Goal: Task Accomplishment & Management: Complete application form

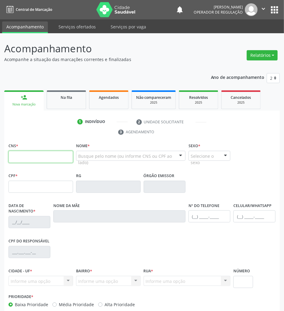
drag, startPoint x: 23, startPoint y: 161, endPoint x: 22, endPoint y: 170, distance: 8.9
click at [23, 161] on input "text" at bounding box center [40, 157] width 64 height 12
type input "705 0026 3341 1857"
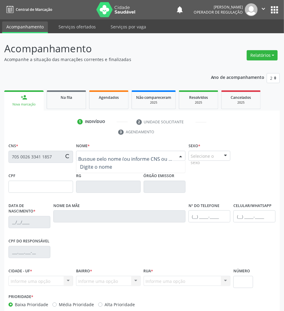
type input "[DATE]"
type input "[PERSON_NAME]"
type input "[PHONE_NUMBER]"
type input "055.497.844-08"
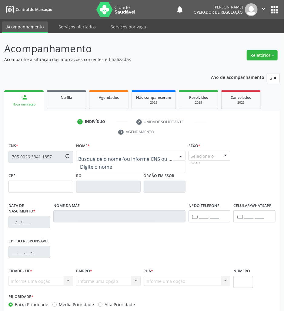
type input "4"
type input "093.235.864-04"
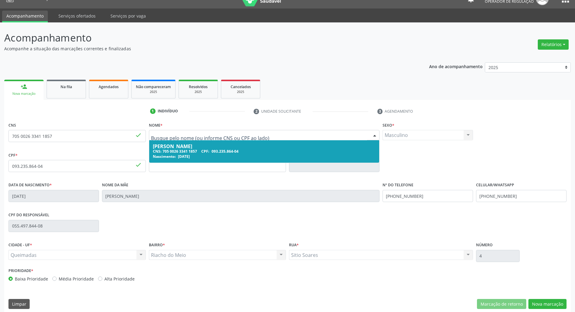
scroll to position [16, 0]
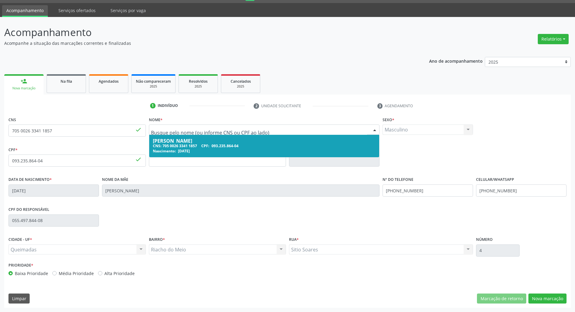
drag, startPoint x: 245, startPoint y: 222, endPoint x: 242, endPoint y: 219, distance: 3.4
click at [245, 222] on div "CPF do responsável 055.497.844-08" at bounding box center [287, 220] width 561 height 30
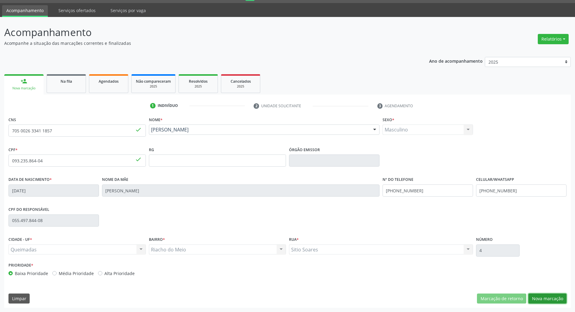
click at [289, 298] on button "Nova marcação" at bounding box center [547, 298] width 38 height 10
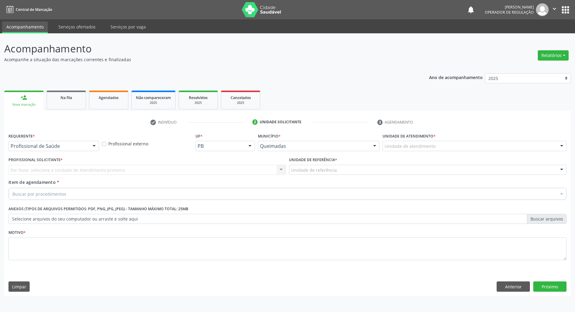
scroll to position [0, 0]
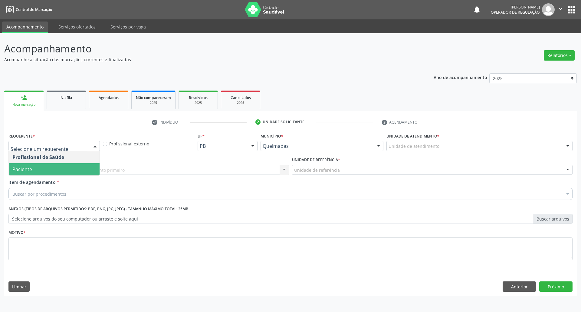
click at [33, 167] on span "Paciente" at bounding box center [54, 169] width 91 height 12
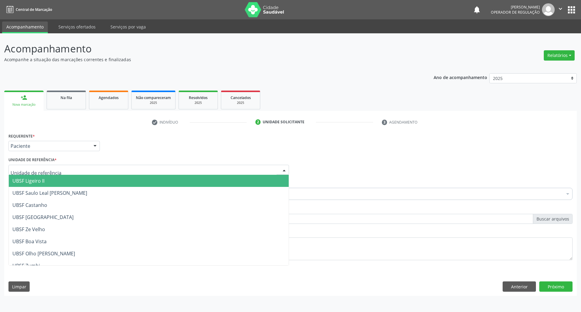
type input "g"
click at [49, 183] on span "UBSF Ligeiro II" at bounding box center [149, 181] width 280 height 12
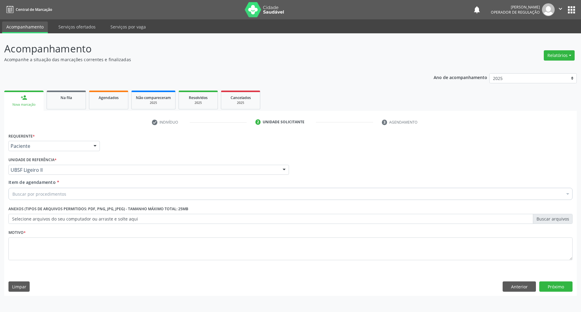
click at [118, 197] on div "Buscar por procedimentos" at bounding box center [290, 194] width 564 height 12
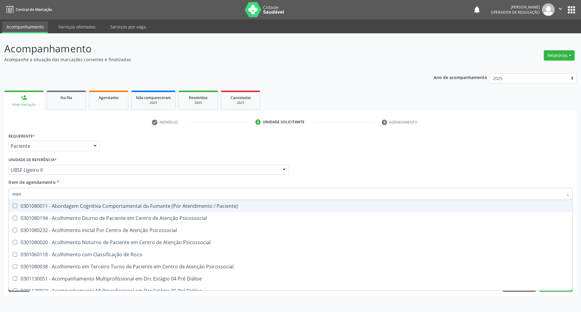
type input "men tot"
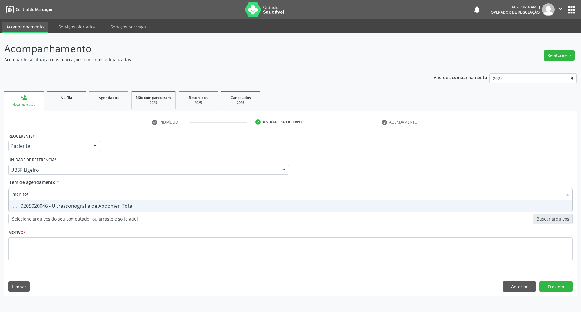
click at [79, 209] on span "0205020046 - Ultrassonografia de Abdomen Total" at bounding box center [291, 206] width 564 height 12
checkbox Total "true"
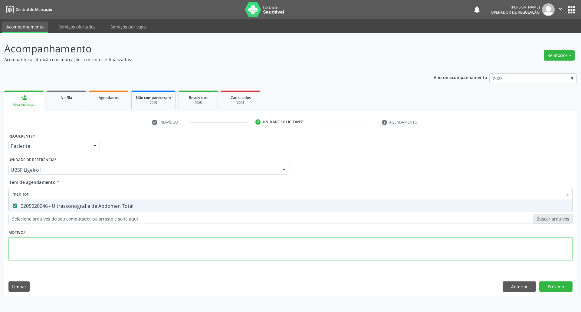
click at [61, 255] on div "Requerente * Paciente Profissional de Saúde Paciente Nenhum resultado encontrad…" at bounding box center [290, 199] width 564 height 137
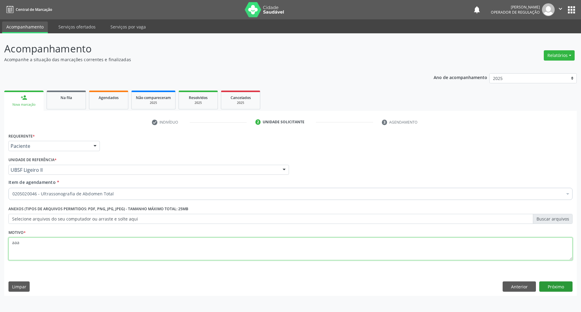
type textarea "aaa"
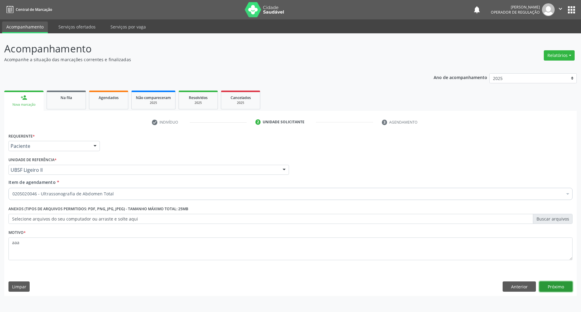
click at [289, 282] on button "Próximo" at bounding box center [555, 286] width 33 height 10
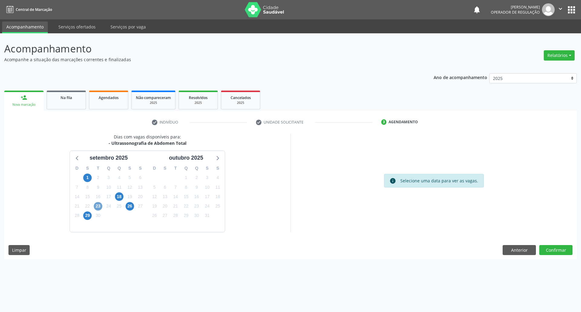
click at [97, 206] on span "23" at bounding box center [98, 206] width 8 height 8
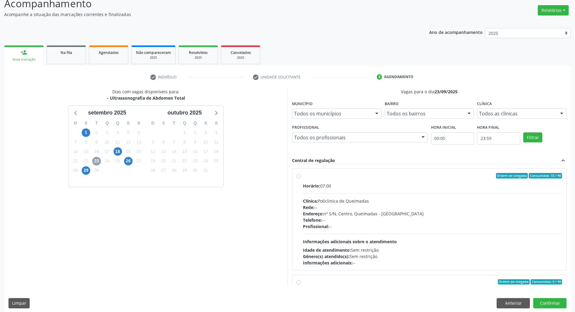
scroll to position [50, 0]
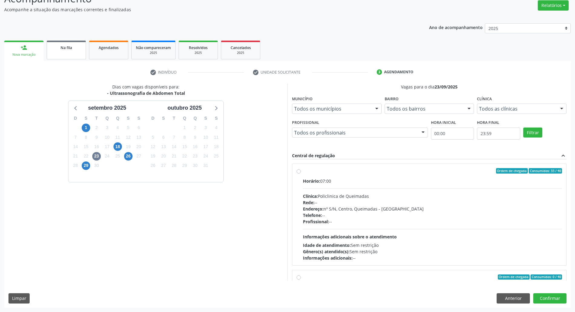
click at [71, 54] on link "Na fila" at bounding box center [66, 50] width 39 height 19
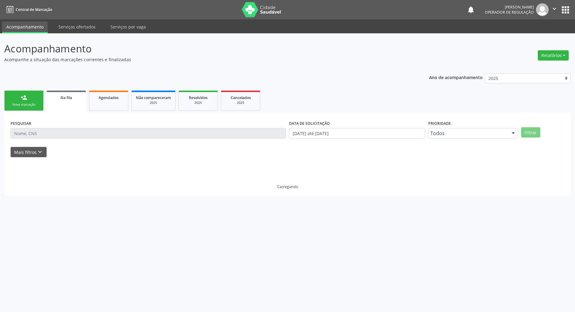
scroll to position [0, 0]
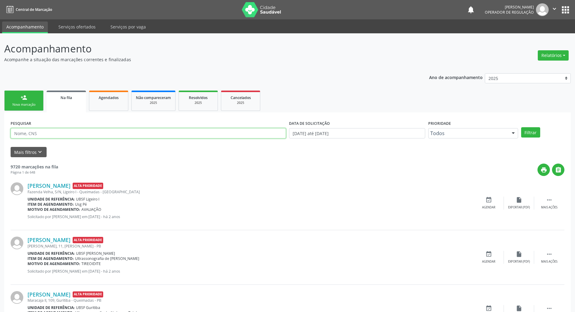
click at [77, 131] on input "text" at bounding box center [148, 133] width 275 height 10
click at [77, 121] on div "PESQUISAR" at bounding box center [148, 131] width 278 height 24
click at [45, 107] on ul "person_add Nova marcação Na fila Agendados Não compareceram 2025 Resolvidos 202…" at bounding box center [287, 100] width 567 height 23
click at [33, 102] on div "Nova marcação" at bounding box center [24, 104] width 30 height 5
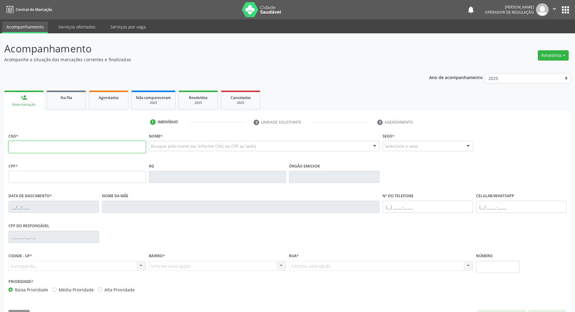
click at [24, 151] on input "text" at bounding box center [76, 147] width 137 height 12
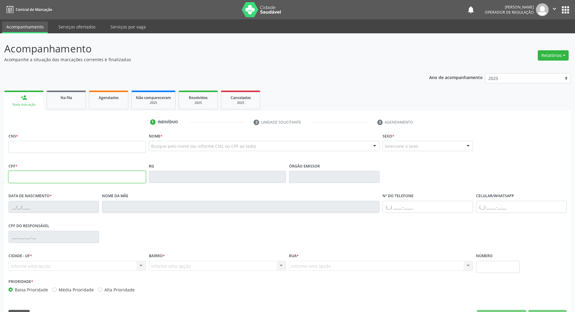
click at [40, 177] on input "text" at bounding box center [76, 177] width 137 height 12
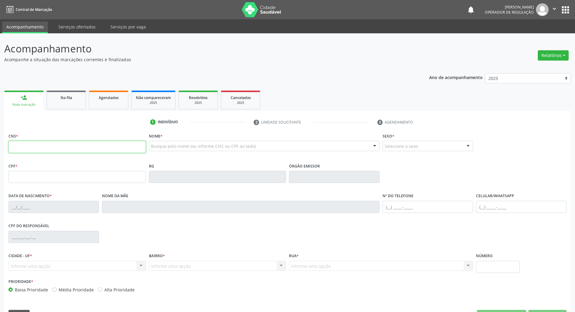
drag, startPoint x: 62, startPoint y: 144, endPoint x: 64, endPoint y: 153, distance: 8.8
click at [62, 145] on input "text" at bounding box center [76, 147] width 137 height 12
type input "705 0026 3341 1857"
type input "093.235.864-04"
type input "[DATE]"
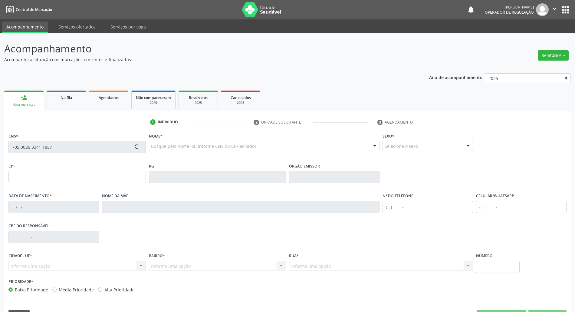
type input "[PERSON_NAME]"
type input "[PHONE_NUMBER]"
type input "055.497.844-08"
type input "4"
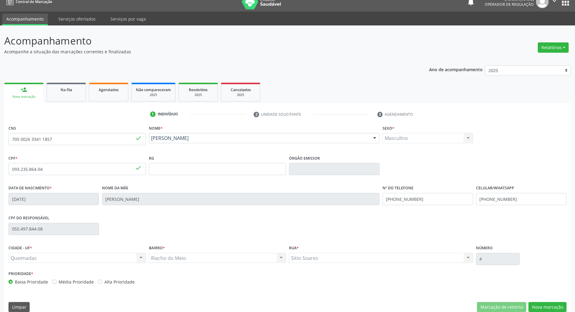
scroll to position [16, 0]
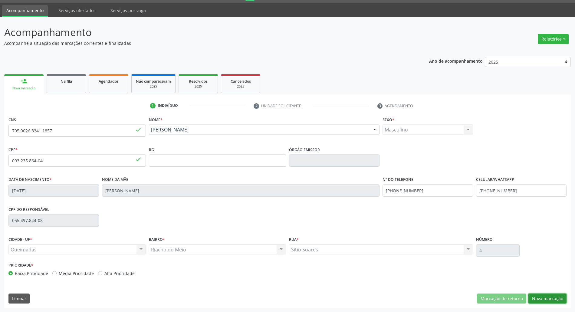
click at [289, 298] on button "Nova marcação" at bounding box center [547, 298] width 38 height 10
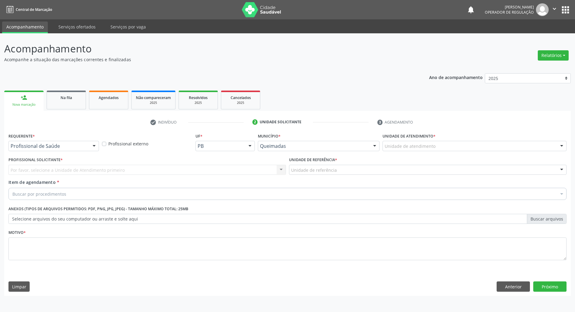
scroll to position [0, 0]
drag, startPoint x: 67, startPoint y: 142, endPoint x: 55, endPoint y: 168, distance: 28.7
click at [67, 144] on div at bounding box center [53, 146] width 91 height 10
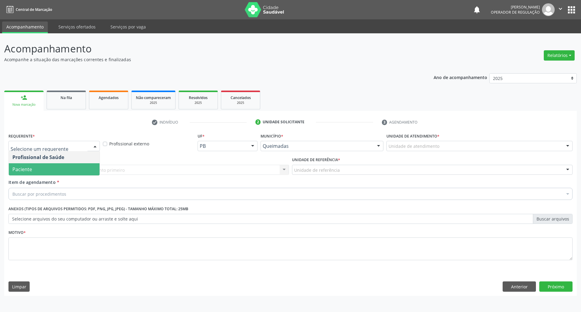
click at [53, 169] on span "Paciente" at bounding box center [54, 169] width 91 height 12
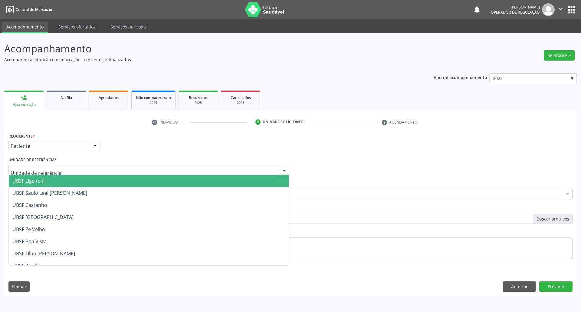
click at [61, 170] on div at bounding box center [148, 170] width 281 height 10
click at [62, 186] on span "UBSF Ligeiro II" at bounding box center [149, 181] width 280 height 12
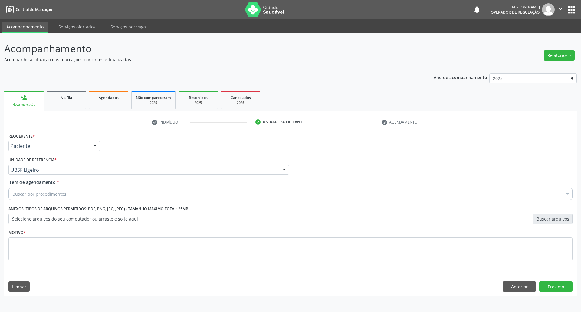
click at [246, 193] on div "Buscar por procedimentos" at bounding box center [290, 194] width 564 height 12
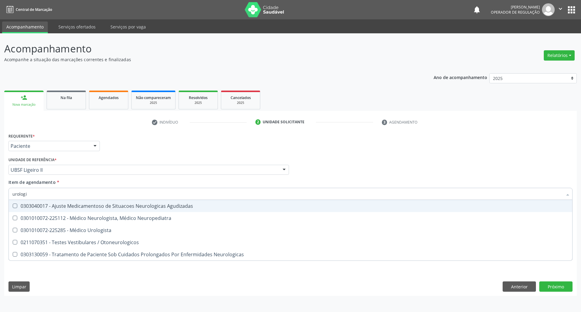
type input "urologis"
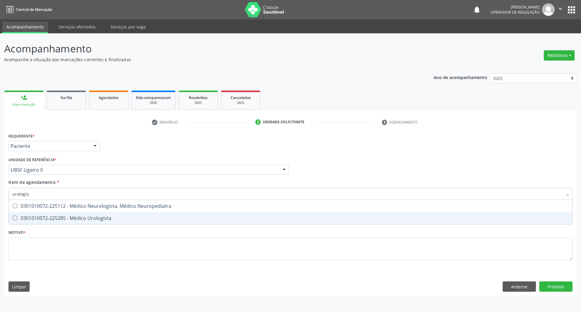
click at [228, 214] on span "0301010072-225285 - Médico Urologista" at bounding box center [291, 218] width 564 height 12
checkbox Urologista "true"
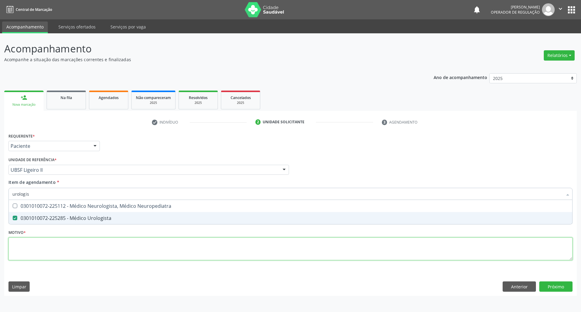
click at [214, 260] on div "Requerente * Paciente Profissional de Saúde Paciente Nenhum resultado encontrad…" at bounding box center [290, 199] width 564 height 137
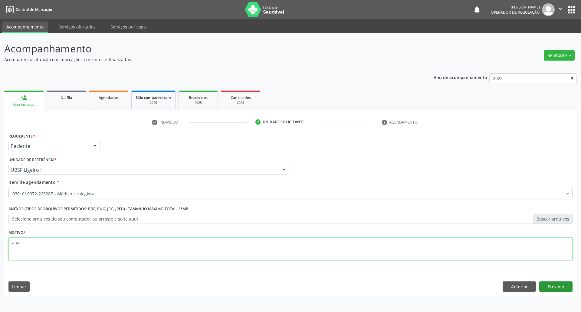
type textarea "aaa"
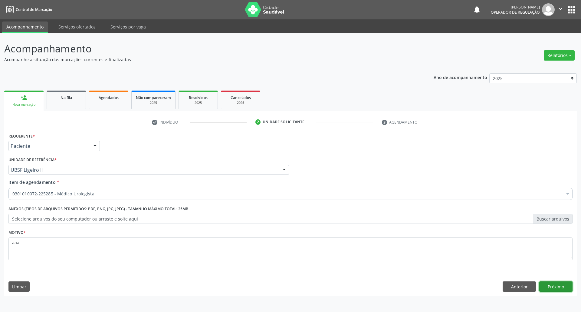
click at [289, 290] on button "Próximo" at bounding box center [555, 286] width 33 height 10
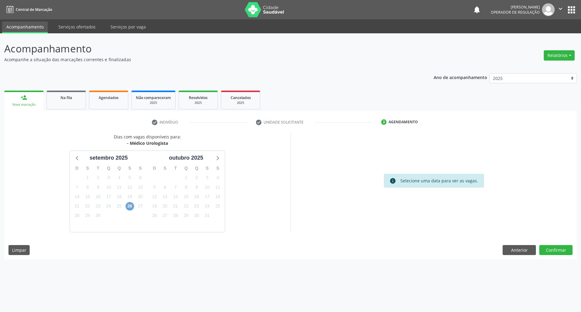
click at [130, 205] on span "26" at bounding box center [130, 206] width 8 height 8
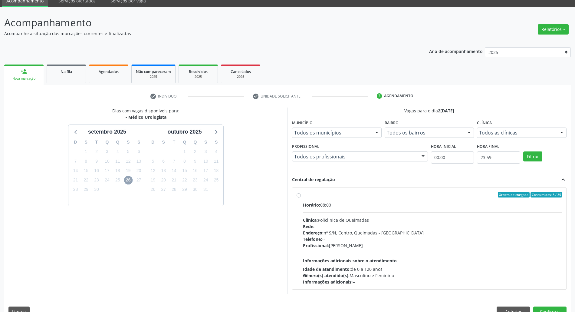
scroll to position [40, 0]
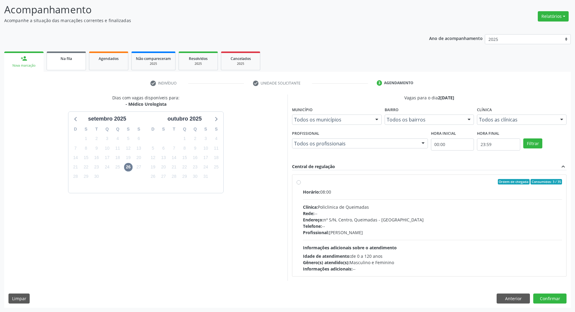
click at [70, 56] on span "Na fila" at bounding box center [67, 58] width 12 height 5
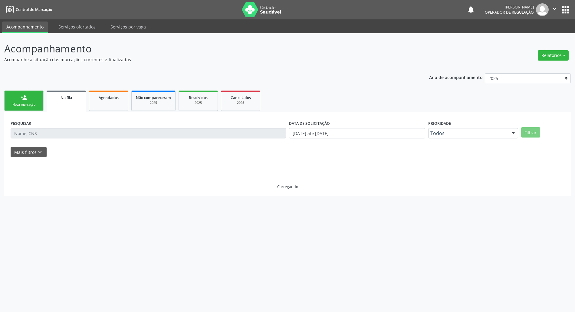
scroll to position [0, 0]
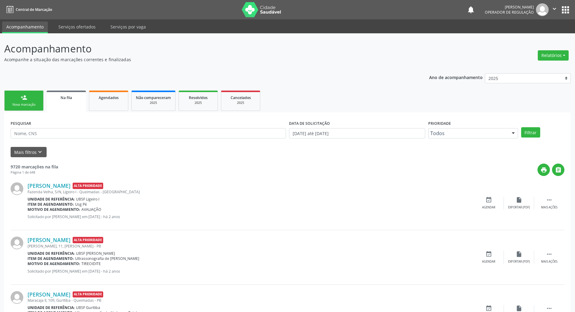
click at [27, 95] on div "person_add" at bounding box center [24, 97] width 7 height 7
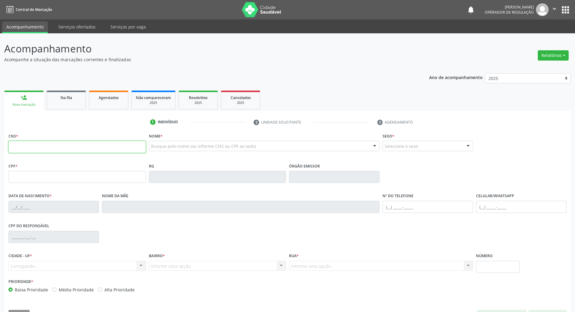
click at [40, 146] on input "text" at bounding box center [76, 147] width 137 height 12
drag, startPoint x: 30, startPoint y: 149, endPoint x: 54, endPoint y: 114, distance: 42.2
click at [30, 148] on input "text" at bounding box center [76, 147] width 137 height 12
click at [59, 104] on link "Na fila" at bounding box center [66, 99] width 39 height 19
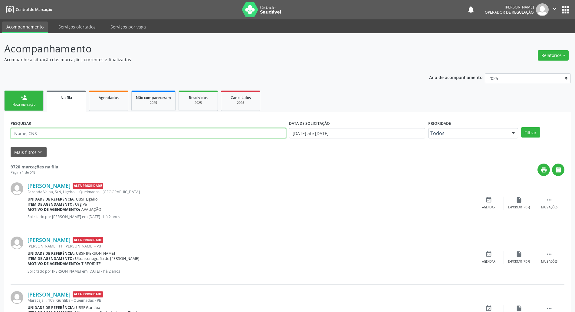
click at [61, 130] on input "text" at bounding box center [148, 133] width 275 height 10
type input "700403423524945"
click at [289, 127] on button "Filtrar" at bounding box center [530, 132] width 19 height 10
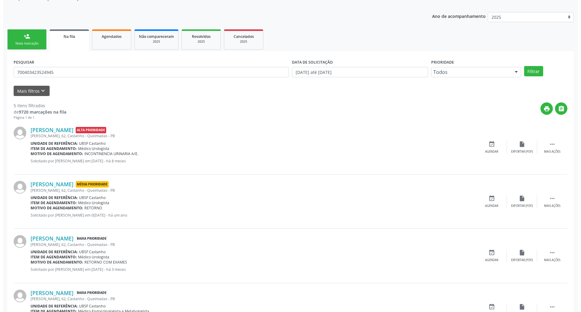
scroll to position [121, 0]
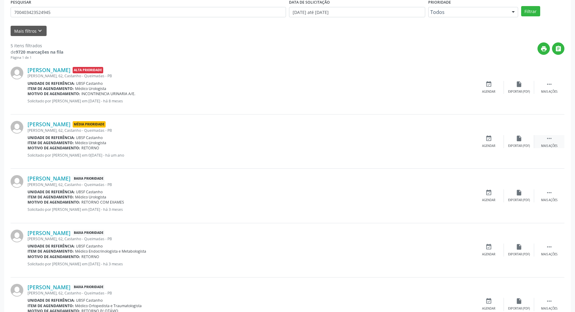
drag, startPoint x: 544, startPoint y: 138, endPoint x: 540, endPoint y: 141, distance: 4.5
click at [289, 138] on div " Mais ações" at bounding box center [549, 141] width 30 height 13
click at [289, 142] on div "cancel Cancelar" at bounding box center [489, 141] width 30 height 13
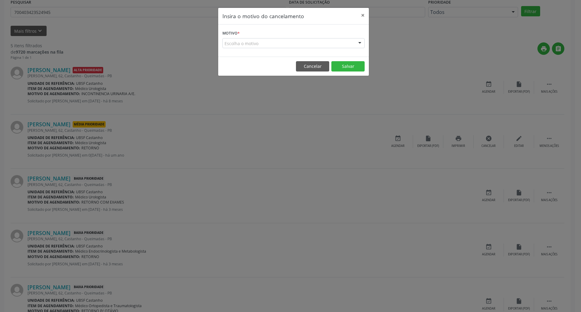
drag, startPoint x: 345, startPoint y: 45, endPoint x: 345, endPoint y: 61, distance: 15.4
click at [289, 48] on div "Escolha o motivo Outro Médico - Participação em eventos (ex: congresso) Médico …" at bounding box center [293, 43] width 142 height 10
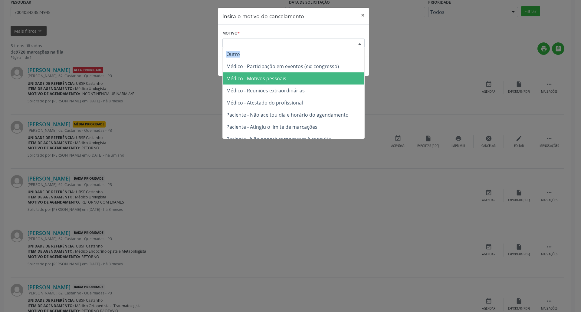
click at [289, 80] on span "Médico - Motivos pessoais" at bounding box center [294, 78] width 142 height 12
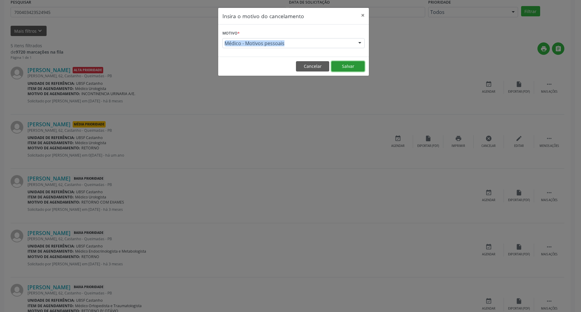
click at [289, 69] on button "Salvar" at bounding box center [347, 66] width 33 height 10
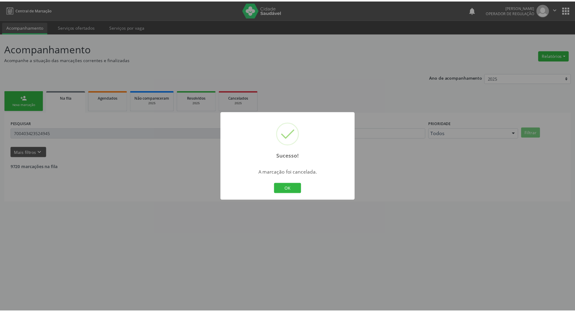
scroll to position [0, 0]
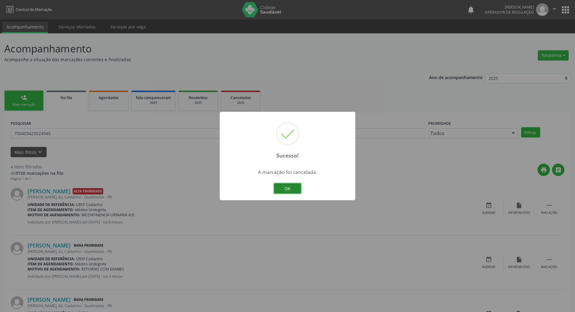
click at [289, 185] on button "OK" at bounding box center [287, 188] width 27 height 10
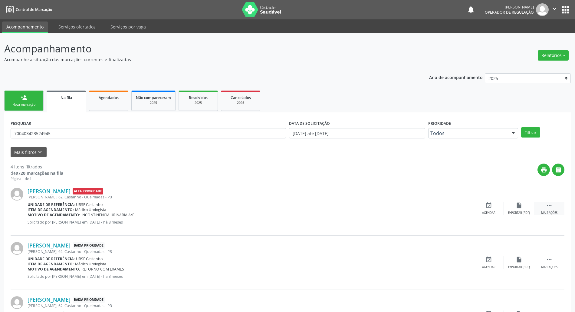
click at [289, 206] on icon "" at bounding box center [549, 205] width 7 height 7
click at [289, 206] on div "cancel Cancelar" at bounding box center [489, 208] width 30 height 13
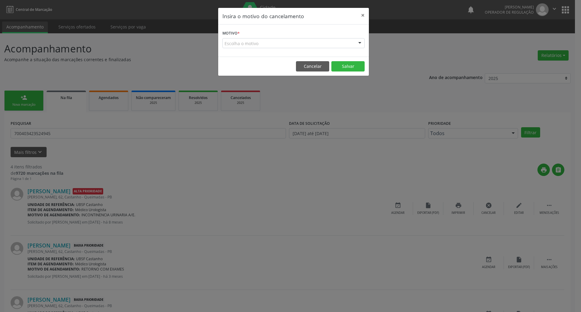
drag, startPoint x: 350, startPoint y: 50, endPoint x: 349, endPoint y: 46, distance: 4.3
click at [289, 50] on div "Motivo * Escolha o motivo Outro Médico - Participação em eventos (ex: congresso…" at bounding box center [293, 41] width 151 height 32
drag, startPoint x: 349, startPoint y: 46, endPoint x: 329, endPoint y: 61, distance: 24.8
click at [289, 47] on div "Escolha o motivo" at bounding box center [293, 43] width 142 height 10
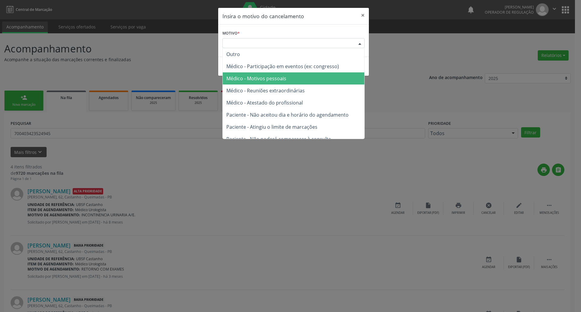
click at [289, 77] on span "Médico - Motivos pessoais" at bounding box center [294, 78] width 142 height 12
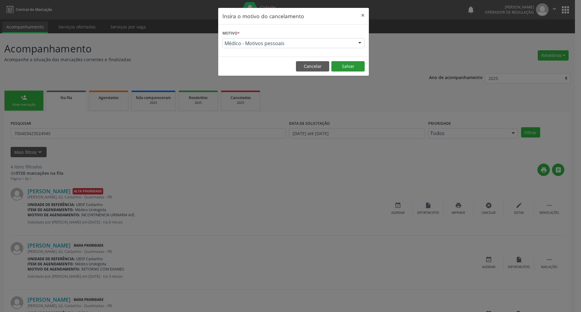
click at [289, 61] on footer "Cancelar Salvar" at bounding box center [293, 66] width 151 height 19
click at [289, 67] on button "Salvar" at bounding box center [347, 66] width 33 height 10
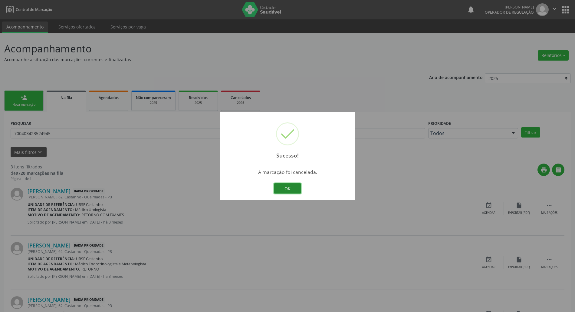
click at [289, 192] on button "OK" at bounding box center [287, 188] width 27 height 10
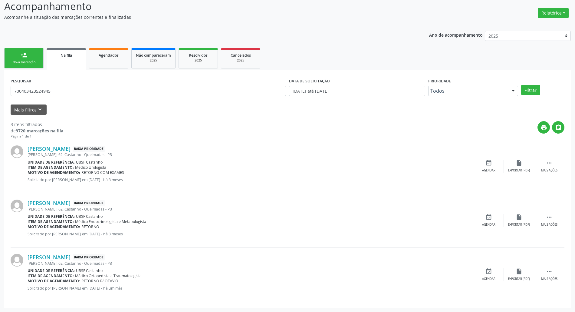
scroll to position [43, 0]
click at [289, 159] on icon "event_available" at bounding box center [488, 162] width 7 height 7
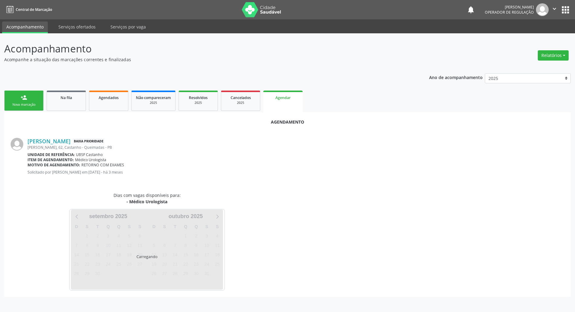
scroll to position [0, 0]
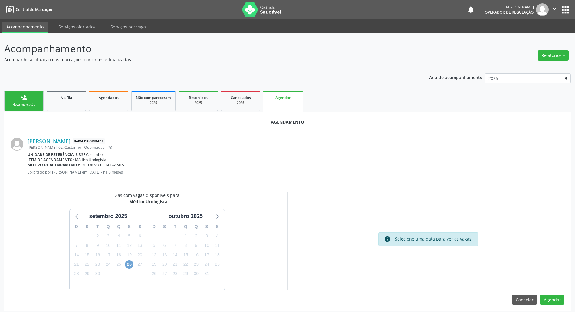
click at [130, 263] on span "26" at bounding box center [129, 264] width 8 height 8
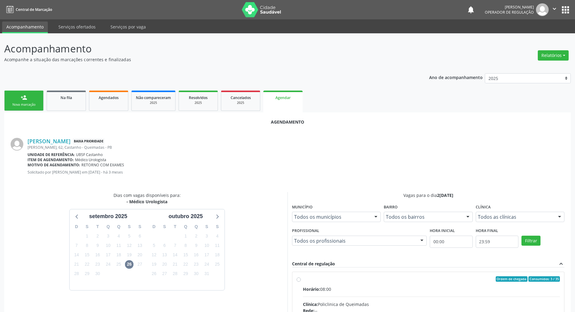
drag, startPoint x: 346, startPoint y: 298, endPoint x: 342, endPoint y: 297, distance: 3.8
radio input "true"
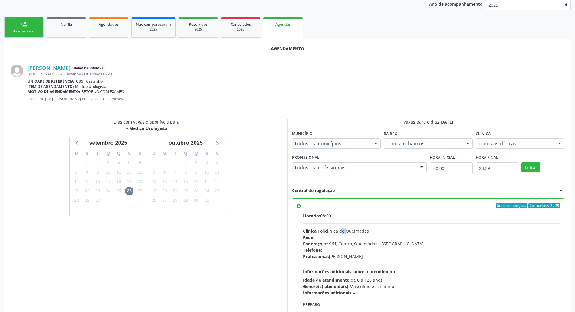
scroll to position [102, 0]
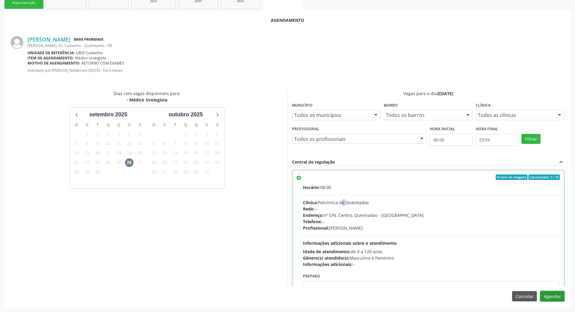
click at [289, 300] on button "Agendar" at bounding box center [552, 296] width 24 height 10
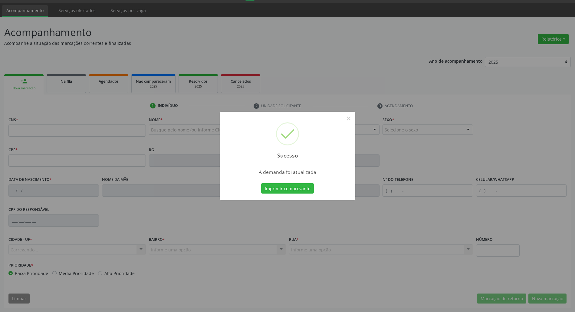
scroll to position [16, 0]
click at [280, 189] on button "Imprimir comprovante" at bounding box center [287, 188] width 53 height 10
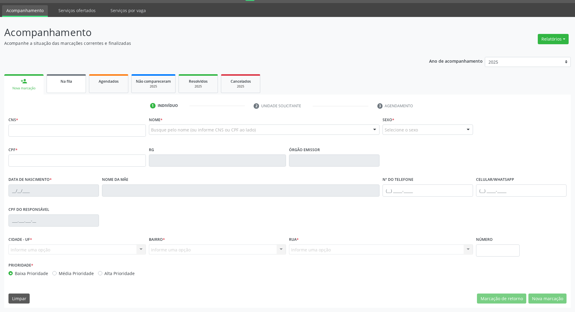
click at [61, 79] on span "Na fila" at bounding box center [67, 81] width 12 height 5
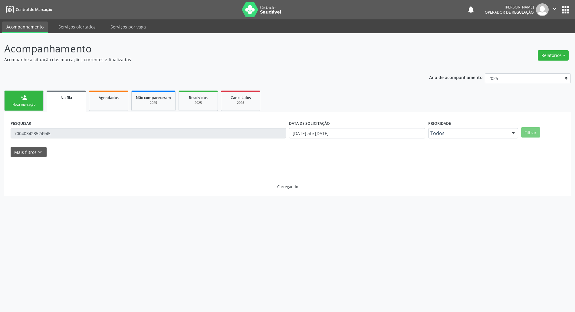
scroll to position [0, 0]
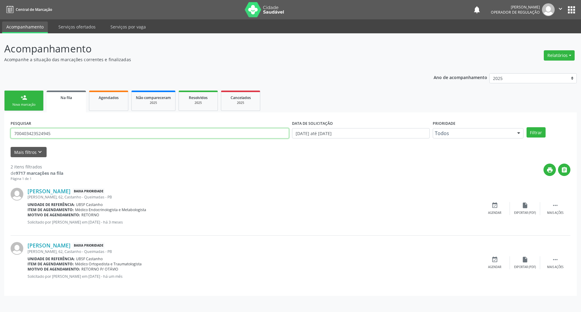
click at [126, 132] on input "700403423524945" at bounding box center [150, 133] width 278 height 10
type input "707807694479110"
click at [289, 127] on button "Filtrar" at bounding box center [536, 132] width 19 height 10
click at [289, 207] on icon "" at bounding box center [555, 205] width 7 height 7
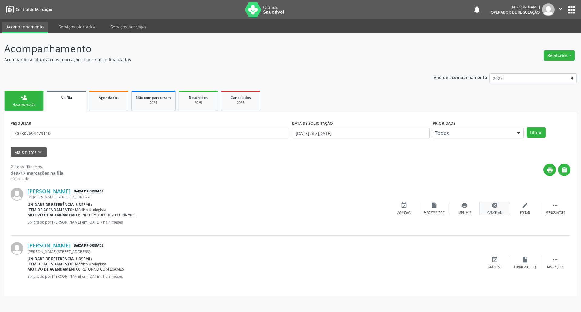
click at [289, 206] on icon "cancel" at bounding box center [495, 205] width 7 height 7
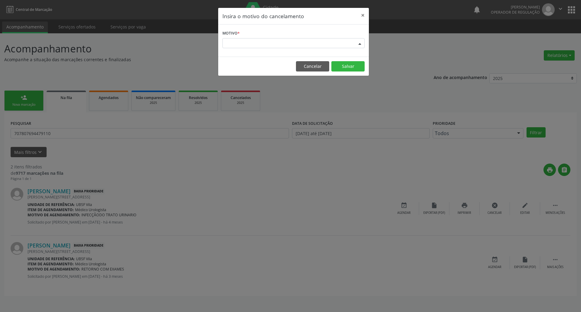
click at [289, 47] on div "Escolha o motivo" at bounding box center [293, 43] width 142 height 10
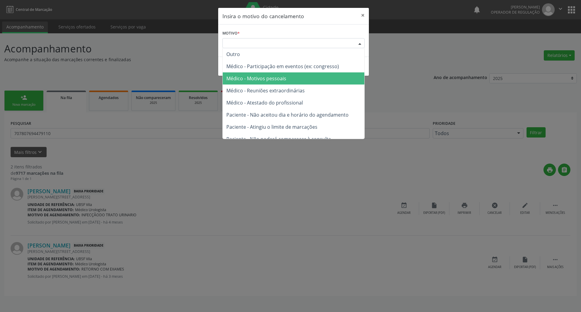
click at [289, 77] on span "Médico - Motivos pessoais" at bounding box center [294, 78] width 142 height 12
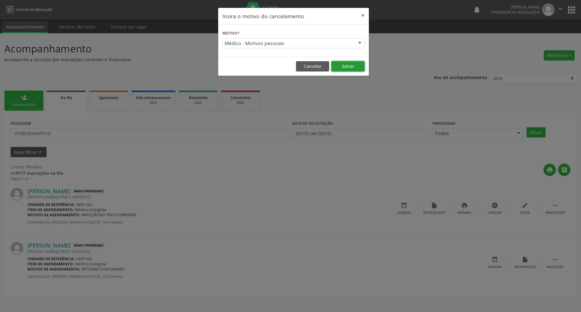
click at [289, 66] on button "Salvar" at bounding box center [347, 66] width 33 height 10
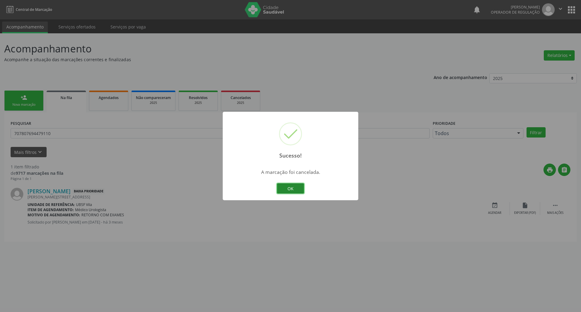
click at [289, 192] on button "OK" at bounding box center [290, 188] width 27 height 10
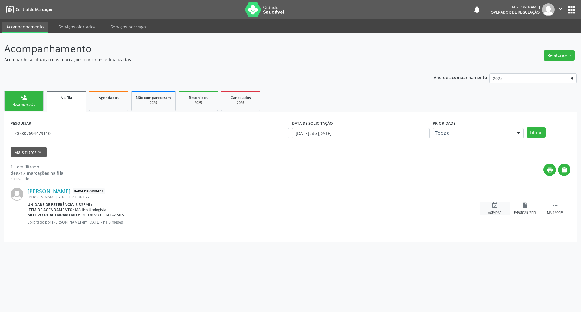
click at [289, 208] on icon "event_available" at bounding box center [495, 205] width 7 height 7
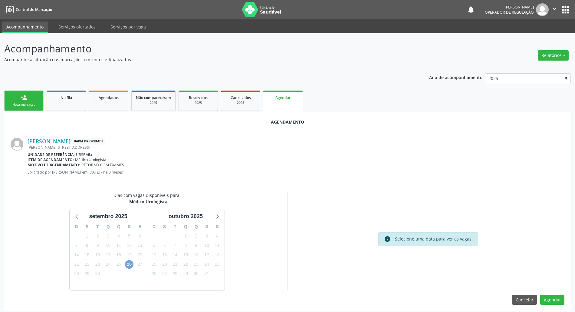
click at [128, 265] on span "26" at bounding box center [129, 264] width 8 height 8
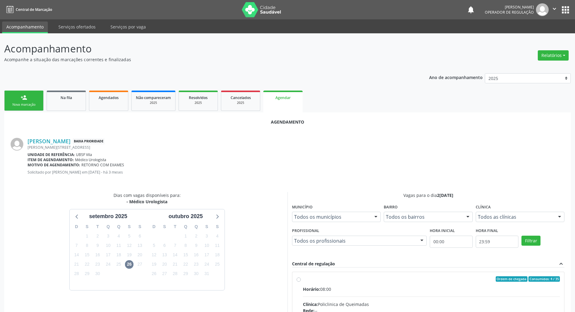
drag, startPoint x: 324, startPoint y: 280, endPoint x: 284, endPoint y: 257, distance: 45.9
radio input "true"
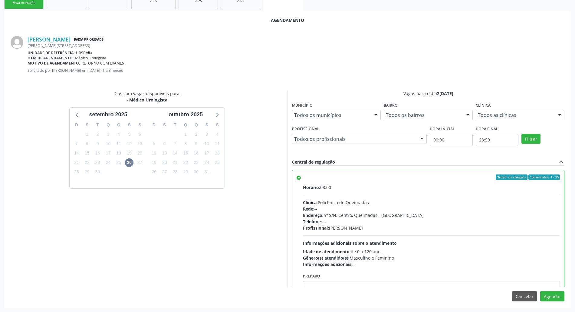
click at [289, 290] on div "Agendamento [PERSON_NAME] Baixa Prioridade [PERSON_NAME][STREET_ADDRESS] Unidad…" at bounding box center [287, 159] width 567 height 297
click at [289, 292] on button "Agendar" at bounding box center [552, 296] width 24 height 10
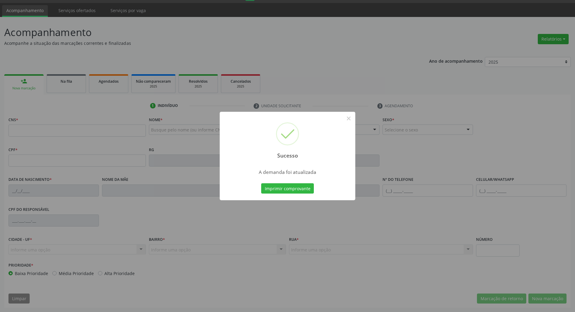
scroll to position [16, 0]
click at [261, 183] on button "Imprimir comprovante" at bounding box center [287, 188] width 53 height 10
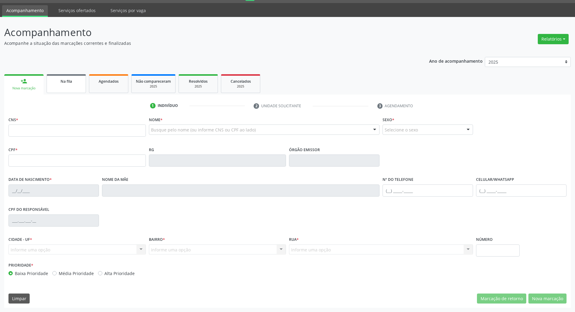
drag, startPoint x: 86, startPoint y: 87, endPoint x: 76, endPoint y: 83, distance: 10.7
click at [85, 87] on ul "person_add Nova marcação Na fila Agendados Não compareceram 2025 Resolvidos 202…" at bounding box center [287, 84] width 567 height 22
click at [77, 81] on div "Na fila" at bounding box center [66, 81] width 30 height 6
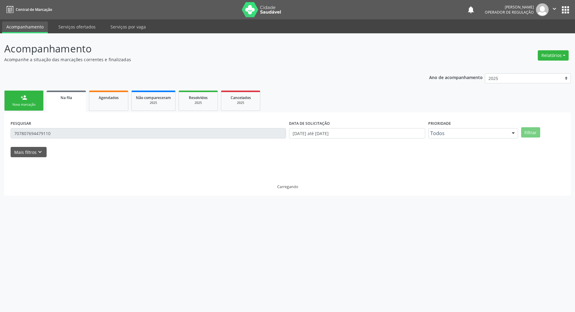
scroll to position [0, 0]
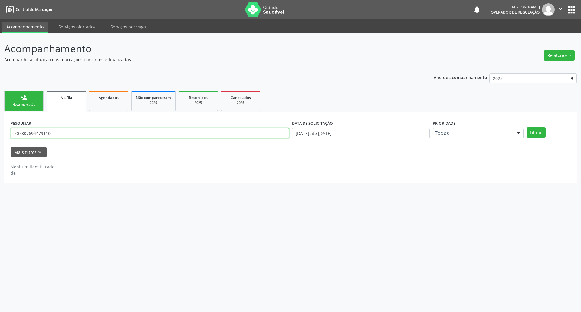
click at [74, 136] on input "707807694479110" at bounding box center [150, 133] width 278 height 10
type input "700604490528166"
click at [289, 127] on button "Filtrar" at bounding box center [536, 132] width 19 height 10
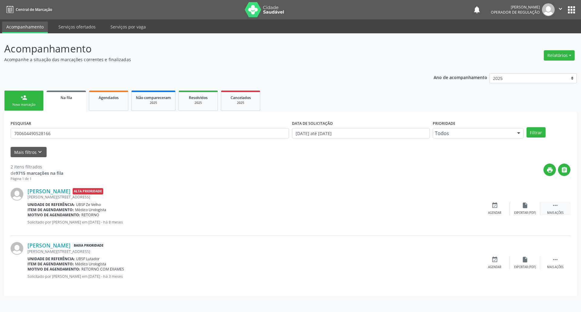
click at [289, 207] on icon "" at bounding box center [555, 205] width 7 height 7
click at [289, 206] on div "cancel Cancelar" at bounding box center [495, 208] width 30 height 13
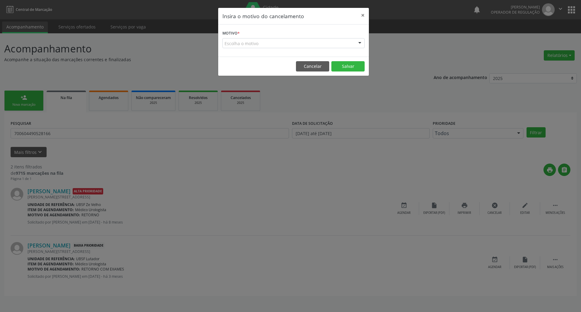
click at [289, 44] on div "Escolha o motivo" at bounding box center [293, 43] width 142 height 10
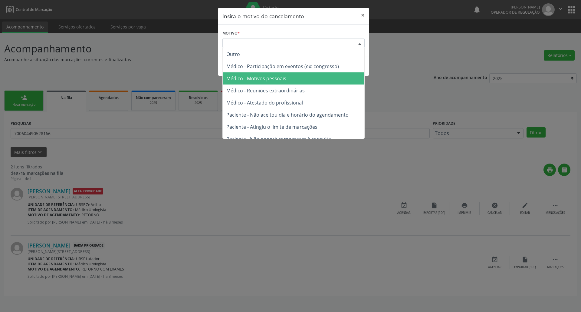
click at [289, 79] on span "Médico - Motivos pessoais" at bounding box center [294, 78] width 142 height 12
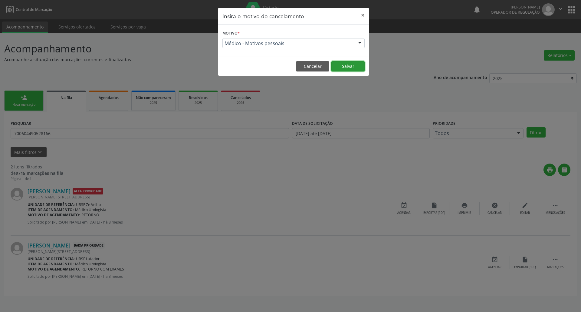
click at [289, 66] on button "Salvar" at bounding box center [347, 66] width 33 height 10
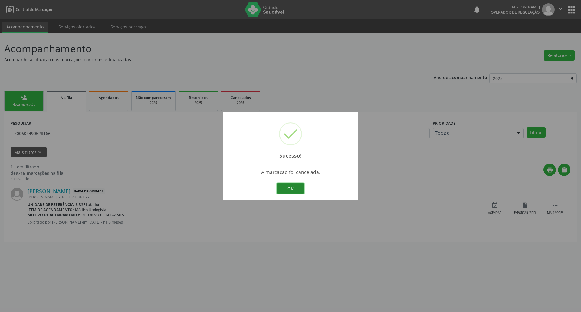
click at [289, 186] on button "OK" at bounding box center [290, 188] width 27 height 10
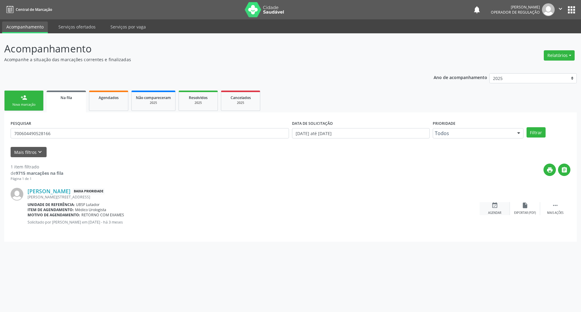
click at [289, 203] on icon "event_available" at bounding box center [495, 205] width 7 height 7
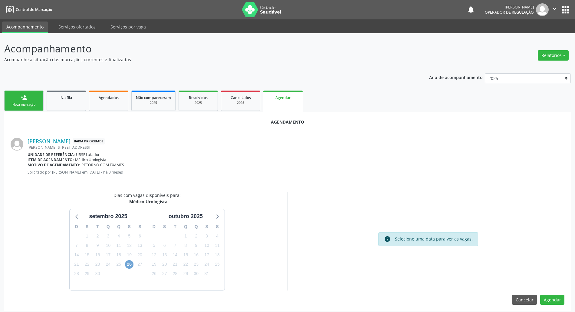
click at [132, 261] on span "26" at bounding box center [129, 264] width 8 height 8
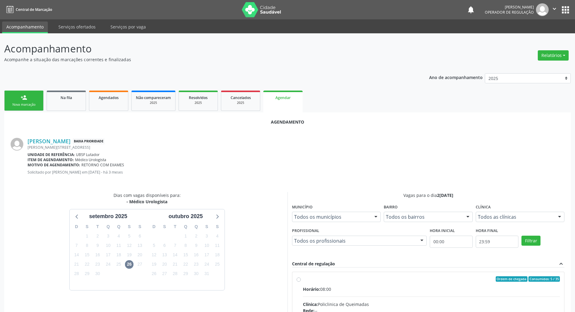
drag, startPoint x: 436, startPoint y: 288, endPoint x: 235, endPoint y: 238, distance: 207.0
click at [289, 288] on div "Horário: 08:00" at bounding box center [431, 289] width 257 height 6
click at [289, 281] on input "Ordem de chegada Consumidos: 5 / 35 Horário: 08:00 Clínica: Policlinica de Quei…" at bounding box center [299, 278] width 4 height 5
radio input "true"
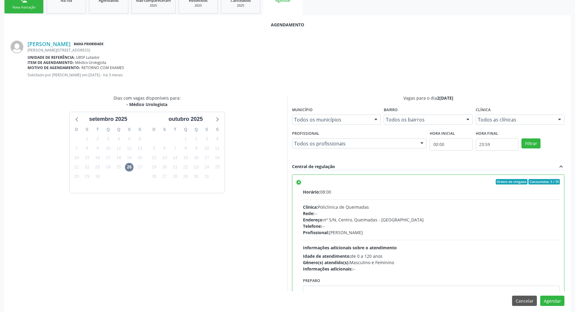
scroll to position [102, 0]
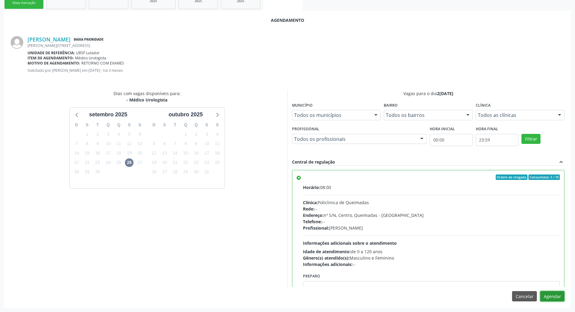
click at [289, 294] on button "Agendar" at bounding box center [552, 296] width 24 height 10
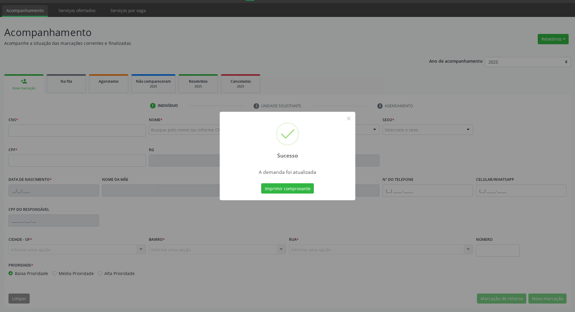
scroll to position [16, 0]
click at [261, 183] on button "Imprimir comprovante" at bounding box center [287, 188] width 53 height 10
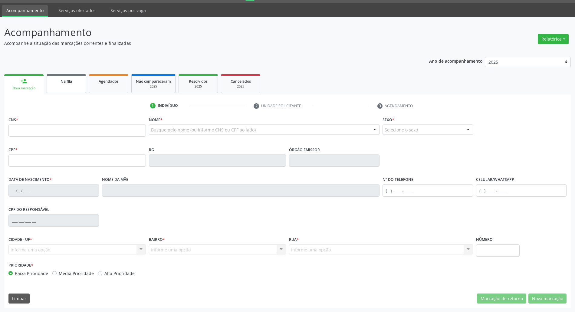
click at [73, 78] on div "Na fila" at bounding box center [66, 81] width 30 height 6
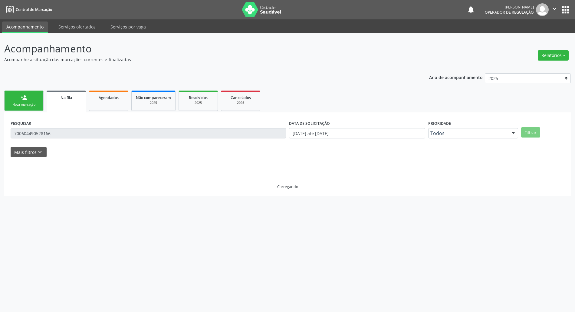
scroll to position [0, 0]
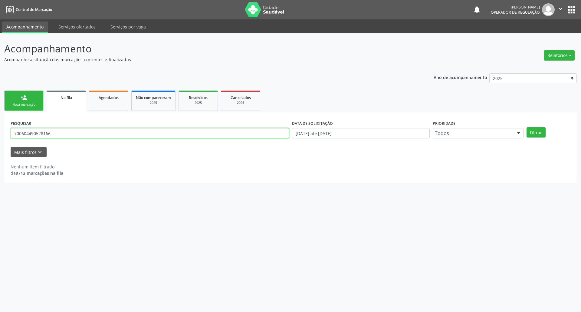
click at [84, 131] on input "700604490528166" at bounding box center [150, 133] width 278 height 10
drag, startPoint x: 84, startPoint y: 131, endPoint x: 80, endPoint y: 132, distance: 3.5
click at [84, 131] on input "700604490528166" at bounding box center [150, 133] width 278 height 10
type input "700200426741423"
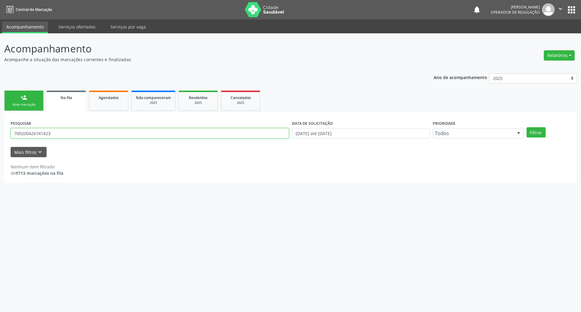
click at [289, 127] on button "Filtrar" at bounding box center [536, 132] width 19 height 10
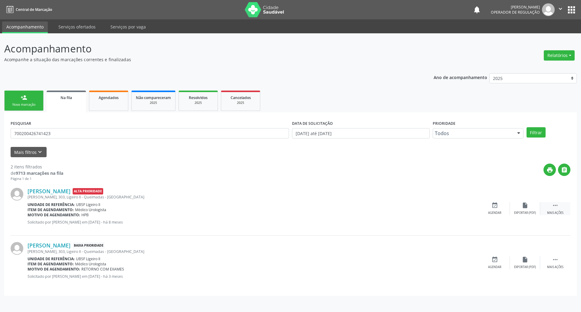
click at [289, 202] on div " Mais ações" at bounding box center [555, 208] width 30 height 13
click at [289, 207] on div "cancel Cancelar" at bounding box center [495, 208] width 30 height 13
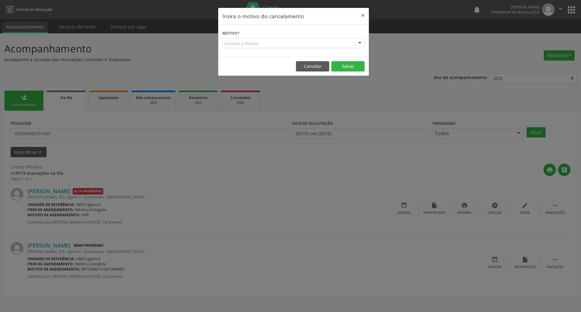
drag, startPoint x: 331, startPoint y: 43, endPoint x: 331, endPoint y: 47, distance: 3.9
click at [289, 44] on div "Escolha o motivo" at bounding box center [293, 43] width 142 height 10
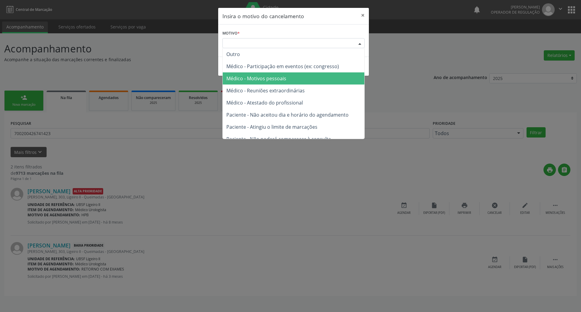
click at [289, 76] on span "Médico - Motivos pessoais" at bounding box center [294, 78] width 142 height 12
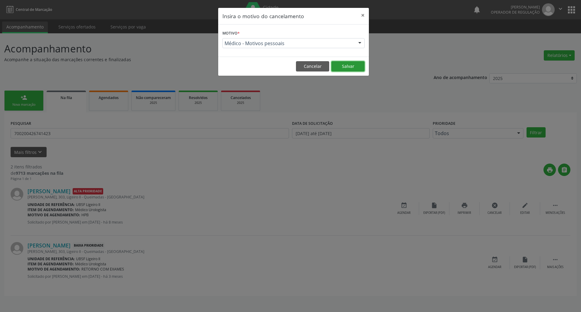
click at [289, 67] on button "Salvar" at bounding box center [347, 66] width 33 height 10
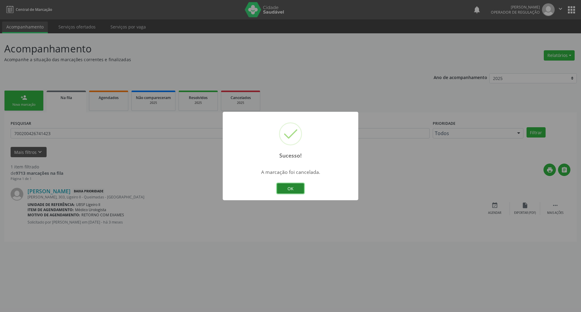
click at [289, 188] on button "OK" at bounding box center [290, 188] width 27 height 10
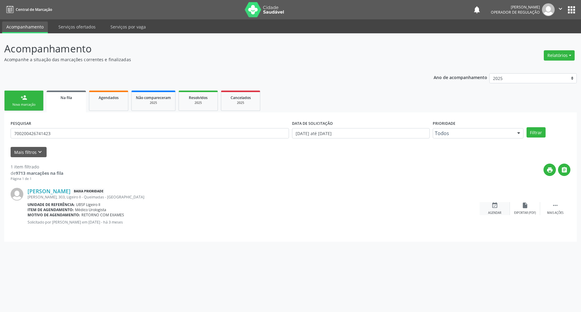
click at [289, 209] on div "event_available Agendar" at bounding box center [495, 208] width 30 height 13
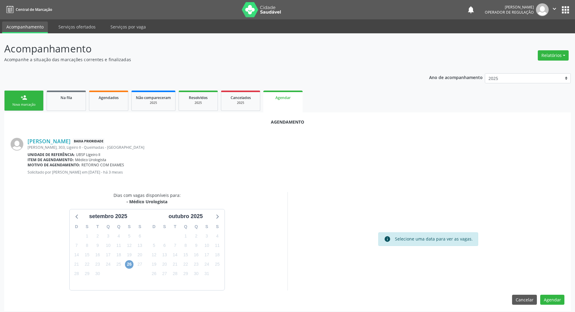
click at [130, 264] on span "26" at bounding box center [129, 264] width 8 height 8
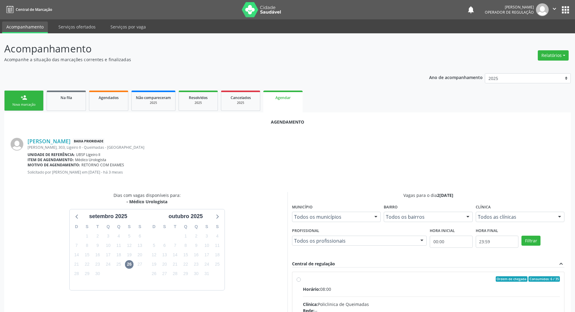
click at [289, 287] on div "Horário: 08:00" at bounding box center [431, 289] width 257 height 6
click at [289, 281] on input "Ordem de chegada Consumidos: 6 / 35 Horário: 08:00 Clínica: Policlinica de Quei…" at bounding box center [299, 278] width 4 height 5
radio input "true"
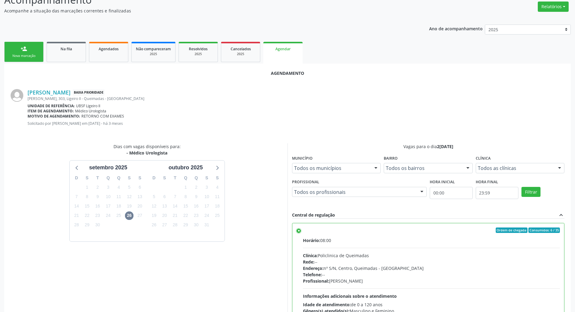
scroll to position [102, 0]
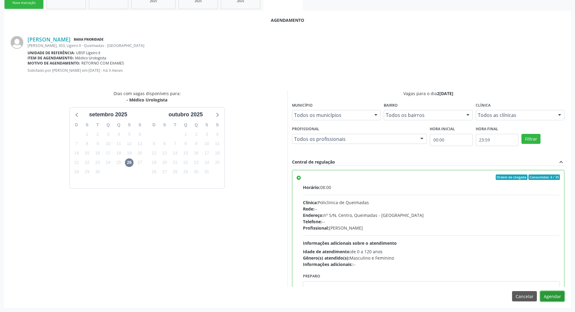
click at [289, 295] on button "Agendar" at bounding box center [552, 296] width 24 height 10
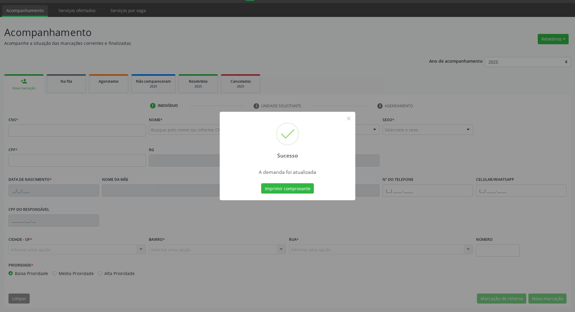
scroll to position [16, 0]
click at [289, 188] on button "Imprimir comprovante" at bounding box center [287, 188] width 53 height 10
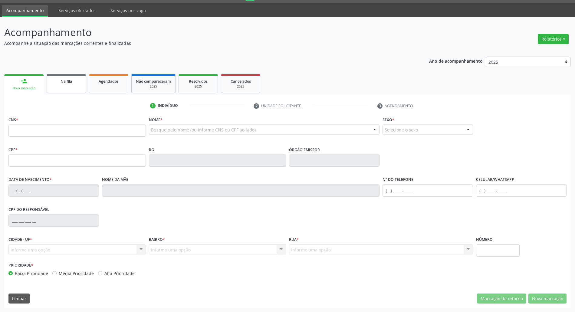
click at [70, 80] on span "Na fila" at bounding box center [67, 81] width 12 height 5
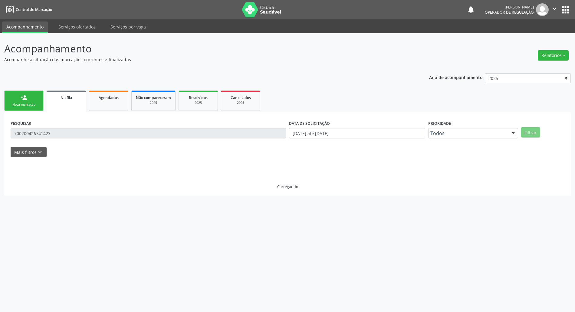
scroll to position [0, 0]
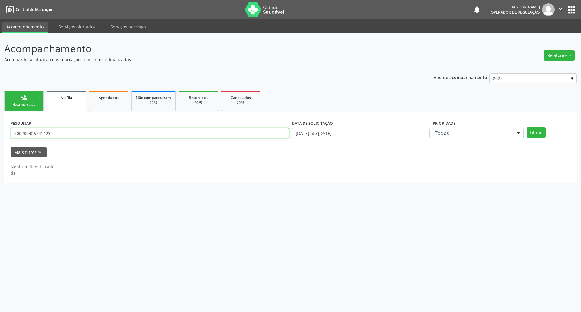
click at [44, 135] on input "700200426741423" at bounding box center [150, 133] width 278 height 10
type input "702305159630110"
click at [289, 127] on button "Filtrar" at bounding box center [536, 132] width 19 height 10
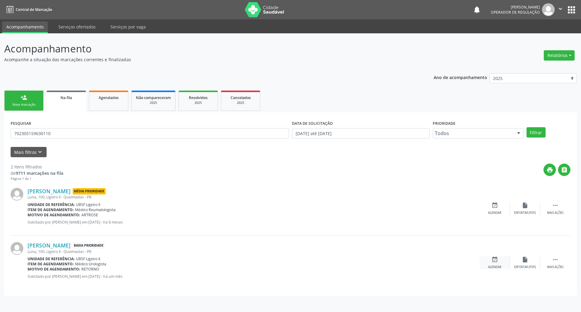
click at [289, 263] on div "event_available Agendar" at bounding box center [495, 262] width 30 height 13
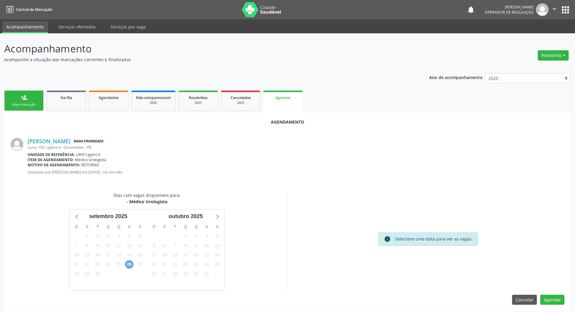
click at [131, 266] on span "26" at bounding box center [129, 264] width 8 height 8
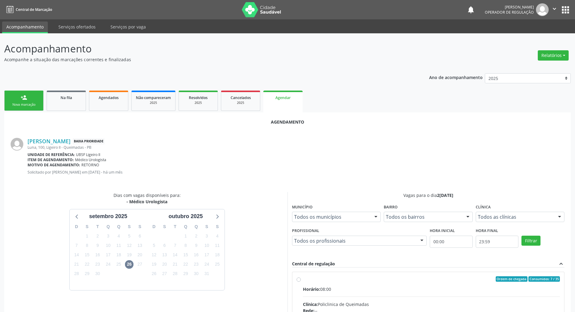
click at [289, 281] on input "Ordem de chegada Consumidos: 7 / 35 Horário: 08:00 Clínica: Policlinica de Quei…" at bounding box center [299, 278] width 4 height 5
radio input "true"
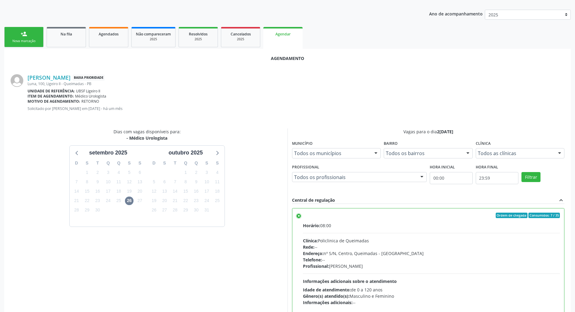
scroll to position [102, 0]
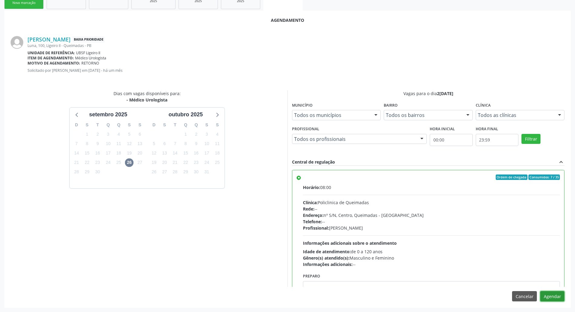
click at [289, 293] on button "Agendar" at bounding box center [552, 296] width 24 height 10
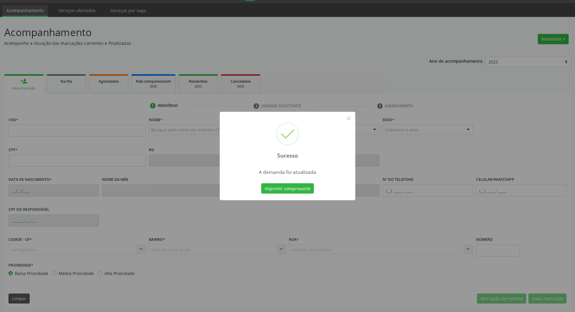
scroll to position [16, 0]
click at [289, 189] on button "Imprimir comprovante" at bounding box center [287, 188] width 53 height 10
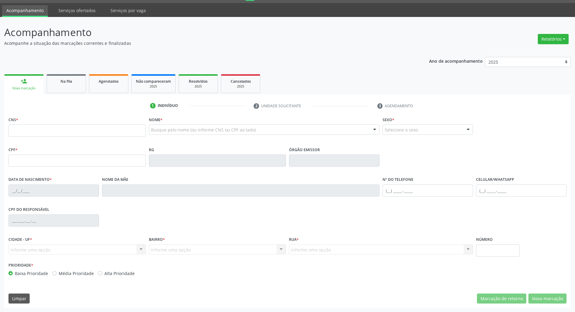
click at [67, 94] on div "1 Indivíduo 2 Unidade solicitante 3 Agendamento CNS * Nome * Busque pelo nome (…" at bounding box center [287, 200] width 567 height 213
click at [66, 90] on link "Na fila" at bounding box center [66, 83] width 39 height 19
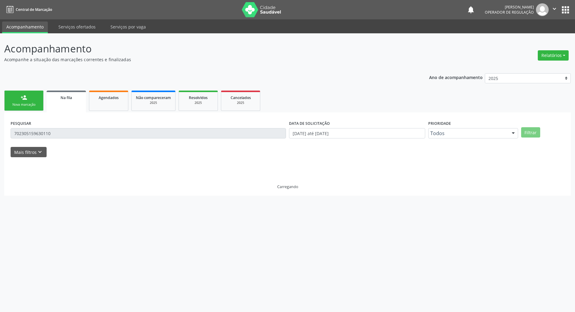
scroll to position [0, 0]
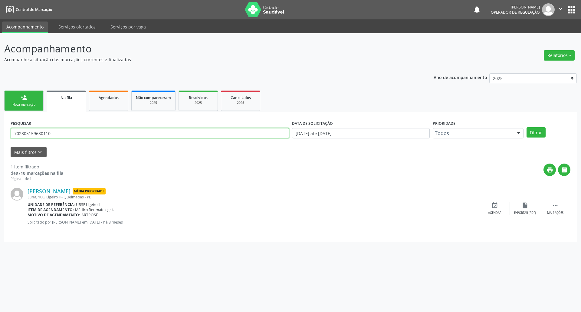
click at [83, 136] on input "702305159630110" at bounding box center [150, 133] width 278 height 10
click at [84, 136] on input "702305159630110" at bounding box center [150, 133] width 278 height 10
type input "705606414353310"
click at [289, 127] on button "Filtrar" at bounding box center [536, 132] width 19 height 10
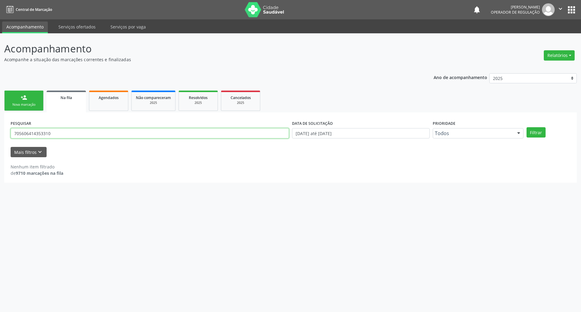
click at [59, 133] on input "705606414353310" at bounding box center [150, 133] width 278 height 10
click at [28, 105] on div "Nova marcação" at bounding box center [24, 104] width 30 height 5
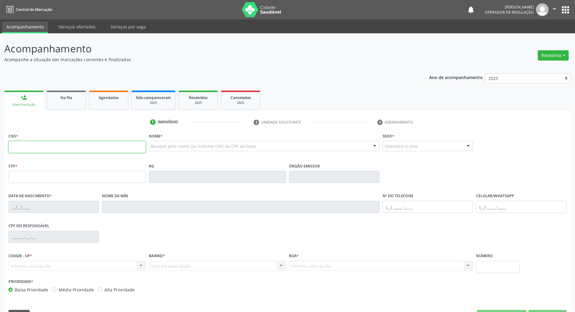
click at [49, 142] on input "text" at bounding box center [76, 147] width 137 height 12
paste input "705 6064 1435 3310"
type input "705 6064 1435 3310"
type input "061.671.704-01"
type input "21/10/1980"
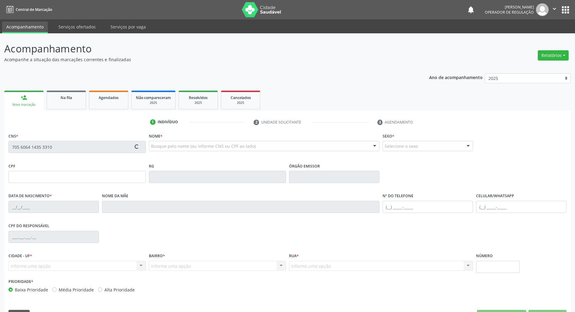
type input "Maria Alice da Conceição"
type input "(83) 99121-5785"
type input "010.106.614-77"
type input "29"
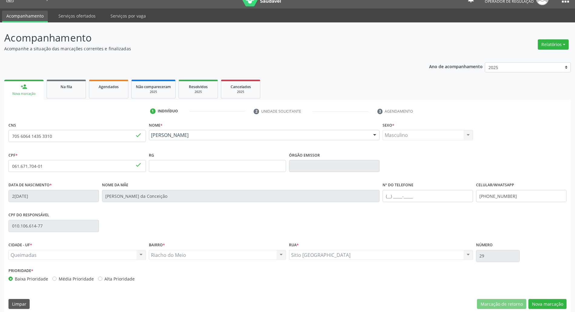
scroll to position [16, 0]
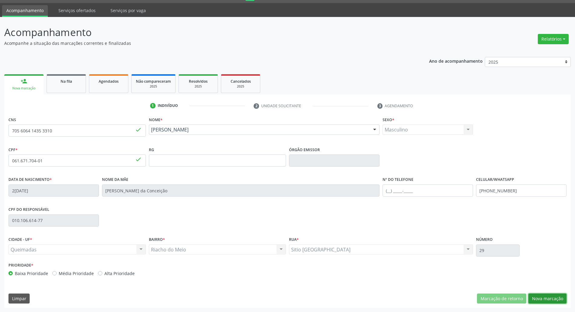
drag, startPoint x: 557, startPoint y: 296, endPoint x: 495, endPoint y: 291, distance: 62.2
click at [289, 296] on button "Nova marcação" at bounding box center [547, 298] width 38 height 10
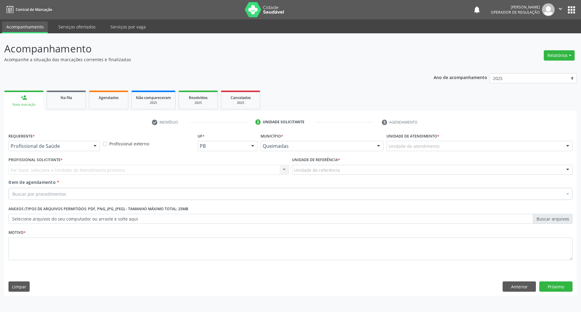
drag, startPoint x: 80, startPoint y: 145, endPoint x: 76, endPoint y: 150, distance: 6.5
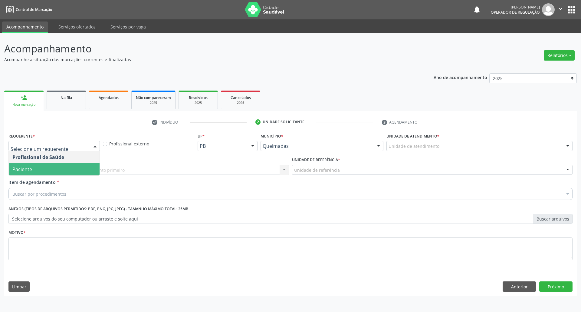
click at [62, 176] on div "Profissional de Saúde Paciente Nenhum resultado encontrado para: " " Não há nen…" at bounding box center [53, 163] width 91 height 25
click at [63, 174] on span "Paciente" at bounding box center [54, 169] width 91 height 12
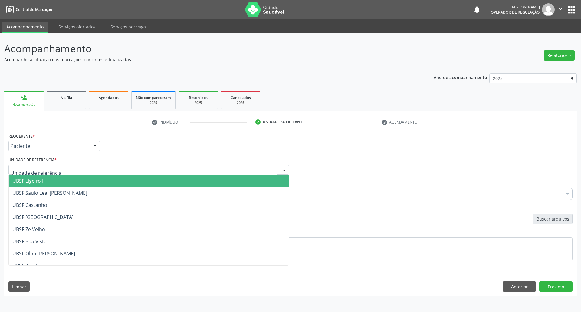
click at [64, 173] on div at bounding box center [148, 170] width 281 height 10
type input "ri"
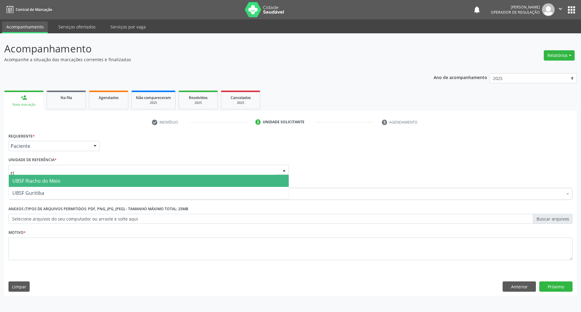
click at [66, 181] on span "UBSF Riacho do Meio" at bounding box center [149, 181] width 280 height 12
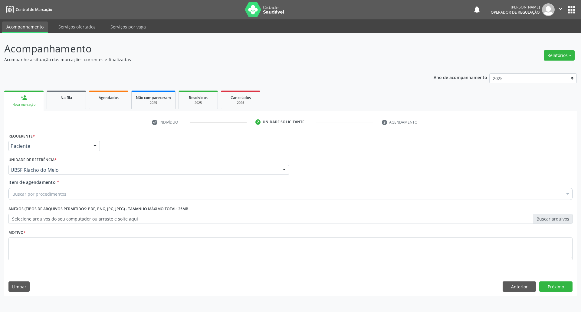
click at [74, 197] on div "Buscar por procedimentos" at bounding box center [290, 194] width 564 height 12
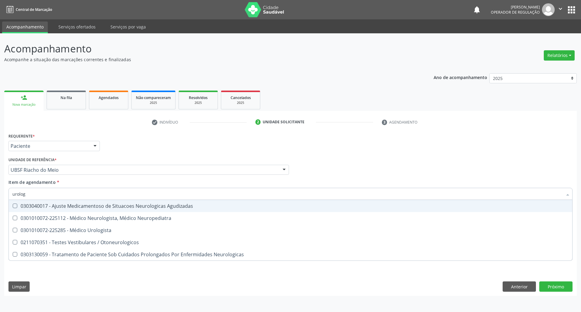
type input "urologi"
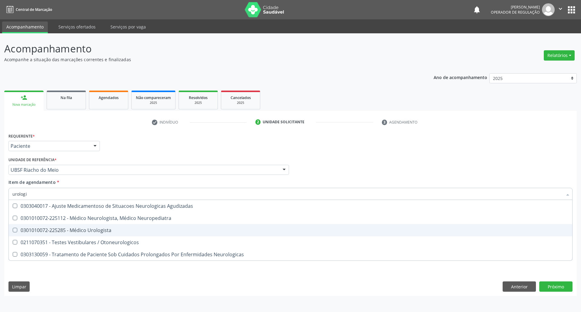
click at [52, 229] on div "0301010072-225285 - Médico Urologista" at bounding box center [290, 230] width 556 height 5
checkbox Urologista "true"
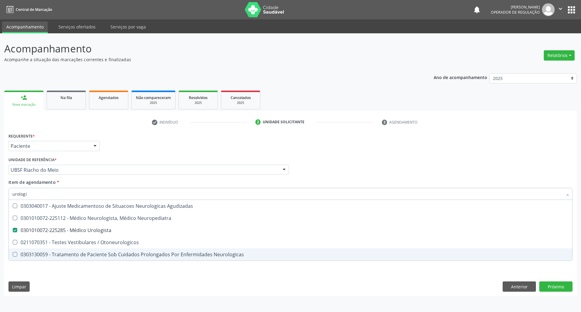
click at [36, 278] on div "Requerente * Paciente Profissional de Saúde Paciente Nenhum resultado encontrad…" at bounding box center [290, 213] width 573 height 164
checkbox Neuropediatra "true"
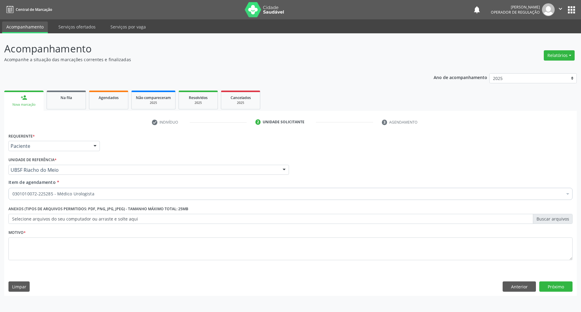
drag, startPoint x: 1, startPoint y: 243, endPoint x: 20, endPoint y: 251, distance: 20.6
click at [4, 245] on div "Acompanhamento Acompanhe a situação das marcações correntes e finalizadas Relat…" at bounding box center [290, 172] width 581 height 278
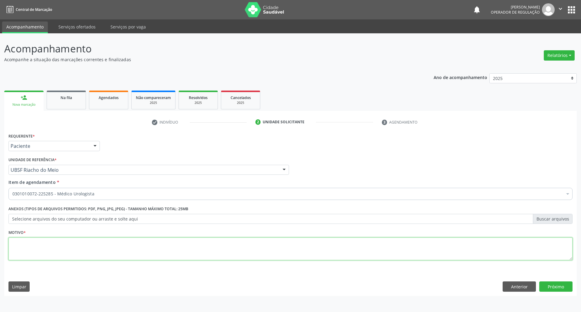
click at [20, 251] on textarea at bounding box center [290, 248] width 564 height 23
type textarea "retorno"
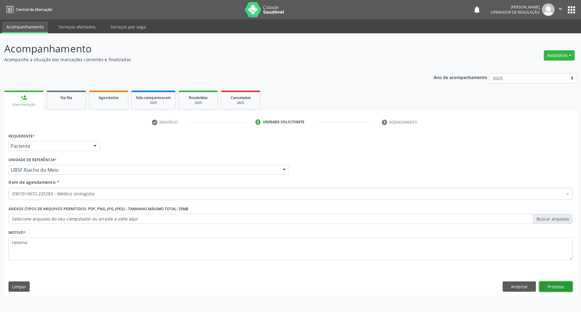
click button "Próximo" at bounding box center [555, 286] width 33 height 10
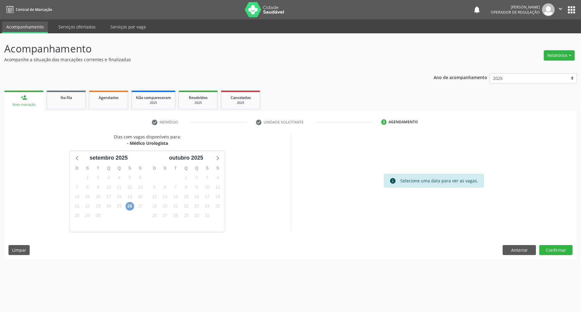
click at [133, 207] on span "26" at bounding box center [130, 206] width 8 height 8
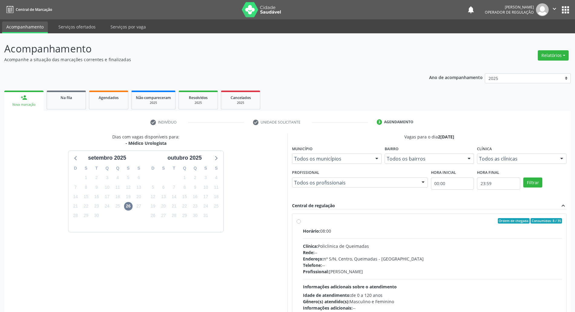
click at [289, 237] on div "Horário: 08:00 Clínica: Policlinica de Queimadas Rede: -- Endereço: nº S/N, Cen…" at bounding box center [432, 269] width 259 height 83
click at [289, 223] on input "Ordem de chegada Consumidos: 8 / 35 Horário: 08:00 Clínica: Policlinica de Quei…" at bounding box center [299, 220] width 4 height 5
radio input "true"
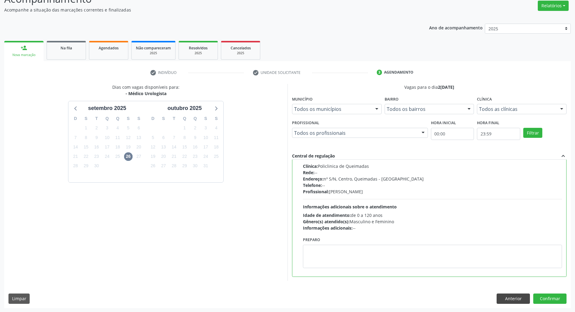
scroll to position [50, 0]
click at [289, 298] on button "Confirmar" at bounding box center [549, 298] width 33 height 10
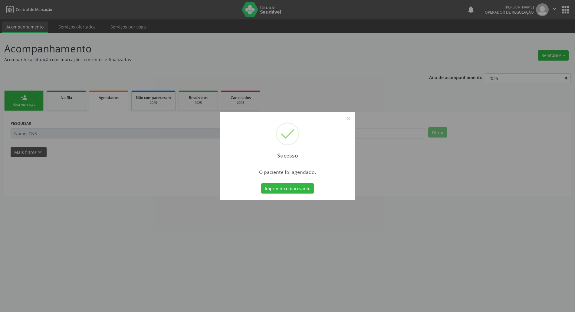
scroll to position [0, 0]
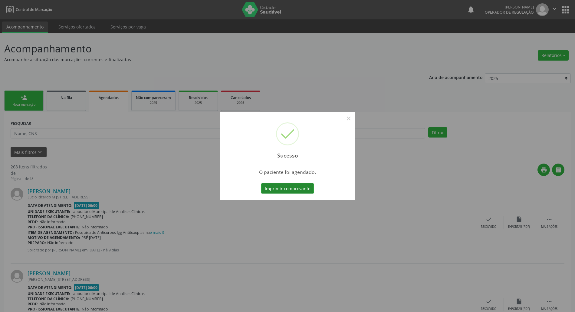
click at [289, 188] on button "Imprimir comprovante" at bounding box center [287, 188] width 53 height 10
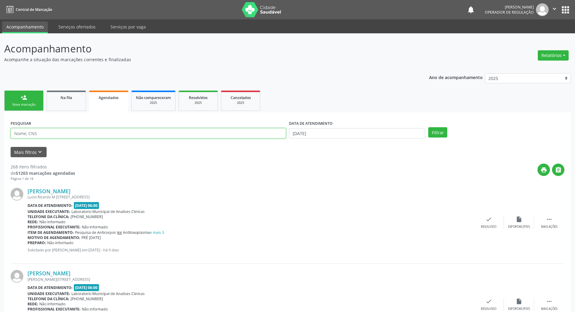
click at [67, 134] on input "text" at bounding box center [148, 133] width 275 height 10
click at [70, 102] on link "Na fila" at bounding box center [66, 100] width 39 height 20
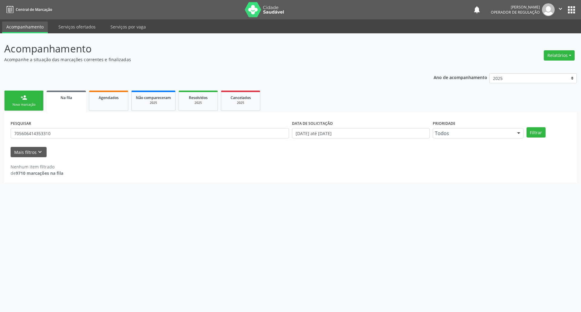
click at [31, 102] on link "person_add Nova marcação" at bounding box center [23, 100] width 39 height 20
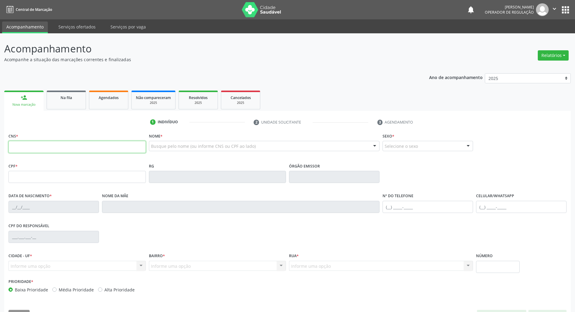
click at [57, 146] on input "text" at bounding box center [76, 147] width 137 height 12
type input "700 0078 8403 9006"
type input "111.587.484-50"
type input "13/01/1997"
type input "Gisele Camilo dos Santos"
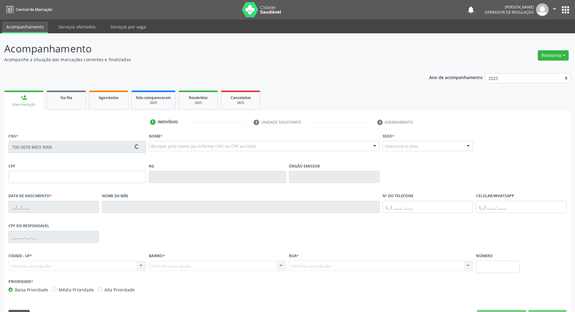
type input "(83) 99338-3402"
type input "374.894.964-20"
type input "80"
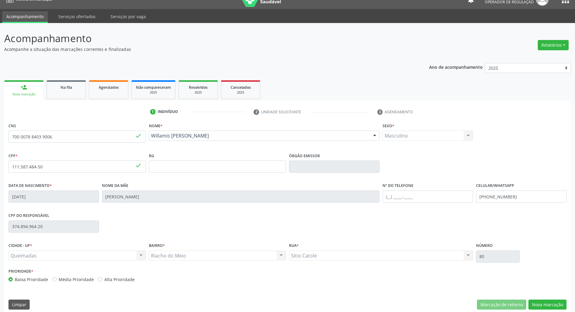
scroll to position [16, 0]
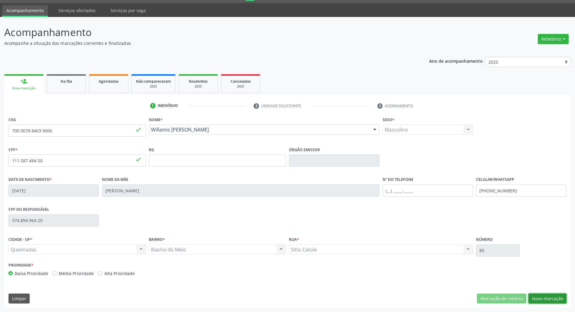
click at [289, 302] on button "Nova marcação" at bounding box center [547, 298] width 38 height 10
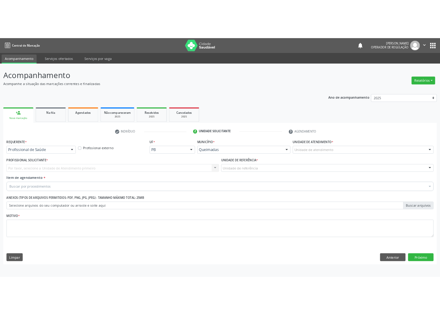
scroll to position [0, 0]
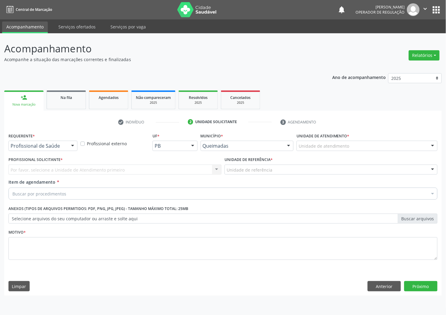
click at [40, 166] on div "Por favor, selecione a Unidade de Atendimento primeiro Nenhum resultado encontr…" at bounding box center [114, 170] width 213 height 10
click at [289, 285] on button "Anterior" at bounding box center [384, 286] width 33 height 10
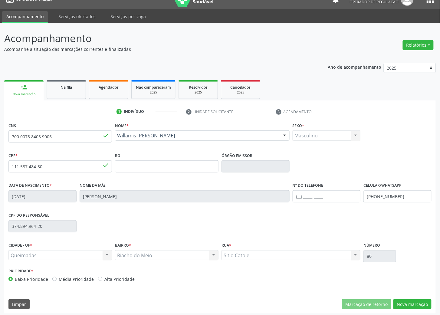
scroll to position [13, 0]
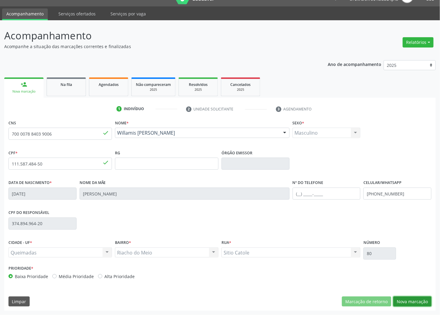
click at [289, 297] on button "Nova marcação" at bounding box center [412, 302] width 38 height 10
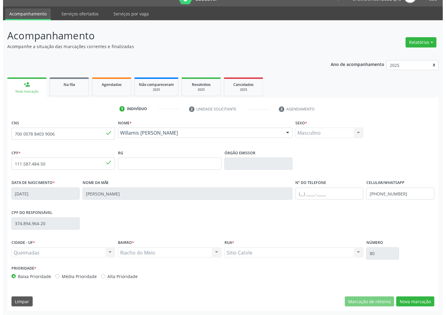
scroll to position [0, 0]
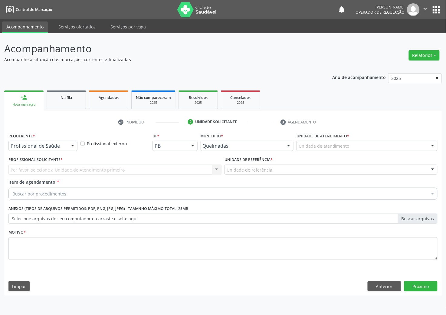
click at [73, 175] on div "Por favor, selecione a Unidade de Atendimento primeiro Nenhum resultado encontr…" at bounding box center [114, 170] width 213 height 10
click at [71, 170] on div "Por favor, selecione a Unidade de Atendimento primeiro Nenhum resultado encontr…" at bounding box center [114, 170] width 213 height 10
click at [60, 166] on div "Por favor, selecione a Unidade de Atendimento primeiro Nenhum resultado encontr…" at bounding box center [114, 170] width 213 height 10
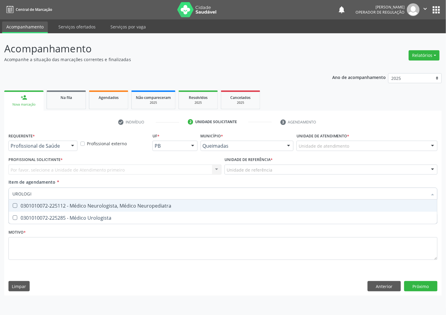
type input "UROLOGIS"
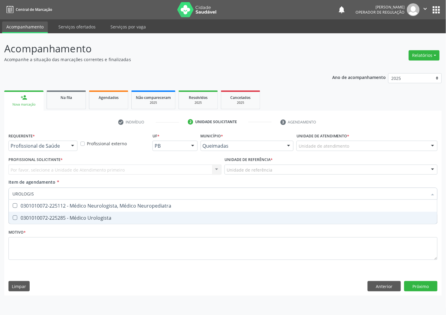
click at [66, 218] on div "0301010072-225285 - Médico Urologista" at bounding box center [222, 217] width 421 height 5
checkbox Urologista "true"
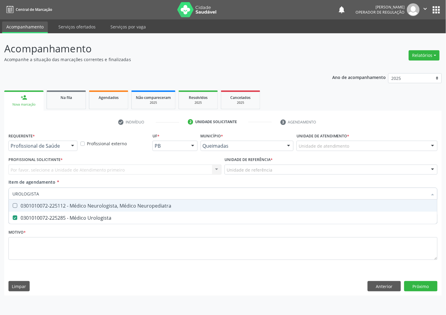
click at [33, 197] on input "UROLOGISTA" at bounding box center [219, 194] width 415 height 12
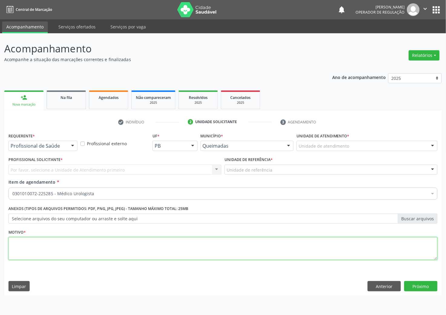
click at [54, 254] on textarea at bounding box center [222, 248] width 429 height 23
paste textarea "1ª CONSULTA 08/25"
type textarea "1ª CONSULTA 08/25"
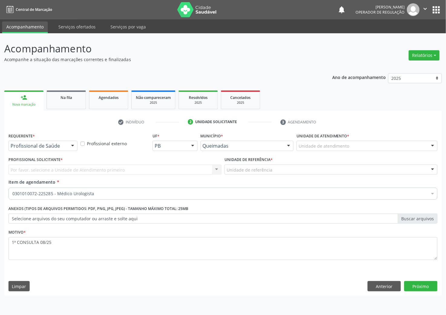
click at [63, 170] on div "Por favor, selecione a Unidade de Atendimento primeiro Nenhum resultado encontr…" at bounding box center [114, 170] width 213 height 10
drag, startPoint x: 61, startPoint y: 150, endPoint x: 54, endPoint y: 162, distance: 14.6
click at [61, 150] on div "Profissional de Saúde" at bounding box center [42, 146] width 69 height 10
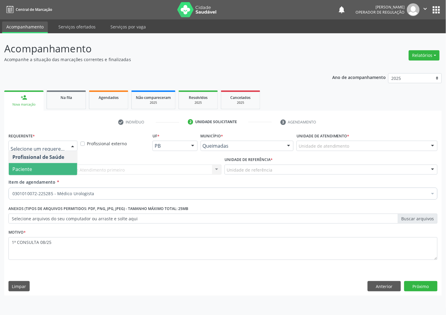
click at [53, 165] on span "Paciente" at bounding box center [43, 169] width 68 height 12
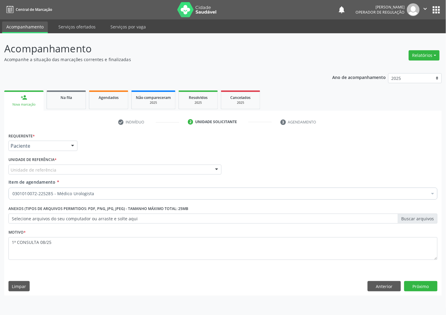
click at [62, 168] on div "Unidade de referência" at bounding box center [114, 170] width 213 height 10
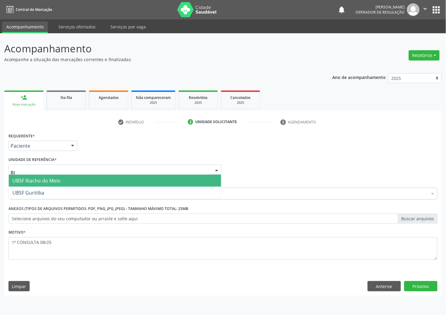
type input "RIA"
click at [68, 181] on span "UBSF Riacho do Meio" at bounding box center [115, 181] width 212 height 12
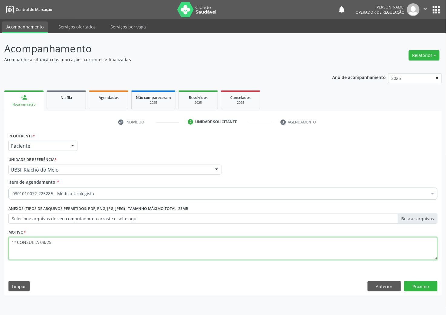
click at [114, 244] on textarea "1ª CONSULTA 08/25" at bounding box center [222, 248] width 429 height 23
type textarea "1ª CONSULTA 08/25 ITU DE REPETIÇÃO"
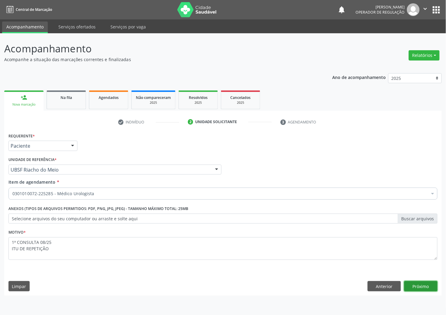
click button "Próximo" at bounding box center [420, 286] width 33 height 10
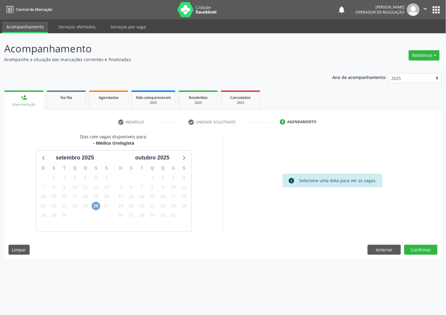
click at [96, 206] on span "26" at bounding box center [96, 206] width 8 height 8
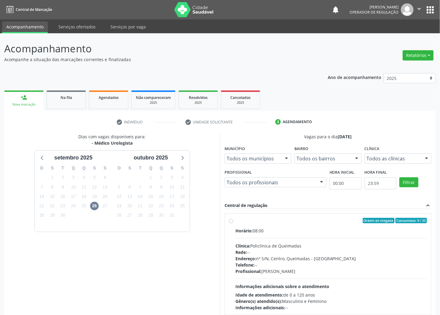
click at [284, 238] on hr at bounding box center [331, 238] width 192 height 0
click at [233, 223] on input "Ordem de chegada Consumidos: 9 / 35 Horário: 08:00 Clínica: Policlinica de Quei…" at bounding box center [231, 220] width 4 height 5
radio input "true"
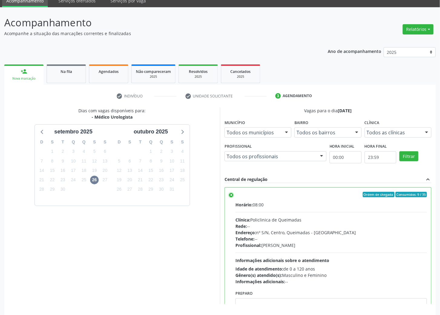
scroll to position [40, 0]
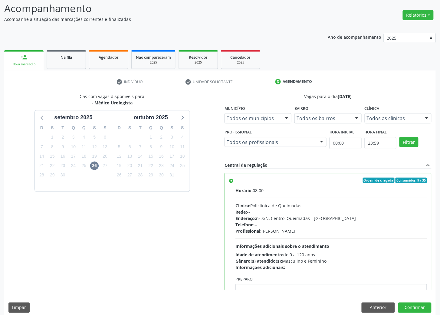
drag, startPoint x: 255, startPoint y: 183, endPoint x: 113, endPoint y: 175, distance: 141.9
click at [254, 183] on label "Ordem de chegada Consumidos: 9 / 35 Horário: 08:00 Clínica: Policlinica de Quei…" at bounding box center [331, 224] width 192 height 93
click at [233, 183] on input "Ordem de chegada Consumidos: 9 / 35 Horário: 08:00 Clínica: Policlinica de Quei…" at bounding box center [231, 180] width 4 height 5
click at [98, 164] on span "26" at bounding box center [94, 166] width 8 height 8
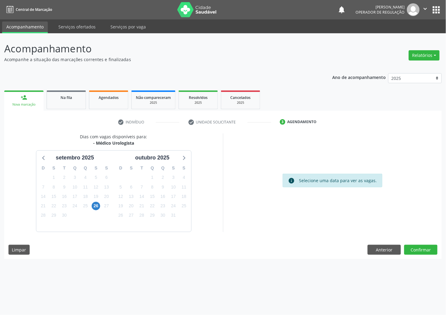
click at [107, 162] on div "setembro 2025" at bounding box center [74, 158] width 71 height 8
click at [102, 170] on div "S" at bounding box center [106, 167] width 11 height 9
click at [433, 251] on div "Dias com vagas disponíveis para: - Médico Urologista setembro 2025 D S T Q Q S …" at bounding box center [223, 196] width 438 height 126
click at [431, 251] on button "Confirmar" at bounding box center [420, 250] width 33 height 10
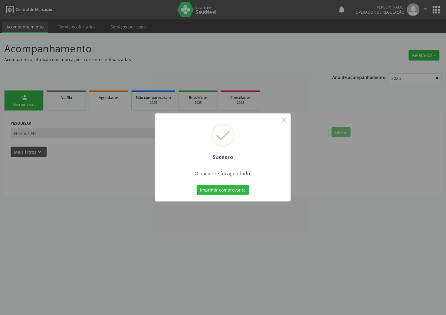
click at [215, 184] on div "Imprimir comprovante Cancel" at bounding box center [223, 190] width 55 height 13
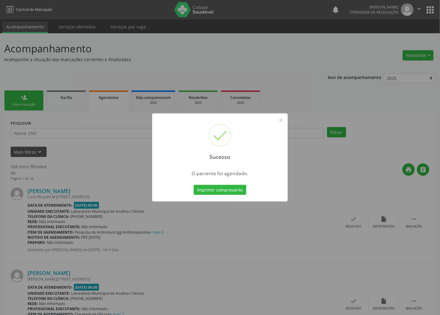
click at [75, 136] on div "Sucesso × O paciente foi agendado. Imprimir comprovante Cancel" at bounding box center [220, 157] width 440 height 315
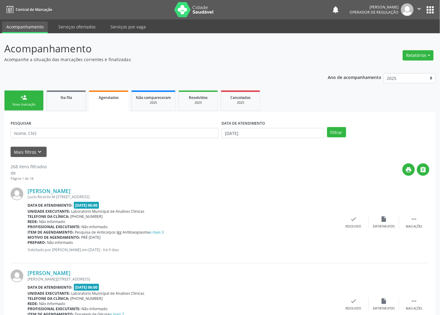
click at [27, 102] on div "Nova marcação" at bounding box center [24, 104] width 30 height 5
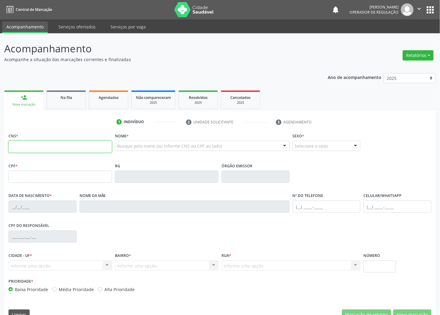
click at [31, 150] on input "text" at bounding box center [60, 147] width 104 height 12
type input "706 0033 9966 2045"
type input "709.145.824-96"
type input "20/11/2003"
type input "Maria da Paz Egito Barbosa da Silva"
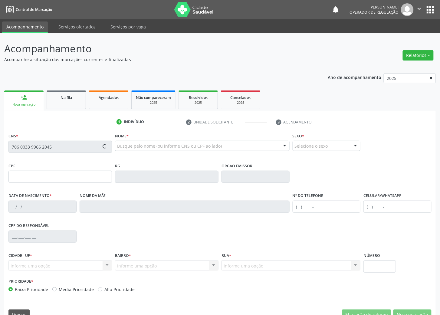
type input "(83) 99356-2837"
type input "034.177.544-45"
type input "2"
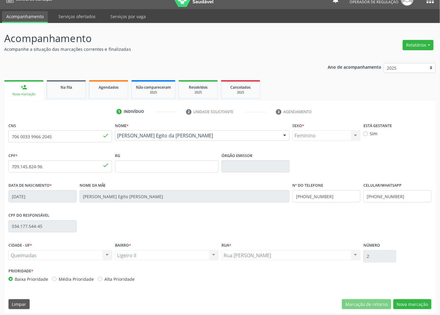
scroll to position [13, 0]
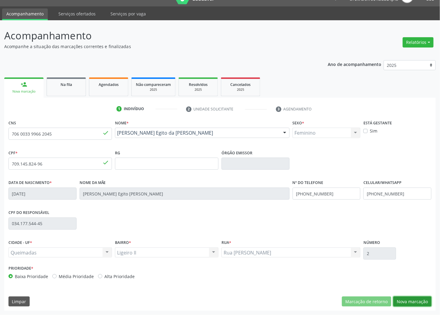
click at [423, 298] on button "Nova marcação" at bounding box center [412, 302] width 38 height 10
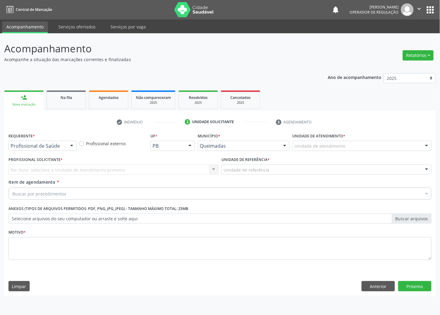
scroll to position [0, 0]
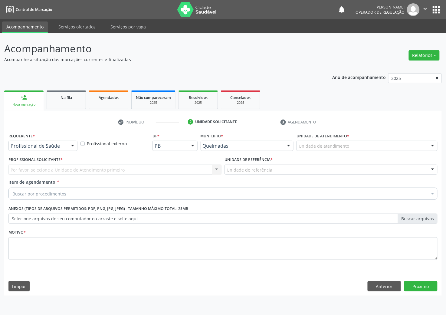
drag, startPoint x: 75, startPoint y: 143, endPoint x: 68, endPoint y: 153, distance: 12.3
click at [74, 145] on div at bounding box center [72, 146] width 9 height 10
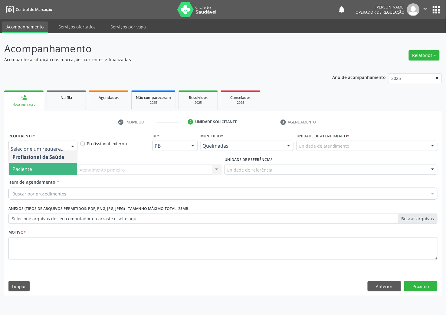
click at [60, 170] on span "Paciente" at bounding box center [43, 169] width 68 height 12
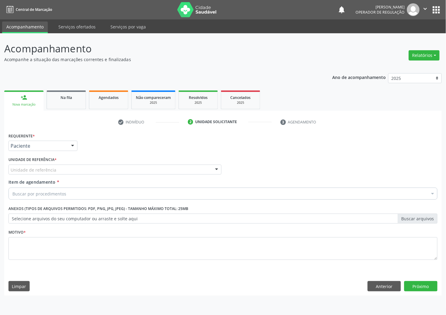
click at [70, 166] on div "Unidade de referência" at bounding box center [114, 170] width 213 height 10
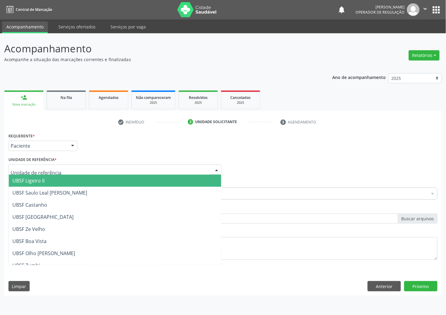
click at [74, 174] on input "text" at bounding box center [110, 173] width 199 height 12
click at [75, 177] on span "UBSF Ligeiro II" at bounding box center [115, 181] width 212 height 12
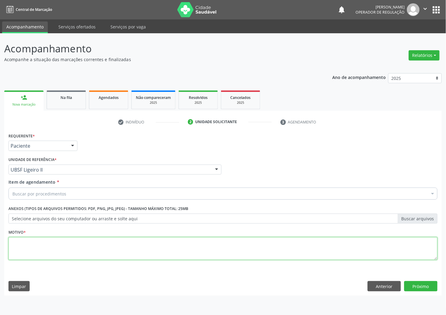
click at [68, 256] on textarea at bounding box center [222, 248] width 429 height 23
paste textarea "1ª CONSULTA 05/25"
type textarea "1ª CONSULTA 05/25"
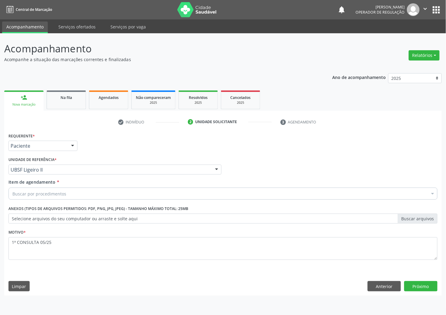
click at [68, 199] on div "Buscar por procedimentos" at bounding box center [222, 194] width 429 height 12
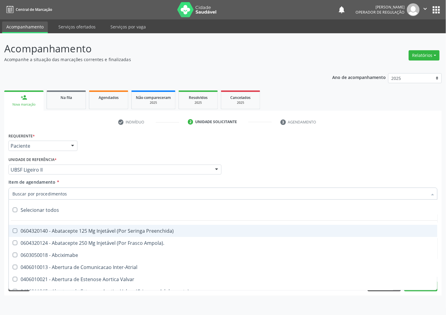
paste input "UROLOGISTA"
type input "UROLOGISTA"
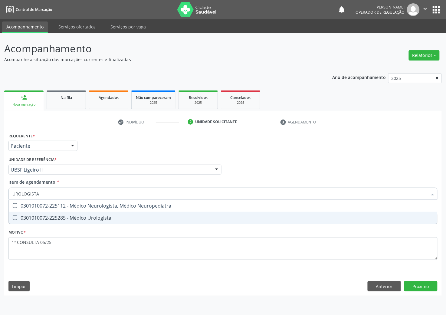
click at [73, 219] on div "0301010072-225285 - Médico Urologista" at bounding box center [222, 217] width 421 height 5
checkbox Urologista "true"
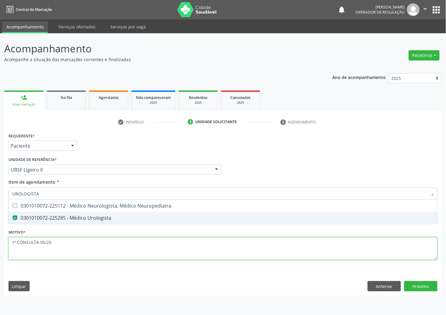
click at [68, 246] on div "Requerente * Paciente Profissional de Saúde Paciente Nenhum resultado encontrad…" at bounding box center [222, 199] width 429 height 137
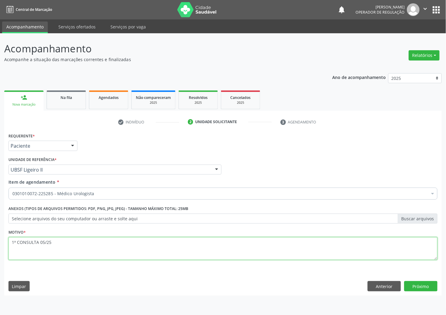
click at [57, 239] on textarea "1ª CONSULTA 05/25" at bounding box center [222, 248] width 429 height 23
type textarea "NEFROLITÍASE 1ª CONSULTA 05/25"
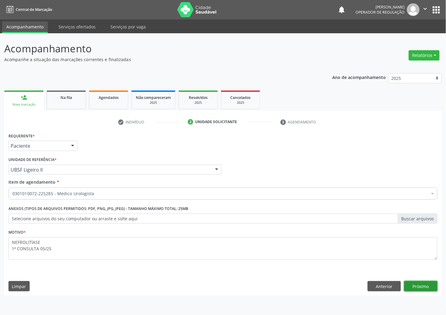
click button "Próximo" at bounding box center [420, 286] width 33 height 10
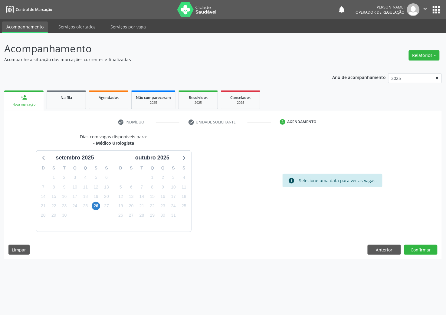
click at [104, 183] on div "13" at bounding box center [106, 187] width 8 height 9
click at [153, 193] on span "15" at bounding box center [152, 196] width 8 height 8
click at [420, 250] on button "Confirmar" at bounding box center [420, 250] width 33 height 10
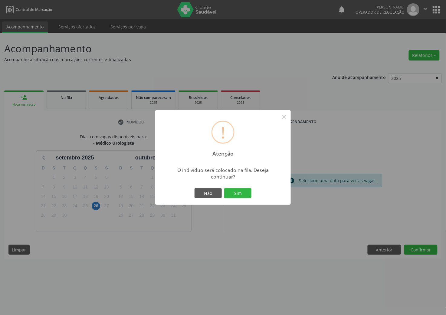
click at [224, 188] on button "Sim" at bounding box center [237, 193] width 27 height 10
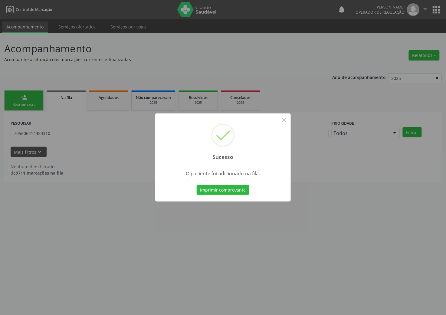
click at [11, 148] on div "Sucesso × O paciente foi adicionado na fila. Imprimir comprovante Cancel" at bounding box center [223, 157] width 446 height 315
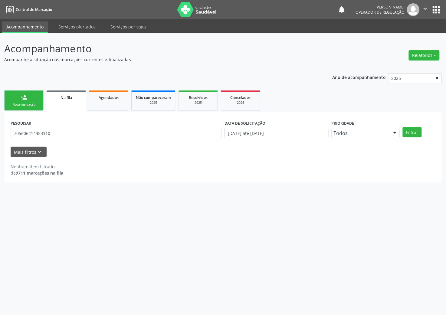
click at [31, 108] on link "person_add Nova marcação" at bounding box center [23, 100] width 39 height 20
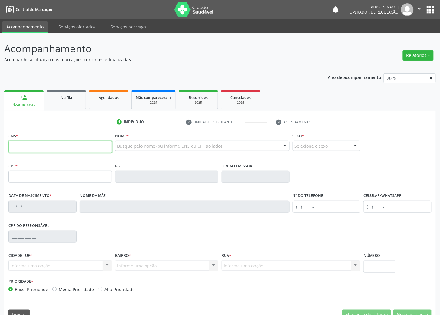
click at [54, 144] on input "text" at bounding box center [60, 147] width 104 height 12
click at [64, 144] on input "text" at bounding box center [60, 147] width 104 height 12
type input "702 8031 9108 1864"
type input "768.697.334-49"
type input "25/03/1968"
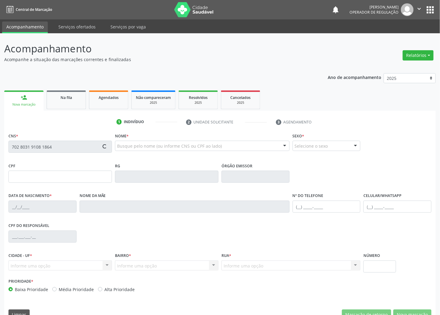
type input "Maria Americo da Cruz"
type input "(83) 99131-6537"
type input "(83) 99193-0496"
type input "029.367.354-32"
type input "451"
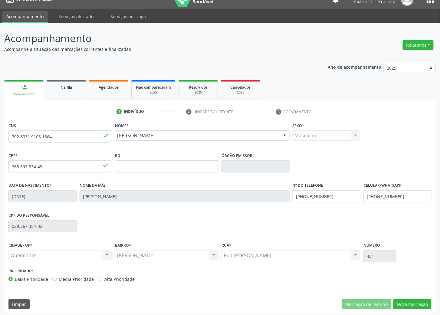
scroll to position [13, 0]
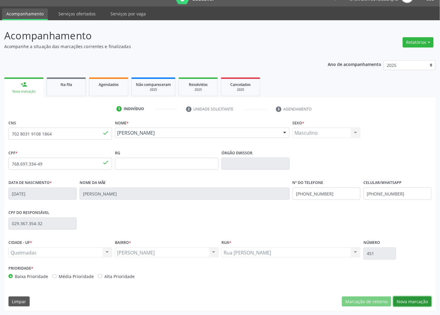
drag, startPoint x: 408, startPoint y: 301, endPoint x: 216, endPoint y: 249, distance: 198.8
click at [402, 301] on button "Nova marcação" at bounding box center [412, 302] width 38 height 10
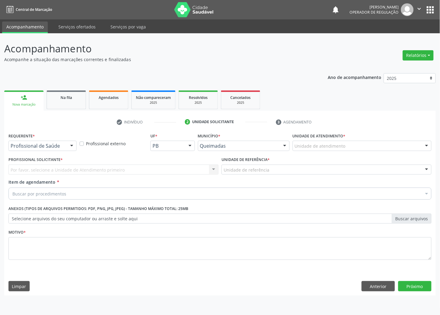
scroll to position [0, 0]
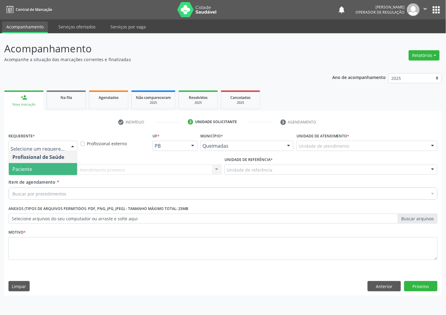
click at [27, 169] on span "Paciente" at bounding box center [22, 169] width 20 height 7
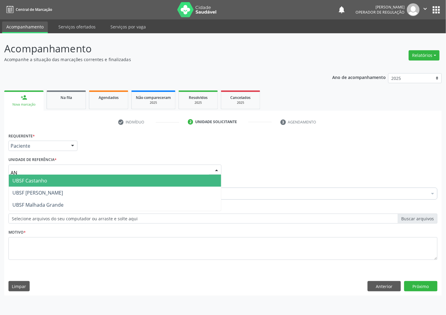
type input "ANI"
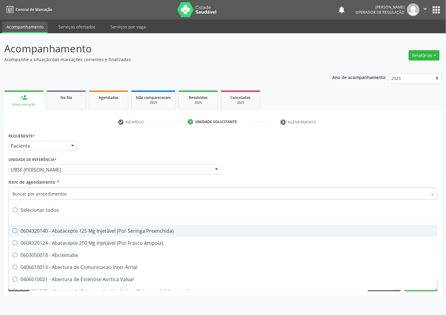
paste input "UROLOGISTA"
type input "UROLOGISTA"
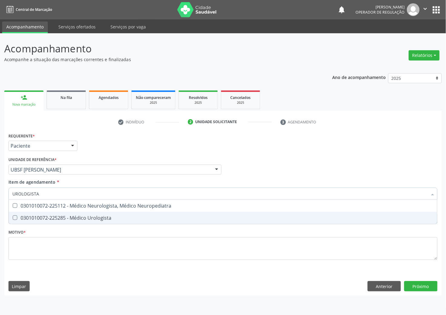
drag, startPoint x: 28, startPoint y: 206, endPoint x: 31, endPoint y: 219, distance: 13.4
click at [31, 219] on ul "Selecionar todos 0301010072-225112 - Médico Neurologista, Médico Neuropediatra …" at bounding box center [223, 212] width 429 height 24
click at [31, 219] on div "0301010072-225285 - Médico Urologista" at bounding box center [222, 217] width 421 height 5
checkbox Urologista "true"
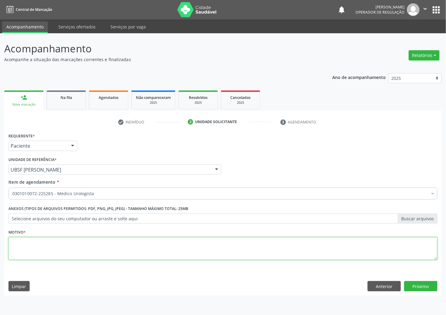
click at [79, 251] on textarea at bounding box center [222, 248] width 429 height 23
paste textarea "1ª CONSULTA 09/25"
type textarea "1ª CONSULTA 09/25 NEFROLITÍASE"
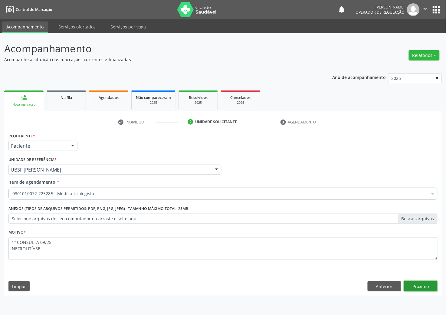
click button "Próximo" at bounding box center [420, 286] width 33 height 10
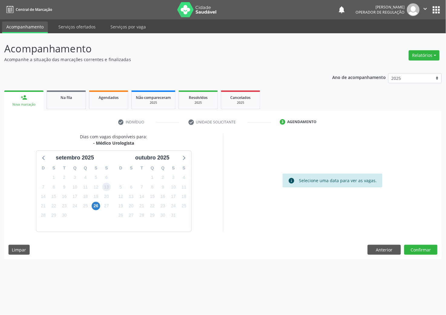
click at [108, 188] on span "13" at bounding box center [106, 187] width 8 height 8
click at [418, 251] on button "Confirmar" at bounding box center [420, 250] width 33 height 10
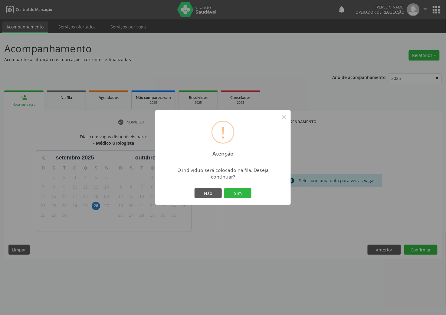
click at [224, 188] on button "Sim" at bounding box center [237, 193] width 27 height 10
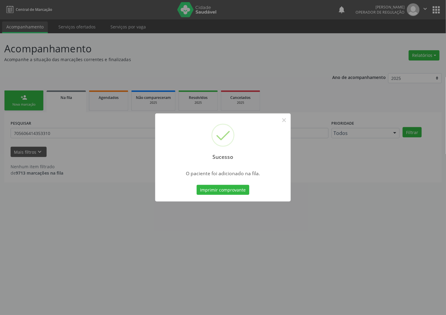
drag, startPoint x: 120, startPoint y: 212, endPoint x: 102, endPoint y: 178, distance: 38.5
click at [120, 210] on div "Sucesso × O paciente foi adicionado na fila. Imprimir comprovante Cancel" at bounding box center [223, 157] width 446 height 315
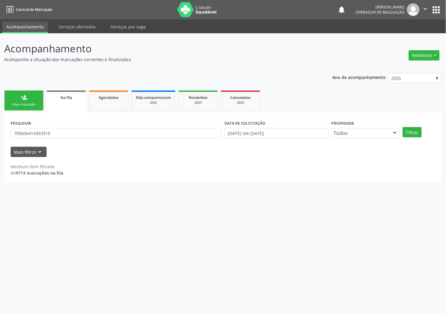
click at [18, 107] on link "person_add Nova marcação" at bounding box center [23, 100] width 39 height 20
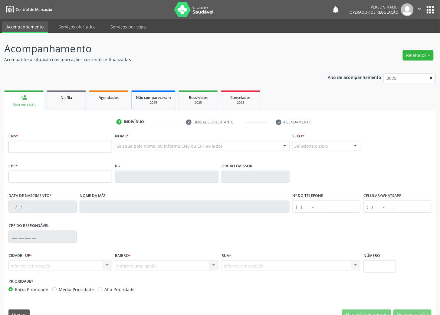
click at [151, 151] on div "Busque pelo nome (ou informe CNS ou CPF ao lado) Nenhum resultado encontrado pa…" at bounding box center [202, 148] width 175 height 15
type input "VANDA MARIA SOUTO"
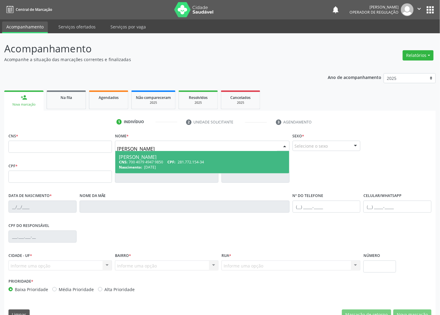
click at [156, 159] on div "Vanda Maria Souto" at bounding box center [202, 157] width 167 height 5
type input "700 4079 4947 9850"
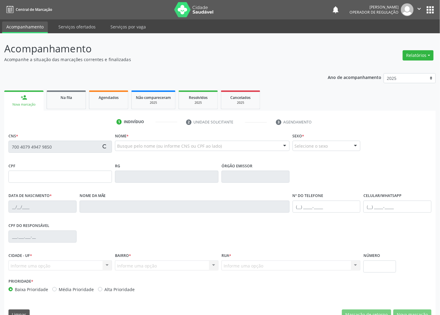
type input "281.772.154-34"
type input "24/08/1954"
type input "Otanilia Bezerra da Silva"
type input "(83) 99401-1243"
type input "318"
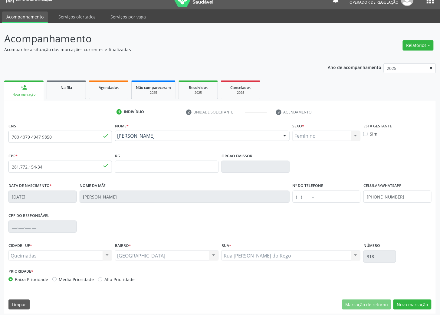
scroll to position [13, 0]
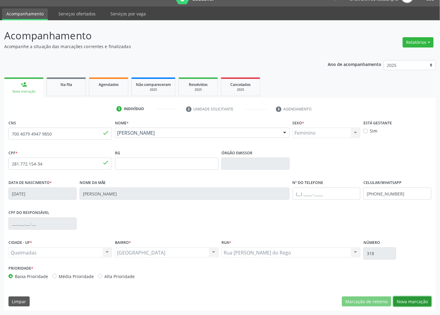
click at [413, 297] on button "Nova marcação" at bounding box center [412, 302] width 38 height 10
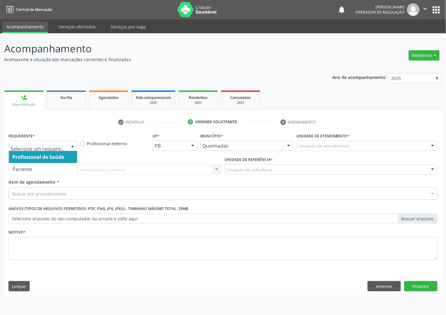
drag, startPoint x: 61, startPoint y: 145, endPoint x: 39, endPoint y: 177, distance: 38.3
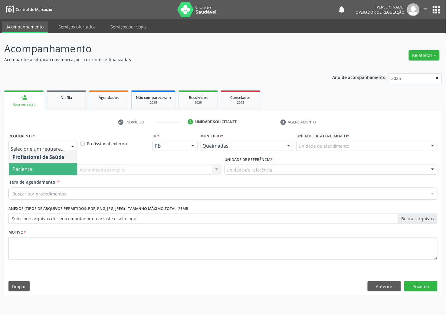
click at [36, 169] on span "Paciente" at bounding box center [43, 169] width 68 height 12
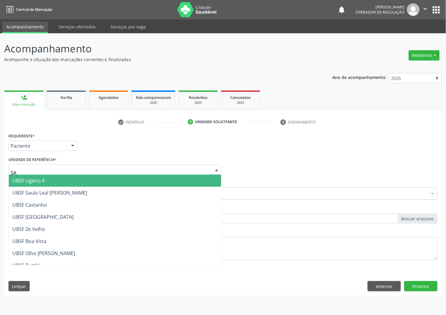
type input "SAU"
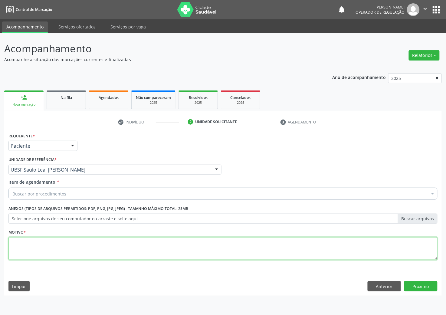
click at [26, 246] on textarea at bounding box center [222, 248] width 429 height 23
paste textarea "1ª CONSULTA 09/25"
type textarea "1ª CONSULTA 09/25 URGÊNCIA MICCIONAL CRÔNICA E EPISÓDIOS DE INCONTINÊNCIA URINÁ…"
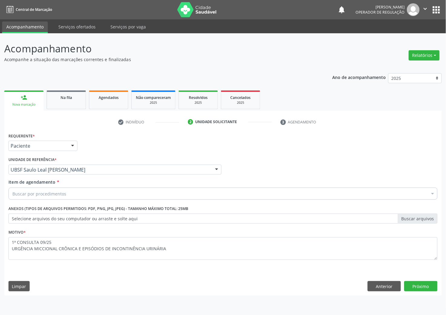
click at [35, 198] on div "Buscar por procedimentos" at bounding box center [222, 194] width 429 height 12
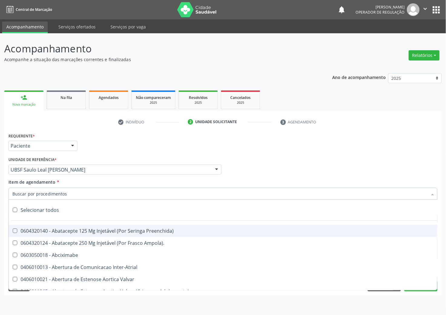
paste input "MÉDICO UROLOGISTA"
type input "MÉDICO UROLOGISTA"
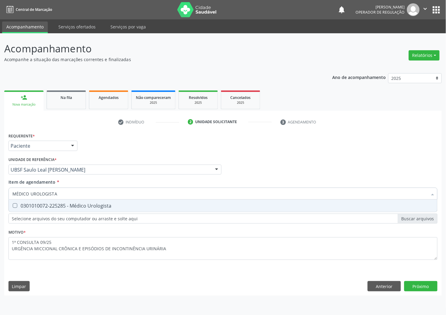
click at [41, 209] on span "0301010072-225285 - Médico Urologista" at bounding box center [223, 206] width 429 height 12
checkbox Urologista "true"
click at [431, 287] on div "Requerente * Paciente Profissional de Saúde Paciente Nenhum resultado encontrad…" at bounding box center [223, 213] width 438 height 164
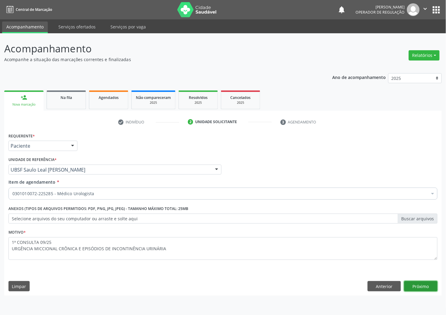
click at [431, 287] on div "Requerente * Paciente Profissional de Saúde Paciente Nenhum resultado encontrad…" at bounding box center [223, 213] width 438 height 164
click at [431, 288] on button "Próximo" at bounding box center [420, 286] width 33 height 10
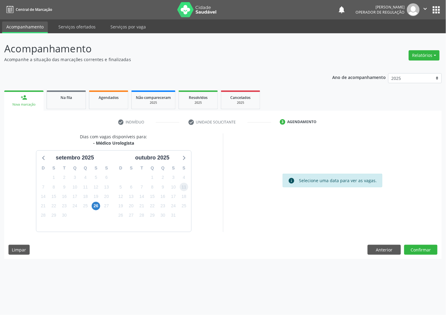
click at [185, 186] on span "11" at bounding box center [184, 187] width 8 height 8
drag, startPoint x: 406, startPoint y: 243, endPoint x: 409, endPoint y: 245, distance: 3.9
click at [407, 244] on div "Dias com vagas disponíveis para: - Médico Urologista setembro 2025 D S T Q Q S …" at bounding box center [223, 196] width 438 height 126
click at [411, 246] on button "Confirmar" at bounding box center [420, 250] width 33 height 10
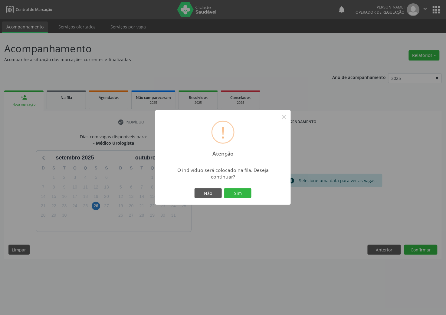
click at [224, 188] on button "Sim" at bounding box center [237, 193] width 27 height 10
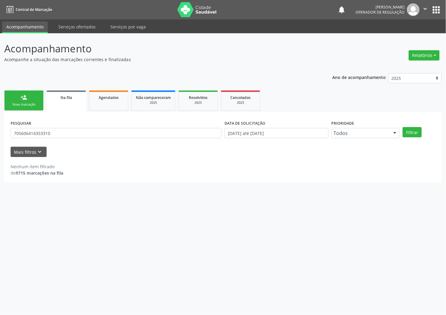
click at [35, 107] on div "Nova marcação" at bounding box center [24, 104] width 30 height 5
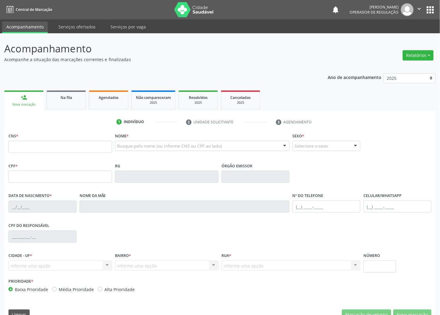
click at [137, 135] on div "Nome * Busque pelo nome (ou informe CNS ou CPF ao lado) Nenhum resultado encont…" at bounding box center [202, 143] width 175 height 24
type input "ARNILDO BELO PEREIRA"
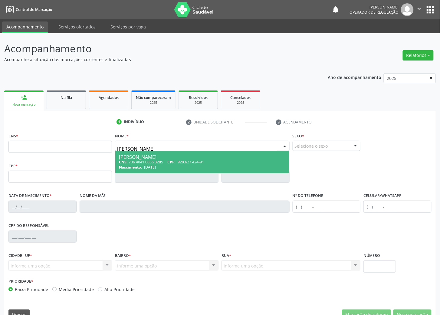
click at [156, 165] on span "15/10/1964" at bounding box center [150, 167] width 12 height 5
type input "706 4041 0835 3285"
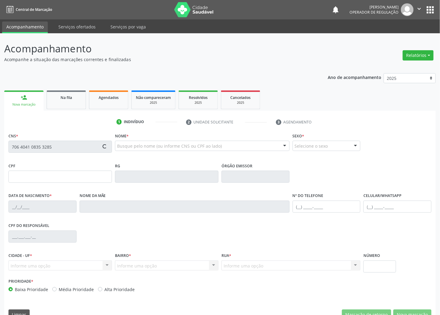
type input "929.627.424-91"
type input "15/10/1964"
type input "Estelita Belo da Silva"
type input "(83) 99161-6030"
type input "853.454.584-72"
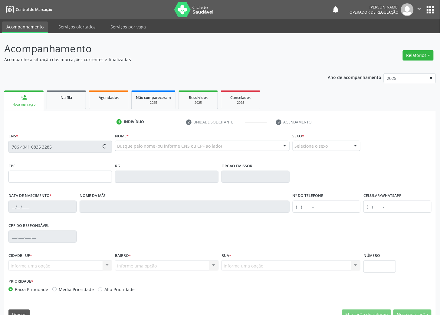
type input "56"
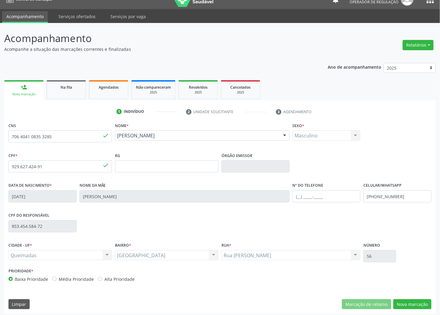
scroll to position [13, 0]
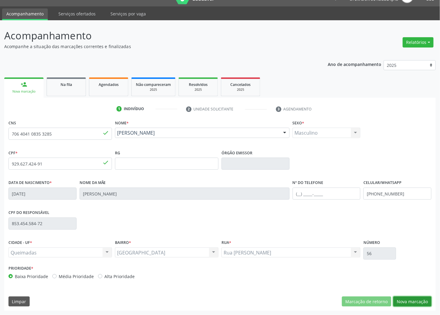
click at [408, 301] on button "Nova marcação" at bounding box center [412, 302] width 38 height 10
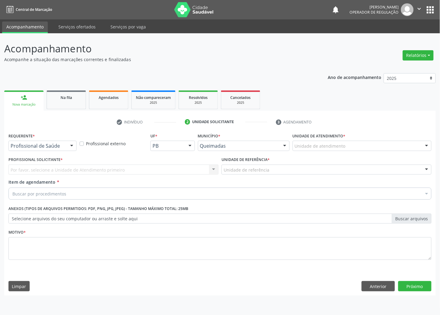
scroll to position [0, 0]
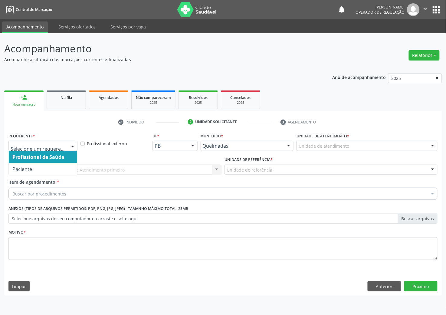
drag, startPoint x: 35, startPoint y: 147, endPoint x: 33, endPoint y: 160, distance: 12.8
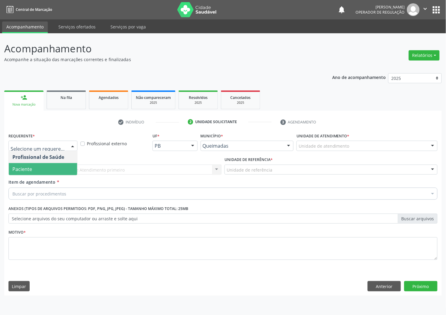
click at [36, 165] on span "Paciente" at bounding box center [43, 169] width 68 height 12
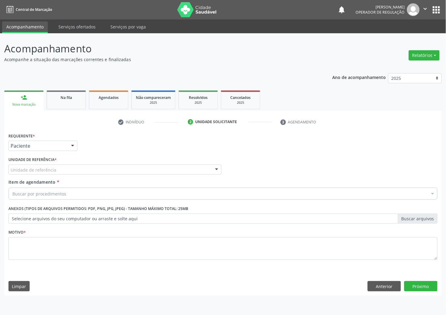
click at [38, 165] on div "Unidade de referência" at bounding box center [114, 170] width 213 height 10
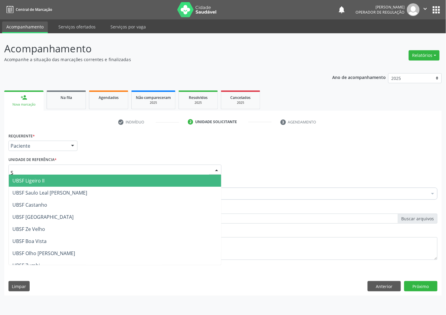
type input "SA"
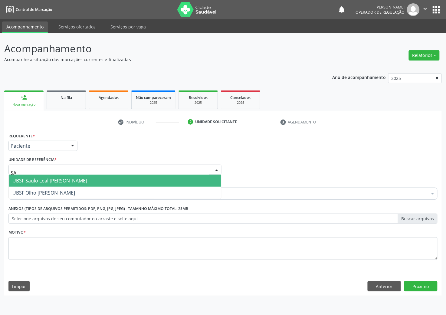
click at [40, 179] on span "UBSF Saulo Leal [PERSON_NAME]" at bounding box center [49, 180] width 75 height 7
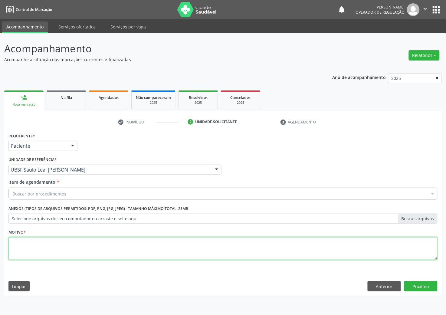
click at [48, 260] on textarea at bounding box center [222, 248] width 429 height 23
paste textarea "MÉDICO UROLOGISTA"
type textarea "MÉDICO UROLOGISTA"
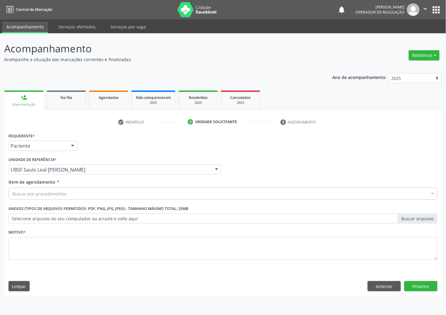
click at [57, 198] on div "Buscar por procedimentos" at bounding box center [222, 194] width 429 height 12
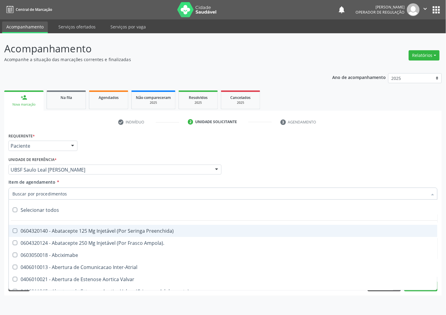
paste input "MÉDICO UROLOGISTA"
type input "MÉDICO UROLOGISTA"
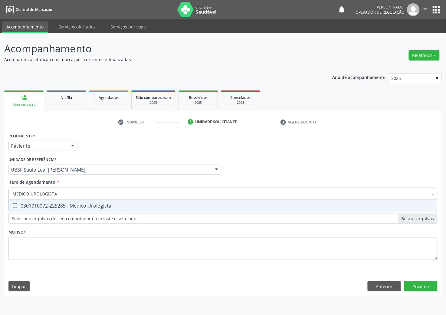
click at [56, 208] on div "0301010072-225285 - Médico Urologista" at bounding box center [222, 205] width 421 height 5
checkbox Urologista "true"
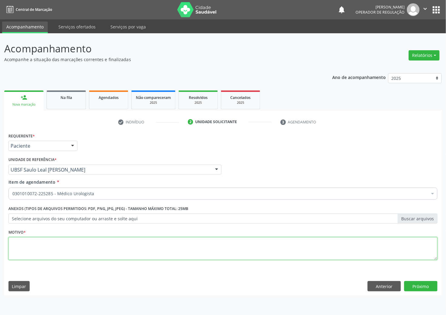
click at [27, 254] on textarea at bounding box center [222, 248] width 429 height 23
paste textarea "1ª CONSULTA 09/25"
type textarea "1ª CONSULTA 09/25 RASTREIO DE CA DE PROSTATA"
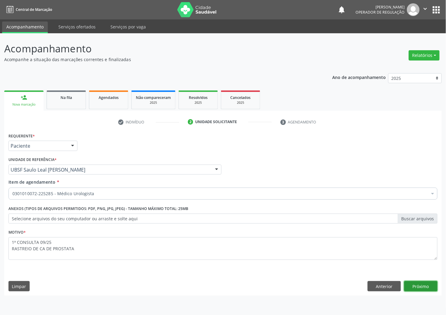
click button "Próximo" at bounding box center [420, 286] width 33 height 10
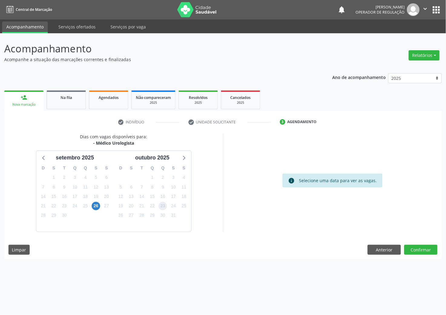
click at [161, 203] on span "23" at bounding box center [163, 206] width 8 height 8
click at [415, 249] on button "Confirmar" at bounding box center [420, 250] width 33 height 10
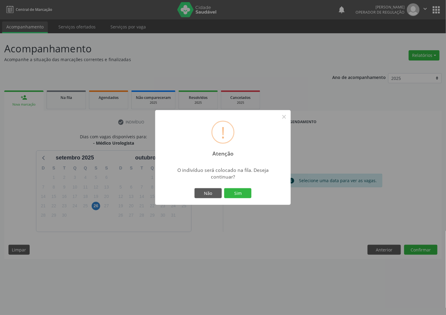
click at [224, 188] on button "Sim" at bounding box center [237, 193] width 27 height 10
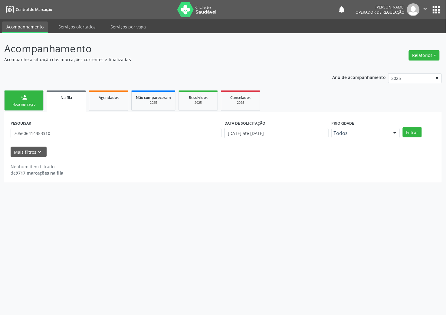
click at [15, 97] on link "person_add Nova marcação" at bounding box center [23, 100] width 39 height 20
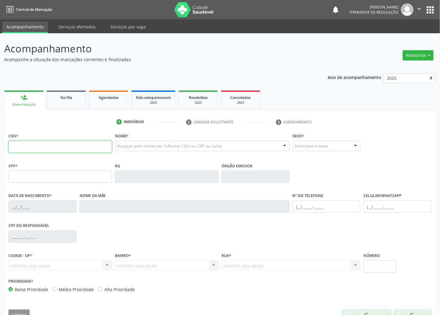
click at [51, 148] on input "text" at bounding box center [60, 147] width 104 height 12
type input "704 7045 9023 1140"
type input "016.484.487-20"
type input "12/03/1964"
type input "Margarida Tavares da Silva"
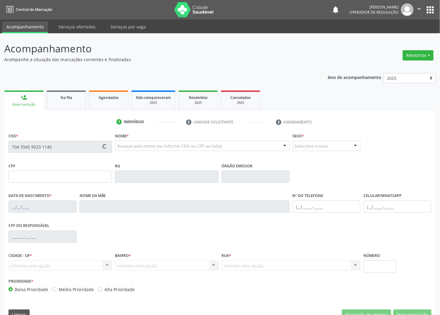
type input "(83) 99118-8968"
type input "022.153.694-93"
type input "210"
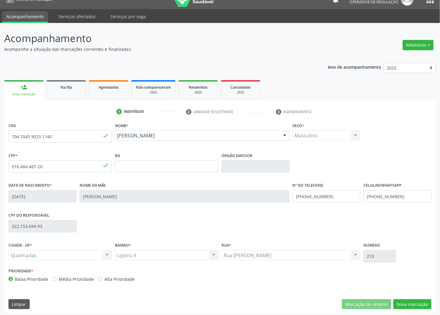
scroll to position [13, 0]
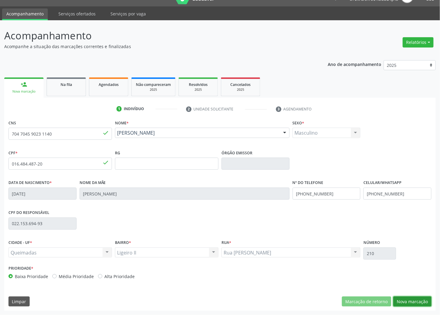
click at [410, 301] on button "Nova marcação" at bounding box center [412, 302] width 38 height 10
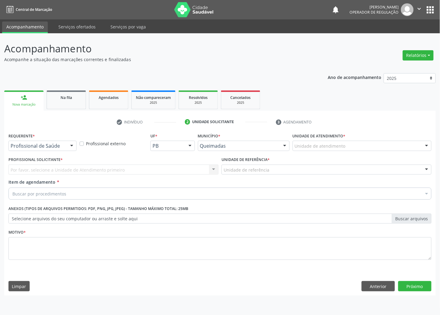
scroll to position [0, 0]
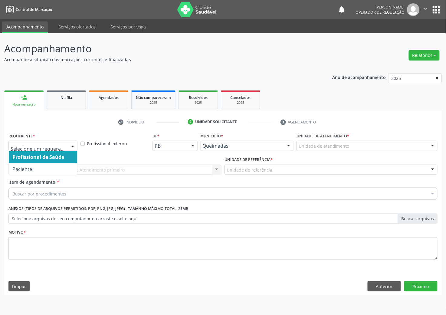
drag, startPoint x: 15, startPoint y: 142, endPoint x: 18, endPoint y: 173, distance: 31.7
click at [15, 142] on div at bounding box center [42, 146] width 69 height 10
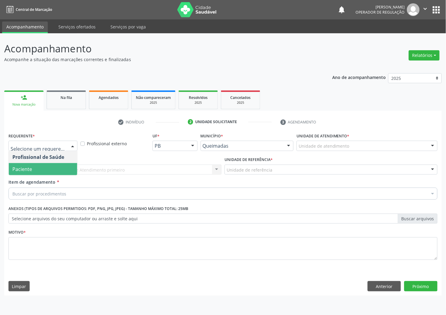
click at [19, 169] on span "Paciente" at bounding box center [22, 169] width 20 height 7
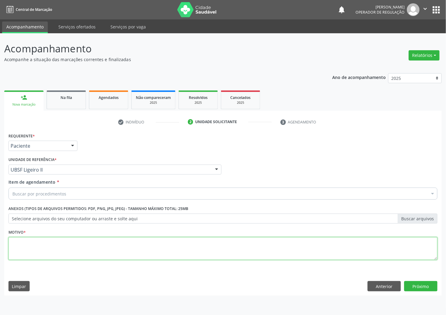
paste textarea "1ª CONSULTA 09/25"
type textarea "1ª CONSULTA 09/25 ROTINA"
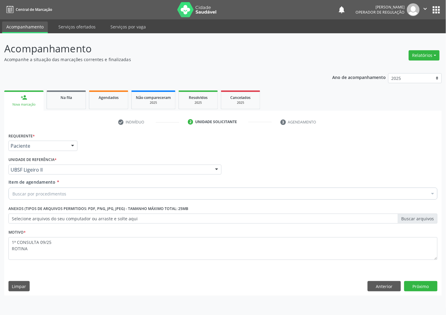
paste input "MÉDICO UROLOGISTA"
type input "MÉDICO UROLOGISTA"
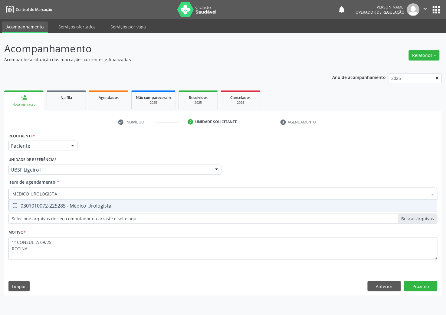
click at [68, 206] on div "0301010072-225285 - Médico Urologista" at bounding box center [222, 205] width 421 height 5
checkbox Urologista "true"
click at [424, 289] on div "Requerente * Paciente Profissional de Saúde Paciente Nenhum resultado encontrad…" at bounding box center [223, 213] width 438 height 164
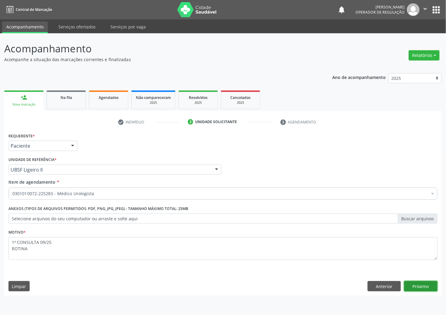
click at [416, 286] on button "Próximo" at bounding box center [420, 286] width 33 height 10
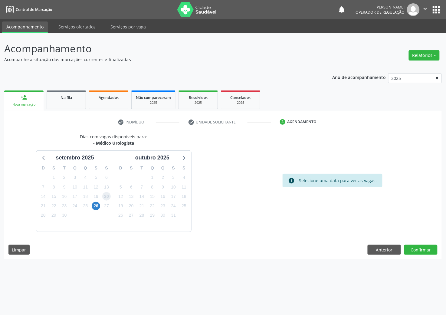
click at [106, 194] on span "20" at bounding box center [106, 196] width 8 height 8
click at [422, 248] on button "Confirmar" at bounding box center [420, 250] width 33 height 10
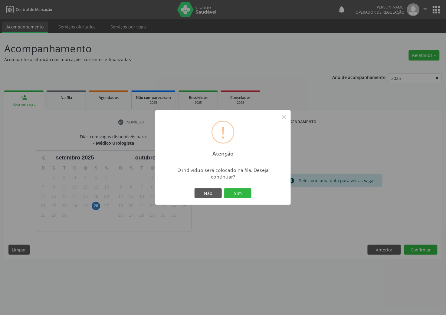
click at [224, 188] on button "Sim" at bounding box center [237, 193] width 27 height 10
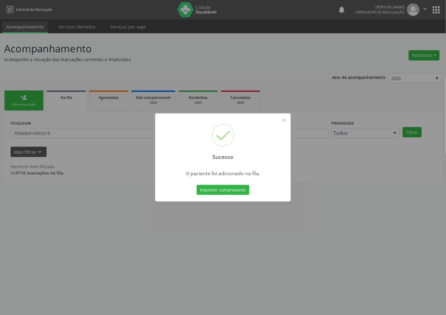
click at [31, 164] on div "Sucesso × O paciente foi adicionado na fila. Imprimir comprovante Cancel" at bounding box center [223, 157] width 446 height 315
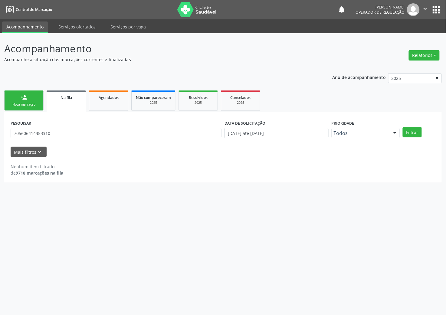
click at [33, 100] on link "person_add Nova marcação" at bounding box center [23, 100] width 39 height 20
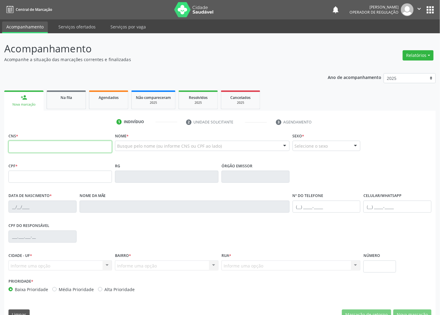
click at [55, 148] on input "text" at bounding box center [60, 147] width 104 height 12
type input "701 4096 2095 1831"
type input "136.766.964-25"
type input "20/07/2007"
type input "Maria da Penha da Silva Costa"
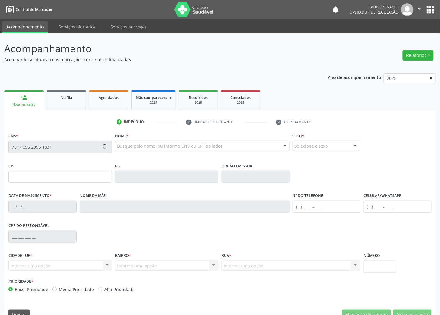
type input "(83) 99131-6916"
type input "044.936.374-04"
type input "47"
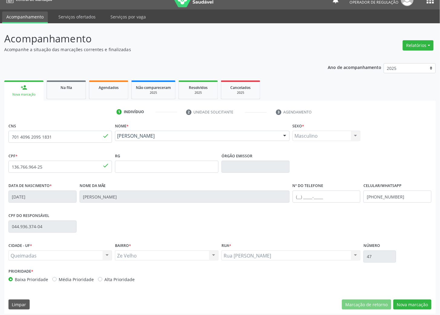
scroll to position [13, 0]
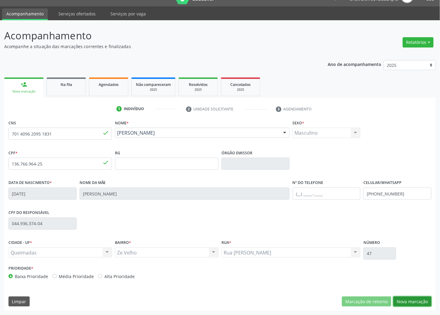
click at [417, 303] on button "Nova marcação" at bounding box center [412, 302] width 38 height 10
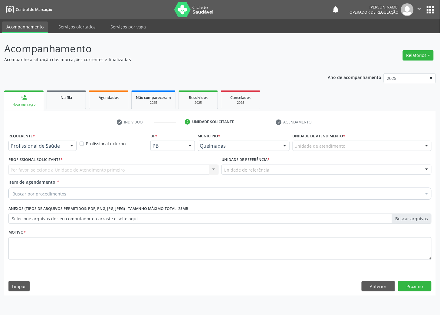
scroll to position [0, 0]
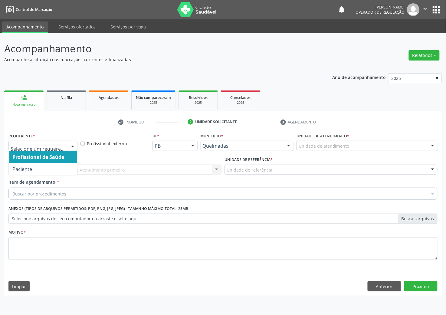
click at [62, 151] on div "Profissional de Saúde Paciente Nenhum resultado encontrado para: " " Não há nen…" at bounding box center [42, 146] width 69 height 10
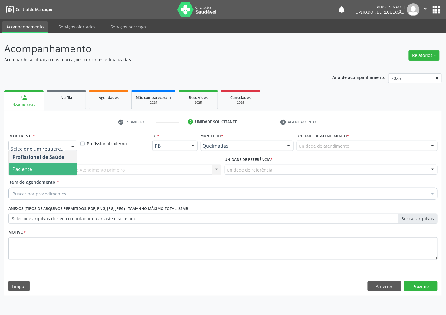
click at [50, 168] on span "Paciente" at bounding box center [43, 169] width 68 height 12
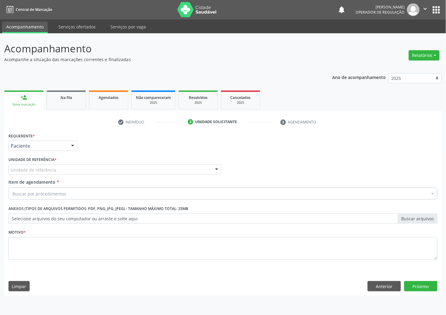
click at [63, 171] on div "Unidade de referência" at bounding box center [114, 170] width 213 height 10
type input "Z"
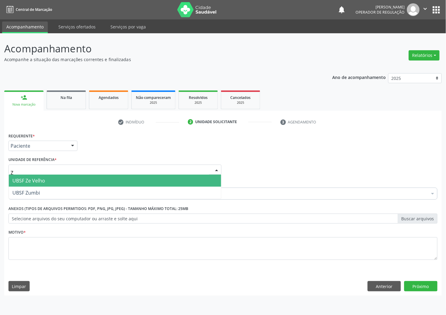
click at [62, 177] on span "UBSF Ze Velho" at bounding box center [115, 181] width 212 height 12
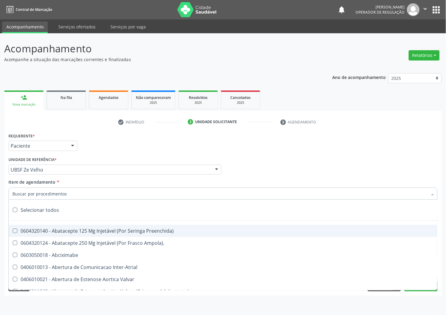
paste input "MÉDICO UROLOGISTA"
type input "MÉDICO UROLOGISTA"
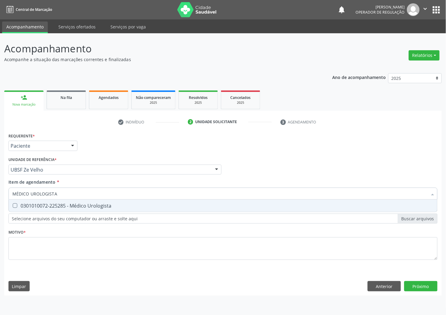
click at [62, 206] on div "0301010072-225285 - Médico Urologista" at bounding box center [222, 205] width 421 height 5
checkbox Urologista "true"
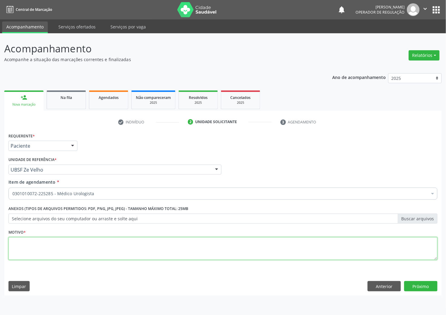
click at [39, 251] on textarea at bounding box center [222, 248] width 429 height 23
paste textarea "1ª CONSULTA 09/25"
type textarea "1ª CONSULTA 09/25 FIMOSE"
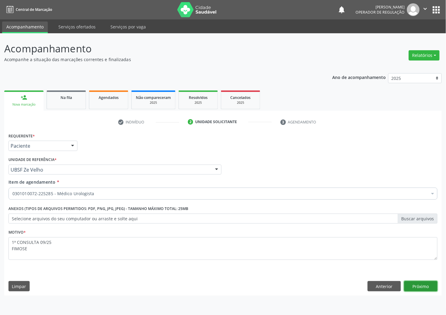
click at [429, 282] on button "Próximo" at bounding box center [420, 286] width 33 height 10
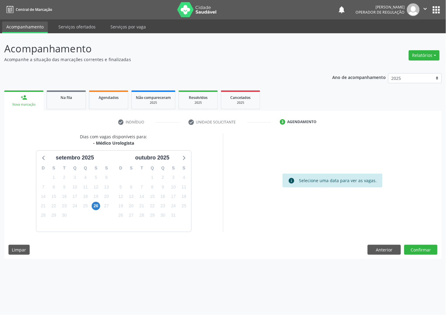
click at [81, 199] on div "18" at bounding box center [85, 196] width 11 height 9
click at [90, 197] on div "18" at bounding box center [85, 196] width 11 height 9
click at [417, 248] on button "Confirmar" at bounding box center [420, 250] width 33 height 10
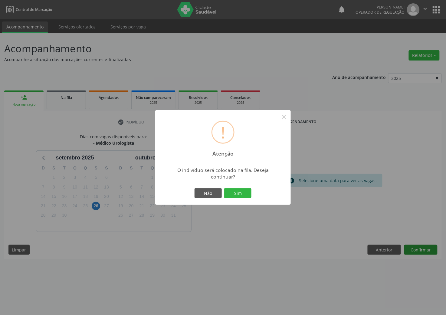
click at [224, 188] on button "Sim" at bounding box center [237, 193] width 27 height 10
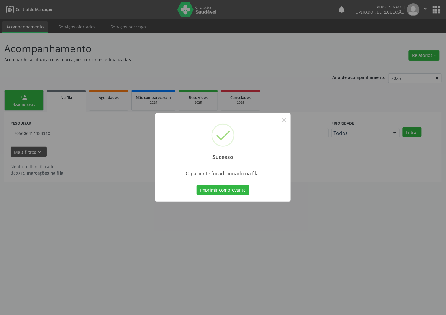
drag, startPoint x: 113, startPoint y: 195, endPoint x: 109, endPoint y: 192, distance: 5.4
click at [112, 195] on div "Sucesso × O paciente foi adicionado na fila. Imprimir comprovante Cancel" at bounding box center [223, 157] width 446 height 315
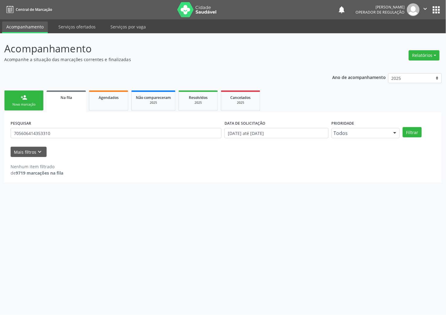
click at [36, 108] on link "person_add Nova marcação" at bounding box center [23, 100] width 39 height 20
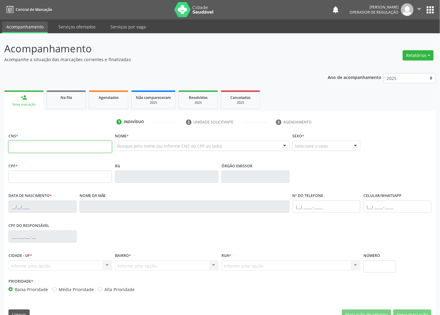
click at [35, 144] on input "text" at bounding box center [60, 147] width 104 height 12
type input "702 0003 9467 3280"
type input "027.687.004-28"
type input "03/12/1977"
type input "Auta Jose Alves"
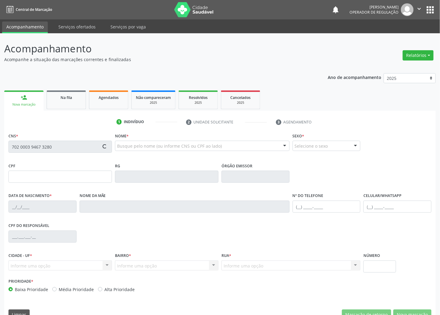
type input "(83) 99444-1842"
type input "060.519.464-54"
type input "267"
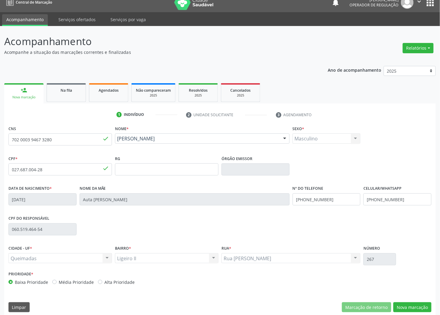
scroll to position [13, 0]
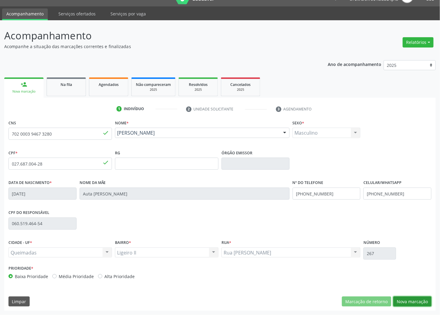
click at [421, 301] on button "Nova marcação" at bounding box center [412, 302] width 38 height 10
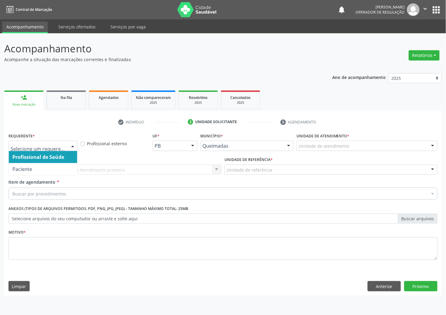
drag, startPoint x: 28, startPoint y: 148, endPoint x: 24, endPoint y: 158, distance: 11.1
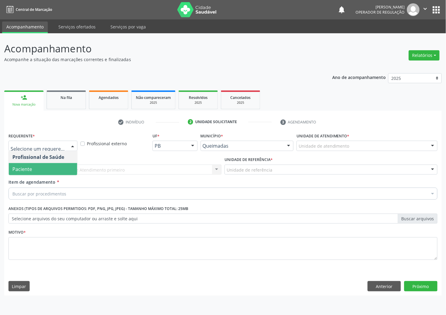
click at [24, 168] on span "Paciente" at bounding box center [22, 169] width 20 height 7
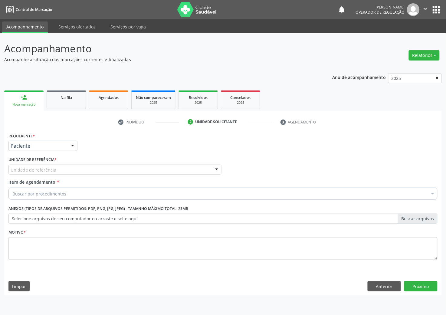
click at [36, 169] on span "Paciente" at bounding box center [43, 169] width 68 height 12
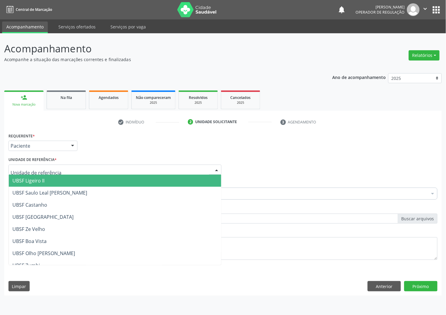
click at [37, 178] on span "UBSF Ligeiro II" at bounding box center [28, 180] width 32 height 7
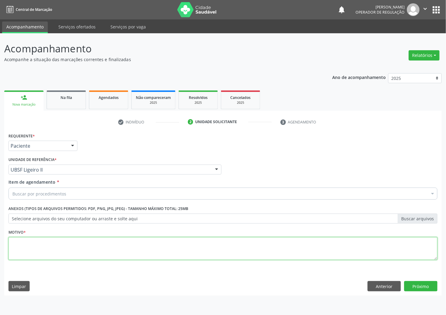
click at [28, 244] on textarea at bounding box center [222, 248] width 429 height 23
paste textarea "1ª CONSULTA 09/25"
click at [63, 246] on textarea "1ª CONSULTA 09/25" at bounding box center [222, 248] width 429 height 23
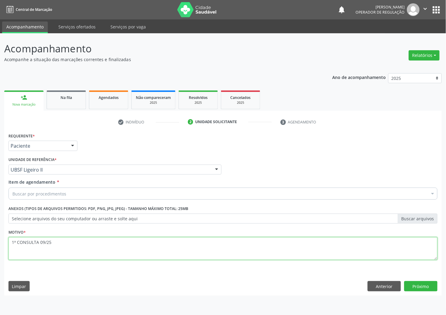
paste textarea "RETORNO (NÃO SABE O MÉDICO)"
type textarea "RETORNO (NÃO SABE O MÉDICO)"
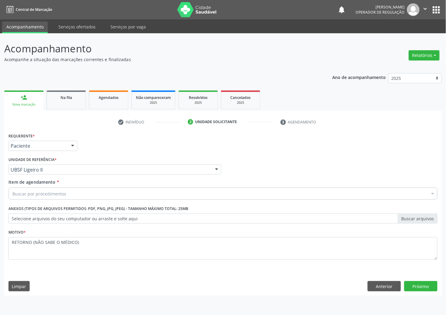
click at [79, 194] on div "Buscar por procedimentos" at bounding box center [222, 194] width 429 height 12
paste input "MÉDICO UROLOGISTA"
type input "MÉDICO UROLOGISTA"
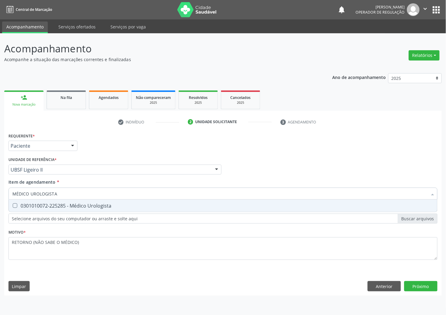
click at [77, 208] on div "0301010072-225285 - Médico Urologista" at bounding box center [222, 205] width 421 height 5
checkbox Urologista "true"
click at [426, 289] on div "Requerente * Paciente Profissional de Saúde Paciente Nenhum resultado encontrad…" at bounding box center [223, 213] width 438 height 164
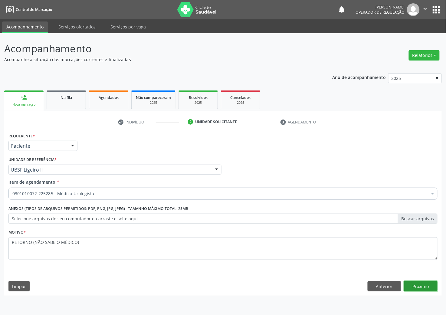
click at [426, 289] on button "Próximo" at bounding box center [420, 286] width 33 height 10
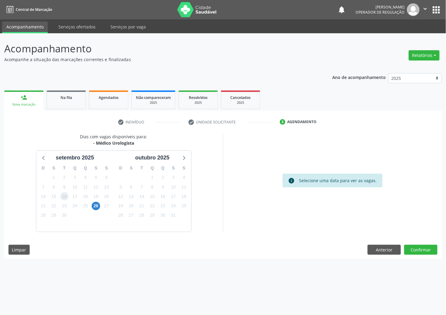
click at [65, 197] on span "16" at bounding box center [64, 196] width 8 height 8
click at [424, 249] on button "Confirmar" at bounding box center [420, 250] width 33 height 10
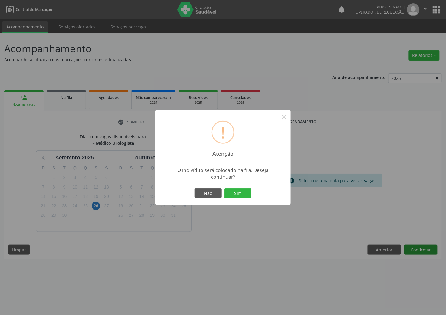
click at [224, 188] on button "Sim" at bounding box center [237, 193] width 27 height 10
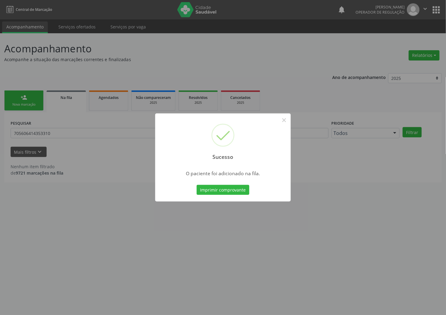
click at [96, 223] on div "Sucesso × O paciente foi adicionado na fila. Imprimir comprovante Cancel" at bounding box center [223, 157] width 446 height 315
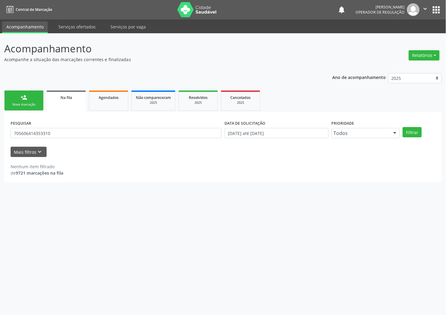
click at [30, 104] on div "Nova marcação" at bounding box center [24, 104] width 30 height 5
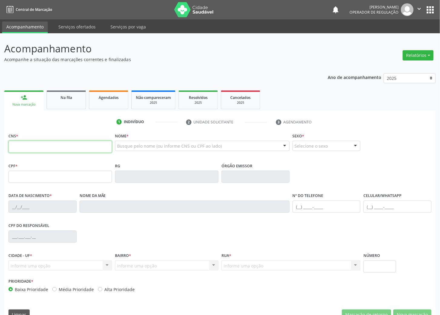
click at [32, 145] on input "text" at bounding box center [60, 147] width 104 height 12
type input "700 4094 6973 7548"
type input "369.105.627-04"
type input "22/06/1956"
type input "Tereza Maria da Silva"
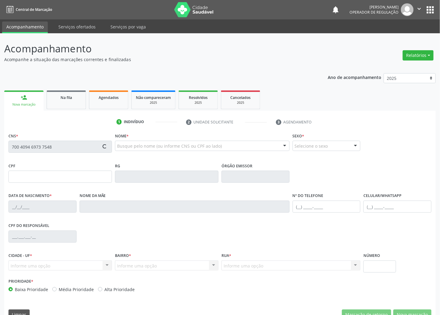
type input "(83) 99101-9235"
type input "112"
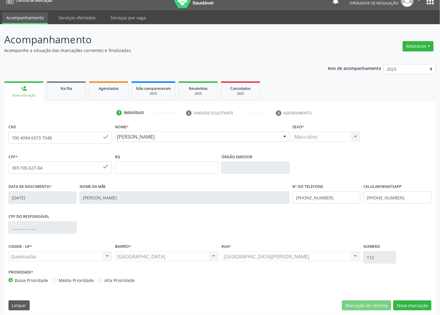
scroll to position [13, 0]
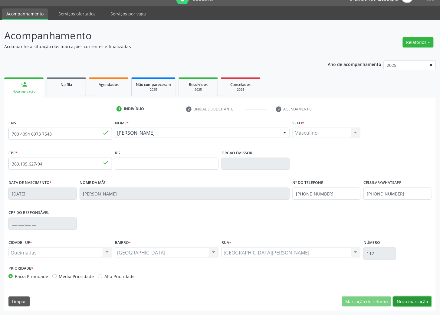
click at [419, 302] on button "Nova marcação" at bounding box center [412, 302] width 38 height 10
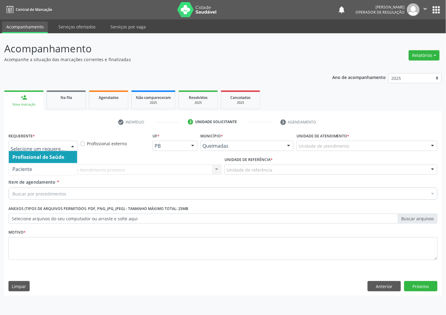
drag, startPoint x: 64, startPoint y: 146, endPoint x: 51, endPoint y: 165, distance: 22.8
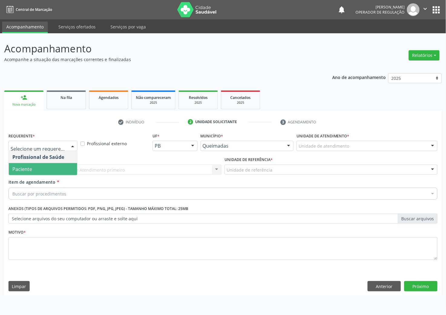
click at [50, 169] on span "Paciente" at bounding box center [43, 169] width 68 height 12
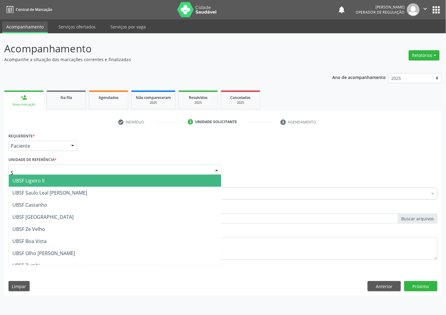
type input "SA"
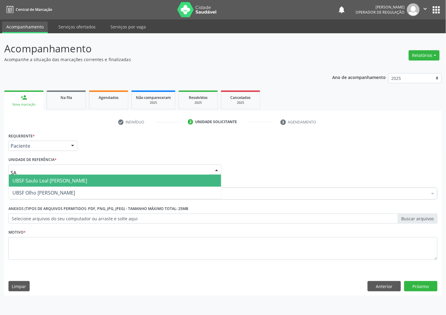
drag, startPoint x: 48, startPoint y: 181, endPoint x: 42, endPoint y: 190, distance: 11.0
click at [47, 182] on span "UBSF Saulo Leal [PERSON_NAME]" at bounding box center [49, 180] width 75 height 7
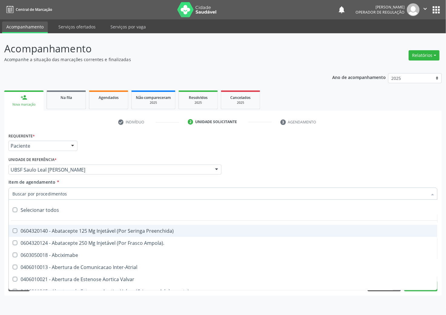
paste input "MÉDICO UROLOGISTA"
type input "MÉDICO UROLOGISTA"
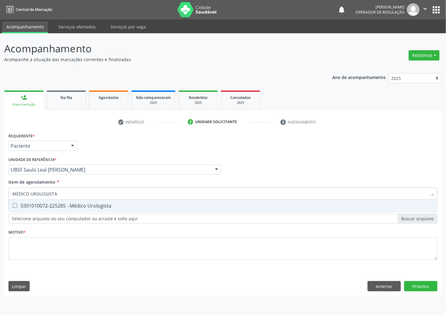
click at [44, 204] on div "0301010072-225285 - Médico Urologista" at bounding box center [222, 205] width 421 height 5
checkbox Urologista "true"
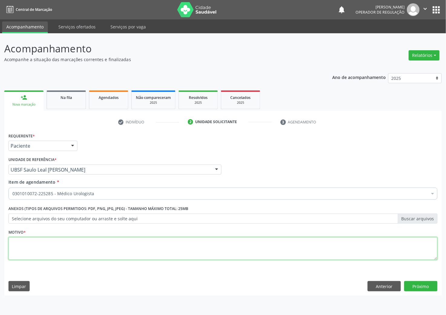
click at [81, 249] on textarea at bounding box center [222, 248] width 429 height 23
paste textarea "RETORNO JÂNIO"
type textarea "RETORNO JÂNIO"
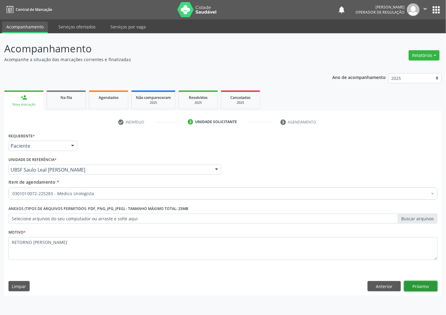
click at [435, 286] on button "Próximo" at bounding box center [420, 286] width 33 height 10
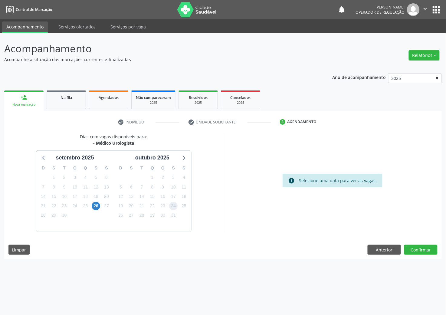
drag, startPoint x: 176, startPoint y: 207, endPoint x: 225, endPoint y: 217, distance: 50.2
click at [177, 207] on span "24" at bounding box center [173, 206] width 8 height 8
click at [432, 250] on button "Confirmar" at bounding box center [420, 250] width 33 height 10
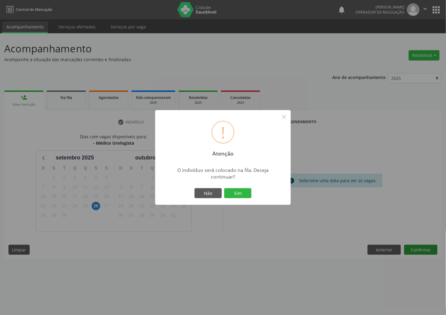
click at [224, 188] on button "Sim" at bounding box center [237, 193] width 27 height 10
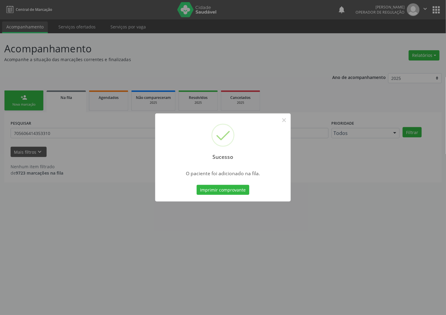
click at [118, 182] on div "Sucesso × O paciente foi adicionado na fila. Imprimir comprovante Cancel" at bounding box center [223, 157] width 446 height 315
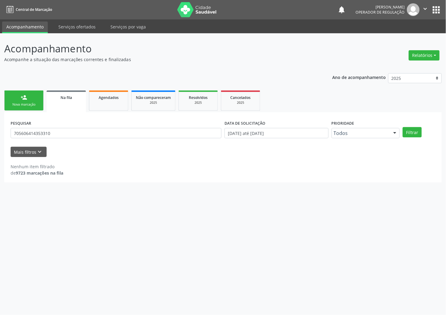
click at [34, 99] on link "person_add Nova marcação" at bounding box center [23, 100] width 39 height 20
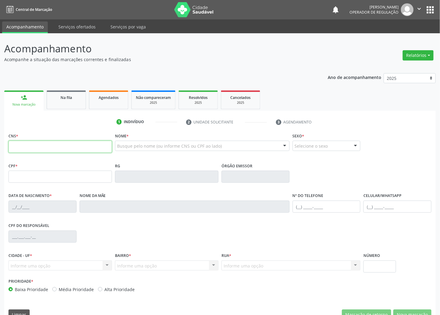
click at [42, 147] on input "text" at bounding box center [60, 147] width 104 height 12
type input "703 4032 1833 5715"
type input "046.792.484-83"
type input "10/04/1969"
type input "Francisca Maria da Conceiçao"
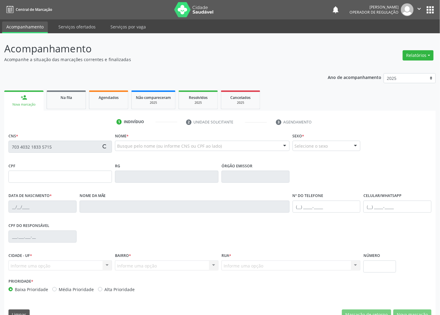
type input "(83) 99124-7344"
type input "24"
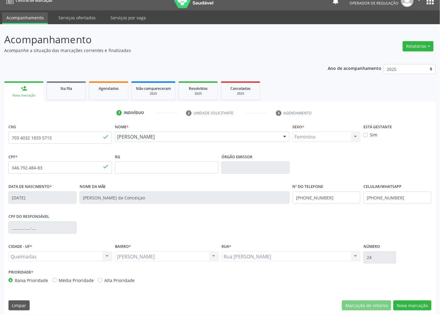
scroll to position [13, 0]
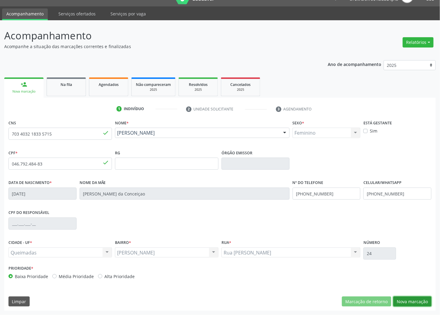
click at [417, 301] on button "Nova marcação" at bounding box center [412, 302] width 38 height 10
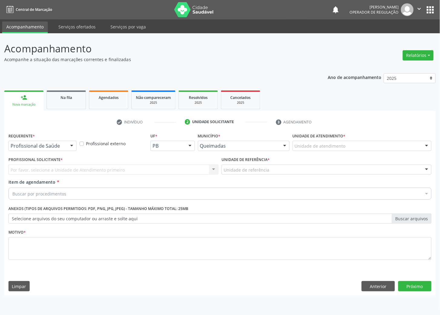
scroll to position [0, 0]
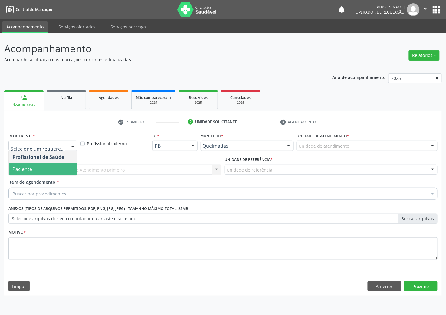
click at [26, 174] on span "Paciente" at bounding box center [43, 169] width 68 height 12
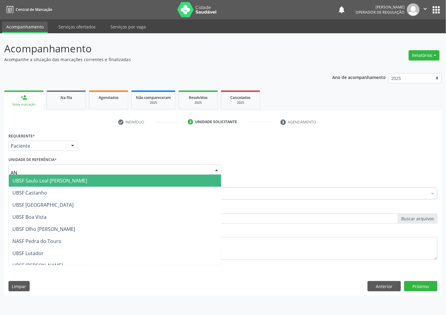
type input "ANI"
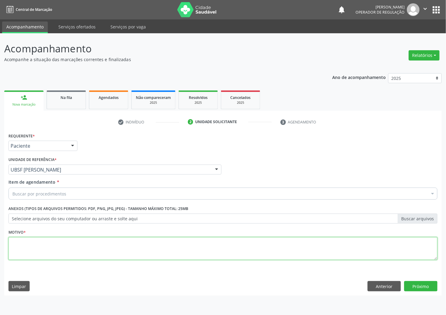
click at [33, 245] on textarea at bounding box center [222, 248] width 429 height 23
paste textarea "RETORNO JÂNIO"
type textarea "RETORNO JÂNIO"
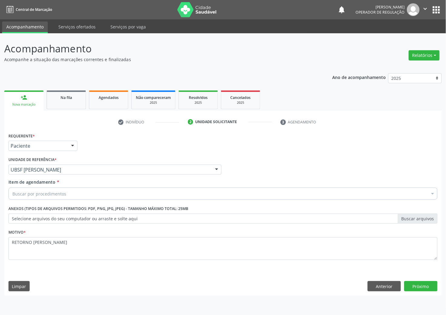
drag, startPoint x: 29, startPoint y: 199, endPoint x: 29, endPoint y: 195, distance: 3.6
click at [30, 199] on div "Buscar por procedimentos" at bounding box center [222, 194] width 429 height 12
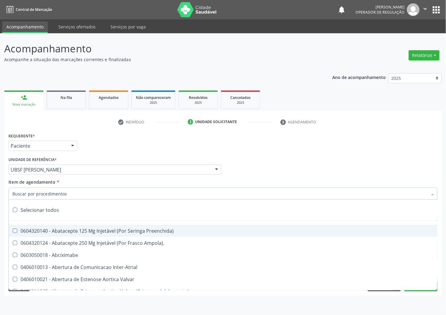
paste input "MÉDICO UROLOGISTA"
type input "MÉDICO UROLOGISTA"
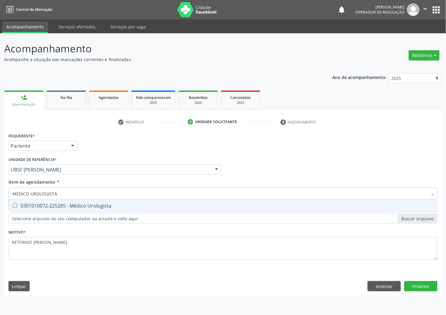
click at [35, 203] on div "0301010072-225285 - Médico Urologista" at bounding box center [222, 205] width 421 height 5
checkbox Urologista "true"
click at [409, 283] on div "Requerente * Paciente Profissional de Saúde Paciente Nenhum resultado encontrad…" at bounding box center [223, 213] width 438 height 164
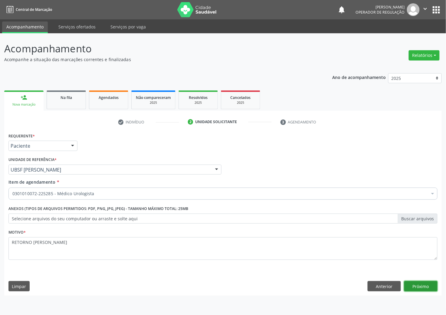
click at [429, 291] on button "Próximo" at bounding box center [420, 286] width 33 height 10
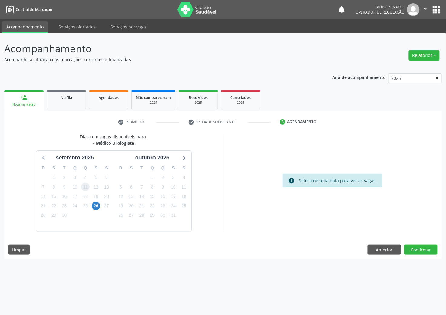
click at [85, 189] on span "11" at bounding box center [85, 187] width 8 height 8
click at [426, 249] on button "Confirmar" at bounding box center [420, 250] width 33 height 10
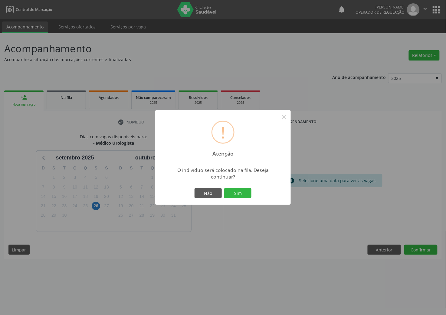
click at [224, 188] on button "Sim" at bounding box center [237, 193] width 27 height 10
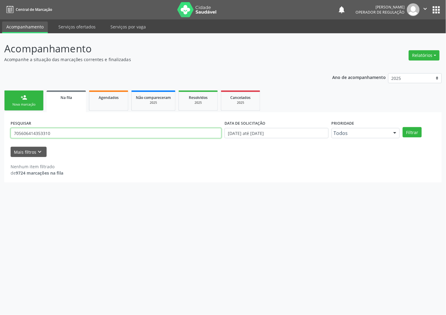
click at [44, 131] on input "705606414353310" at bounding box center [116, 133] width 211 height 10
drag, startPoint x: 44, startPoint y: 131, endPoint x: 35, endPoint y: 119, distance: 15.4
click at [42, 131] on input "705606414353310" at bounding box center [116, 133] width 211 height 10
click at [23, 98] on div "person_add" at bounding box center [24, 97] width 7 height 7
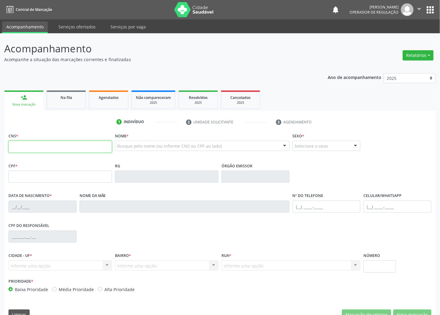
click at [58, 146] on input "text" at bounding box center [60, 147] width 104 height 12
type input "704 0033 0219 0864"
type input "181.274.284-34"
type input "08/02/1953"
type input "Rita Pedro do Nascimento"
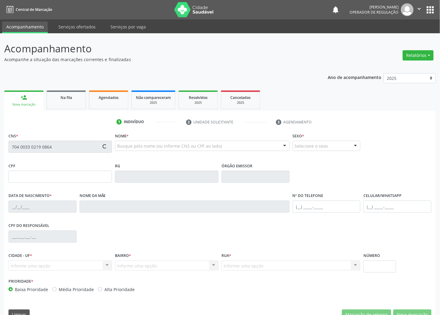
type input "(83) 99397-9637"
type input "380.099.784-34"
type input "23"
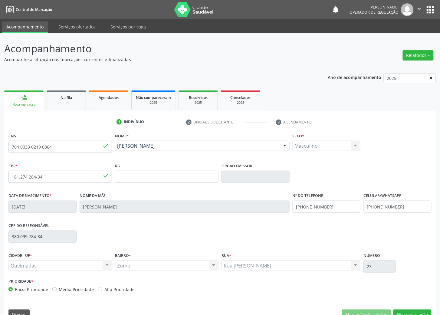
scroll to position [13, 0]
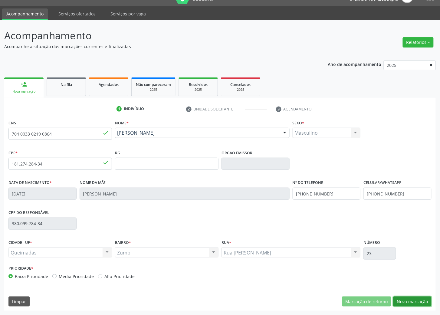
click at [413, 300] on button "Nova marcação" at bounding box center [412, 302] width 38 height 10
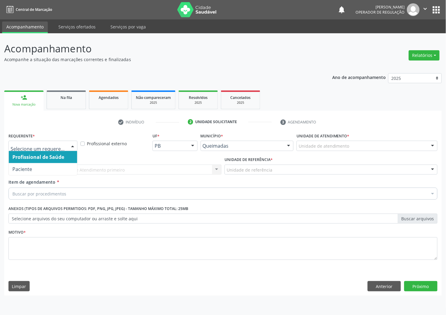
drag, startPoint x: 41, startPoint y: 146, endPoint x: 35, endPoint y: 172, distance: 27.0
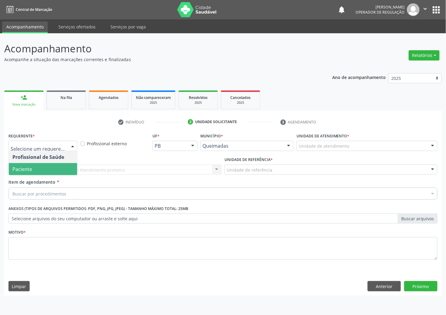
click at [35, 173] on span "Paciente" at bounding box center [43, 169] width 68 height 12
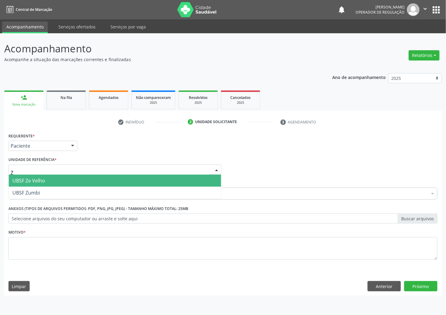
click at [38, 177] on span "UBSF Ze Velho" at bounding box center [28, 180] width 33 height 7
type input "Z"
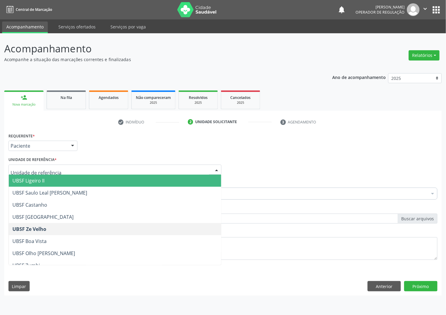
type input "Z"
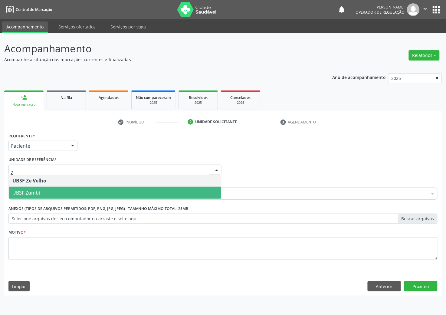
click at [36, 190] on span "UBSF Zumbi" at bounding box center [26, 192] width 28 height 7
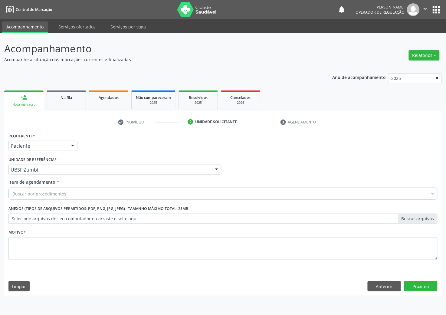
click at [59, 265] on div "Motivo *" at bounding box center [223, 248] width 432 height 41
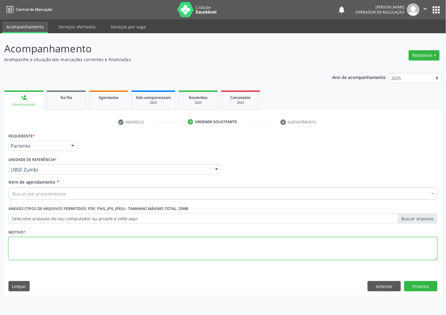
click at [58, 252] on textarea at bounding box center [222, 248] width 429 height 23
paste textarea "RETORNO IVANCLÉCIO"
type textarea "RETORNO IVANCLÉCIO"
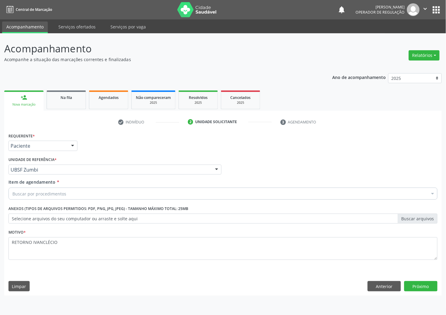
click at [31, 199] on div "Buscar por procedimentos" at bounding box center [222, 194] width 429 height 12
paste input "MÉDICO UROLOGISTA"
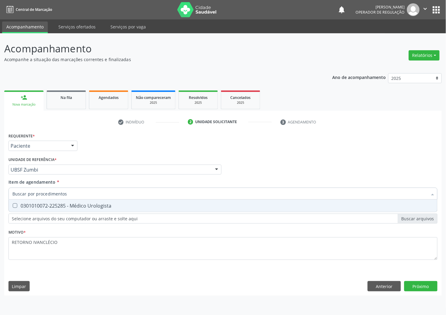
type input "MÉDICO UROLOGISTA"
click at [45, 203] on div "0301010072-225285 - Médico Urologista" at bounding box center [222, 205] width 421 height 5
checkbox Urologista "true"
click at [424, 287] on div "Requerente * Paciente Profissional de Saúde Paciente Nenhum resultado encontrad…" at bounding box center [223, 213] width 438 height 164
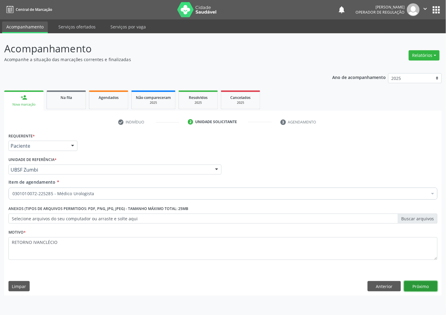
click at [423, 286] on button "Próximo" at bounding box center [420, 286] width 33 height 10
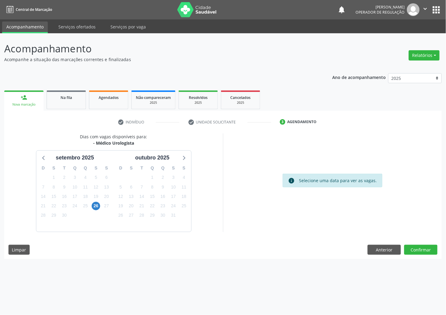
click at [167, 218] on div "30" at bounding box center [163, 215] width 8 height 9
click at [422, 256] on div "Dias com vagas disponíveis para: - Médico Urologista setembro 2025 D S T Q Q S …" at bounding box center [223, 196] width 438 height 126
click at [418, 251] on button "Confirmar" at bounding box center [420, 250] width 33 height 10
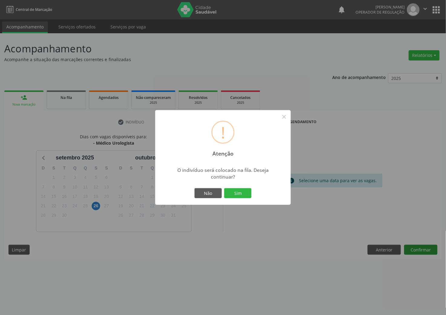
click at [224, 188] on button "Sim" at bounding box center [237, 193] width 27 height 10
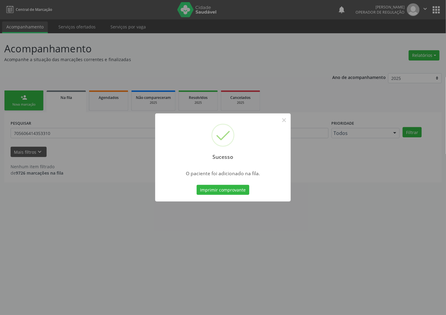
drag, startPoint x: 110, startPoint y: 234, endPoint x: 94, endPoint y: 203, distance: 35.1
click at [107, 228] on div "Sucesso × O paciente foi adicionado na fila. Imprimir comprovante Cancel" at bounding box center [223, 157] width 446 height 315
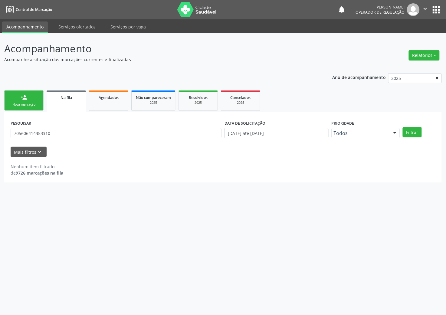
click at [18, 96] on link "person_add Nova marcação" at bounding box center [23, 100] width 39 height 20
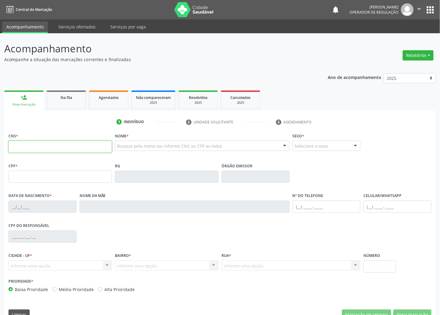
click at [21, 146] on input "text" at bounding box center [60, 147] width 104 height 12
type input "700 0069 5511 9804"
type input "081.254.624-57"
type input "26/04/1987"
type input "Vera Lúcia Nunes da Silva"
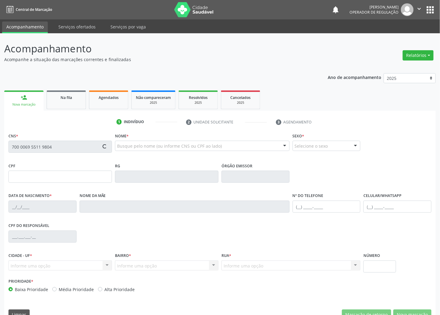
type input "(83) 99314-2239"
type input "(83) 99128-0663"
type input "75"
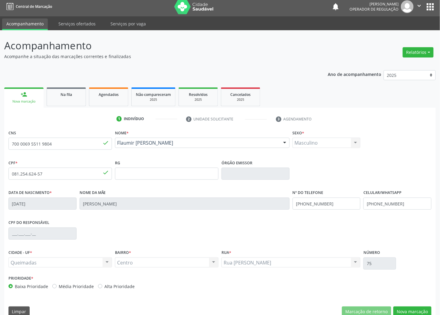
scroll to position [13, 0]
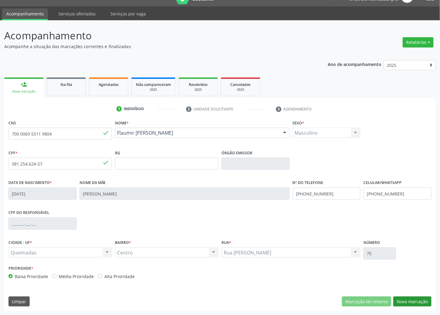
drag, startPoint x: 411, startPoint y: 296, endPoint x: 415, endPoint y: 300, distance: 5.4
click at [413, 298] on div "CNS 700 0069 5511 9804 done Nome * Flaumir Nunes da Silva Flaumir Nunes da Silv…" at bounding box center [220, 214] width 432 height 192
click at [415, 300] on button "Nova marcação" at bounding box center [412, 302] width 38 height 10
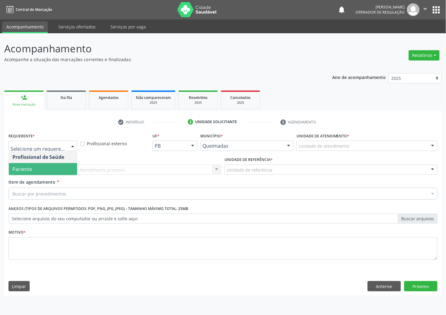
click at [37, 171] on span "Paciente" at bounding box center [43, 169] width 68 height 12
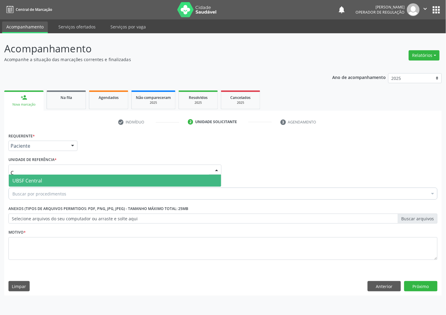
type input "CE"
click at [41, 180] on span "UBSF Central" at bounding box center [27, 180] width 30 height 7
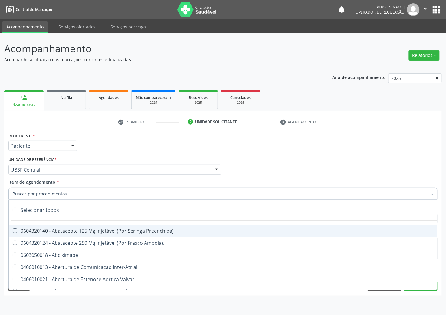
paste input "MÉDICO UROLOGISTA"
type input "MÉDICO UROLOGISTA"
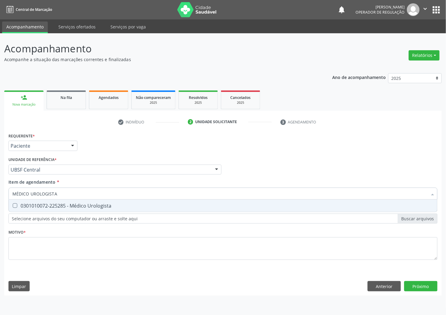
click at [42, 209] on span "0301010072-225285 - Médico Urologista" at bounding box center [223, 206] width 429 height 12
checkbox Urologista "true"
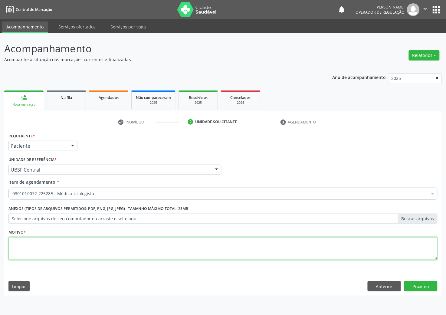
click at [41, 253] on textarea at bounding box center [222, 248] width 429 height 23
paste textarea "RETORNO IVANCLÉCIO"
type textarea "RETORNO IVANCLÉCIO"
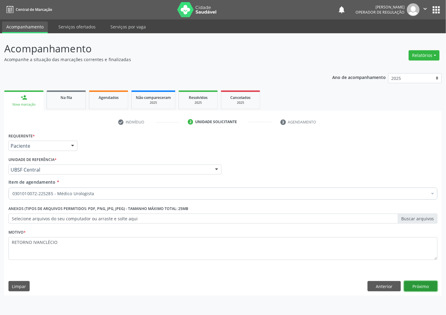
click at [419, 286] on button "Próximo" at bounding box center [420, 286] width 33 height 10
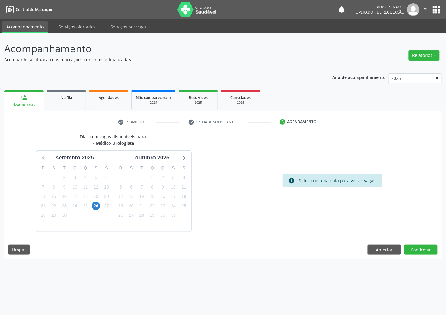
drag, startPoint x: 190, startPoint y: 200, endPoint x: 184, endPoint y: 198, distance: 6.0
click at [188, 200] on div "D S T Q Q S S 28 29 30 1 2 3 4 5 6 7 8 9 10 11 12 13 14 15 16 17 18 19 20 21 22…" at bounding box center [152, 197] width 77 height 70
click at [184, 198] on span "18" at bounding box center [184, 196] width 8 height 8
click at [428, 247] on button "Confirmar" at bounding box center [420, 250] width 33 height 10
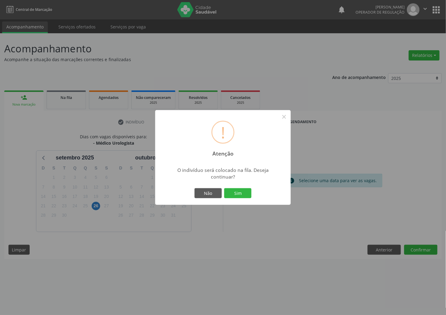
click at [224, 188] on button "Sim" at bounding box center [237, 193] width 27 height 10
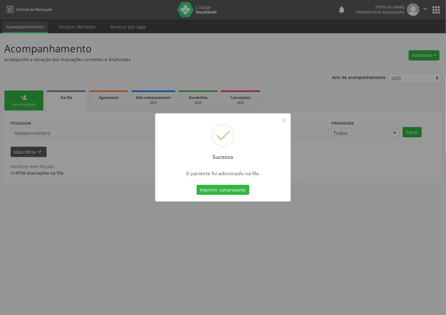
click at [128, 211] on div "Sucesso × O paciente foi adicionado na fila. Imprimir comprovante Cancel" at bounding box center [223, 157] width 446 height 315
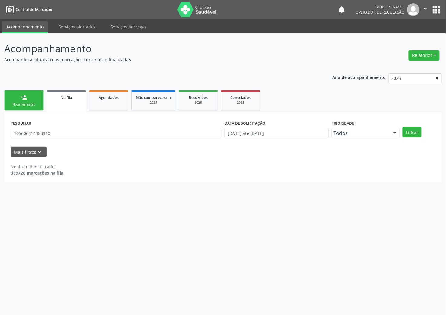
click at [29, 100] on link "person_add Nova marcação" at bounding box center [23, 100] width 39 height 20
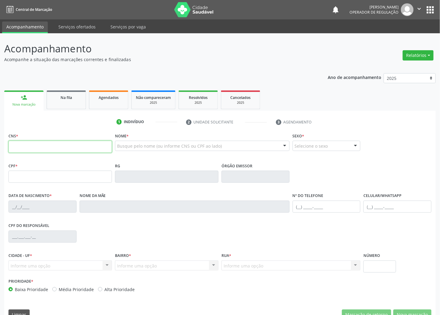
click at [20, 150] on input "text" at bounding box center [60, 147] width 104 height 12
type input "700 5099 3502 3052"
type input "530.925.467-68"
type input "24/08/1953"
type input "Maria de Sousa Pereira"
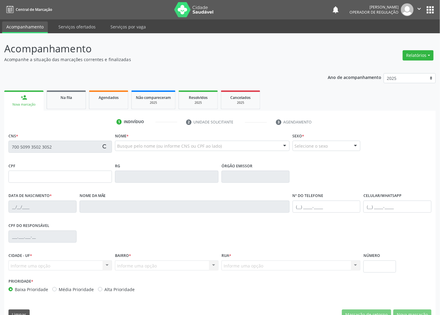
type input "(83) 99352-1178"
type input "102"
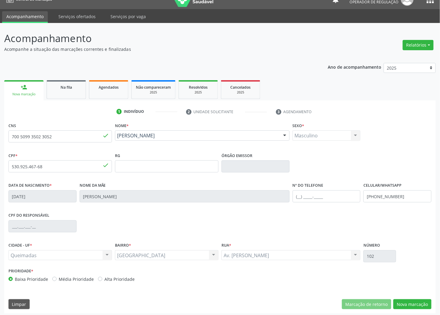
scroll to position [13, 0]
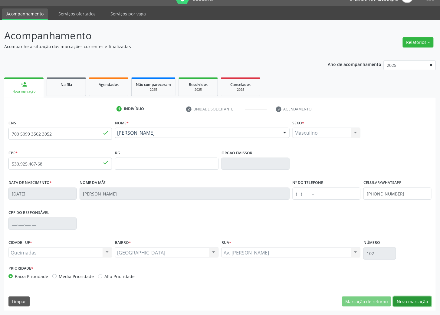
click at [418, 302] on button "Nova marcação" at bounding box center [412, 302] width 38 height 10
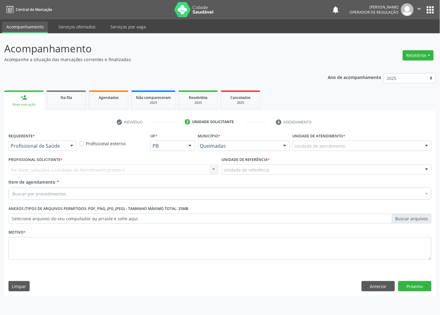
scroll to position [0, 0]
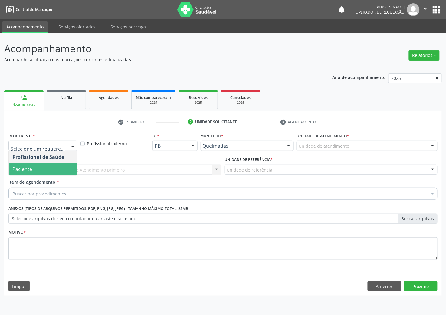
click at [50, 169] on span "Paciente" at bounding box center [43, 169] width 68 height 12
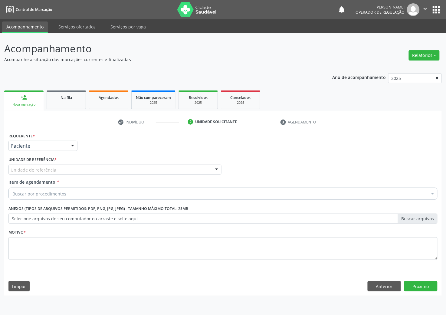
click at [70, 169] on div "Requerente * Paciente Profissional de Saúde Paciente Nenhum resultado encontrad…" at bounding box center [222, 199] width 429 height 137
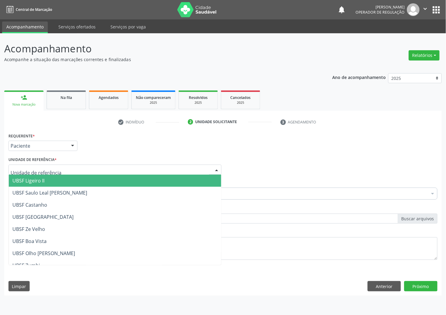
click at [70, 169] on div at bounding box center [114, 170] width 213 height 10
type input "SA"
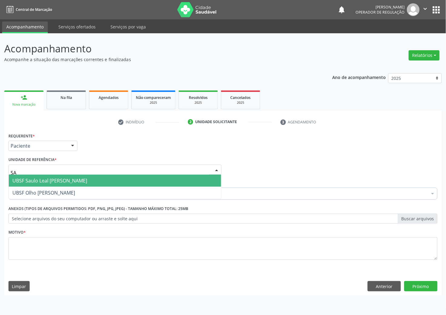
click at [69, 179] on span "UBSF Saulo Leal [PERSON_NAME]" at bounding box center [49, 180] width 75 height 7
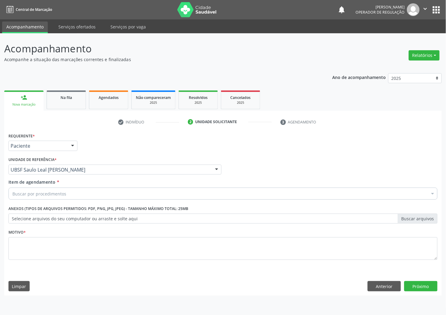
click at [62, 189] on div "Buscar por procedimentos" at bounding box center [222, 194] width 429 height 12
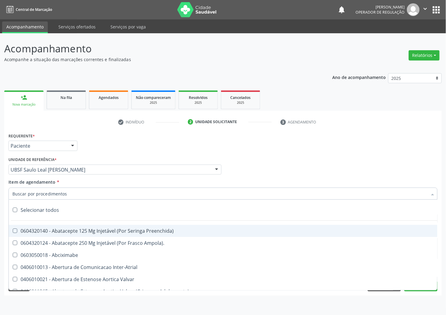
paste input "RETORNO IVANCLÉCIO"
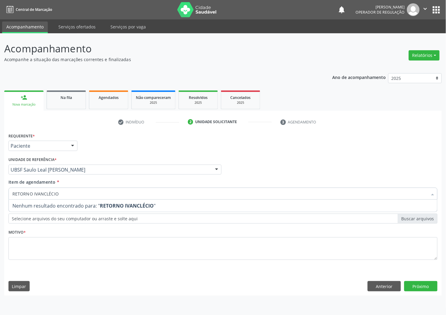
type input "RETORNO IVANCLÉCIO"
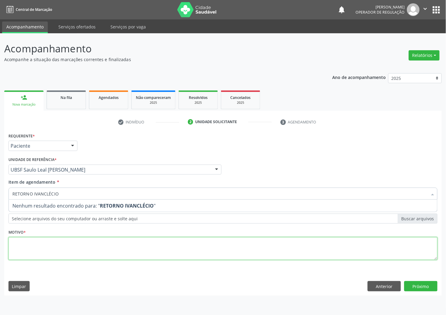
click at [63, 244] on div "Requerente * Paciente Profissional de Saúde Paciente Nenhum resultado encontrad…" at bounding box center [222, 199] width 429 height 137
paste textarea "RETORNO IVANCLÉCIO"
type textarea "RETORNO IVANCLÉCIO"
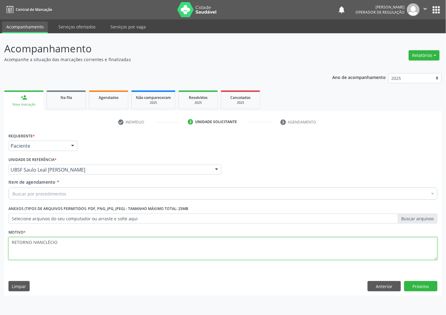
type textarea "RETORNO IVANCLÉCIO"
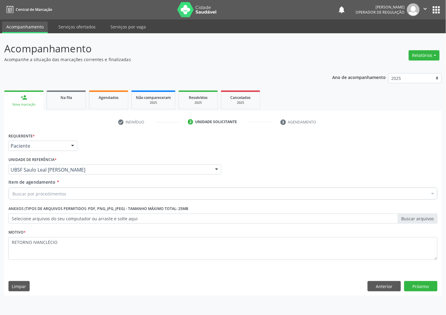
click at [79, 197] on div "Buscar por procedimentos" at bounding box center [222, 194] width 429 height 12
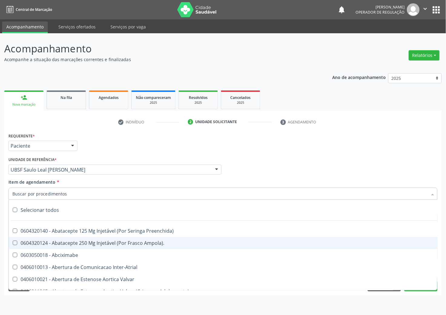
paste input "MÉDICO UROLOGISTA"
type input "MÉDICO UROLOGISTA"
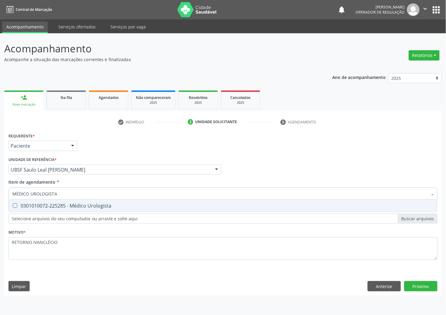
click at [77, 206] on div "0301010072-225285 - Médico Urologista" at bounding box center [222, 205] width 421 height 5
checkbox Urologista "true"
click at [424, 287] on div "Requerente * Paciente Profissional de Saúde Paciente Nenhum resultado encontrad…" at bounding box center [223, 213] width 438 height 164
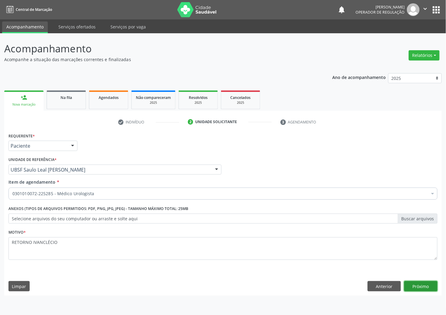
click at [424, 287] on button "Próximo" at bounding box center [420, 286] width 33 height 10
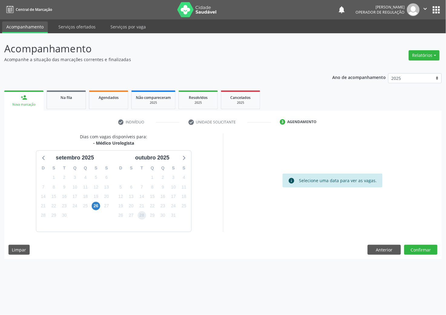
click at [138, 214] on span "28" at bounding box center [142, 215] width 8 height 8
click at [438, 249] on div "Dias com vagas disponíveis para: - Médico Urologista setembro 2025 D S T Q Q S …" at bounding box center [223, 196] width 438 height 126
click at [435, 249] on button "Confirmar" at bounding box center [420, 250] width 33 height 10
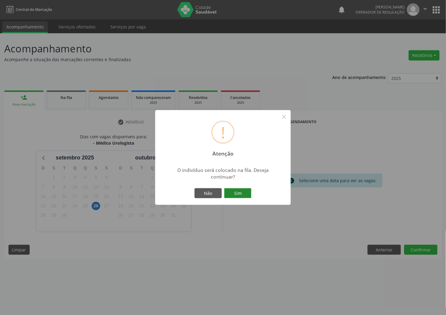
click at [245, 195] on button "Sim" at bounding box center [237, 193] width 27 height 10
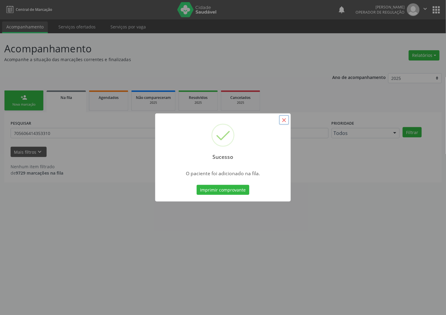
click at [282, 120] on button "×" at bounding box center [284, 120] width 10 height 10
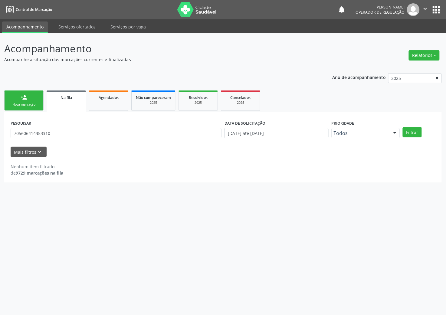
click at [21, 103] on div "Nova marcação" at bounding box center [24, 104] width 30 height 5
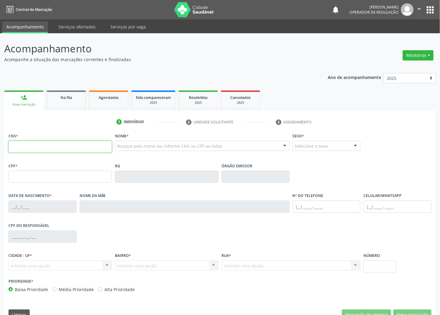
click at [40, 145] on input "text" at bounding box center [60, 147] width 104 height 12
click at [41, 144] on input "700 5099" at bounding box center [60, 147] width 104 height 12
type input "702 0057 6352 2290"
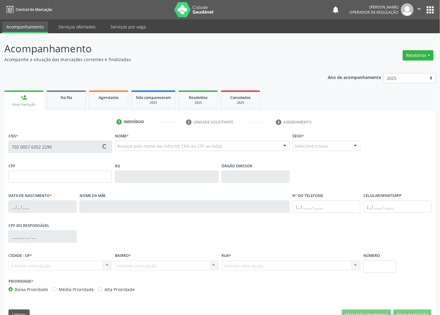
type input "033.328.224-89"
type input "23/08/1980"
type input "Maria do Carmo Vidal da Nóbrega"
type input "(83) 99304-6643"
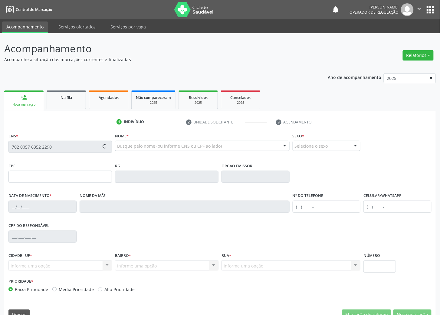
type input "S/N"
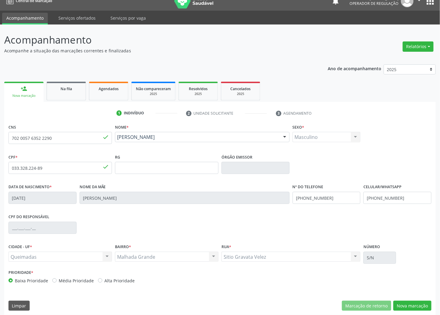
scroll to position [13, 0]
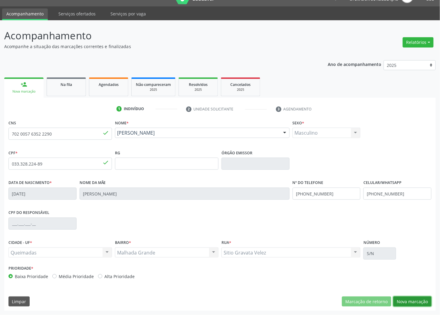
click at [421, 298] on button "Nova marcação" at bounding box center [412, 302] width 38 height 10
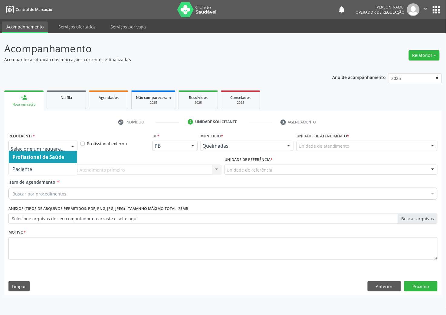
click at [67, 148] on div "Profissional de Saúde Paciente Nenhum resultado encontrado para: " " Não há nen…" at bounding box center [42, 146] width 69 height 10
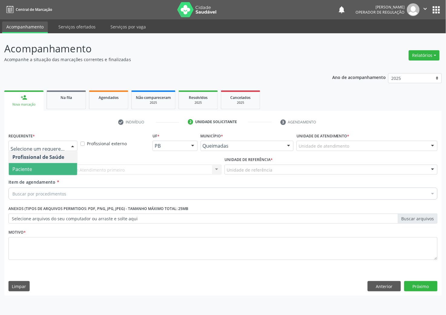
click at [50, 166] on span "Paciente" at bounding box center [43, 169] width 68 height 12
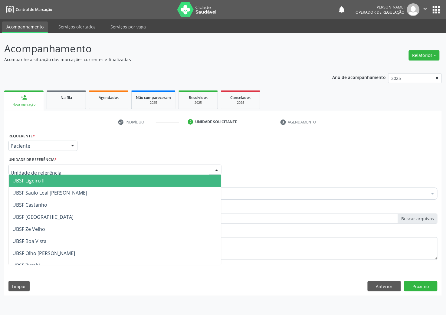
click at [65, 169] on div at bounding box center [114, 170] width 213 height 10
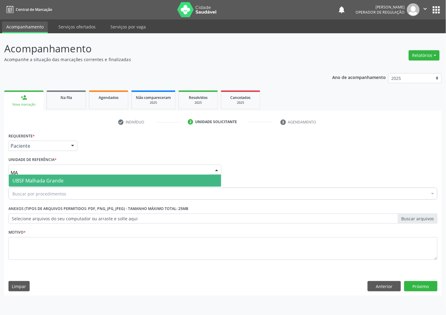
type input "MAL"
click at [62, 180] on span "UBSF Malhada Grande" at bounding box center [37, 180] width 51 height 7
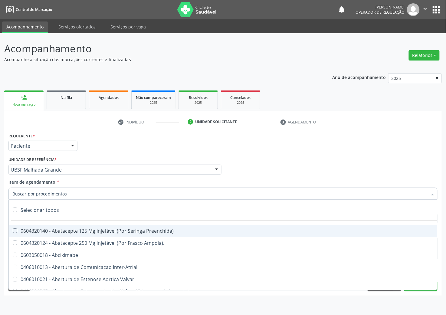
paste input "MÉDICO UROLOGISTA"
type input "MÉDICO UROLOGISTA"
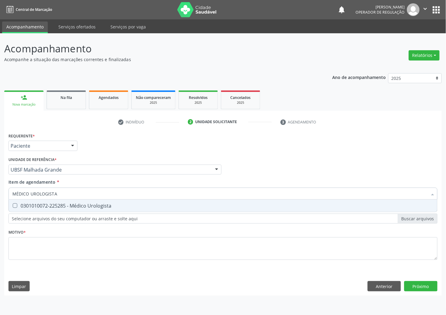
drag, startPoint x: 51, startPoint y: 206, endPoint x: 2, endPoint y: 216, distance: 49.4
click at [50, 207] on div "0301010072-225285 - Médico Urologista" at bounding box center [222, 205] width 421 height 5
checkbox Urologista "true"
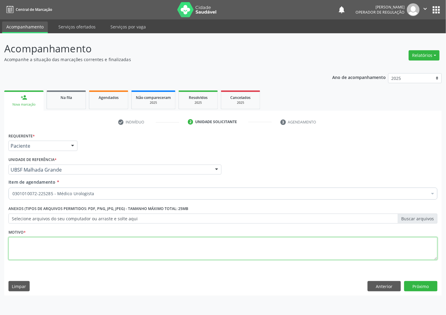
click at [62, 242] on textarea at bounding box center [222, 248] width 429 height 23
paste textarea "RETORNO IVANCLÉCIO"
type textarea "RETORNO IVANCLÉCIO"
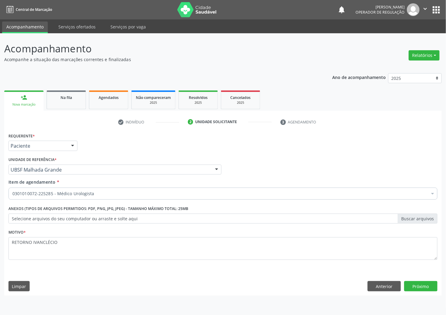
click at [441, 291] on div "Requerente * Paciente Profissional de Saúde Paciente Nenhum resultado encontrad…" at bounding box center [223, 213] width 438 height 164
click at [436, 288] on button "Próximo" at bounding box center [420, 286] width 33 height 10
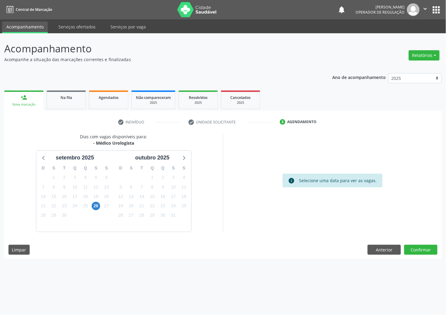
click at [113, 203] on div "D S T Q Q S S 31 1 2 3 4 5 6 7 8 9 10 11 12 13 14 15 16 17 18 19 20 21 22 23 24…" at bounding box center [74, 197] width 77 height 70
click at [429, 254] on button "Confirmar" at bounding box center [420, 250] width 33 height 10
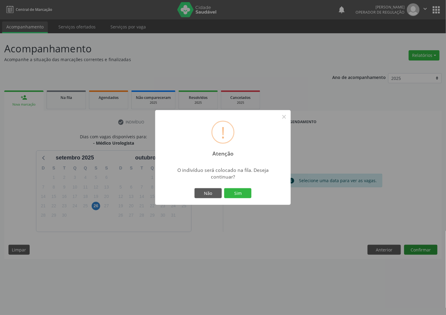
click at [224, 188] on button "Sim" at bounding box center [237, 193] width 27 height 10
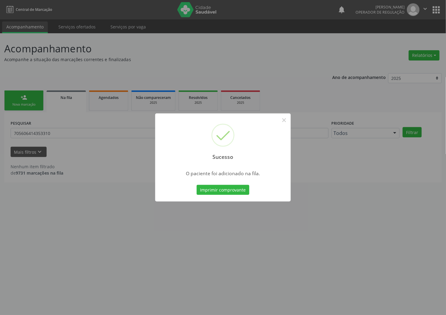
click at [424, 254] on div "Sucesso × O paciente foi adicionado na fila. Imprimir comprovante Cancel" at bounding box center [223, 157] width 446 height 315
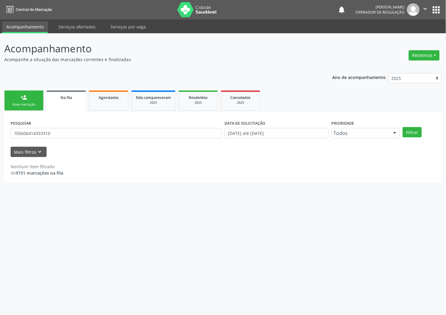
click at [28, 93] on link "person_add Nova marcação" at bounding box center [23, 100] width 39 height 20
click at [25, 108] on link "person_add Nova marcação" at bounding box center [23, 100] width 39 height 20
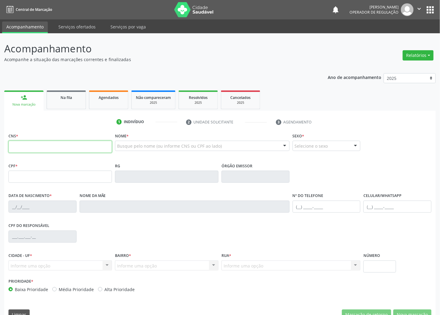
drag, startPoint x: 0, startPoint y: 0, endPoint x: 52, endPoint y: 150, distance: 158.3
click at [52, 150] on input "text" at bounding box center [60, 147] width 104 height 12
type input "701 0038 7810 5595"
type input "676.741.434-49"
type input "13/10/1969"
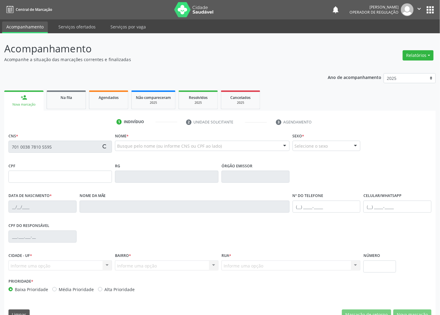
type input "Santina Severina de Souza"
type input "(83) 99341-2375"
type input "153"
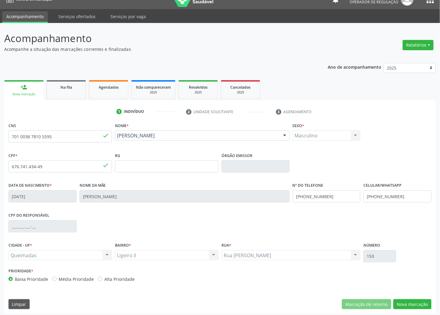
scroll to position [13, 0]
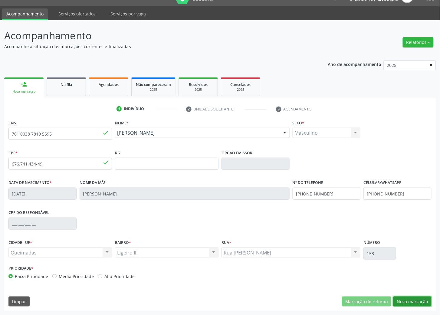
click at [420, 302] on button "Nova marcação" at bounding box center [412, 302] width 38 height 10
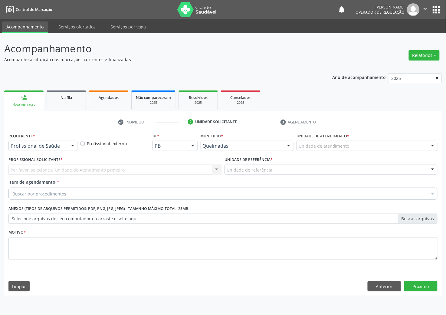
click at [50, 151] on div "Requerente * Profissional de Saúde Profissional de Saúde Paciente Nenhum result…" at bounding box center [43, 143] width 72 height 24
drag, startPoint x: 54, startPoint y: 145, endPoint x: 47, endPoint y: 158, distance: 13.9
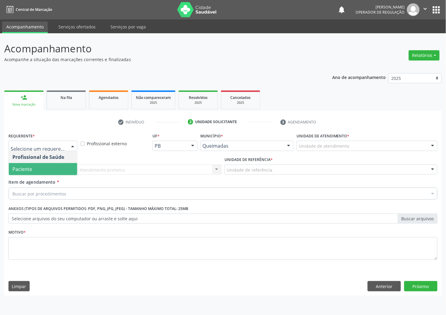
click at [45, 172] on span "Paciente" at bounding box center [43, 169] width 68 height 12
drag, startPoint x: 56, startPoint y: 165, endPoint x: 62, endPoint y: 169, distance: 7.2
click at [56, 165] on span "Paciente" at bounding box center [43, 169] width 68 height 12
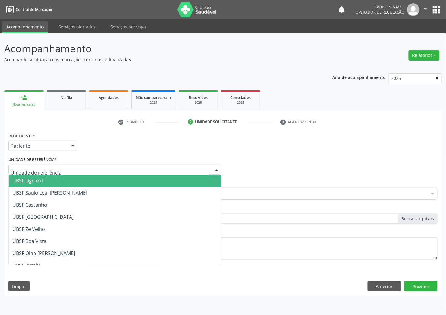
click at [72, 171] on div at bounding box center [114, 170] width 213 height 10
click at [71, 176] on span "UBSF Ligeiro II" at bounding box center [115, 181] width 212 height 12
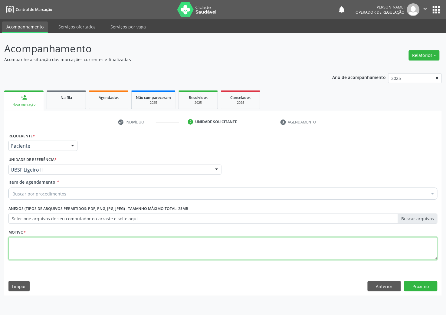
click at [64, 239] on textarea at bounding box center [222, 248] width 429 height 23
paste textarea "RETORNO IVANCLÉCIO"
type textarea "RETORNO IVANCLÉCIO"
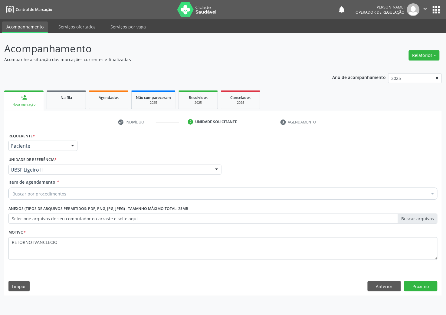
paste input "MÉDICO UROLOGISTA"
type input "MÉDICO UROLOGISTA"
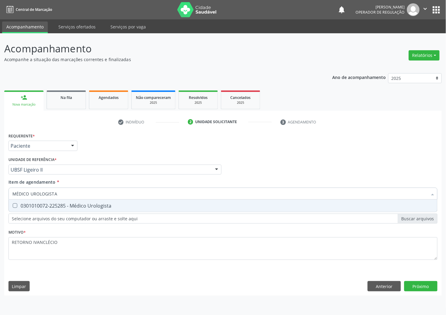
click at [65, 205] on div "0301010072-225285 - Médico Urologista" at bounding box center [222, 205] width 421 height 5
checkbox Urologista "true"
click at [417, 273] on div "Requerente * Paciente Profissional de Saúde Paciente Nenhum resultado encontrad…" at bounding box center [223, 213] width 438 height 164
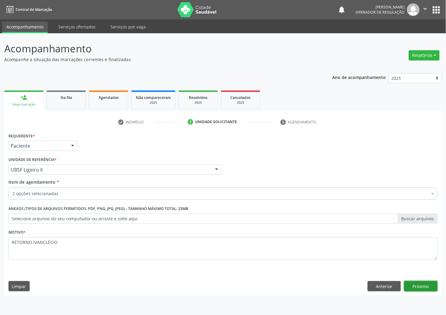
click at [422, 285] on button "Próximo" at bounding box center [420, 286] width 33 height 10
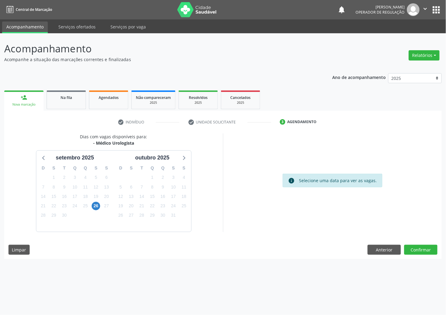
click at [384, 258] on div "Dias com vagas disponíveis para: - Médico Urologista setembro 2025 D S T Q Q S …" at bounding box center [223, 196] width 438 height 126
click at [383, 249] on button "Anterior" at bounding box center [384, 250] width 33 height 10
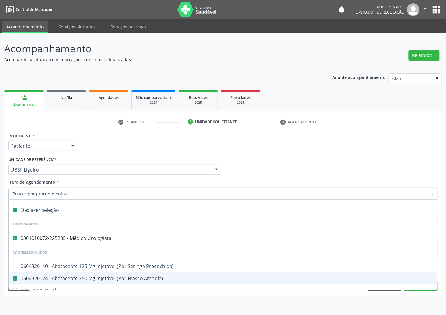
click at [64, 274] on span "0604320124 - Abatacepte 250 Mg Injetável (Por Frasco Ampola)." at bounding box center [248, 278] width 479 height 12
checkbox Ampola\)\ "false"
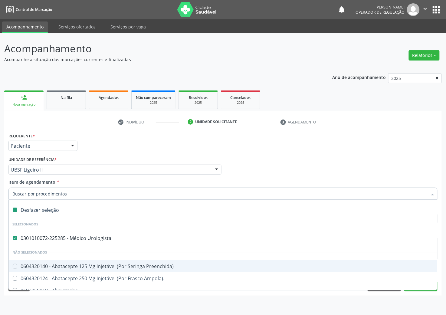
click at [249, 163] on div "Profissional Solicitante Por favor, selecione a Unidade de Atendimento primeiro…" at bounding box center [223, 167] width 432 height 24
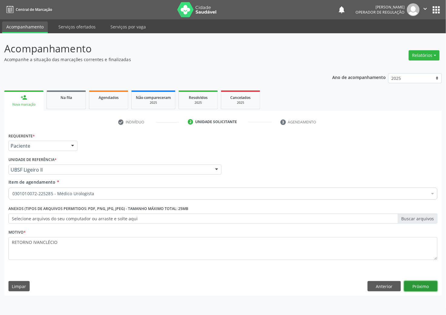
click at [416, 286] on button "Próximo" at bounding box center [420, 286] width 33 height 10
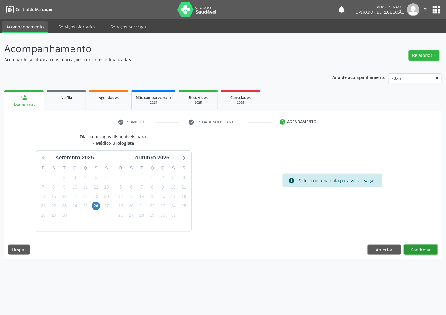
click at [422, 246] on button "Confirmar" at bounding box center [420, 250] width 33 height 10
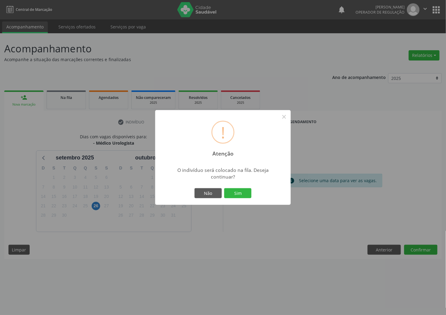
click at [224, 188] on button "Sim" at bounding box center [237, 193] width 27 height 10
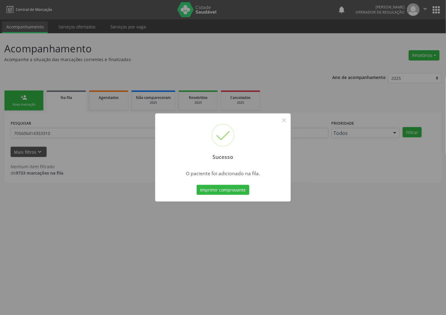
click at [120, 210] on div "Sucesso × O paciente foi adicionado na fila. Imprimir comprovante Cancel" at bounding box center [223, 157] width 446 height 315
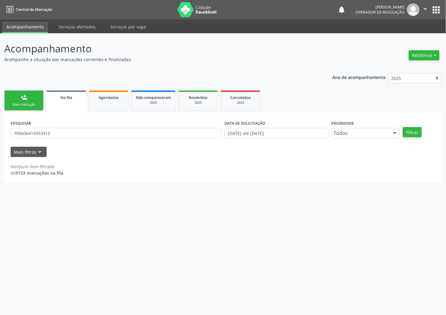
click at [14, 96] on link "person_add Nova marcação" at bounding box center [23, 100] width 39 height 20
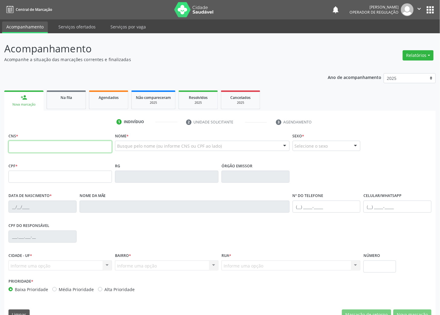
click at [40, 150] on input "text" at bounding box center [60, 147] width 104 height 12
type input "700 0048 5762 8303"
type input "049.148.444-51"
type input "20/03/1946"
type input "Regina Maria da Conceição"
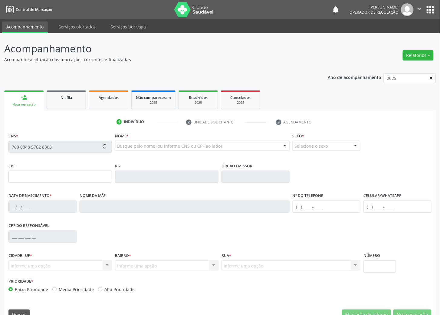
type input "(83) 99189-1642"
type input "158"
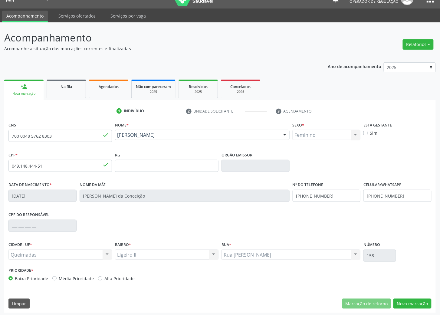
scroll to position [13, 0]
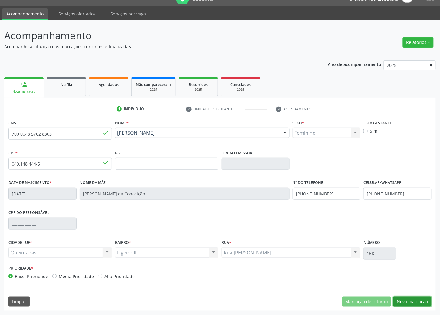
click at [421, 301] on button "Nova marcação" at bounding box center [412, 302] width 38 height 10
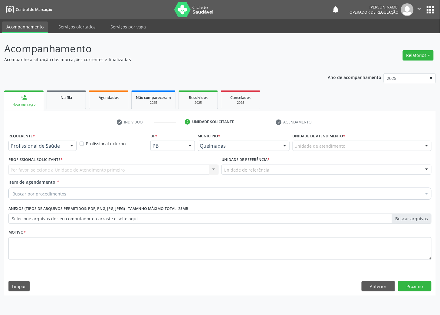
scroll to position [0, 0]
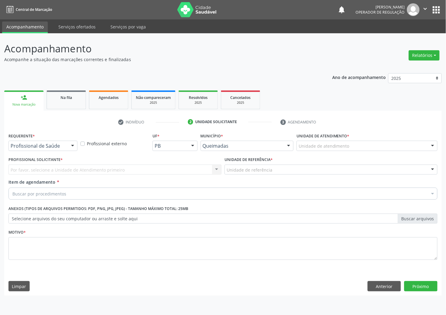
drag, startPoint x: 64, startPoint y: 140, endPoint x: 59, endPoint y: 147, distance: 8.8
click at [62, 142] on div "Requerente * Profissional de Saúde Profissional de Saúde Paciente Nenhum result…" at bounding box center [42, 140] width 69 height 19
drag, startPoint x: 59, startPoint y: 147, endPoint x: 56, endPoint y: 161, distance: 14.8
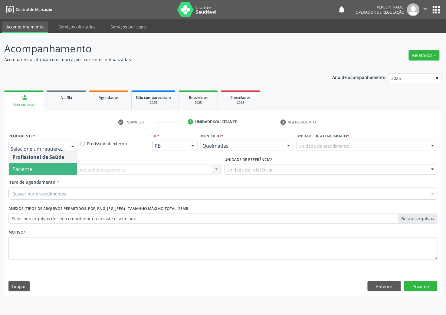
click at [57, 170] on span "Paciente" at bounding box center [43, 169] width 68 height 12
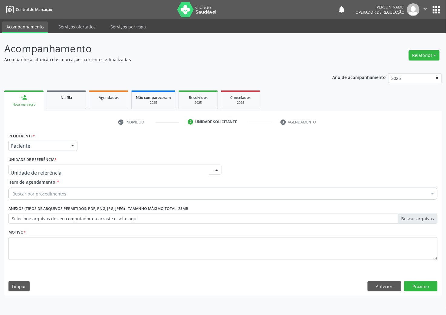
click at [61, 168] on div at bounding box center [114, 170] width 213 height 10
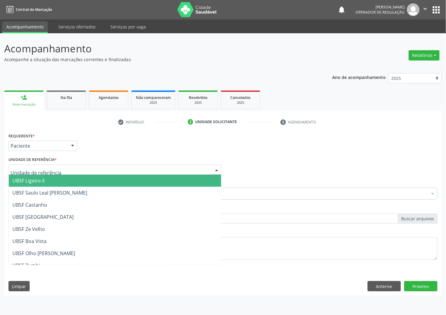
click at [64, 180] on span "UBSF Ligeiro II" at bounding box center [115, 181] width 212 height 12
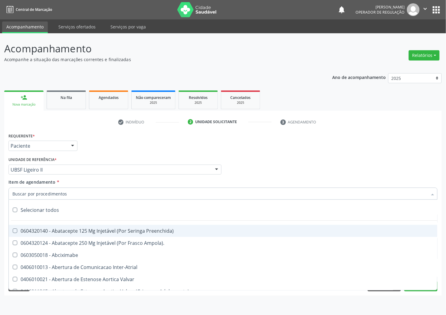
paste input "MÉDICO UROLOGISTA"
type input "MÉDICO UROLOGISTA"
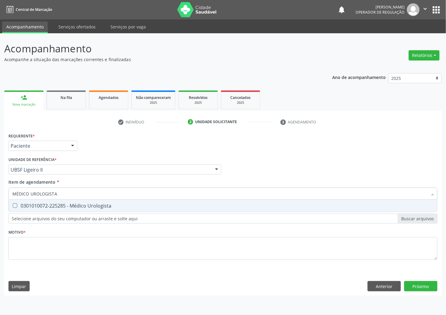
click at [50, 204] on div "0301010072-225285 - Médico Urologista" at bounding box center [222, 205] width 421 height 5
checkbox Urologista "true"
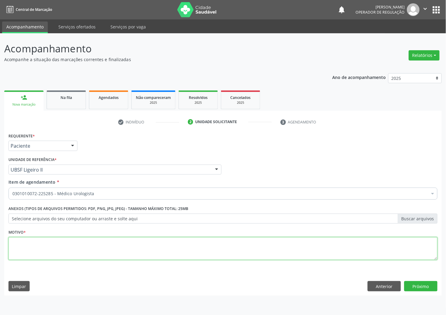
click at [49, 255] on textarea at bounding box center [222, 248] width 429 height 23
paste textarea "RETORNO IVANCLÉCIO"
type textarea "RETORNO IVANCLÉCIO"
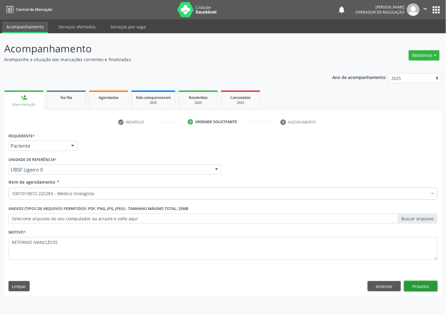
click at [426, 288] on button "Próximo" at bounding box center [420, 286] width 33 height 10
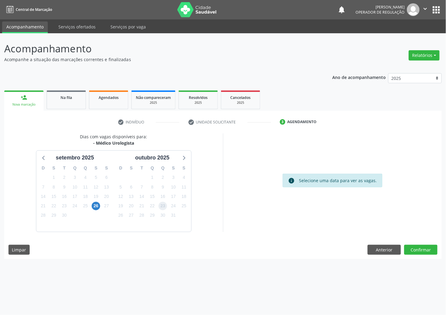
click at [162, 204] on span "23" at bounding box center [163, 206] width 8 height 8
click at [419, 247] on button "Confirmar" at bounding box center [420, 250] width 33 height 10
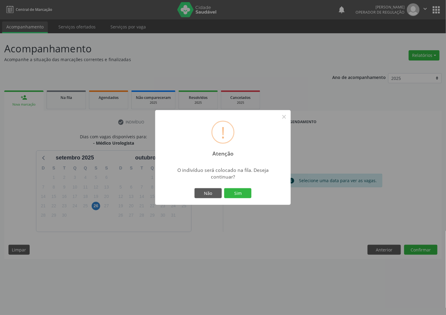
click at [224, 188] on button "Sim" at bounding box center [237, 193] width 27 height 10
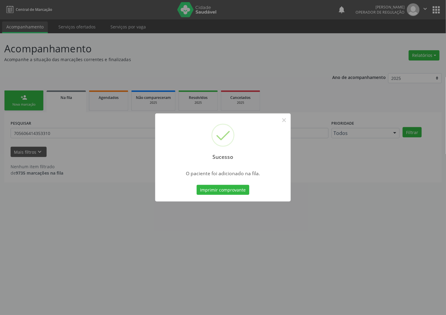
drag, startPoint x: 94, startPoint y: 183, endPoint x: 90, endPoint y: 183, distance: 3.6
click at [92, 184] on div "Sucesso × O paciente foi adicionado na fila. Imprimir comprovante Cancel" at bounding box center [223, 157] width 446 height 315
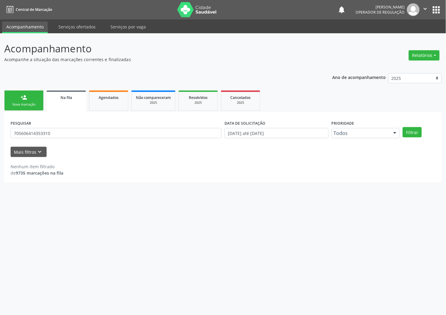
click at [28, 105] on div "Nova marcação" at bounding box center [24, 104] width 30 height 5
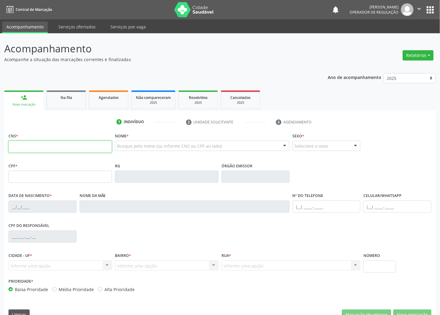
click at [22, 150] on input "text" at bounding box center [60, 147] width 104 height 12
type input "700 2069 9400 2023"
type input "397.923.824-53"
type input "29/07/1943"
type input "Ana Henriques do Nascimento"
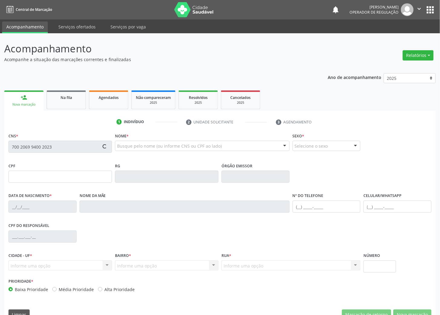
type input "(83) 99189-1642"
type input "049.148.444-51"
type input "158"
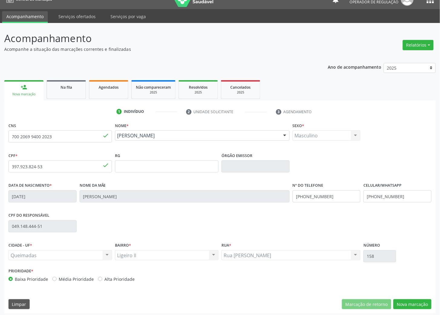
scroll to position [13, 0]
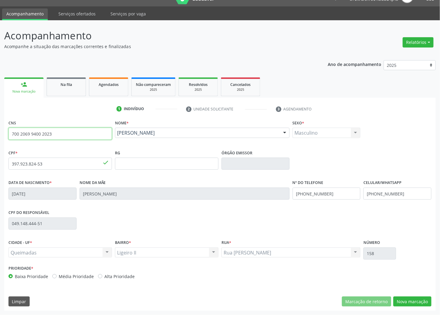
click at [71, 130] on input "700 2069 9400 2023" at bounding box center [60, 134] width 104 height 12
click at [71, 85] on span "Na fila" at bounding box center [67, 84] width 12 height 5
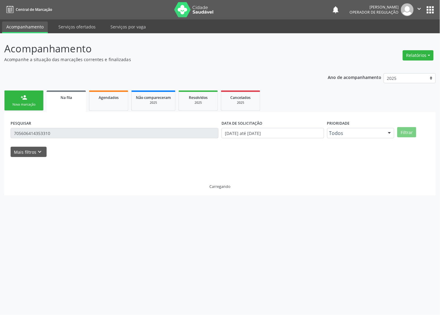
scroll to position [0, 0]
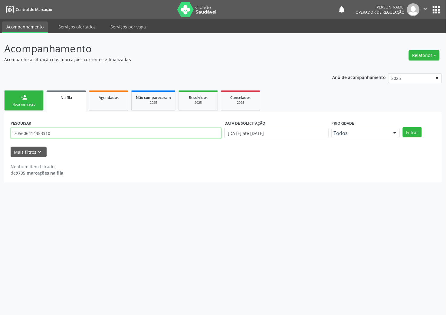
click at [58, 134] on input "705606414353310" at bounding box center [116, 133] width 211 height 10
paste input "0 2069 9400 2023"
type input "700 2069 9400 2023"
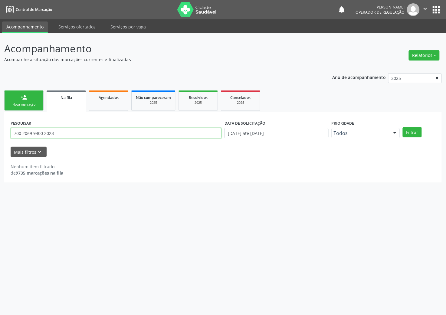
click at [403, 127] on button "Filtrar" at bounding box center [412, 132] width 19 height 10
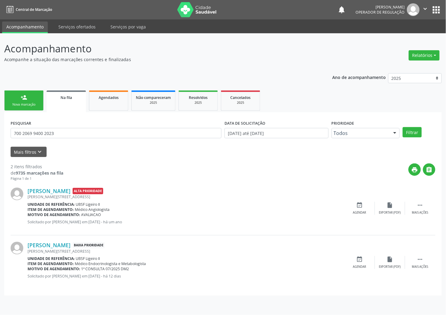
click at [19, 94] on link "person_add Nova marcação" at bounding box center [23, 100] width 39 height 20
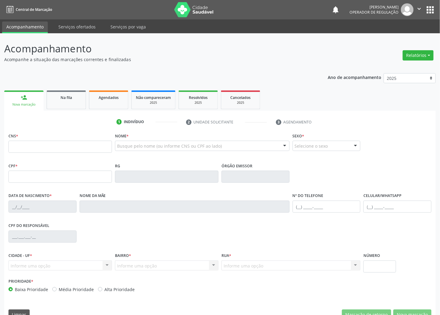
click at [49, 140] on div "CNS *" at bounding box center [60, 141] width 104 height 21
click at [50, 145] on input "text" at bounding box center [60, 147] width 104 height 12
paste input "700 2069 9400 2023"
type input "700 2069 9400 2023"
type input "397.923.824-53"
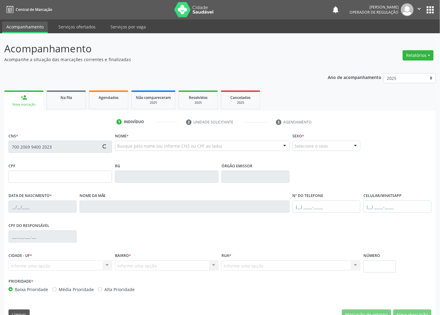
type input "29/07/1943"
type input "Ana Henriques do Nascimento"
type input "(83) 99189-1642"
type input "049.148.444-51"
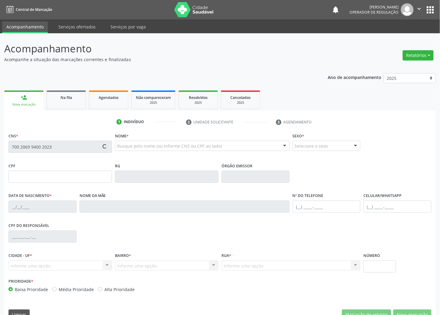
type input "158"
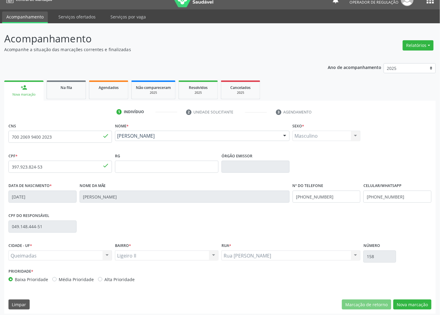
scroll to position [13, 0]
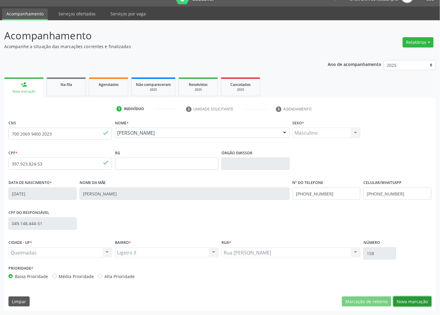
drag, startPoint x: 411, startPoint y: 301, endPoint x: 407, endPoint y: 296, distance: 6.2
click at [412, 301] on button "Nova marcação" at bounding box center [412, 302] width 38 height 10
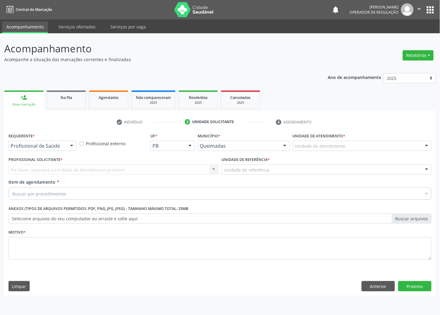
scroll to position [0, 0]
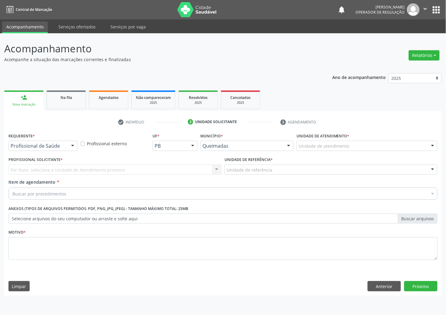
drag, startPoint x: 61, startPoint y: 143, endPoint x: 61, endPoint y: 147, distance: 3.7
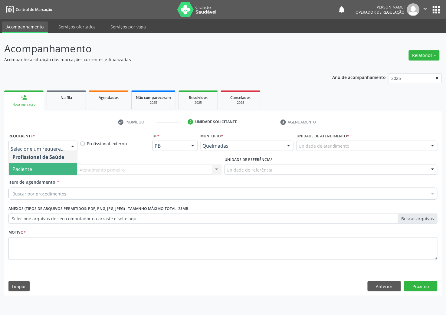
click at [51, 173] on span "Paciente" at bounding box center [43, 169] width 68 height 12
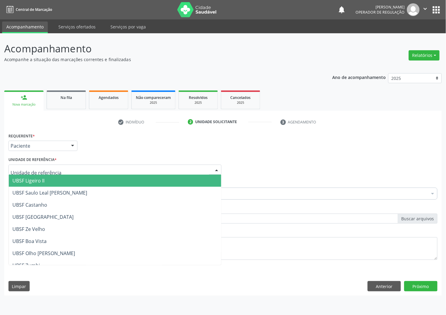
click at [55, 183] on span "UBSF Ligeiro II" at bounding box center [115, 181] width 212 height 12
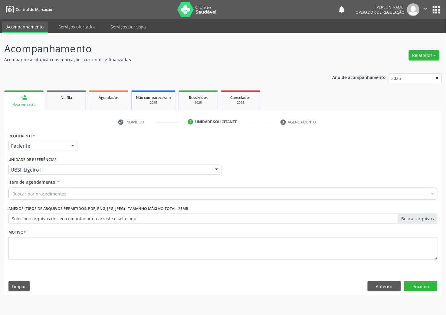
click at [51, 189] on div "Buscar por procedimentos" at bounding box center [222, 194] width 429 height 12
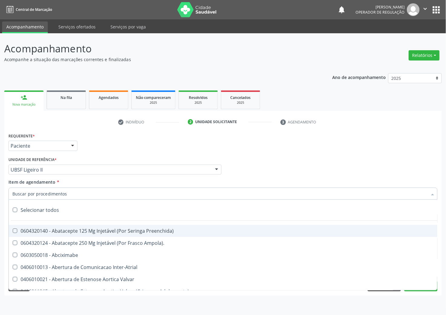
paste input "MÉDICO UROLOGISTA"
type input "MÉDICO UROLOGISTA"
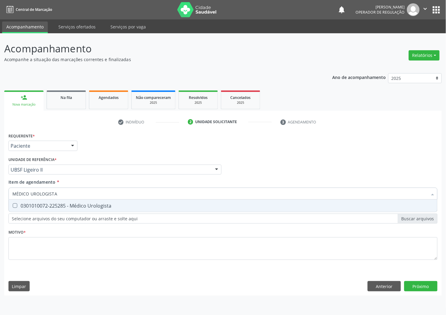
click at [58, 203] on div "0301010072-225285 - Médico Urologista" at bounding box center [222, 205] width 421 height 5
checkbox Urologista "true"
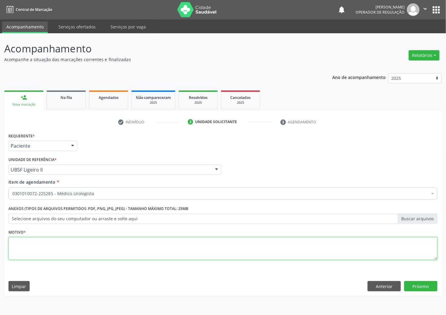
click at [33, 250] on textarea at bounding box center [222, 248] width 429 height 23
paste textarea "RETORNO IVANCLÉCIO"
type textarea "RETORNO IVANCLÉCIO"
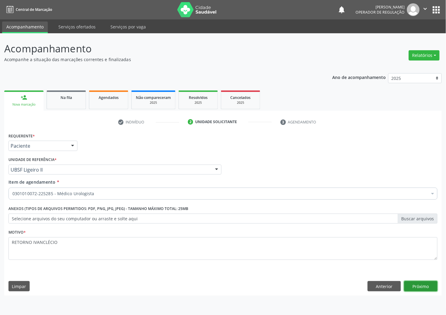
click at [429, 289] on button "Próximo" at bounding box center [420, 286] width 33 height 10
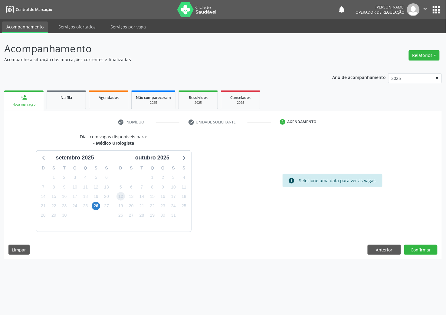
click at [123, 196] on span "12" at bounding box center [121, 196] width 8 height 8
click at [422, 247] on button "Confirmar" at bounding box center [420, 250] width 33 height 10
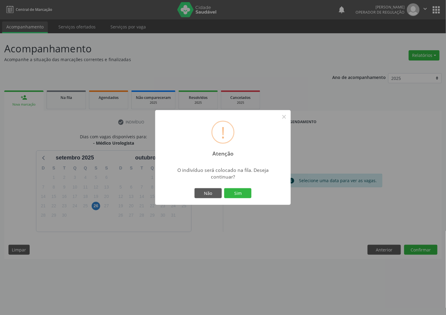
click at [224, 188] on button "Sim" at bounding box center [237, 193] width 27 height 10
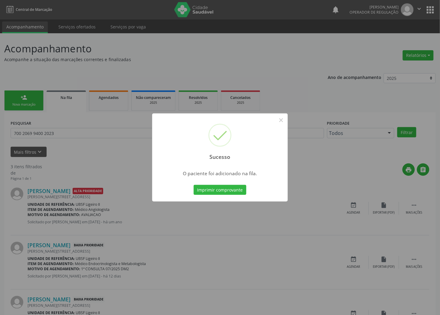
drag, startPoint x: 116, startPoint y: 163, endPoint x: 17, endPoint y: 111, distance: 112.1
click at [116, 163] on div "Sucesso × O paciente foi adicionado na fila. Imprimir comprovante Cancel" at bounding box center [220, 157] width 440 height 315
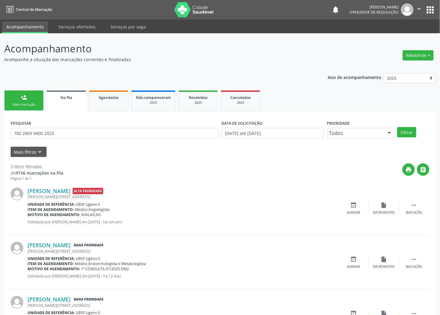
click at [18, 104] on div "Nova marcação" at bounding box center [24, 104] width 30 height 5
click at [33, 107] on link "person_add Nova marcação" at bounding box center [23, 100] width 39 height 20
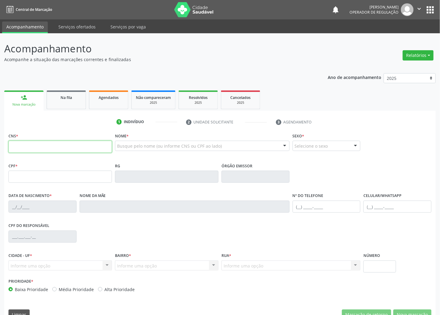
click at [41, 153] on input "text" at bounding box center [60, 147] width 104 height 12
type input "705 0066 6304 6956"
type input "082.841.304-59"
type input "09/01/1946"
type input "Maria Gomes de Souza"
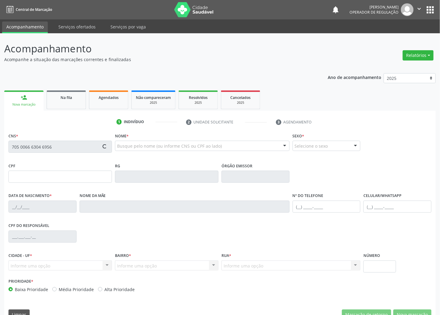
type input "(83) 98748-4710"
type input "343"
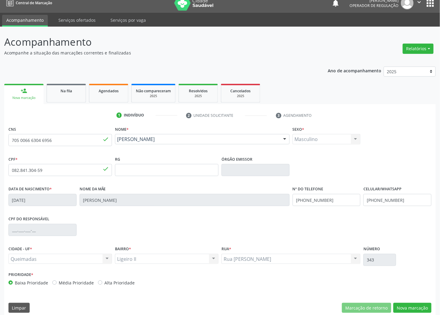
scroll to position [13, 0]
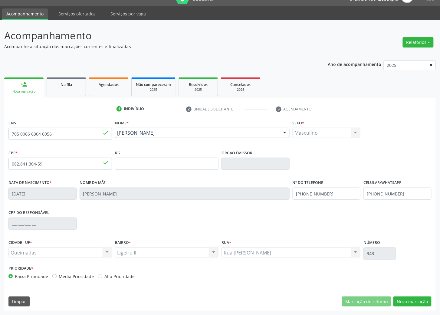
click at [422, 296] on div "CNS 705 0066 6304 6956 done Nome * Geraldo Jose de Sousa Geraldo Jose de Sousa …" at bounding box center [220, 214] width 432 height 192
click at [422, 297] on button "Nova marcação" at bounding box center [412, 302] width 38 height 10
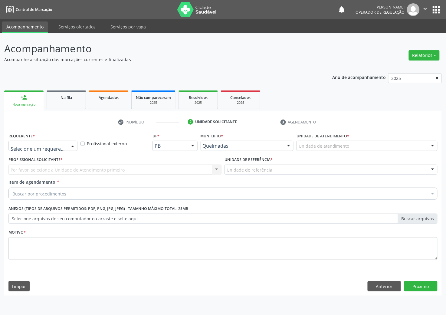
drag, startPoint x: 70, startPoint y: 145, endPoint x: 56, endPoint y: 169, distance: 27.9
click at [70, 145] on div at bounding box center [72, 146] width 9 height 10
click at [56, 171] on span "Paciente" at bounding box center [43, 169] width 68 height 12
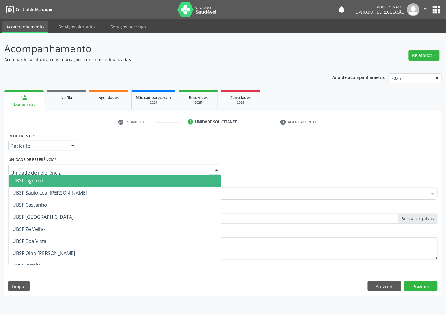
click at [64, 170] on div at bounding box center [114, 170] width 213 height 10
click at [65, 179] on span "UBSF Ligeiro II" at bounding box center [115, 181] width 212 height 12
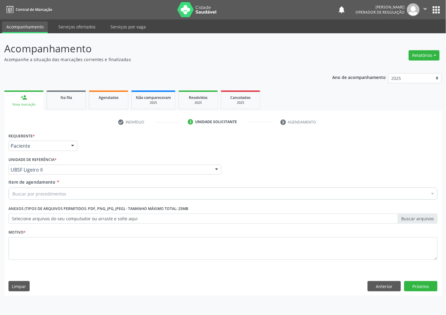
click at [42, 199] on div "Buscar por procedimentos" at bounding box center [222, 194] width 429 height 12
paste input "MÉDICO UROLOGISTA"
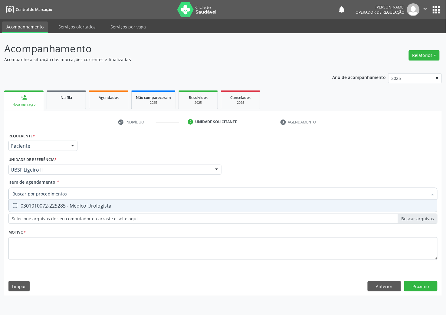
type input "MÉDICO UROLOGISTA"
click at [48, 201] on span "0301010072-225285 - Médico Urologista" at bounding box center [223, 206] width 429 height 12
checkbox Urologista "true"
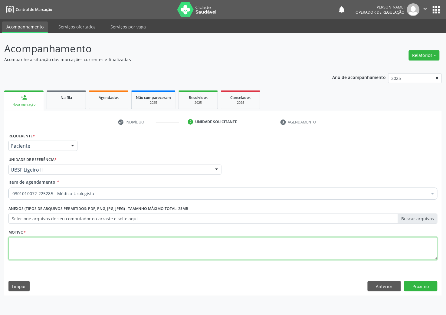
click at [46, 255] on textarea at bounding box center [222, 248] width 429 height 23
paste textarea "RETORNO IVANCLÉCIO"
type textarea "RETORNO IVANCLÉCIO"
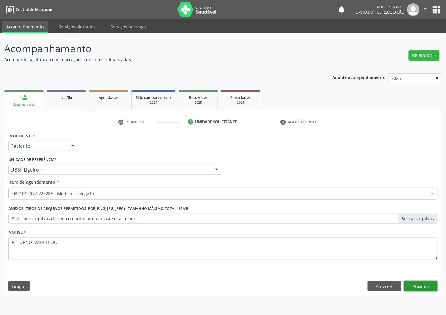
click at [425, 286] on button "Próximo" at bounding box center [420, 286] width 33 height 10
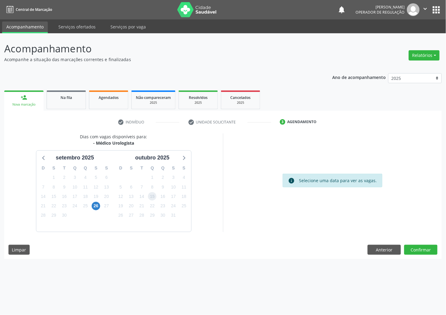
click at [150, 200] on span "15" at bounding box center [152, 196] width 8 height 8
click at [421, 248] on button "Confirmar" at bounding box center [420, 250] width 33 height 10
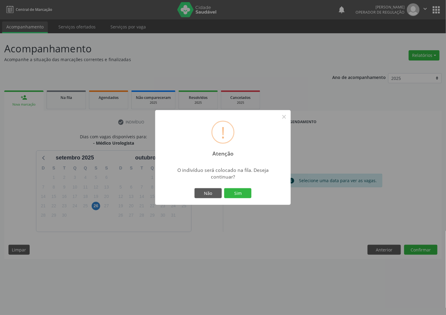
click at [224, 188] on button "Sim" at bounding box center [237, 193] width 27 height 10
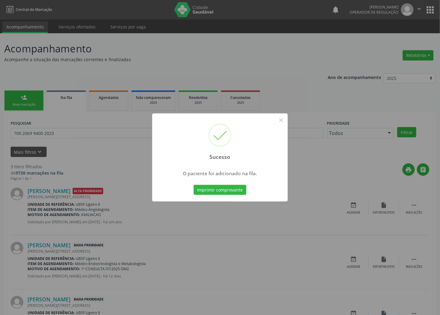
drag, startPoint x: 221, startPoint y: 260, endPoint x: 125, endPoint y: 188, distance: 120.0
click at [205, 249] on div "Sucesso × O paciente foi adicionado na fila. Imprimir comprovante Cancel" at bounding box center [220, 157] width 440 height 315
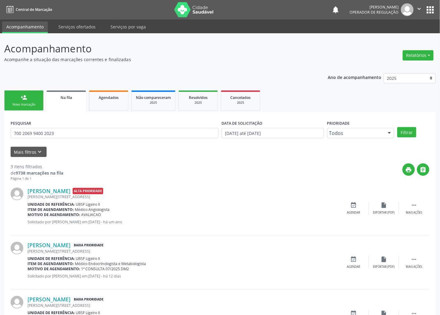
click at [28, 104] on div "Nova marcação" at bounding box center [24, 104] width 30 height 5
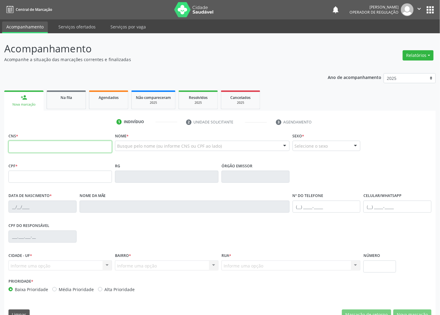
click at [34, 144] on input "text" at bounding box center [60, 147] width 104 height 12
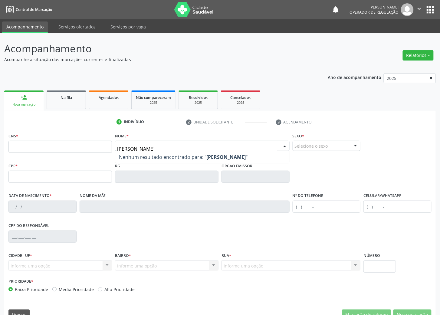
type input "FLÁVIO CLEMENTE"
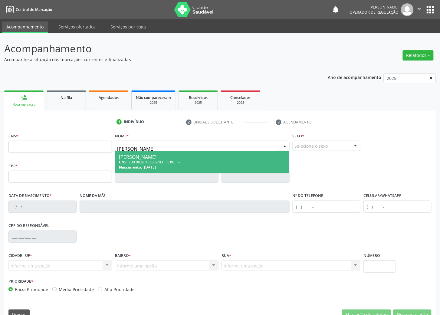
click at [148, 163] on div "CNS: 700 0028 1353 6703 CPF: --" at bounding box center [202, 162] width 167 height 5
type input "700 0028 1353 6703"
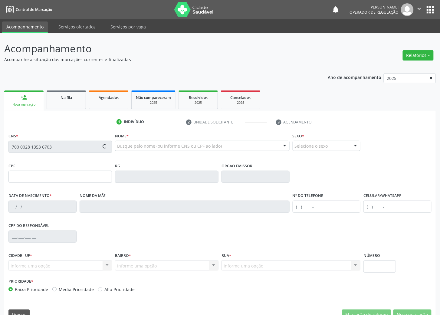
type input "07/05/2013"
type input "Marcela Santos da Silveira"
type input "(83) 99137-7011"
type input "30"
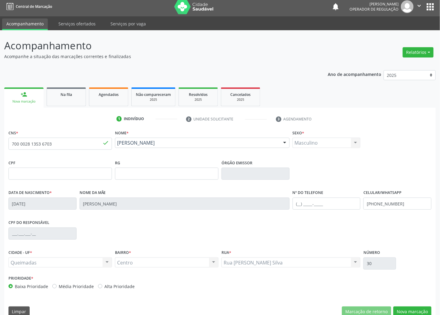
scroll to position [13, 0]
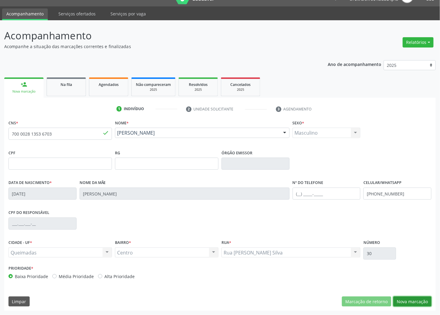
drag, startPoint x: 419, startPoint y: 302, endPoint x: 416, endPoint y: 303, distance: 3.4
click at [418, 303] on button "Nova marcação" at bounding box center [412, 302] width 38 height 10
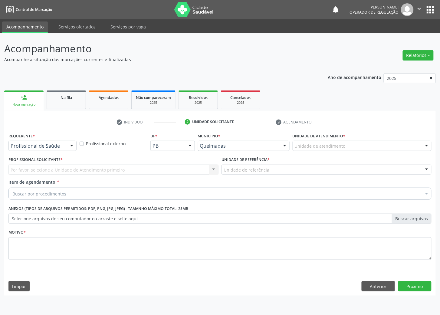
scroll to position [0, 0]
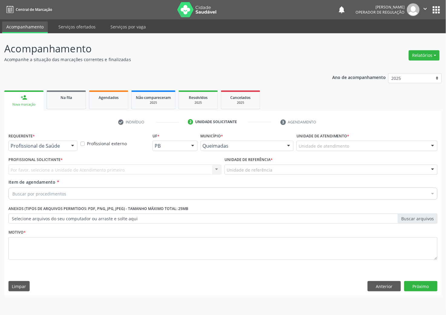
drag, startPoint x: 54, startPoint y: 145, endPoint x: 35, endPoint y: 163, distance: 26.1
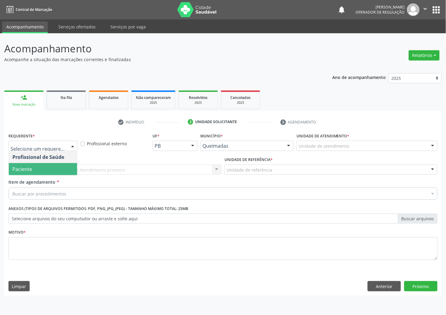
click at [30, 171] on span "Paciente" at bounding box center [22, 169] width 20 height 7
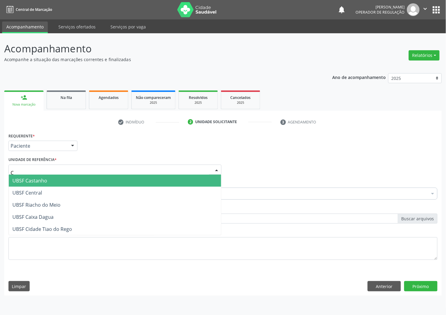
type input "CE"
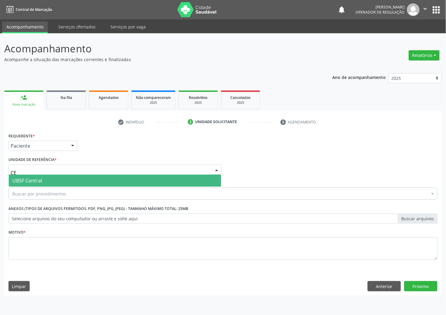
drag, startPoint x: 44, startPoint y: 182, endPoint x: 41, endPoint y: 186, distance: 4.9
click at [44, 182] on span "UBSF Central" at bounding box center [115, 181] width 212 height 12
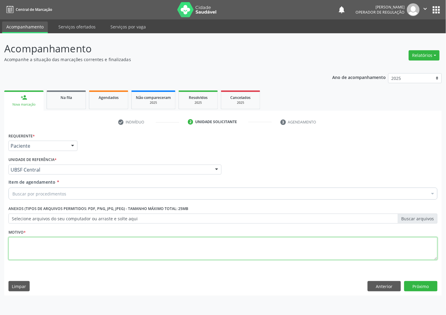
click at [48, 254] on textarea at bounding box center [222, 248] width 429 height 23
paste textarea "RETORNO IVANCLÉCIO"
type textarea "RETORNO IVANCLÉCIO"
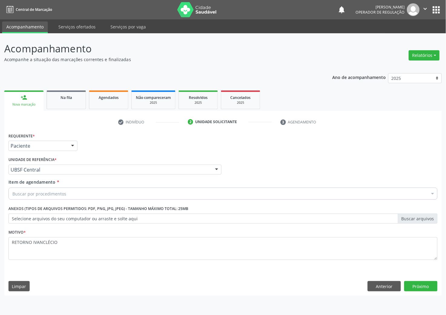
click at [36, 202] on div "Item de agendamento * Buscar por procedimentos Selecionar todos 0604320140 - Ab…" at bounding box center [223, 190] width 432 height 23
click at [35, 199] on div "Buscar por procedimentos" at bounding box center [222, 194] width 429 height 12
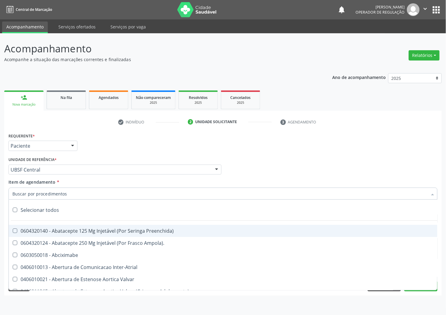
paste input "MÉDICO UROLOGISTA"
type input "MÉDICO UROLOGISTA"
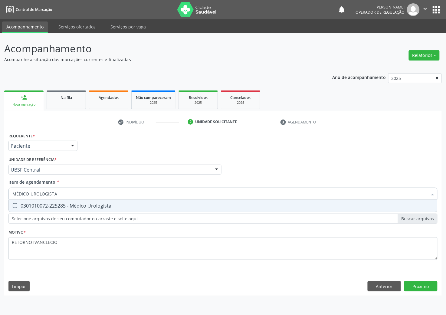
click at [56, 208] on div "0301010072-225285 - Médico Urologista" at bounding box center [222, 205] width 421 height 5
checkbox Urologista "true"
click at [427, 288] on div "Requerente * Paciente Profissional de Saúde Paciente Nenhum resultado encontrad…" at bounding box center [223, 213] width 438 height 164
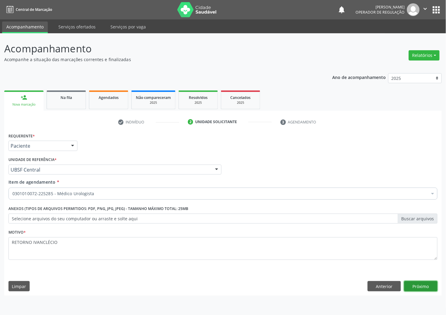
click at [427, 288] on button "Próximo" at bounding box center [420, 286] width 33 height 10
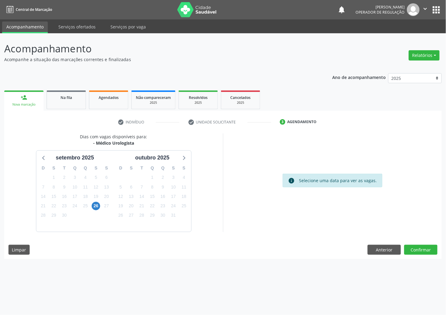
click at [424, 244] on div "Dias com vagas disponíveis para: - Médico Urologista setembro 2025 D S T Q Q S …" at bounding box center [223, 196] width 438 height 126
click at [425, 248] on button "Confirmar" at bounding box center [420, 250] width 33 height 10
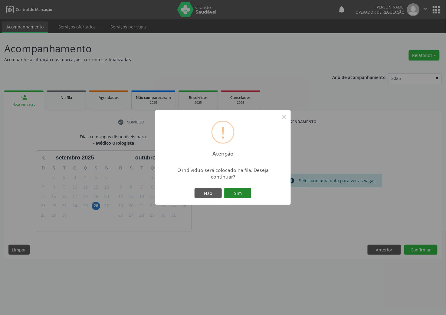
click at [241, 189] on button "Sim" at bounding box center [237, 193] width 27 height 10
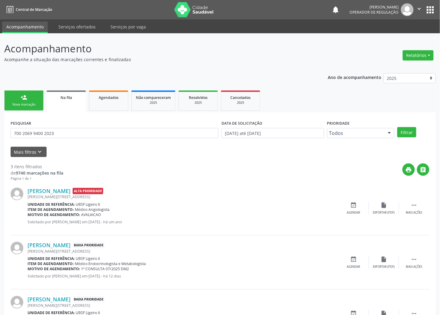
click at [32, 102] on link "person_add Nova marcação" at bounding box center [23, 100] width 39 height 20
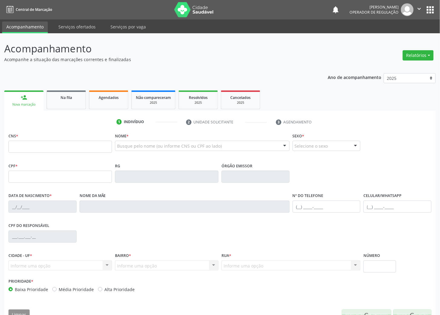
click at [38, 154] on fieldset "CNS *" at bounding box center [60, 144] width 104 height 26
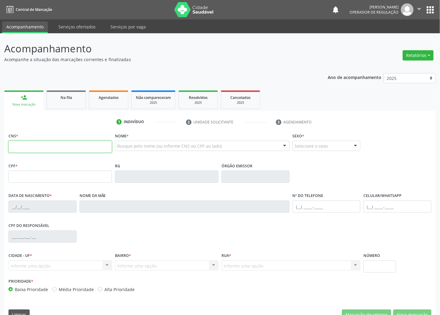
click at [31, 147] on input "text" at bounding box center [60, 147] width 104 height 12
type input "707 4040 8795 8475"
type input "215.722.594-34"
type input "30/04/1957"
type input "Helena Ferreira de Andrade"
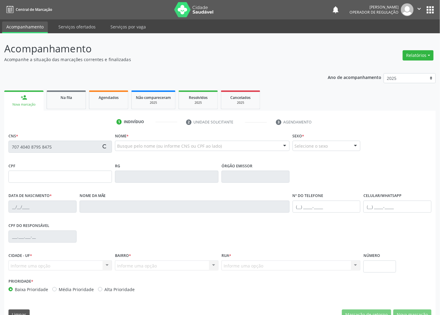
type input "(83) 99345-9015"
type input "47"
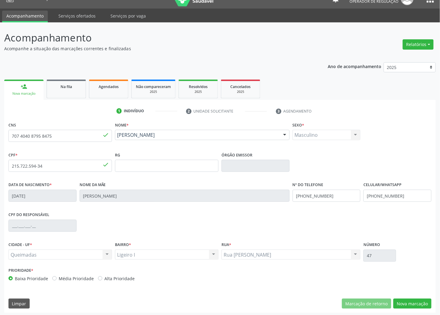
scroll to position [13, 0]
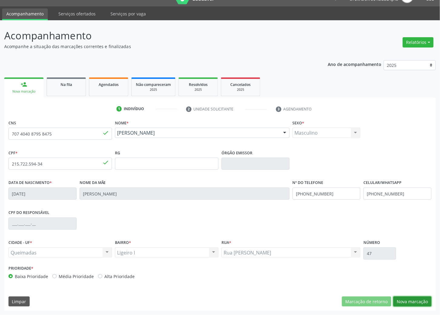
drag, startPoint x: 418, startPoint y: 300, endPoint x: 394, endPoint y: 292, distance: 25.1
click at [418, 300] on button "Nova marcação" at bounding box center [412, 302] width 38 height 10
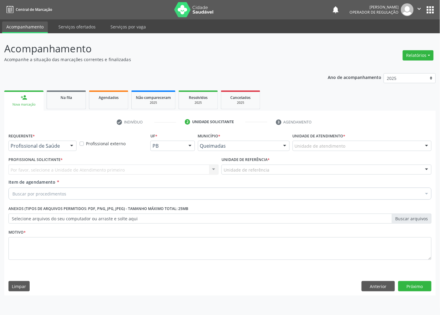
scroll to position [0, 0]
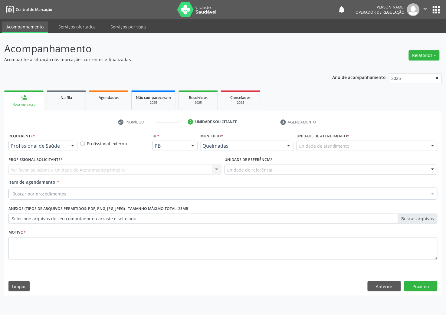
click at [67, 151] on div "Profissional de Saúde Profissional de Saúde Paciente Nenhum resultado encontrad…" at bounding box center [42, 146] width 69 height 10
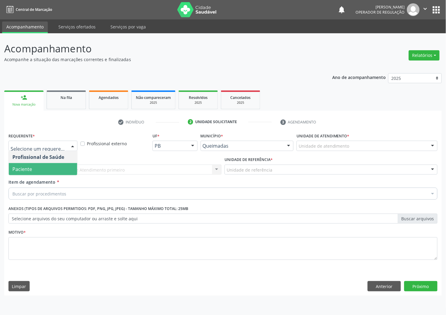
click at [57, 174] on span "Paciente" at bounding box center [43, 169] width 68 height 12
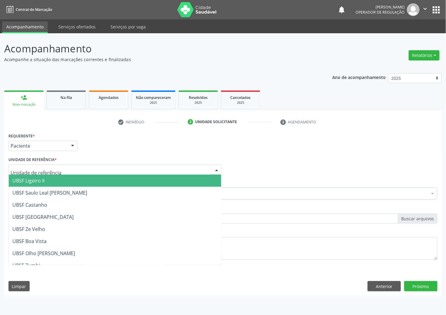
click at [64, 169] on div at bounding box center [114, 170] width 213 height 10
type input "LI"
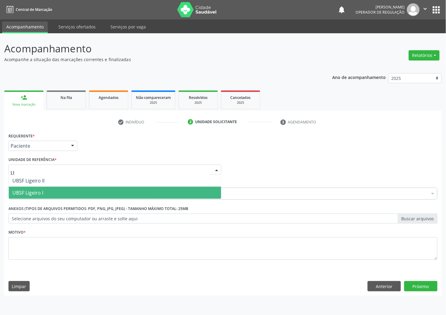
click at [62, 190] on span "UBSF Ligeiro I" at bounding box center [115, 193] width 212 height 12
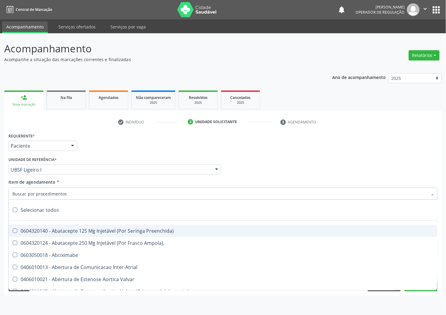
paste input "MÉDICO UROLOGISTA"
type input "MÉDICO UROLOGISTA"
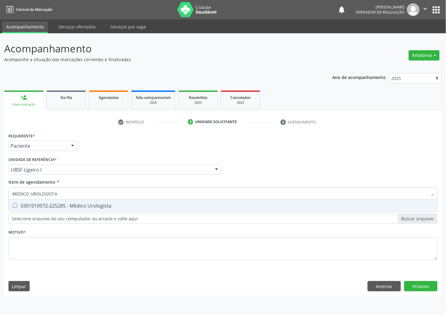
drag, startPoint x: 31, startPoint y: 204, endPoint x: 0, endPoint y: 199, distance: 31.1
click at [27, 204] on div "0301010072-225285 - Médico Urologista" at bounding box center [222, 205] width 421 height 5
checkbox Urologista "true"
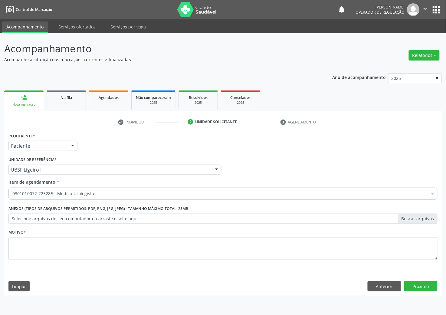
click at [76, 244] on span "0301010072-225285 - Médico Urologista" at bounding box center [248, 238] width 479 height 12
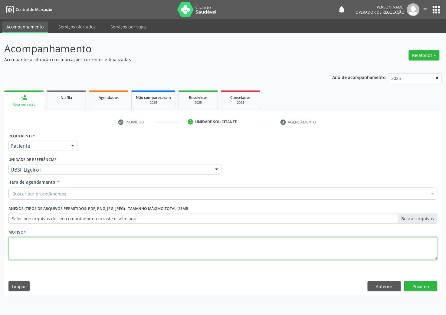
click at [304, 257] on textarea at bounding box center [222, 248] width 429 height 23
paste textarea "RETORNO IVANCLÉCIO"
type textarea "RETORNO IVANCLÉCIO"
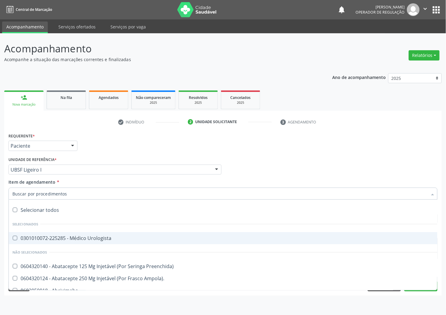
paste input "MÉDICO UROLOGISTA"
type input "MÉDICO UROLOGISTA"
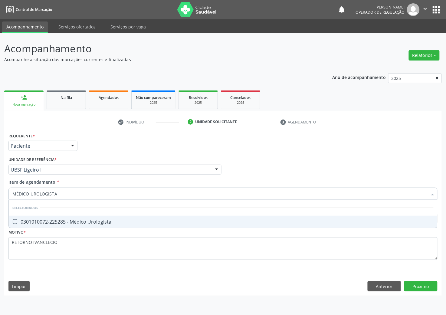
click at [64, 219] on div "0301010072-225285 - Médico Urologista" at bounding box center [222, 221] width 421 height 5
checkbox Urologista "true"
click at [423, 286] on div "Requerente * Paciente Profissional de Saúde Paciente Nenhum resultado encontrad…" at bounding box center [223, 213] width 438 height 164
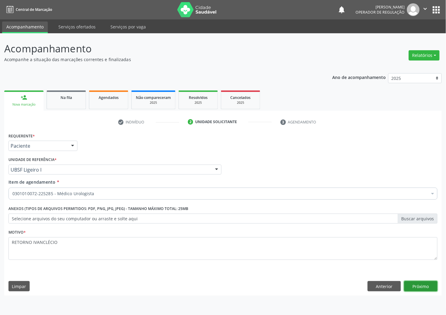
click at [423, 286] on button "Próximo" at bounding box center [420, 286] width 33 height 10
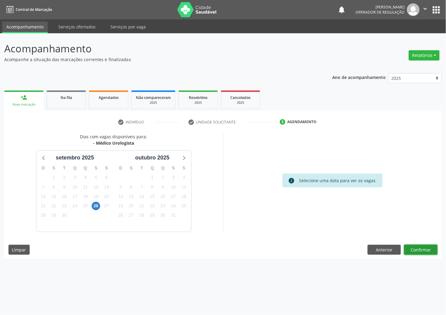
click at [427, 248] on button "Confirmar" at bounding box center [420, 250] width 33 height 10
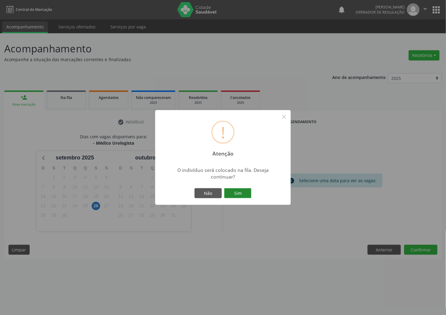
click at [235, 195] on button "Sim" at bounding box center [237, 193] width 27 height 10
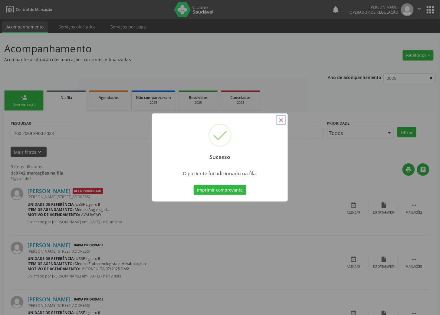
drag, startPoint x: 282, startPoint y: 119, endPoint x: 81, endPoint y: 113, distance: 201.7
click at [281, 119] on button "×" at bounding box center [281, 120] width 10 height 10
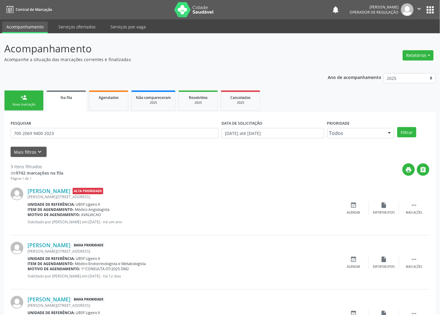
click at [21, 102] on link "person_add Nova marcação" at bounding box center [23, 100] width 39 height 20
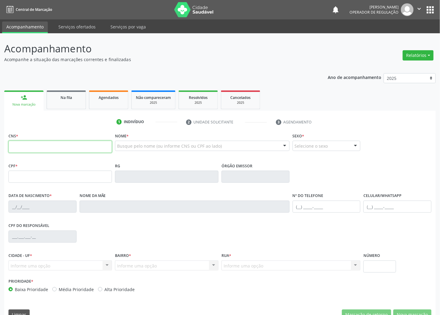
click at [22, 144] on input "text" at bounding box center [60, 147] width 104 height 12
type input "704 8045 2845 8543"
type input "700.575.984-28"
type input "20/12/1994"
type input "Josefa Severina dos Santos Freitas"
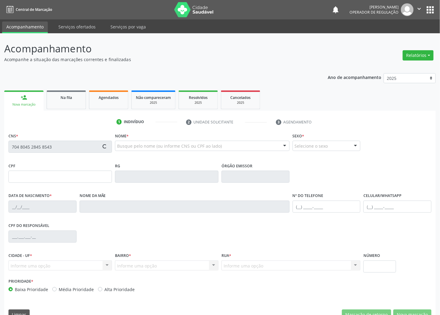
type input "(83) 99144-1124"
type input "13"
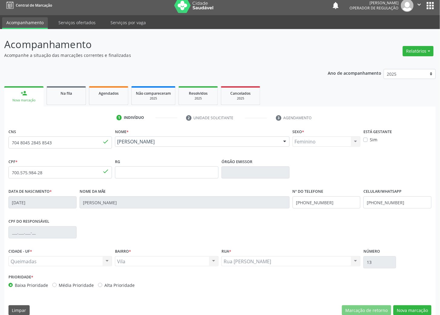
scroll to position [13, 0]
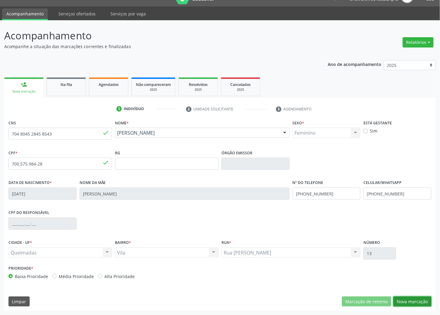
click at [418, 297] on button "Nova marcação" at bounding box center [412, 302] width 38 height 10
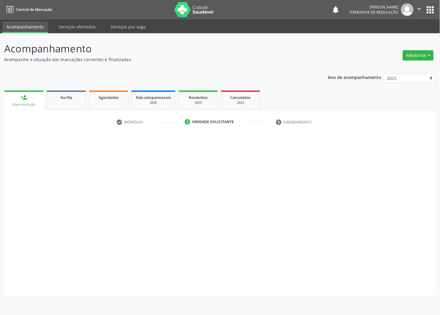
scroll to position [0, 0]
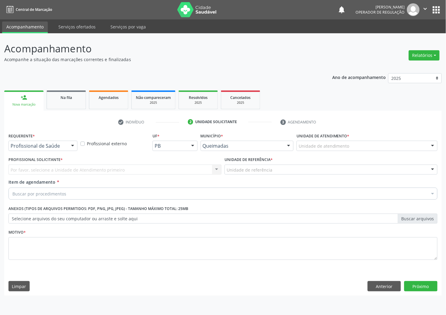
click at [61, 150] on div "Profissional de Saúde" at bounding box center [42, 146] width 69 height 10
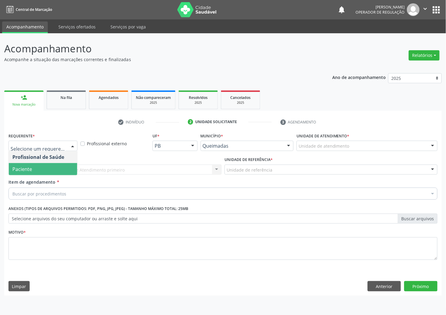
click at [54, 171] on span "Paciente" at bounding box center [43, 169] width 68 height 12
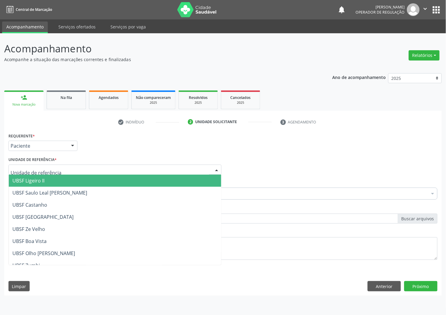
click at [64, 166] on div at bounding box center [114, 170] width 213 height 10
type input "V"
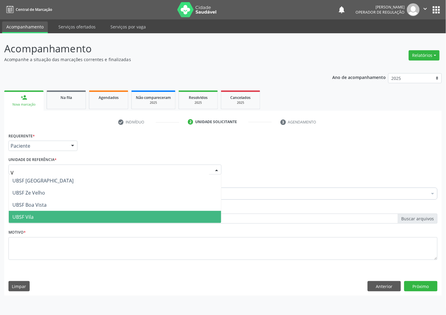
click at [43, 218] on span "UBSF Vila" at bounding box center [115, 217] width 212 height 12
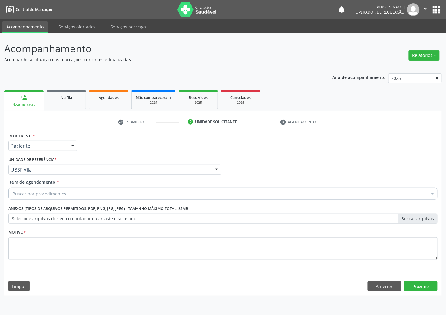
click at [74, 193] on div "Buscar por procedimentos" at bounding box center [222, 194] width 429 height 12
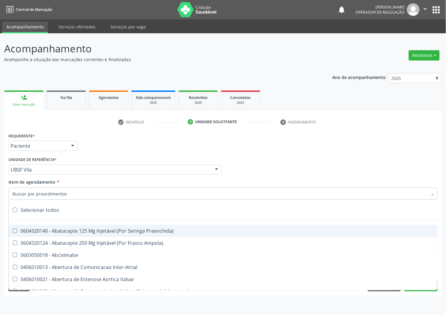
paste input "MÉDICO UROLOGISTA"
type input "MÉDICO UROLOGISTA"
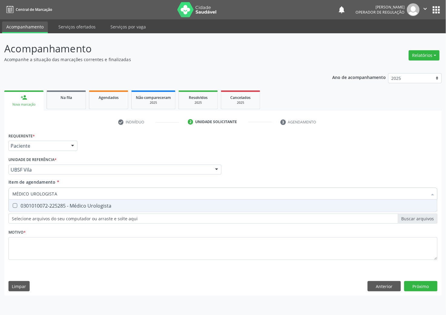
drag, startPoint x: 67, startPoint y: 206, endPoint x: 3, endPoint y: 215, distance: 65.1
click at [65, 206] on div "0301010072-225285 - Médico Urologista" at bounding box center [222, 205] width 421 height 5
checkbox Urologista "true"
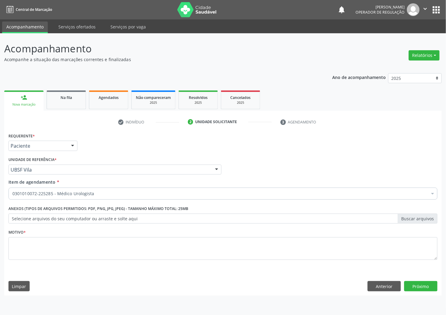
click at [80, 255] on li "Não selecionados" at bounding box center [248, 252] width 479 height 16
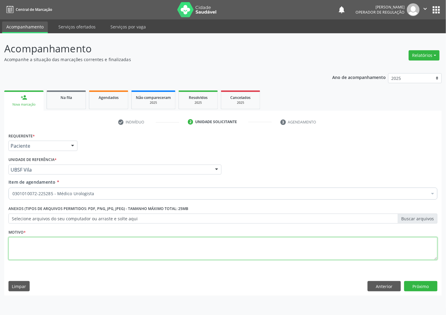
click at [108, 248] on textarea at bounding box center [222, 248] width 429 height 23
paste textarea "RETORNO IVANCLÉCIO"
type textarea "RETORNO IVANCLÉCIO"
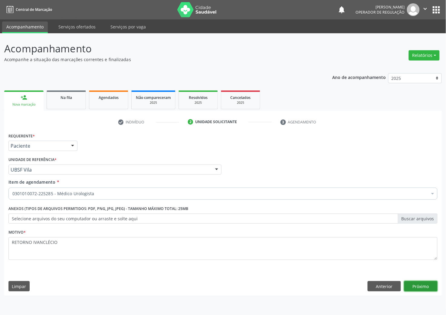
click at [427, 288] on button "Próximo" at bounding box center [420, 286] width 33 height 10
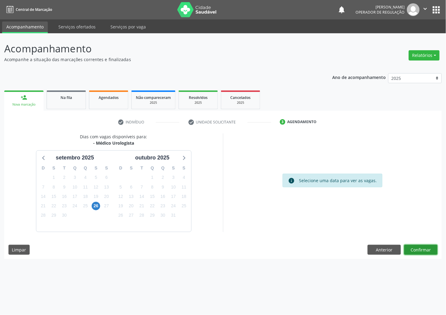
click at [425, 253] on button "Confirmar" at bounding box center [420, 250] width 33 height 10
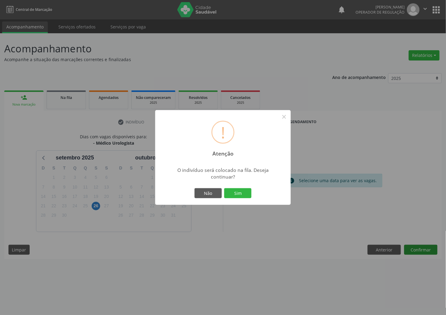
click at [224, 188] on button "Sim" at bounding box center [237, 193] width 27 height 10
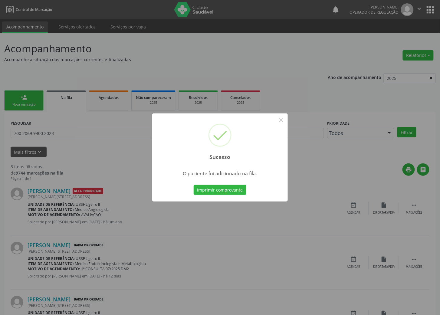
click at [383, 265] on div "Sucesso × O paciente foi adicionado na fila. Imprimir comprovante Cancel" at bounding box center [220, 157] width 440 height 315
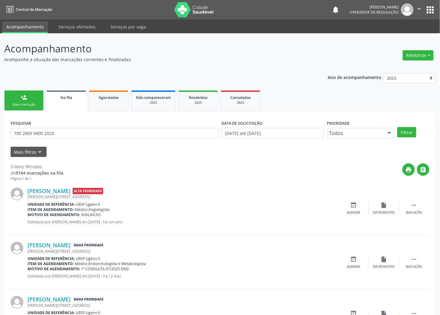
drag, startPoint x: 19, startPoint y: 96, endPoint x: 50, endPoint y: 97, distance: 30.6
click at [20, 96] on link "person_add Nova marcação" at bounding box center [23, 100] width 39 height 20
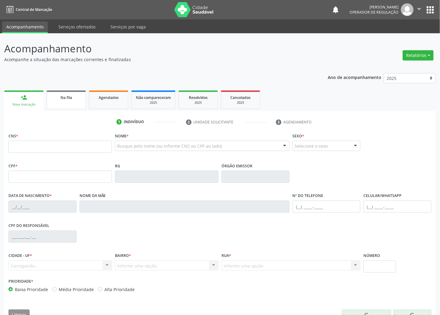
click at [60, 97] on div "Na fila" at bounding box center [66, 97] width 30 height 6
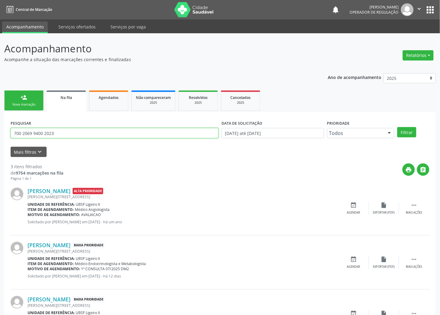
click at [53, 133] on input "700 2069 9400 2023" at bounding box center [115, 133] width 208 height 10
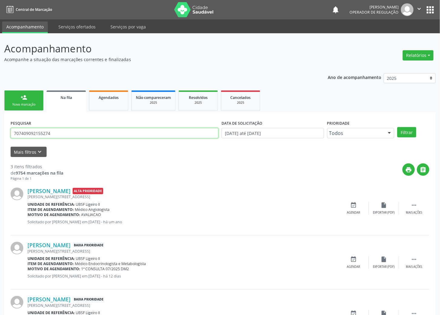
type input "707409092155274"
click at [397, 127] on button "Filtrar" at bounding box center [406, 132] width 19 height 10
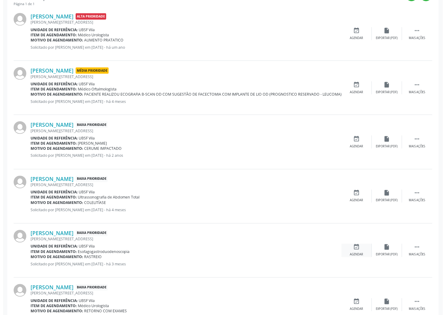
scroll to position [162, 0]
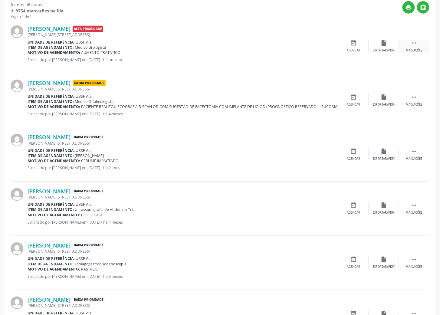
click at [412, 43] on icon "" at bounding box center [414, 43] width 7 height 7
click at [349, 43] on div "cancel Cancelar" at bounding box center [354, 46] width 30 height 13
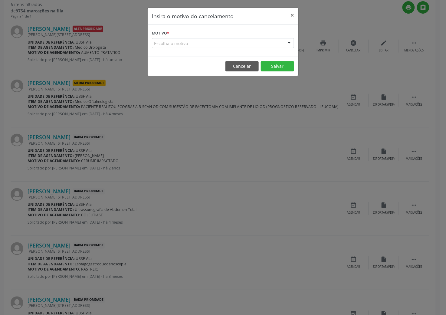
drag, startPoint x: 194, startPoint y: 45, endPoint x: 185, endPoint y: 56, distance: 13.6
click at [194, 46] on div "Escolha o motivo" at bounding box center [223, 43] width 142 height 10
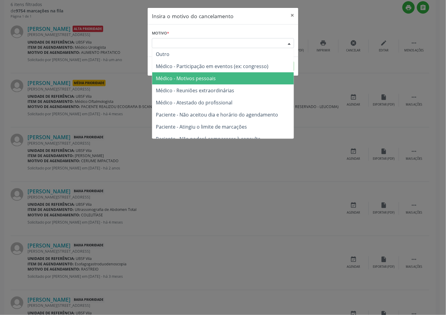
click at [182, 77] on span "Médico - Motivos pessoais" at bounding box center [186, 78] width 60 height 7
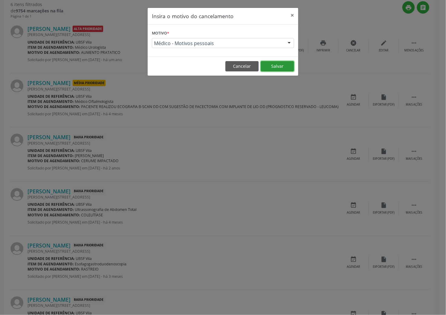
click at [274, 64] on button "Salvar" at bounding box center [277, 66] width 33 height 10
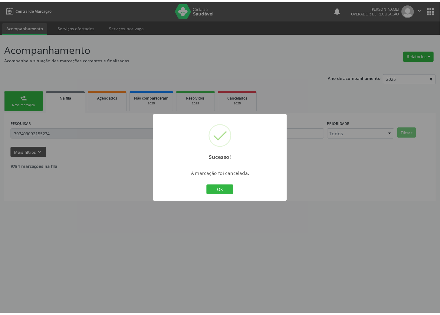
scroll to position [0, 0]
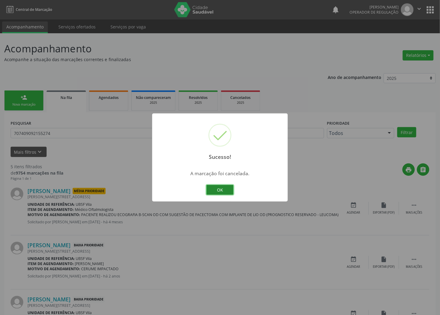
drag, startPoint x: 221, startPoint y: 187, endPoint x: 220, endPoint y: 147, distance: 40.0
click at [221, 187] on button "OK" at bounding box center [219, 190] width 27 height 10
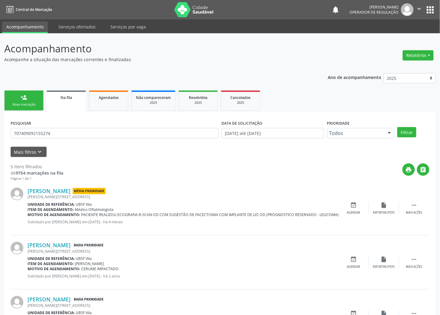
scroll to position [148, 0]
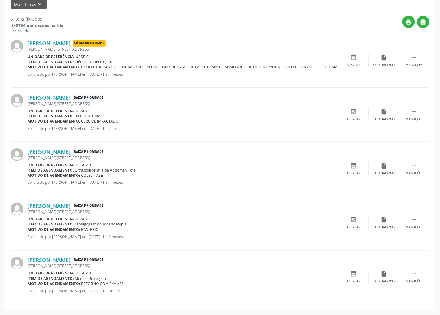
click at [354, 285] on div "Francisco Rodrigues Mousinho Baixa Prioridade Braz Cardoso Taveira, 8, Vila - Q…" at bounding box center [220, 278] width 419 height 54
click at [345, 273] on div "event_available Agendar" at bounding box center [354, 277] width 30 height 13
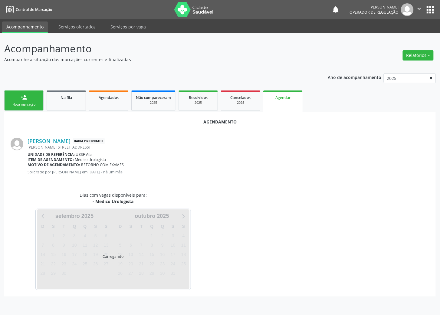
scroll to position [0, 0]
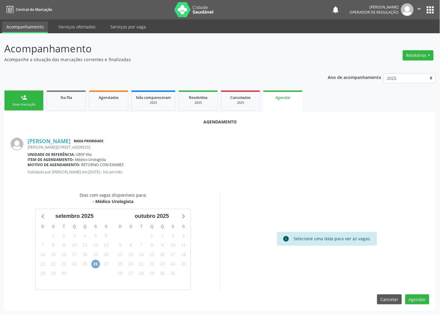
click at [97, 264] on span "26" at bounding box center [95, 264] width 8 height 8
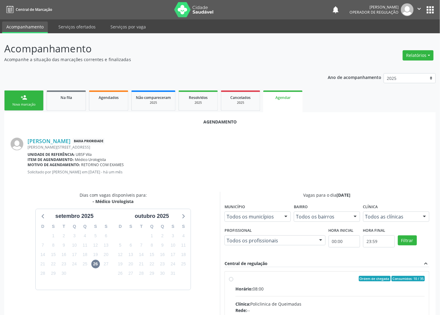
drag, startPoint x: 263, startPoint y: 271, endPoint x: 215, endPoint y: 249, distance: 53.1
drag, startPoint x: 261, startPoint y: 281, endPoint x: 184, endPoint y: 238, distance: 88.4
click at [233, 281] on input "Ordem de chegada Consumidos: 10 / 35 Horário: 08:00 Clínica: Policlinica de Que…" at bounding box center [231, 278] width 4 height 5
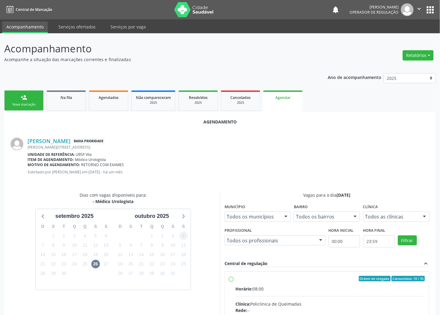
radio input "true"
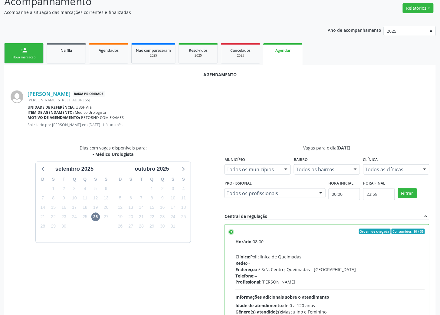
scroll to position [98, 0]
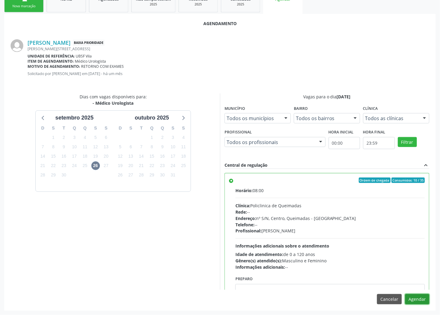
click at [408, 301] on button "Agendar" at bounding box center [417, 299] width 24 height 10
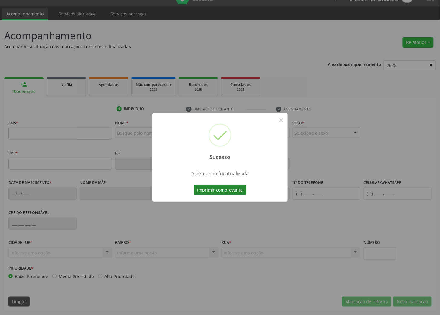
click at [228, 186] on button "Imprimir comprovante" at bounding box center [220, 190] width 53 height 10
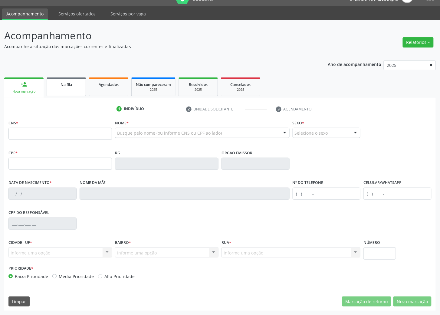
click at [73, 88] on link "Na fila" at bounding box center [66, 86] width 39 height 19
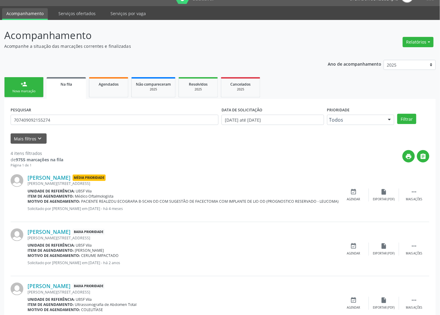
scroll to position [0, 0]
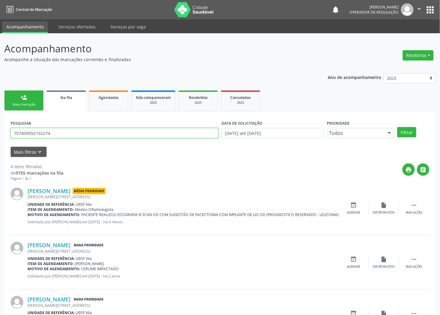
click at [64, 130] on input "707409092155274" at bounding box center [115, 133] width 208 height 10
type input "706802269347222"
click at [397, 127] on button "Filtrar" at bounding box center [406, 132] width 19 height 10
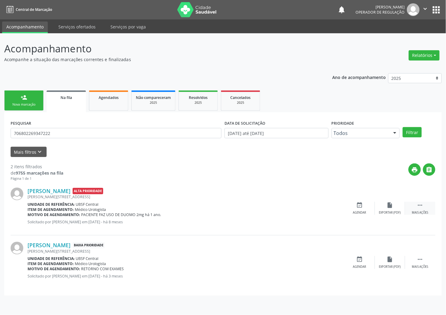
click at [418, 205] on icon "" at bounding box center [420, 205] width 7 height 7
click at [355, 209] on div "cancel Cancelar" at bounding box center [360, 208] width 30 height 13
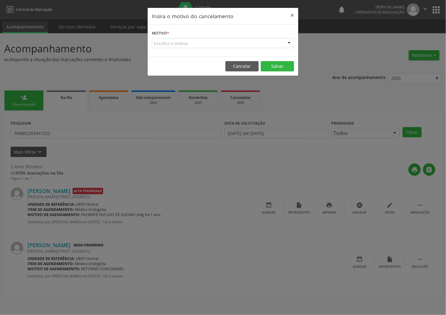
drag, startPoint x: 219, startPoint y: 44, endPoint x: 218, endPoint y: 55, distance: 11.3
click at [219, 44] on div "Escolha o motivo" at bounding box center [223, 43] width 142 height 10
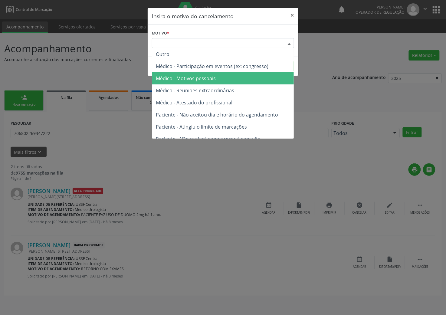
click at [213, 77] on span "Médico - Motivos pessoais" at bounding box center [186, 78] width 60 height 7
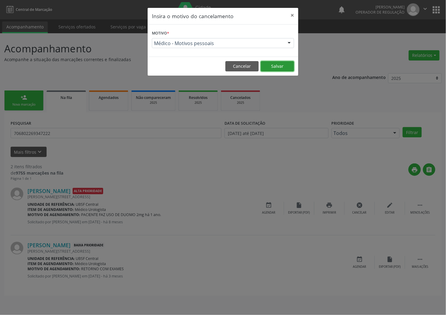
click at [274, 66] on button "Salvar" at bounding box center [277, 66] width 33 height 10
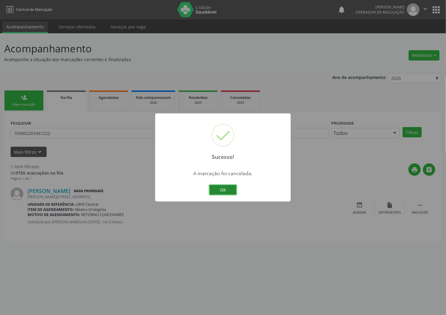
click at [228, 191] on button "OK" at bounding box center [222, 190] width 27 height 10
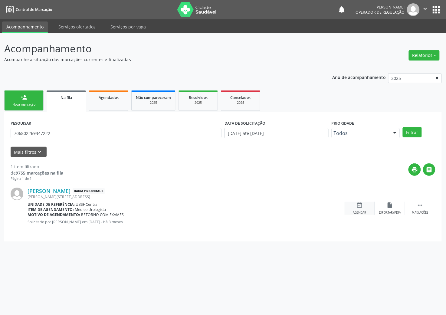
click at [353, 208] on div "event_available Agendar" at bounding box center [360, 208] width 30 height 13
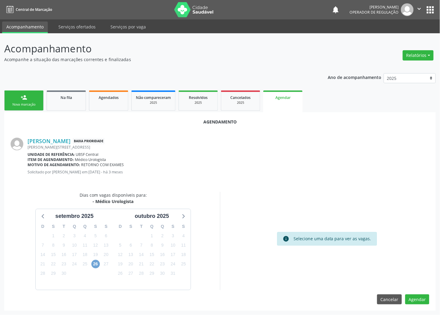
click at [92, 261] on span "26" at bounding box center [95, 264] width 8 height 8
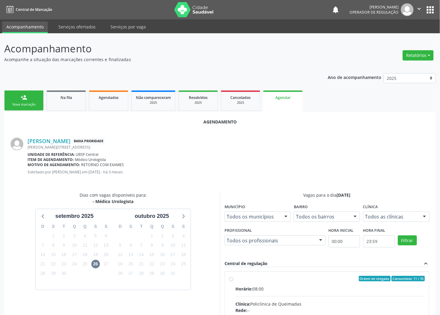
drag, startPoint x: 270, startPoint y: 286, endPoint x: 222, endPoint y: 260, distance: 54.4
click at [233, 281] on input "Ordem de chegada Consumidos: 11 / 35 Horário: 08:00 Clínica: Policlinica de Que…" at bounding box center [231, 278] width 4 height 5
radio input "true"
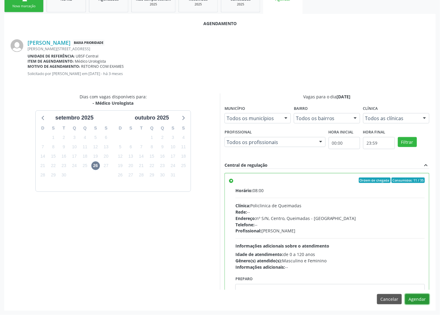
click at [426, 300] on button "Agendar" at bounding box center [417, 299] width 24 height 10
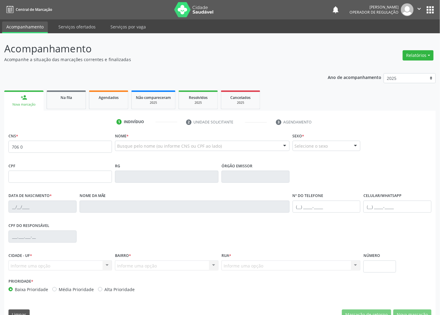
type input "706 0"
click at [86, 103] on ul "person_add Nova marcação Na fila Agendados Não compareceram 2025 Resolvidos 202…" at bounding box center [220, 100] width 432 height 22
click at [81, 102] on link "Na fila" at bounding box center [66, 99] width 39 height 19
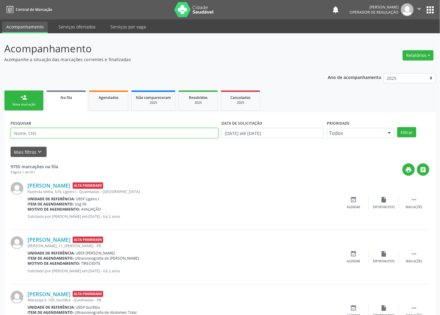
click at [133, 134] on input "text" at bounding box center [115, 133] width 208 height 10
type input "706802269347222"
click at [397, 127] on button "Filtrar" at bounding box center [406, 132] width 19 height 10
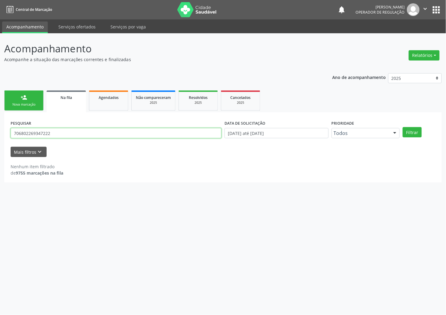
click at [79, 133] on input "706802269347222" at bounding box center [116, 133] width 211 height 10
click at [101, 104] on link "Agendados" at bounding box center [108, 100] width 39 height 20
select select "8"
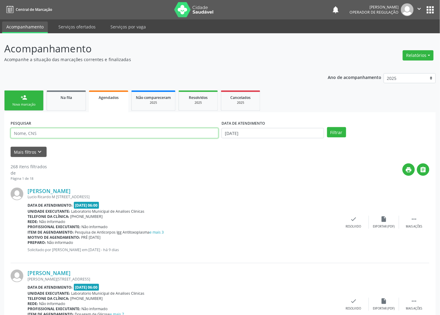
click at [81, 133] on input "text" at bounding box center [115, 133] width 208 height 10
paste input "706802269347222"
type input "706802269347222"
click at [240, 135] on input "[DATE]" at bounding box center [273, 133] width 103 height 10
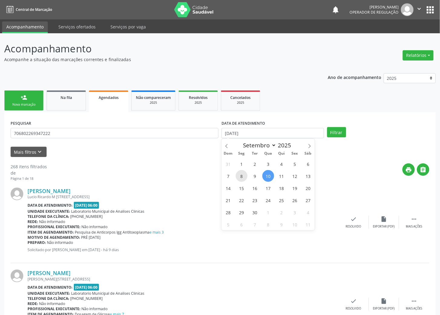
click at [241, 171] on span "8" at bounding box center [242, 176] width 12 height 12
type input "08/09/2025"
click at [332, 133] on button "Filtrar" at bounding box center [336, 132] width 19 height 10
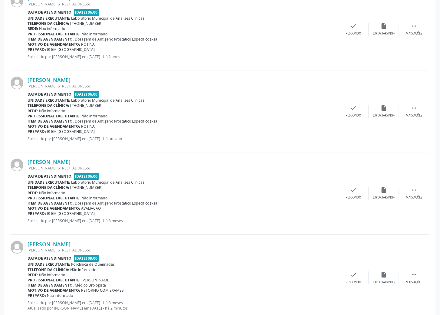
scroll to position [374, 0]
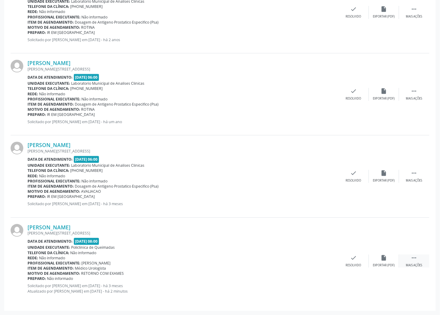
click at [420, 258] on div " Mais ações" at bounding box center [414, 261] width 30 height 13
click at [282, 260] on div "print Imprimir" at bounding box center [293, 261] width 30 height 13
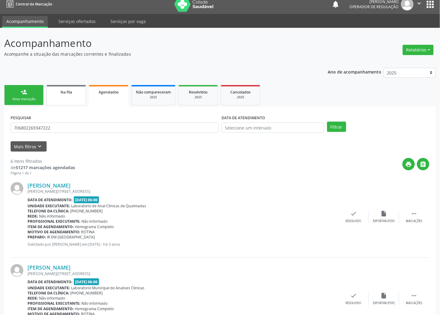
scroll to position [0, 0]
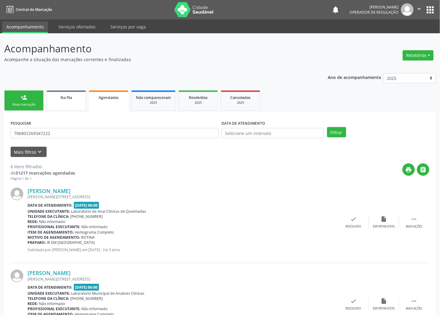
click at [56, 100] on link "Na fila" at bounding box center [66, 100] width 39 height 20
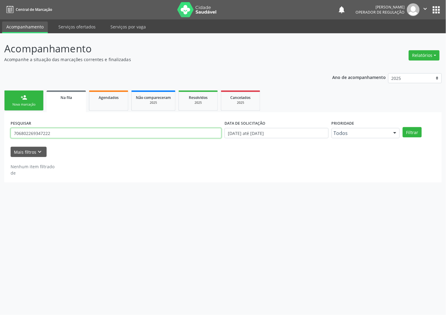
click at [47, 133] on input "706802269347222" at bounding box center [116, 133] width 211 height 10
type input "MARIA APARECIDA DE OLIVEIRA FARIAS"
click at [403, 127] on button "Filtrar" at bounding box center [412, 132] width 19 height 10
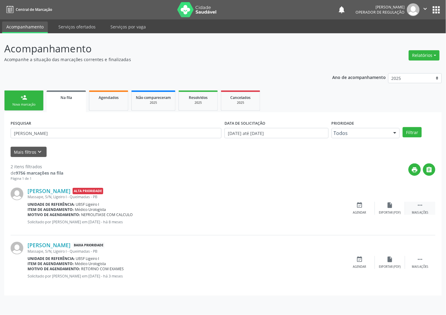
click at [418, 211] on div "Mais ações" at bounding box center [420, 213] width 16 height 4
click at [363, 210] on div "cancel Cancelar" at bounding box center [360, 208] width 30 height 13
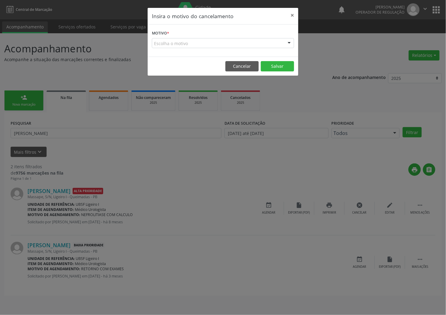
drag, startPoint x: 255, startPoint y: 45, endPoint x: 247, endPoint y: 55, distance: 13.1
click at [256, 45] on div "Escolha o motivo" at bounding box center [223, 43] width 142 height 10
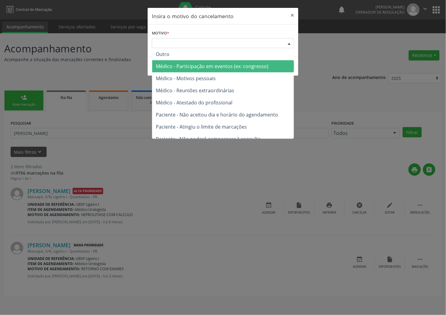
click at [243, 77] on span "Médico - Motivos pessoais" at bounding box center [223, 78] width 142 height 12
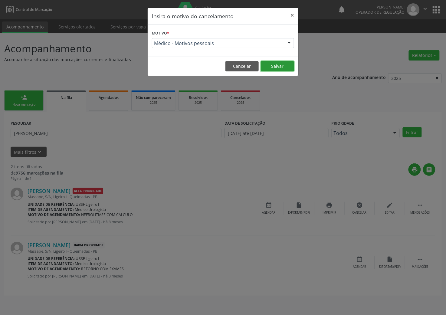
click at [278, 66] on button "Salvar" at bounding box center [277, 66] width 33 height 10
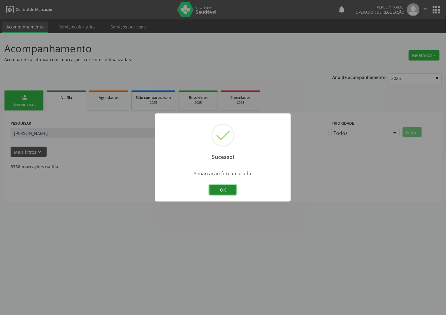
click at [228, 194] on button "OK" at bounding box center [222, 190] width 27 height 10
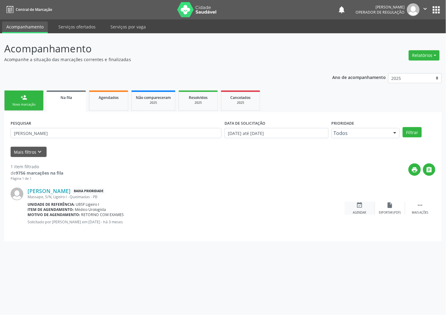
click at [366, 204] on div "event_available Agendar" at bounding box center [360, 208] width 30 height 13
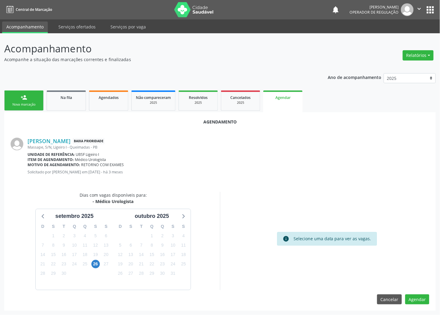
click at [100, 261] on div "26" at bounding box center [95, 263] width 8 height 9
click at [96, 262] on span "26" at bounding box center [95, 264] width 8 height 8
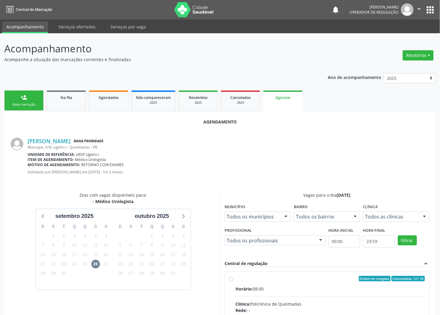
drag, startPoint x: 291, startPoint y: 280, endPoint x: 144, endPoint y: 249, distance: 150.3
click at [290, 280] on div "Ordem de chegada Consumidos: 12 / 35" at bounding box center [329, 278] width 189 height 5
click at [233, 280] on input "Ordem de chegada Consumidos: 12 / 35 Horário: 08:00 Clínica: Policlinica de Que…" at bounding box center [231, 278] width 4 height 5
radio input "true"
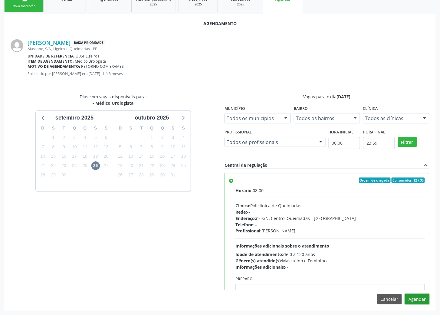
click at [423, 299] on button "Agendar" at bounding box center [417, 299] width 24 height 10
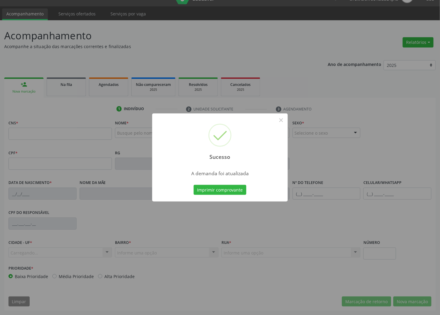
scroll to position [13, 0]
click at [212, 189] on button "Imprimir comprovante" at bounding box center [220, 190] width 53 height 10
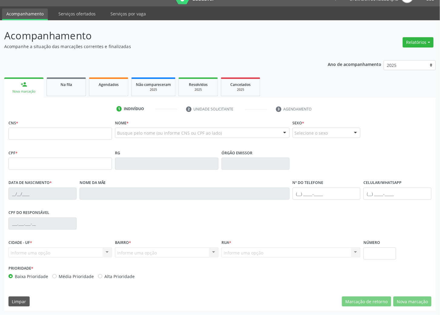
click at [68, 79] on link "Na fila" at bounding box center [66, 86] width 39 height 19
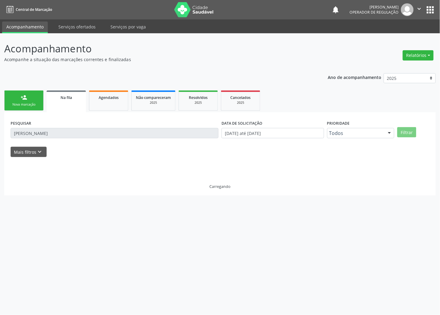
scroll to position [0, 0]
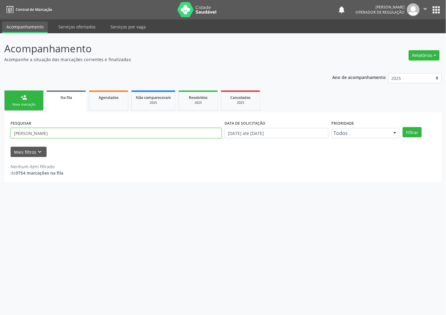
click at [15, 129] on input "MARIA APARECIDA DE OLIVEIRA FARIAS" at bounding box center [116, 133] width 211 height 10
type input "703209688058995"
click at [403, 127] on button "Filtrar" at bounding box center [412, 132] width 19 height 10
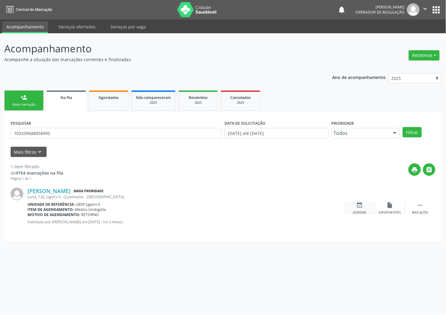
click at [352, 209] on div "event_available Agendar" at bounding box center [360, 208] width 30 height 13
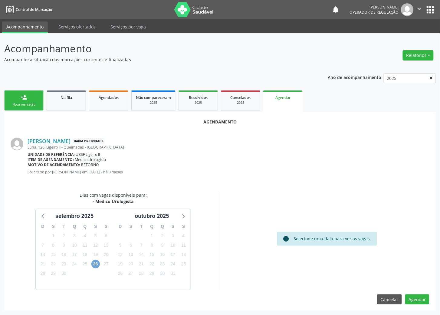
click at [98, 267] on span "26" at bounding box center [95, 264] width 8 height 8
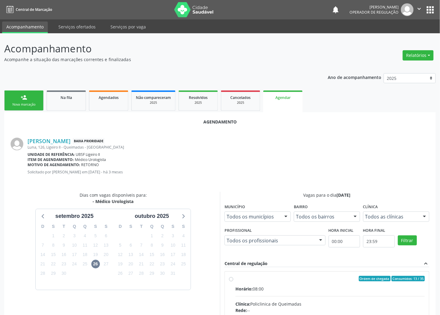
click at [354, 277] on div "Ordem de chegada Consumidos: 13 / 35" at bounding box center [329, 278] width 189 height 5
click at [233, 277] on input "Ordem de chegada Consumidos: 13 / 35 Horário: 08:00 Clínica: Policlinica de Que…" at bounding box center [231, 278] width 4 height 5
radio input "true"
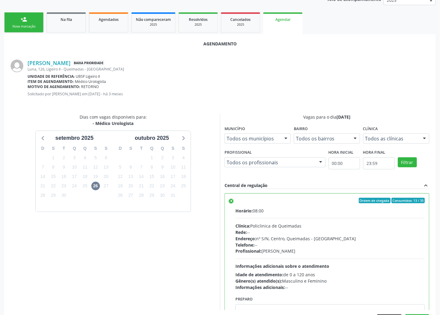
scroll to position [98, 0]
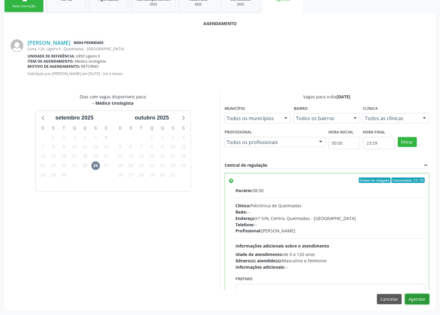
click at [422, 294] on button "Agendar" at bounding box center [417, 299] width 24 height 10
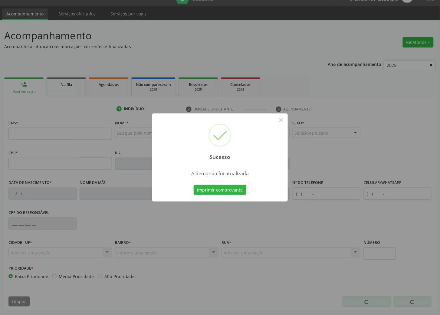
scroll to position [13, 0]
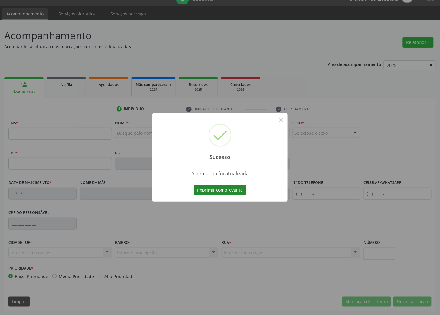
click at [223, 192] on button "Imprimir comprovante" at bounding box center [220, 190] width 53 height 10
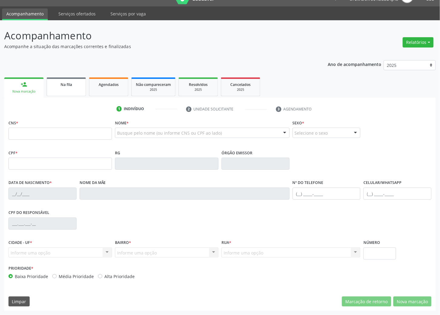
click at [70, 90] on link "Na fila" at bounding box center [66, 86] width 39 height 19
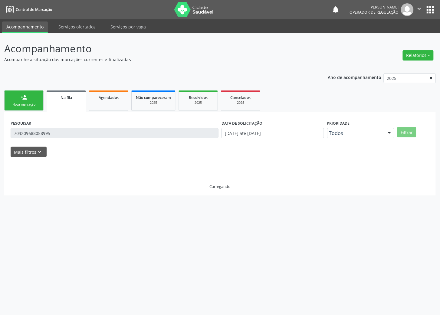
scroll to position [0, 0]
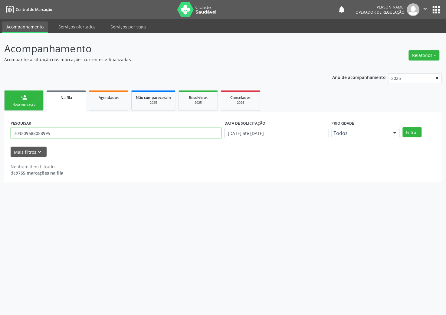
click at [84, 130] on input "703209688058995" at bounding box center [116, 133] width 211 height 10
click at [403, 127] on button "Filtrar" at bounding box center [412, 132] width 19 height 10
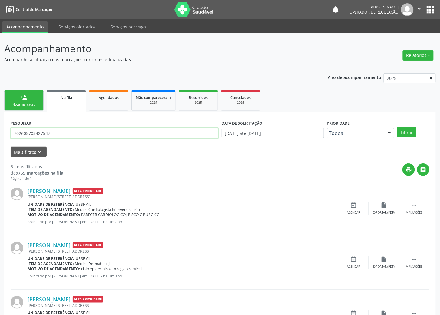
click at [64, 133] on input "702605703427547" at bounding box center [115, 133] width 208 height 10
type input "702506370501731"
click at [397, 127] on button "Filtrar" at bounding box center [406, 132] width 19 height 10
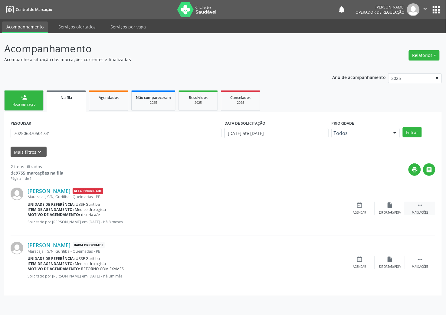
click at [427, 205] on div " Mais ações" at bounding box center [420, 208] width 30 height 13
click at [358, 209] on div "cancel Cancelar" at bounding box center [360, 208] width 30 height 13
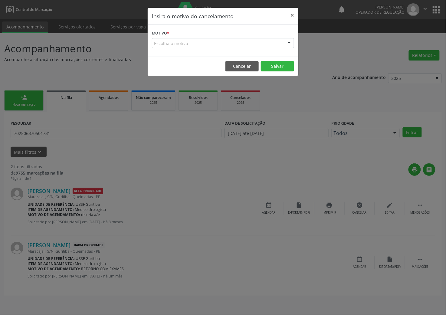
click at [274, 45] on div "Escolha o motivo" at bounding box center [223, 43] width 142 height 10
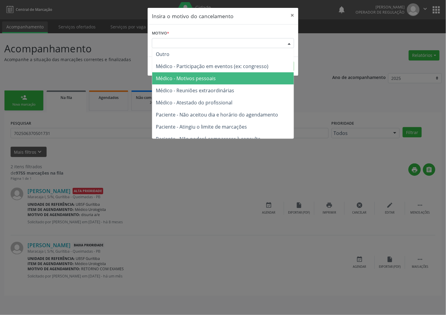
click at [273, 79] on span "Médico - Motivos pessoais" at bounding box center [223, 78] width 142 height 12
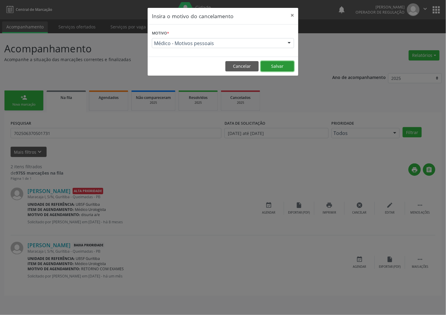
click at [278, 71] on button "Salvar" at bounding box center [277, 66] width 33 height 10
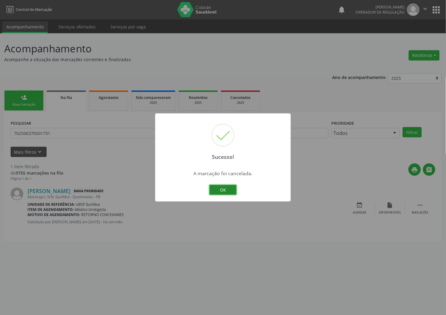
drag, startPoint x: 226, startPoint y: 186, endPoint x: 221, endPoint y: 184, distance: 5.3
click at [226, 187] on button "OK" at bounding box center [222, 190] width 27 height 10
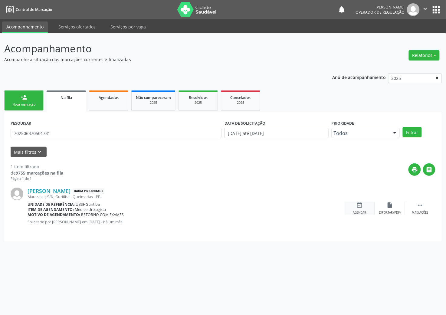
click at [363, 207] on div "event_available Agendar" at bounding box center [360, 208] width 30 height 13
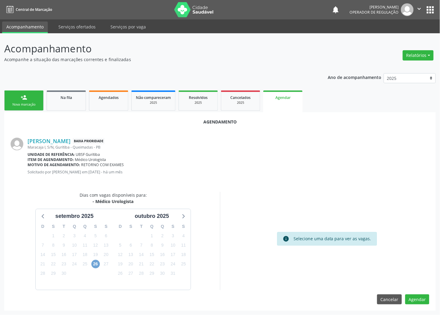
click at [91, 262] on span "26" at bounding box center [95, 264] width 8 height 8
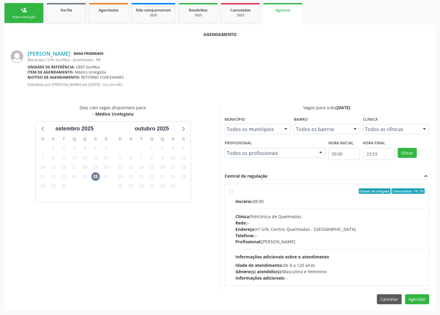
click at [281, 223] on div "Rede: --" at bounding box center [329, 223] width 189 height 6
click at [233, 194] on input "Ordem de chegada Consumidos: 14 / 35 Horário: 08:00 Clínica: Policlinica de Que…" at bounding box center [231, 191] width 4 height 5
radio input "true"
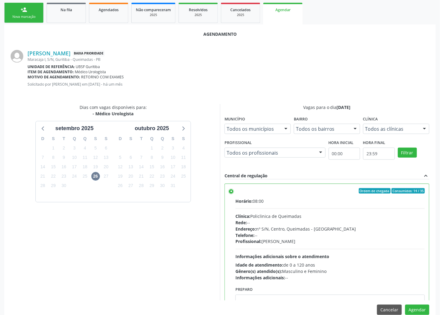
scroll to position [98, 0]
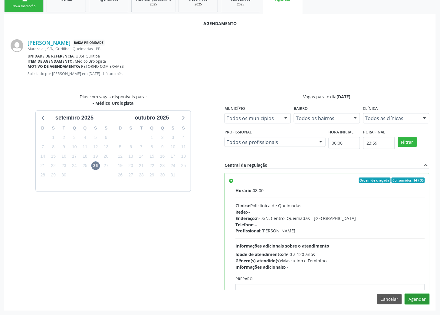
click at [424, 297] on button "Agendar" at bounding box center [417, 299] width 24 height 10
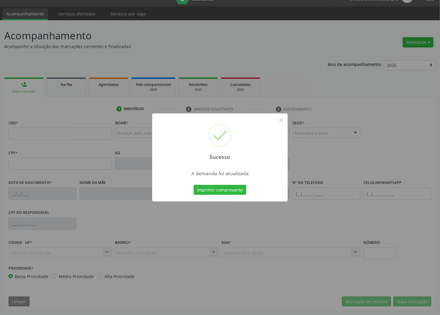
scroll to position [13, 0]
click at [223, 189] on button "Imprimir comprovante" at bounding box center [220, 190] width 53 height 10
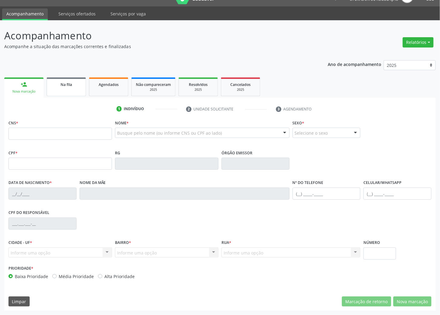
click at [59, 84] on div "Na fila" at bounding box center [66, 84] width 30 height 6
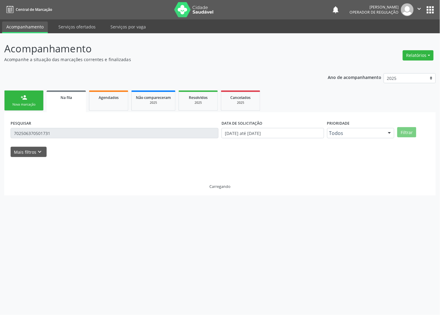
scroll to position [0, 0]
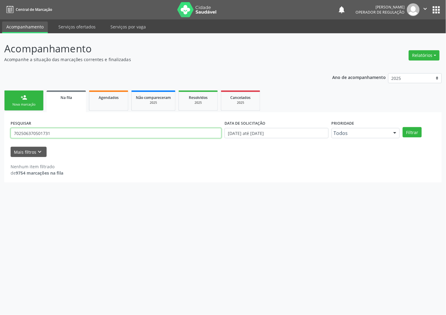
click at [48, 136] on input "702506370501731" at bounding box center [116, 133] width 211 height 10
type input "708008820095327"
click at [403, 127] on button "Filtrar" at bounding box center [412, 132] width 19 height 10
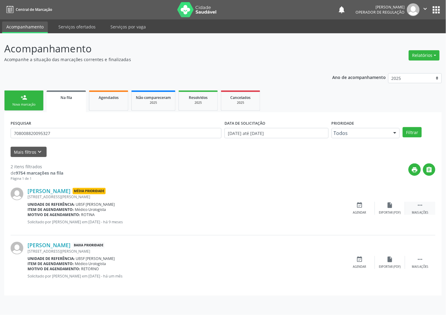
click at [413, 206] on div " Mais ações" at bounding box center [420, 208] width 30 height 13
click at [359, 208] on icon "cancel" at bounding box center [360, 205] width 7 height 7
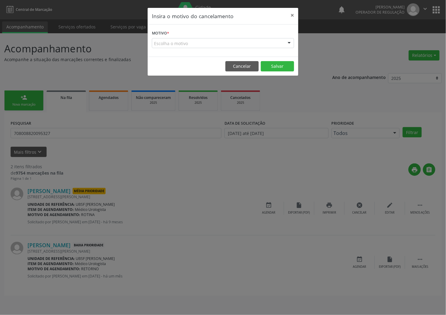
click at [255, 47] on div "Escolha o motivo" at bounding box center [223, 43] width 142 height 10
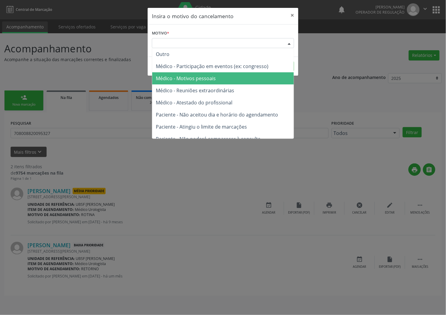
click at [242, 81] on span "Médico - Motivos pessoais" at bounding box center [223, 78] width 142 height 12
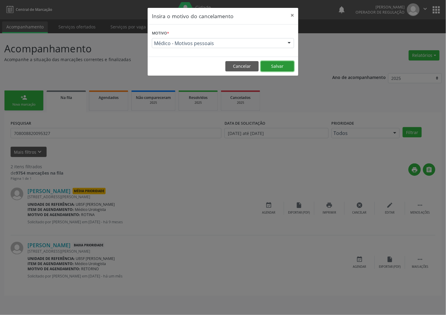
click at [277, 66] on button "Salvar" at bounding box center [277, 66] width 33 height 10
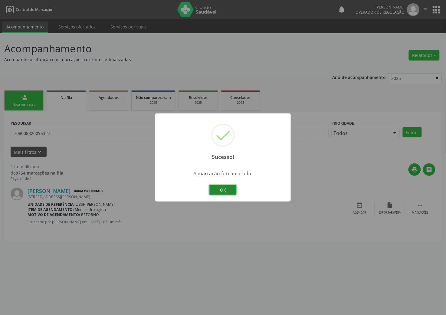
click at [215, 191] on button "OK" at bounding box center [222, 190] width 27 height 10
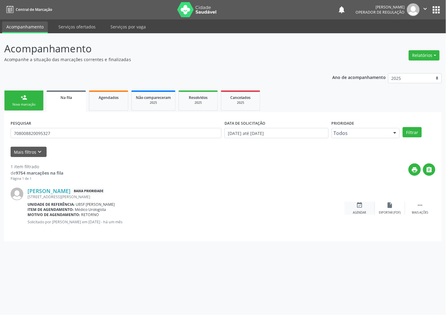
click at [352, 208] on div "event_available Agendar" at bounding box center [360, 208] width 30 height 13
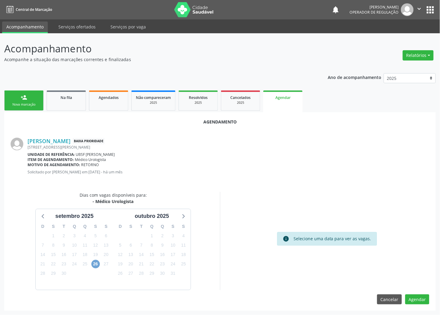
click at [96, 264] on span "26" at bounding box center [95, 264] width 8 height 8
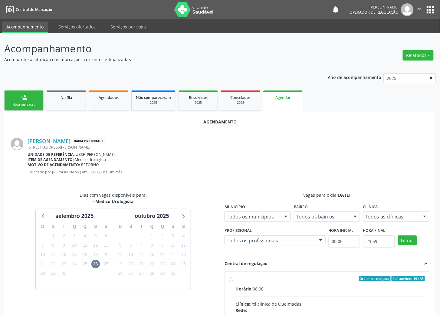
drag, startPoint x: 367, startPoint y: 282, endPoint x: 352, endPoint y: 283, distance: 15.1
click at [233, 281] on input "Ordem de chegada Consumidos: 15 / 35 Horário: 08:00 Clínica: Policlinica de Que…" at bounding box center [231, 278] width 4 height 5
radio input "true"
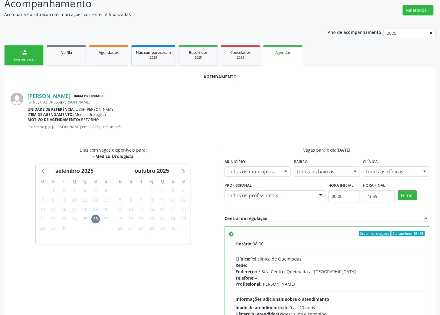
scroll to position [98, 0]
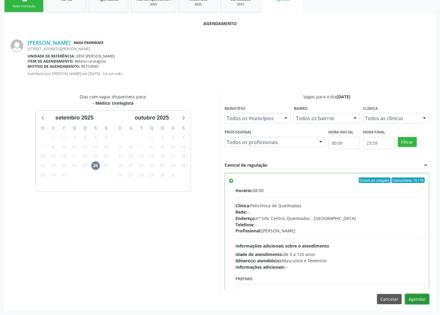
click at [423, 298] on button "Agendar" at bounding box center [417, 299] width 24 height 10
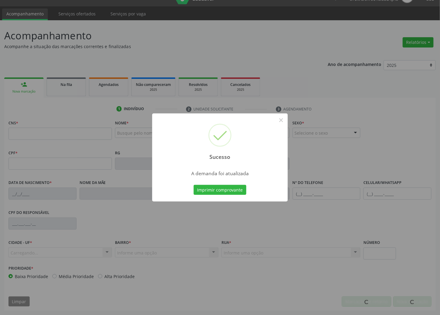
scroll to position [13, 0]
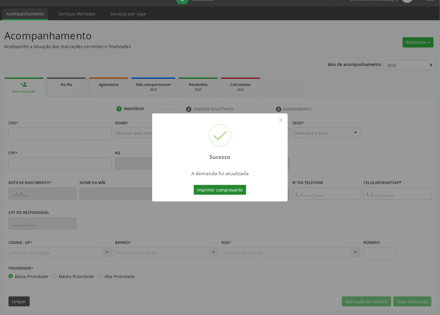
click at [223, 193] on button "Imprimir comprovante" at bounding box center [220, 190] width 53 height 10
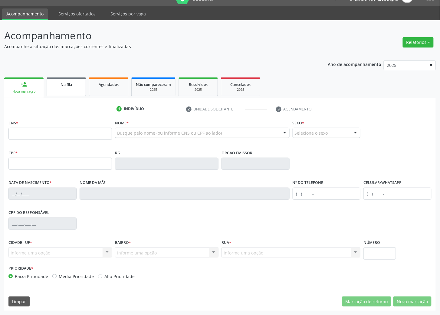
click at [79, 88] on link "Na fila" at bounding box center [66, 86] width 39 height 19
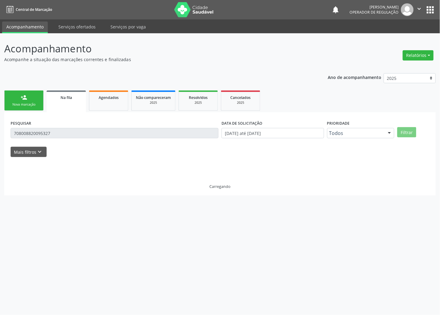
scroll to position [0, 0]
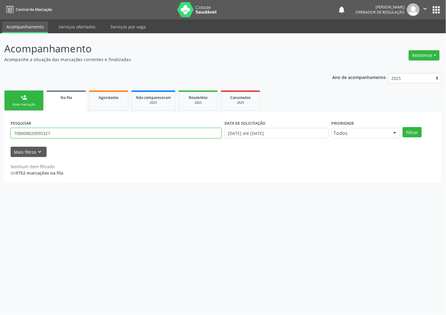
click at [69, 137] on input "708008820095327" at bounding box center [116, 133] width 211 height 10
type input "706804258250925"
click at [403, 127] on button "Filtrar" at bounding box center [412, 132] width 19 height 10
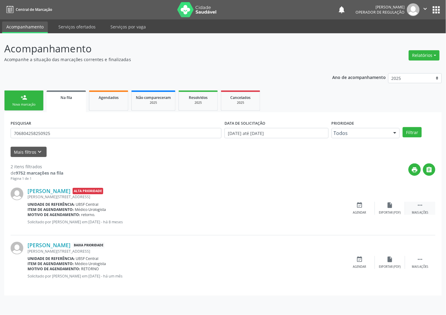
click at [417, 202] on div " Mais ações" at bounding box center [420, 208] width 30 height 13
click at [355, 206] on div "cancel Cancelar" at bounding box center [360, 208] width 30 height 13
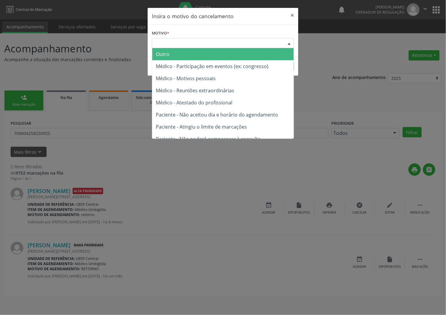
click at [253, 40] on div "Escolha o motivo" at bounding box center [223, 43] width 142 height 10
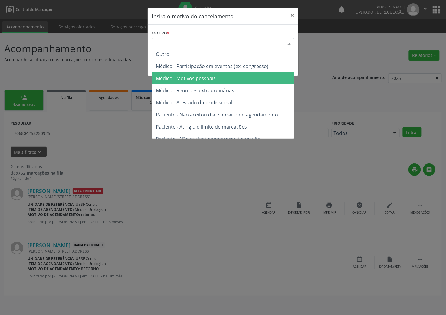
click at [233, 76] on span "Médico - Motivos pessoais" at bounding box center [223, 78] width 142 height 12
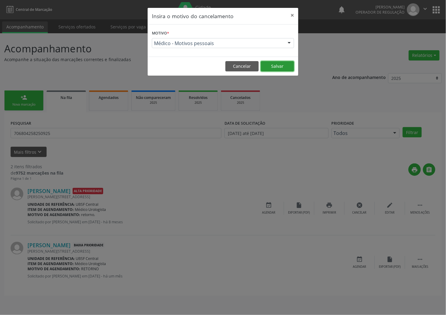
click at [269, 66] on button "Salvar" at bounding box center [277, 66] width 33 height 10
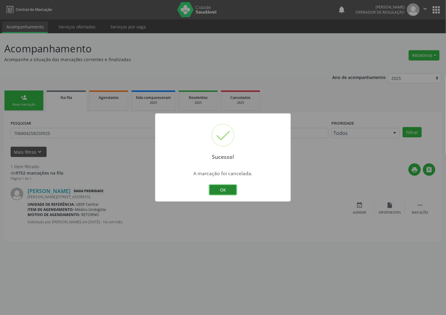
click at [218, 188] on button "OK" at bounding box center [222, 190] width 27 height 10
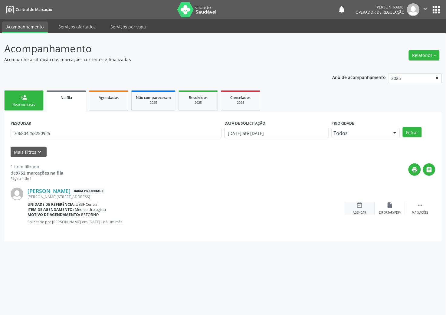
click at [364, 209] on div "event_available Agendar" at bounding box center [360, 208] width 30 height 13
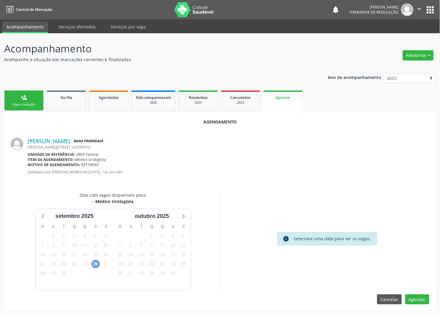
click at [97, 265] on span "26" at bounding box center [95, 264] width 8 height 8
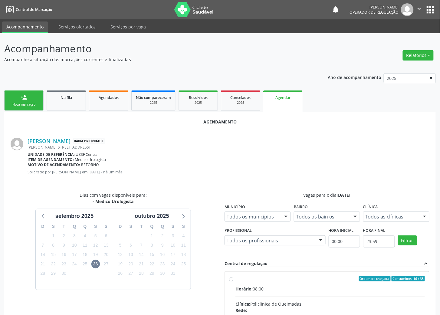
drag, startPoint x: 271, startPoint y: 296, endPoint x: 179, endPoint y: 238, distance: 108.8
click at [233, 281] on input "Ordem de chegada Consumidos: 16 / 35 Horário: 08:00 Clínica: Policlinica de Que…" at bounding box center [231, 278] width 4 height 5
radio input "true"
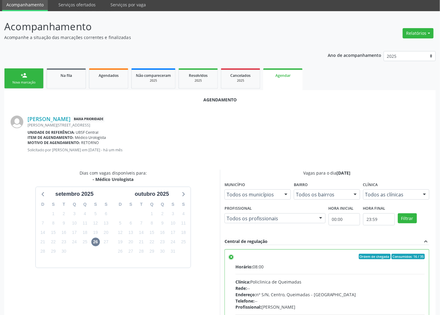
scroll to position [98, 0]
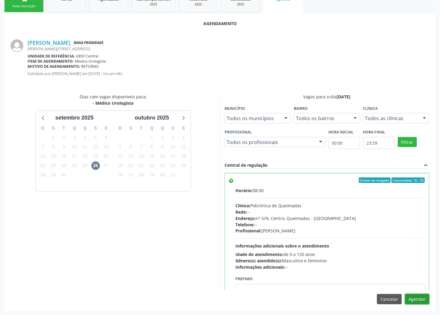
click at [418, 296] on button "Agendar" at bounding box center [417, 299] width 24 height 10
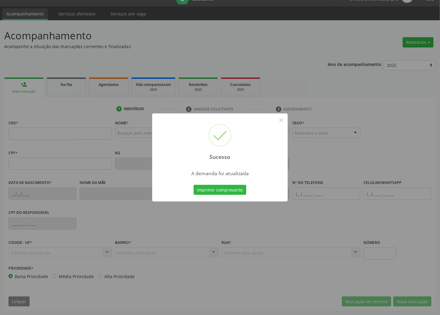
scroll to position [13, 0]
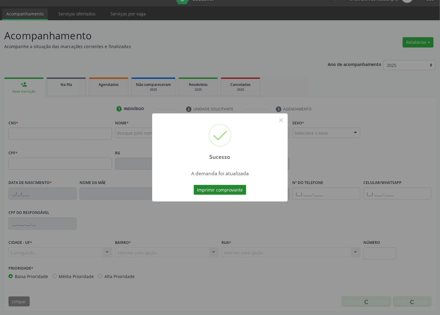
click at [227, 190] on button "Imprimir comprovante" at bounding box center [220, 190] width 53 height 10
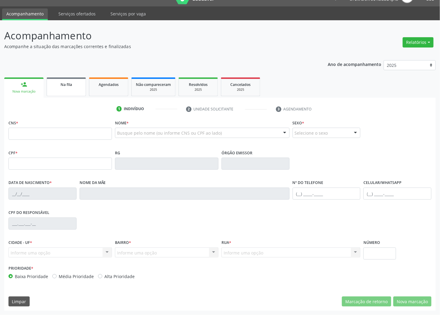
click at [78, 81] on div "Na fila" at bounding box center [66, 84] width 30 height 6
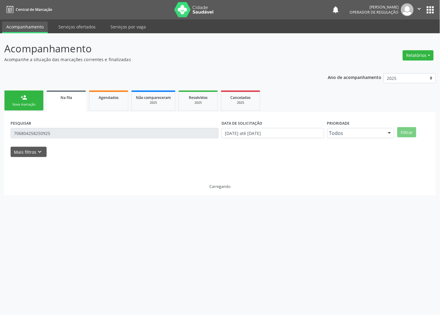
scroll to position [0, 0]
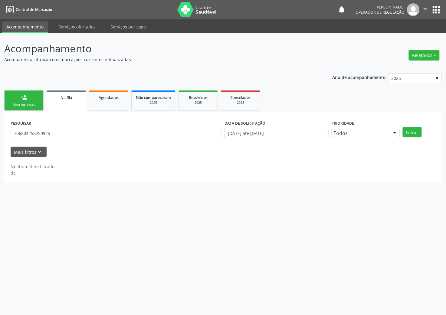
click at [56, 139] on div "PESQUISAR 706804258250925" at bounding box center [116, 131] width 214 height 24
click at [56, 137] on input "706804258250925" at bounding box center [116, 133] width 211 height 10
click at [56, 138] on input "706804258250925" at bounding box center [116, 133] width 211 height 10
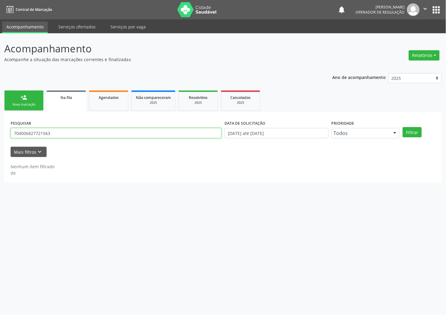
type input "704006827721563"
click at [403, 127] on button "Filtrar" at bounding box center [412, 132] width 19 height 10
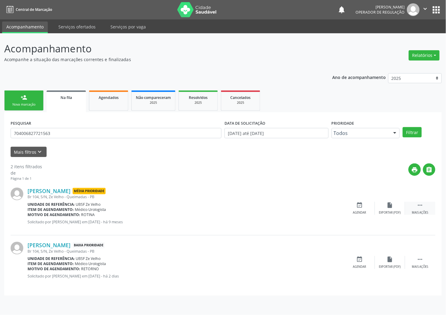
click at [418, 202] on icon "" at bounding box center [420, 205] width 7 height 7
click at [351, 206] on div "cancel Cancelar" at bounding box center [360, 208] width 30 height 13
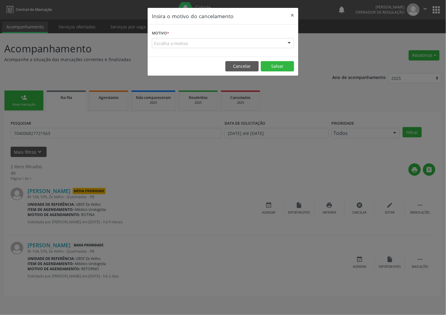
click at [229, 50] on div "Motivo * Escolha o motivo Outro Médico - Participação em eventos (ex: congresso…" at bounding box center [223, 41] width 151 height 32
drag, startPoint x: 227, startPoint y: 44, endPoint x: 222, endPoint y: 56, distance: 13.0
click at [226, 45] on div "Escolha o motivo" at bounding box center [223, 43] width 142 height 10
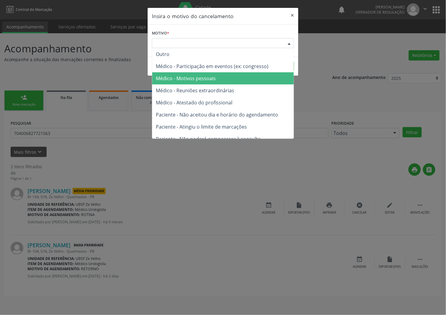
click at [209, 77] on span "Médico - Motivos pessoais" at bounding box center [186, 78] width 60 height 7
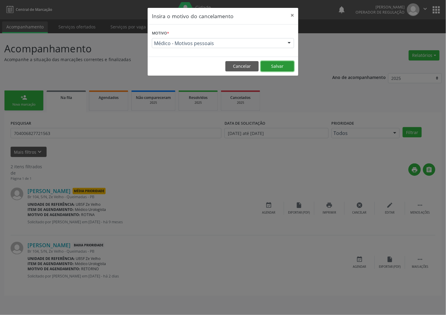
click at [279, 67] on button "Salvar" at bounding box center [277, 66] width 33 height 10
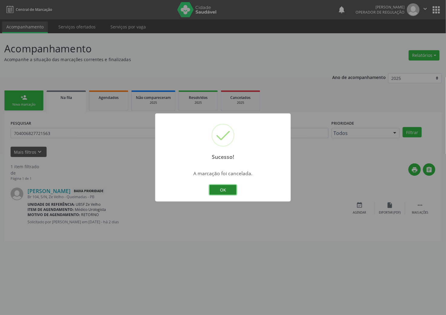
click at [225, 194] on button "OK" at bounding box center [222, 190] width 27 height 10
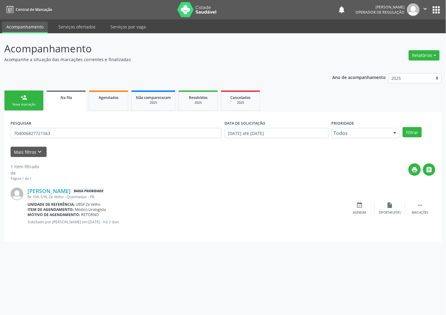
click at [360, 200] on div "Eraldo dos Santos Silva Baixa Prioridade Br 104, S/N, Ze Velho - Queimadas - PB…" at bounding box center [223, 208] width 425 height 54
click at [358, 205] on icon "event_available" at bounding box center [360, 205] width 7 height 7
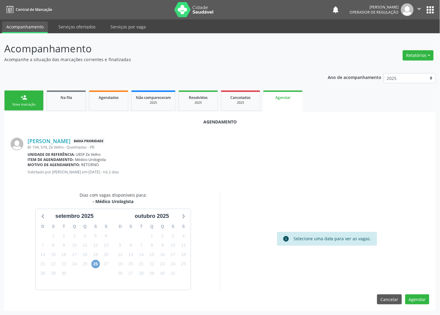
click at [99, 263] on span "26" at bounding box center [95, 264] width 8 height 8
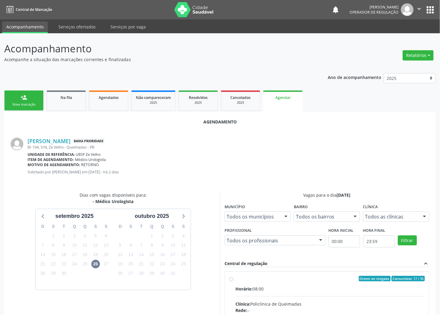
drag, startPoint x: 326, startPoint y: 275, endPoint x: 153, endPoint y: 223, distance: 181.1
radio input "true"
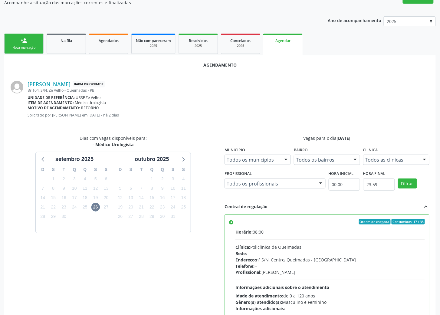
scroll to position [98, 0]
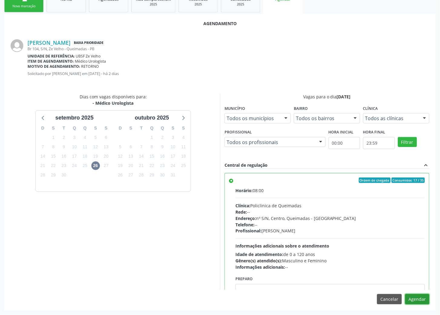
click at [418, 301] on button "Agendar" at bounding box center [417, 299] width 24 height 10
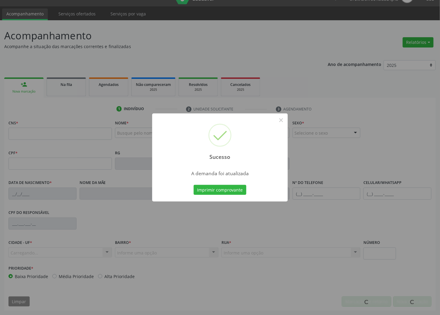
scroll to position [13, 0]
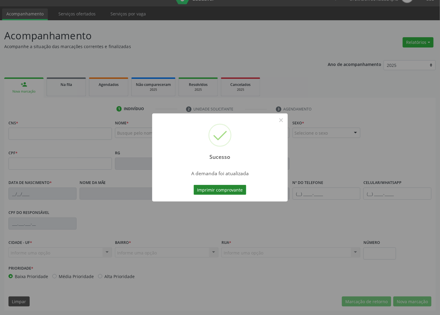
click at [205, 187] on button "Imprimir comprovante" at bounding box center [220, 190] width 53 height 10
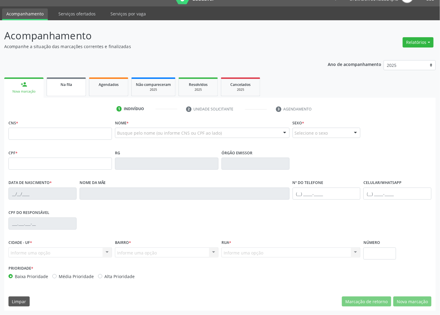
click at [79, 92] on link "Na fila" at bounding box center [66, 86] width 39 height 19
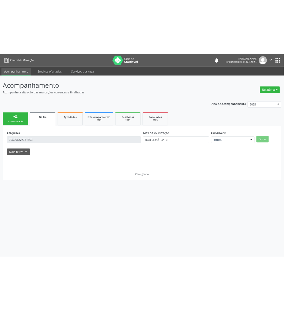
scroll to position [0, 0]
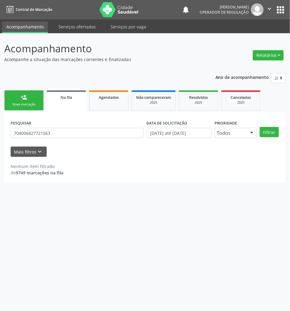
drag, startPoint x: 63, startPoint y: 79, endPoint x: 61, endPoint y: 81, distance: 3.2
click at [63, 79] on div "Ano de acompanhamento 2025 2024 2023 2022 2021 person_add Nova marcação Na fila…" at bounding box center [144, 126] width 281 height 114
drag, startPoint x: 28, startPoint y: 104, endPoint x: 74, endPoint y: 97, distance: 47.0
click at [60, 140] on div "PESQUISAR 704006827721563" at bounding box center [77, 131] width 136 height 24
click at [55, 133] on input "704006827721563" at bounding box center [77, 133] width 133 height 10
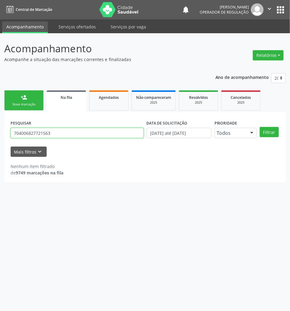
click at [55, 133] on input "704006827721563" at bounding box center [77, 133] width 133 height 10
type input "703101675340690"
click at [259, 127] on button "Filtrar" at bounding box center [268, 132] width 19 height 10
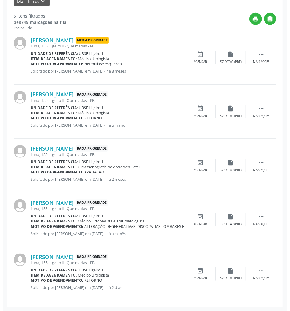
scroll to position [152, 0]
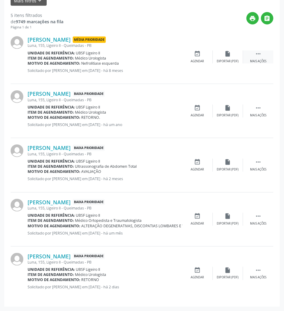
click at [266, 56] on div " Mais ações" at bounding box center [258, 57] width 30 height 13
click at [192, 55] on div "cancel Cancelar" at bounding box center [197, 57] width 30 height 13
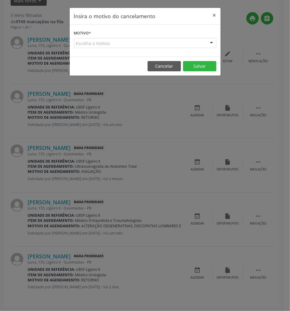
click at [151, 30] on form "Motivo * Escolha o motivo Outro Médico - Participação em eventos (ex: congresso…" at bounding box center [145, 38] width 142 height 19
click at [150, 43] on div "Escolha o motivo" at bounding box center [145, 43] width 142 height 10
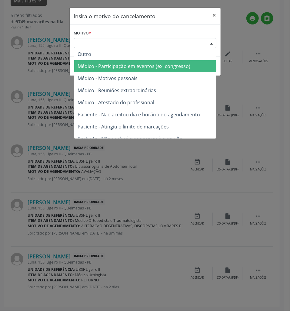
click at [143, 73] on span "Médico - Motivos pessoais" at bounding box center [145, 78] width 142 height 12
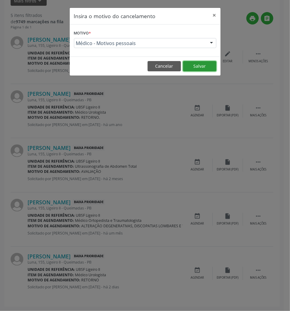
click at [208, 69] on button "Salvar" at bounding box center [199, 66] width 33 height 10
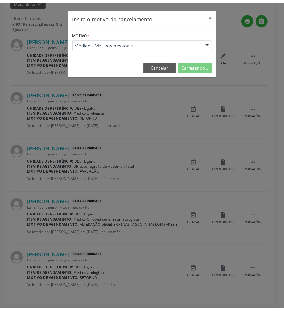
scroll to position [0, 0]
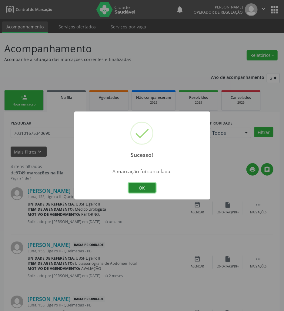
click at [144, 184] on button "OK" at bounding box center [141, 188] width 27 height 10
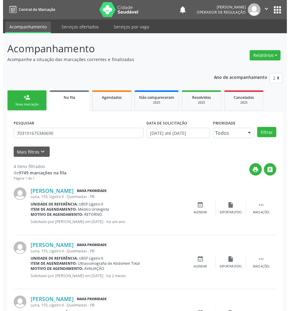
scroll to position [97, 0]
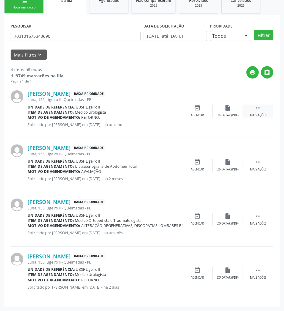
click at [259, 108] on icon "" at bounding box center [258, 108] width 7 height 7
click at [195, 108] on icon "cancel" at bounding box center [197, 108] width 7 height 7
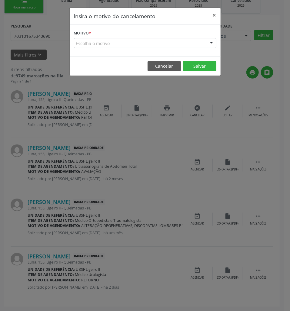
drag, startPoint x: 154, startPoint y: 46, endPoint x: 145, endPoint y: 61, distance: 17.7
click at [154, 48] on div "Escolha o motivo" at bounding box center [145, 43] width 142 height 10
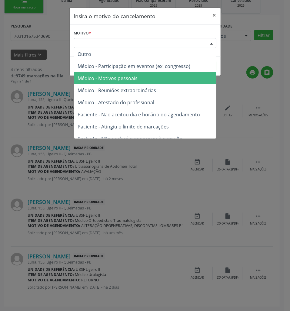
drag, startPoint x: 133, startPoint y: 79, endPoint x: 170, endPoint y: 75, distance: 36.8
click at [133, 78] on span "Médico - Motivos pessoais" at bounding box center [108, 78] width 60 height 7
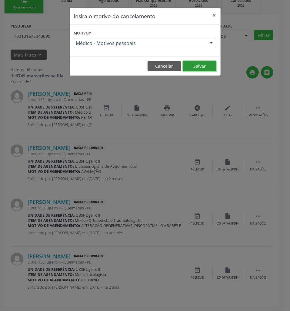
click at [200, 67] on button "Salvar" at bounding box center [199, 66] width 33 height 10
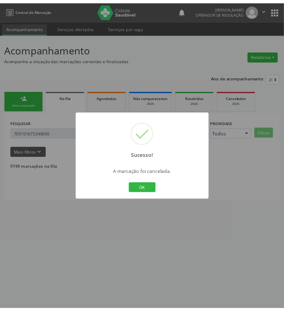
scroll to position [0, 0]
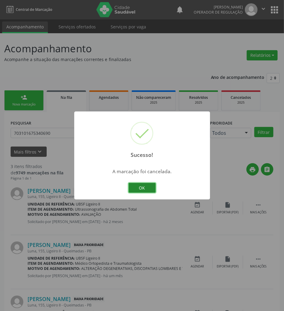
click at [149, 184] on button "OK" at bounding box center [141, 188] width 27 height 10
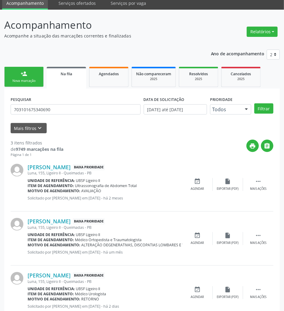
scroll to position [43, 0]
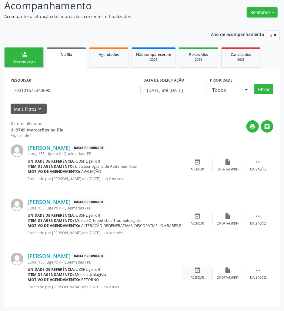
click at [206, 277] on div "event_available Agendar" at bounding box center [197, 273] width 30 height 13
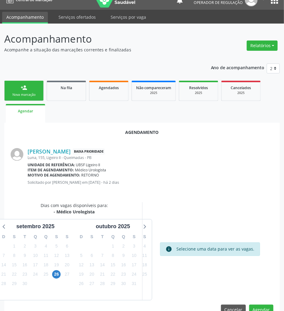
scroll to position [24, 0]
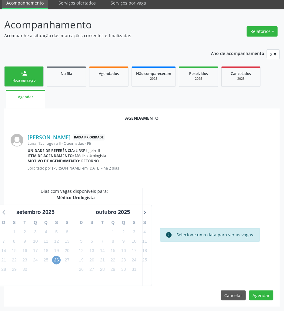
drag, startPoint x: 60, startPoint y: 262, endPoint x: 54, endPoint y: 262, distance: 5.1
click at [60, 262] on span "26" at bounding box center [56, 260] width 8 height 8
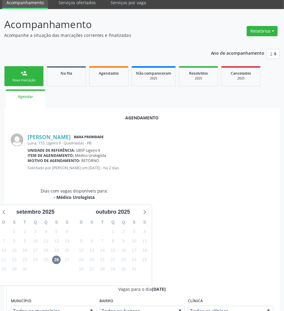
drag, startPoint x: 188, startPoint y: 276, endPoint x: 150, endPoint y: 255, distance: 43.4
radio input "true"
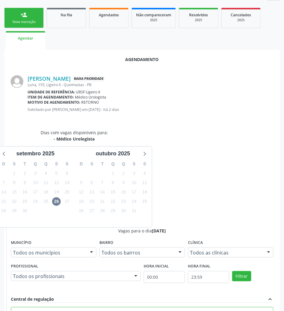
scroll to position [125, 0]
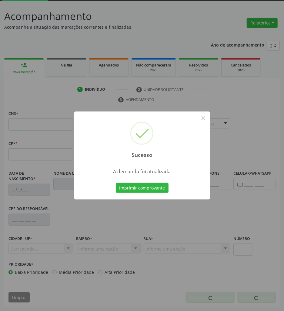
scroll to position [33, 0]
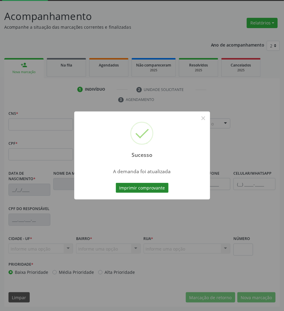
click at [155, 186] on button "Imprimir comprovante" at bounding box center [142, 188] width 53 height 10
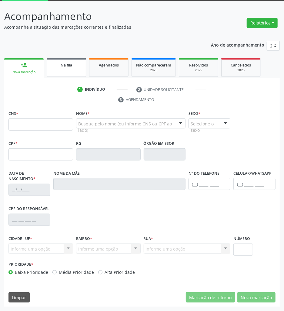
click at [72, 75] on link "Na fila" at bounding box center [66, 67] width 39 height 19
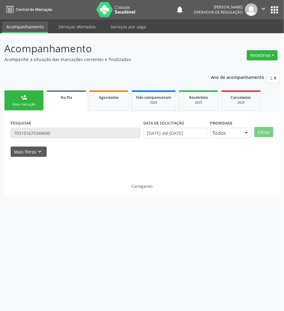
scroll to position [0, 0]
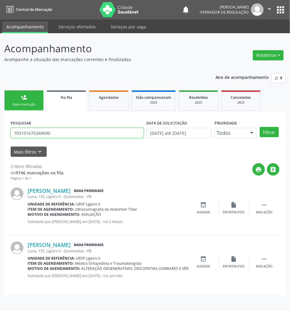
click at [106, 137] on input "703101675340690" at bounding box center [77, 133] width 133 height 10
type input "703401546625300"
click at [259, 127] on button "Filtrar" at bounding box center [268, 132] width 19 height 10
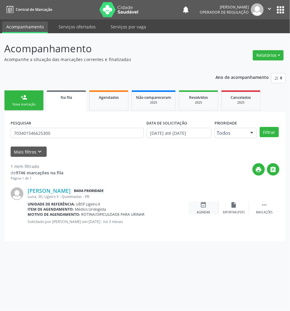
click at [201, 211] on div "Agendar" at bounding box center [203, 213] width 13 height 4
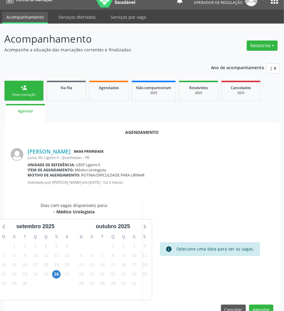
scroll to position [24, 0]
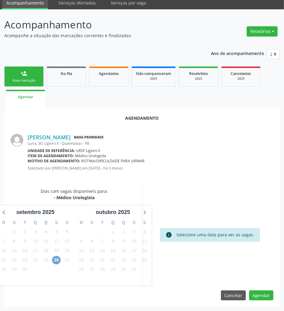
drag, startPoint x: 54, startPoint y: 261, endPoint x: 53, endPoint y: 254, distance: 7.5
click at [54, 257] on span "26" at bounding box center [56, 260] width 8 height 8
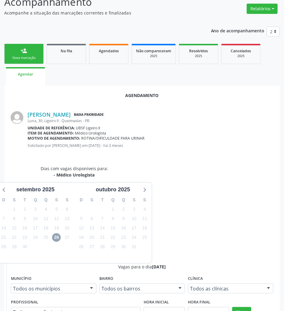
scroll to position [64, 0]
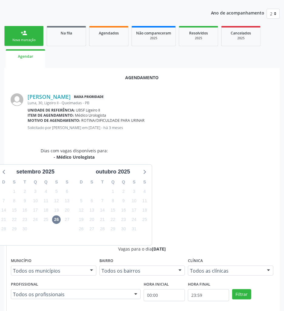
radio input "true"
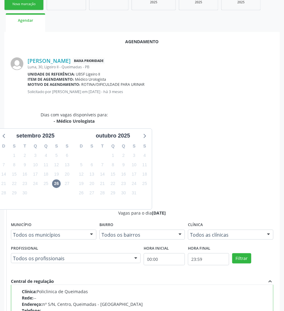
scroll to position [125, 0]
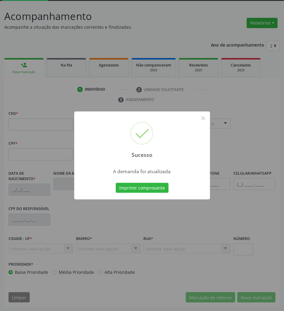
scroll to position [33, 0]
click at [116, 183] on button "Imprimir comprovante" at bounding box center [142, 188] width 53 height 10
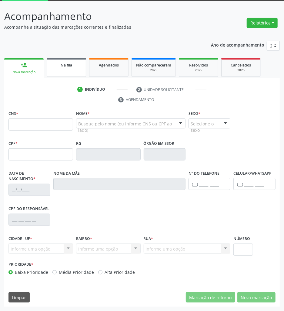
click at [74, 67] on div "Na fila" at bounding box center [66, 65] width 30 height 6
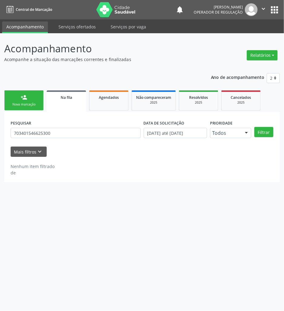
scroll to position [0, 0]
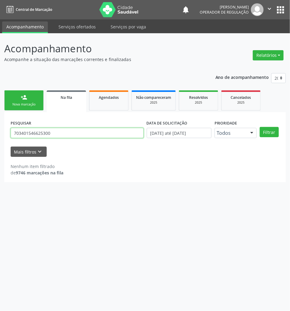
click at [64, 128] on input "703401546625300" at bounding box center [77, 133] width 133 height 10
type input "701801290774973"
click at [259, 127] on button "Filtrar" at bounding box center [268, 132] width 19 height 10
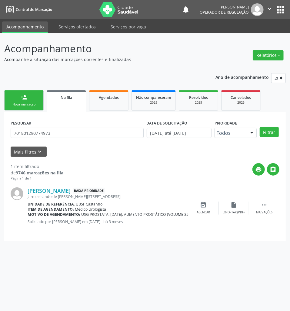
drag, startPoint x: 201, startPoint y: 205, endPoint x: 117, endPoint y: 228, distance: 86.5
click at [199, 205] on div "event_available Agendar" at bounding box center [203, 208] width 30 height 13
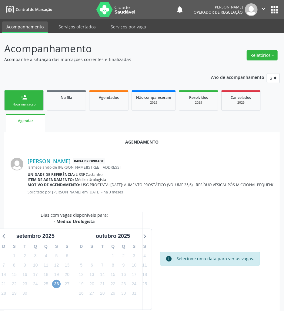
click at [53, 286] on span "26" at bounding box center [56, 284] width 8 height 8
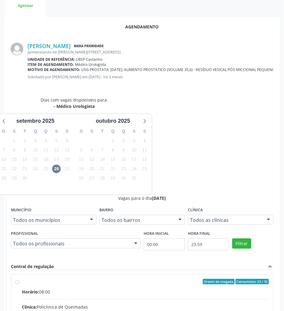
click at [20, 279] on input "Ordem de chegada Consumidos: 23 / 35 Horário: 08:00 Clínica: Policlinica de Que…" at bounding box center [17, 281] width 4 height 5
radio input "true"
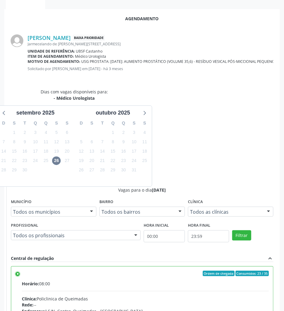
scroll to position [125, 0]
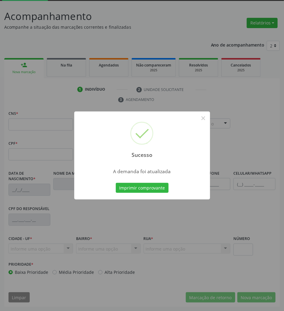
scroll to position [33, 0]
click at [147, 189] on button "Imprimir comprovante" at bounding box center [142, 188] width 53 height 10
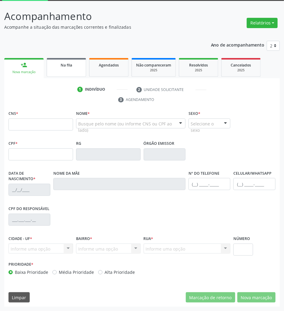
click at [64, 69] on link "Na fila" at bounding box center [66, 67] width 39 height 19
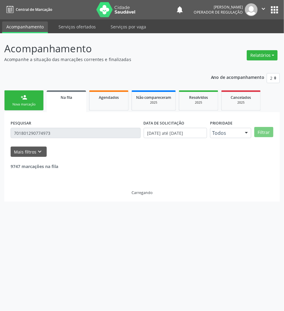
scroll to position [0, 0]
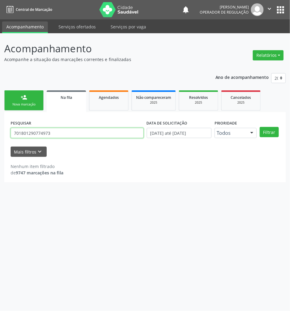
click at [15, 134] on input "701801290774973" at bounding box center [77, 133] width 133 height 10
type input "700704944280775"
click at [259, 127] on button "Filtrar" at bounding box center [268, 132] width 19 height 10
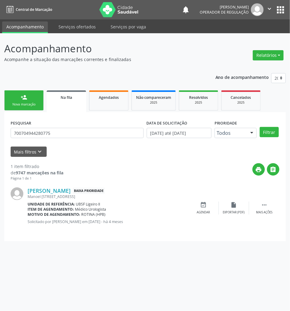
drag, startPoint x: 205, startPoint y: 206, endPoint x: 179, endPoint y: 205, distance: 26.3
click at [206, 206] on icon "event_available" at bounding box center [203, 205] width 7 height 7
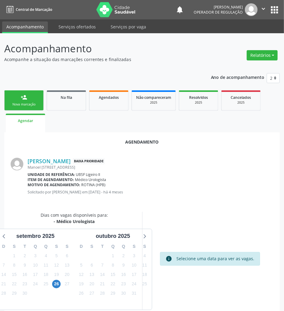
click at [61, 286] on div "26" at bounding box center [56, 284] width 11 height 9
click at [61, 285] on div "26" at bounding box center [56, 284] width 8 height 9
click at [56, 284] on span "26" at bounding box center [56, 284] width 8 height 8
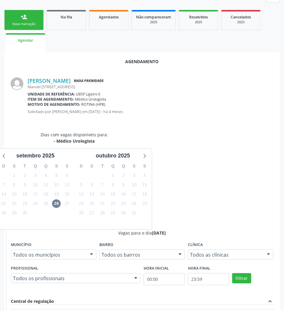
drag, startPoint x: 197, startPoint y: 252, endPoint x: 154, endPoint y: 252, distance: 42.7
click at [20, 314] on input "Ordem de chegada Consumidos: 24 / 35 Horário: 08:00 Clínica: Policlinica de Que…" at bounding box center [17, 316] width 4 height 5
radio input "true"
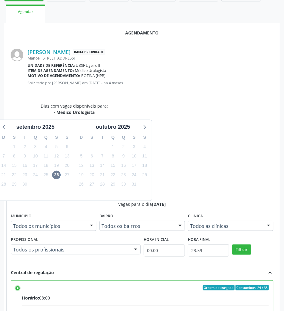
scroll to position [125, 0]
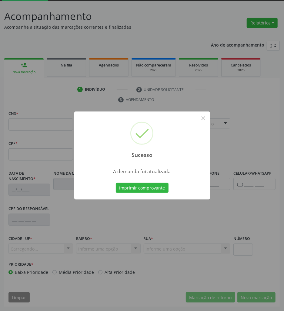
scroll to position [33, 0]
click at [131, 188] on button "Imprimir comprovante" at bounding box center [142, 188] width 53 height 10
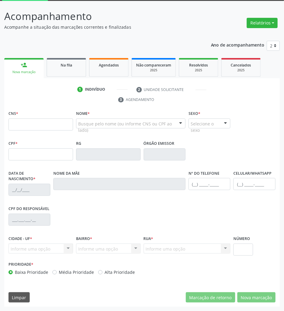
click at [70, 64] on span "Na fila" at bounding box center [67, 65] width 12 height 5
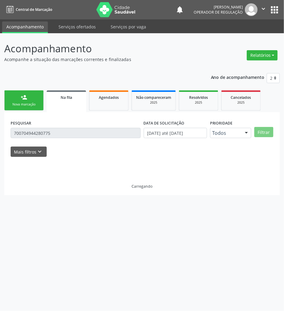
scroll to position [0, 0]
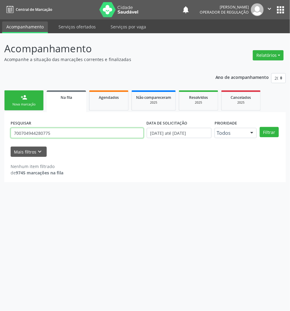
click at [31, 132] on input "700704944280775" at bounding box center [77, 133] width 133 height 10
type input "708907741802013"
click at [259, 127] on button "Filtrar" at bounding box center [268, 132] width 19 height 10
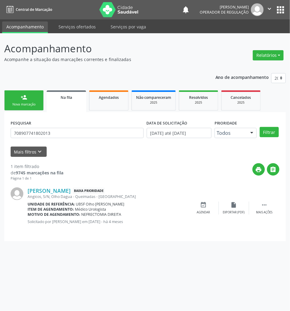
drag, startPoint x: 198, startPoint y: 202, endPoint x: 77, endPoint y: 123, distance: 144.1
click at [196, 201] on div "Francisco de Souza Bezerra Baixa Prioridade Angicos, S/N, Olho Dagua - Queimada…" at bounding box center [145, 208] width 268 height 54
click at [208, 204] on div "event_available Agendar" at bounding box center [203, 208] width 30 height 13
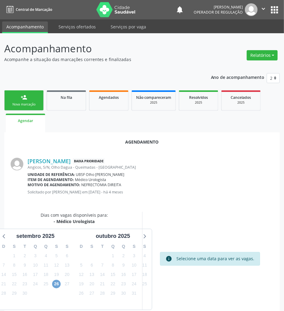
click at [56, 283] on span "26" at bounding box center [56, 284] width 8 height 8
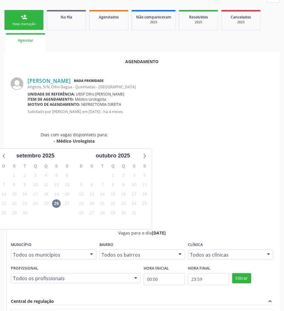
drag, startPoint x: 186, startPoint y: 237, endPoint x: 114, endPoint y: 245, distance: 71.6
click at [20, 314] on input "Ordem de chegada Consumidos: 27 / 35 Horário: 08:00 Clínica: Policlinica de Que…" at bounding box center [17, 316] width 4 height 5
radio input "true"
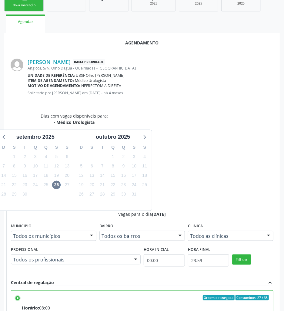
scroll to position [125, 0]
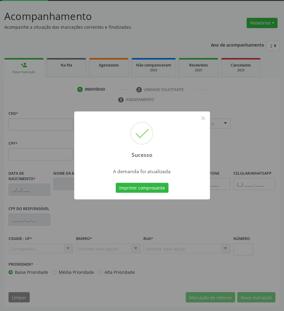
scroll to position [33, 0]
click at [148, 185] on button "Imprimir comprovante" at bounding box center [142, 188] width 53 height 10
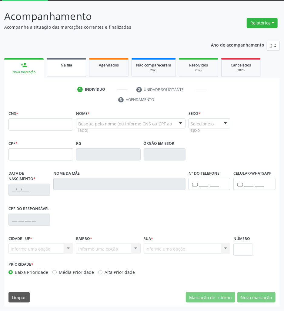
click at [62, 62] on div "Na fila" at bounding box center [66, 65] width 30 height 6
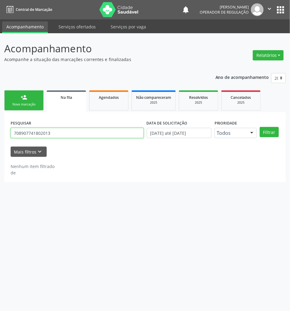
click at [51, 136] on input "708907741802013" at bounding box center [77, 133] width 133 height 10
type input "704004385487666"
click at [259, 127] on button "Filtrar" at bounding box center [268, 132] width 19 height 10
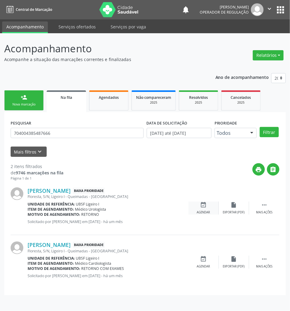
click at [205, 207] on icon "event_available" at bounding box center [203, 205] width 7 height 7
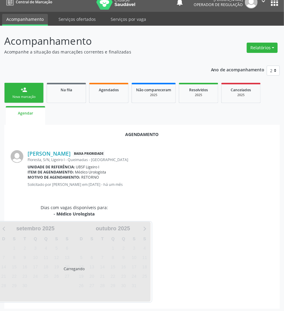
scroll to position [10, 0]
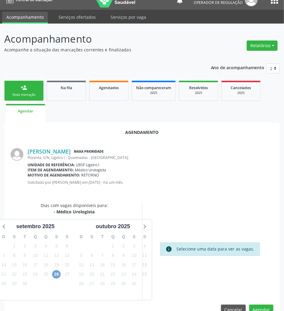
click at [58, 275] on span "26" at bounding box center [56, 275] width 8 height 8
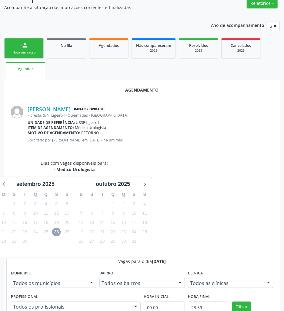
scroll to position [115, 0]
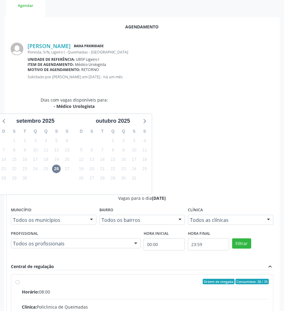
click at [20, 279] on input "Ordem de chegada Consumidos: 28 / 35 Horário: 08:00 Clínica: Policlinica de Que…" at bounding box center [17, 281] width 4 height 5
radio input "true"
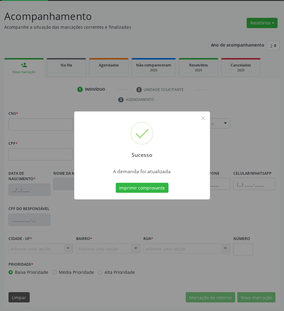
click at [129, 133] on div at bounding box center [133, 143] width 34 height 34
click at [134, 178] on div "Sucesso × A demanda foi atualizada Imprimir comprovante Cancel" at bounding box center [142, 156] width 136 height 88
click at [136, 185] on button "Imprimir comprovante" at bounding box center [142, 188] width 53 height 10
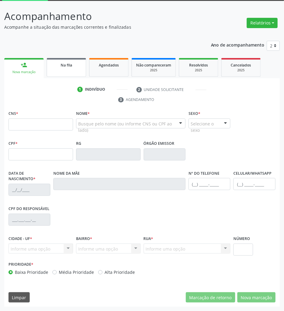
click at [65, 67] on div "Na fila" at bounding box center [66, 65] width 30 height 6
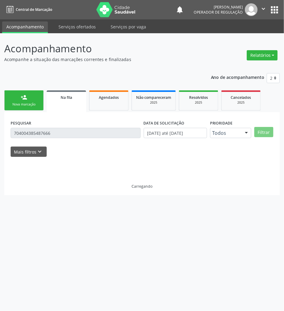
scroll to position [0, 0]
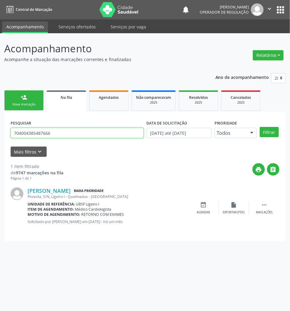
click at [27, 133] on input "704004385487666" at bounding box center [77, 133] width 133 height 10
click at [59, 134] on input "704004385487666" at bounding box center [77, 133] width 133 height 10
click at [59, 135] on input "704004385487666" at bounding box center [77, 133] width 133 height 10
type input "709806098378992"
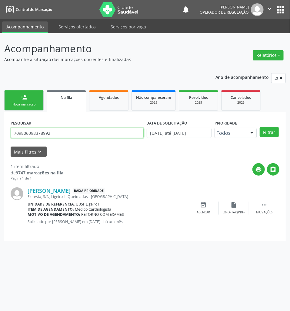
click at [259, 127] on button "Filtrar" at bounding box center [268, 132] width 19 height 10
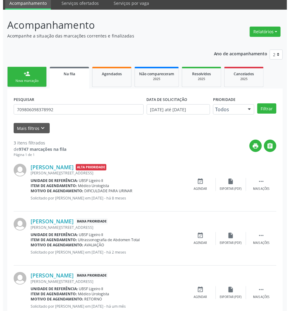
scroll to position [43, 0]
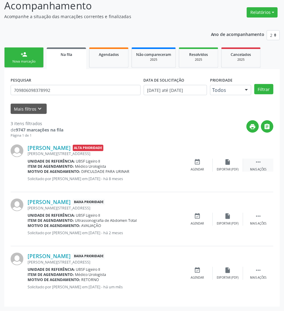
drag, startPoint x: 263, startPoint y: 159, endPoint x: 220, endPoint y: 182, distance: 48.5
click at [262, 159] on div " Mais ações" at bounding box center [258, 165] width 30 height 13
click at [198, 165] on icon "cancel" at bounding box center [197, 162] width 7 height 7
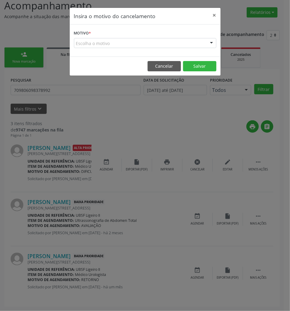
click at [121, 44] on div "Escolha o motivo" at bounding box center [145, 43] width 142 height 10
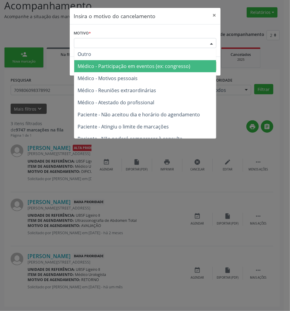
click at [113, 71] on span "Médico - Participação em eventos (ex: congresso)" at bounding box center [145, 66] width 142 height 12
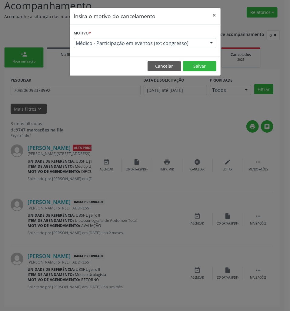
click at [113, 71] on div "Insira o motivo do cancelamento × Motivo * Médico - Participação em eventos (ex…" at bounding box center [144, 42] width 151 height 68
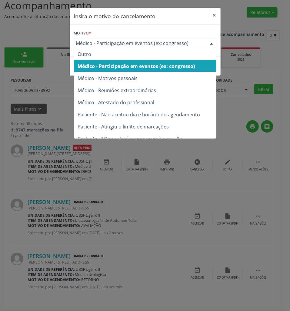
drag, startPoint x: 119, startPoint y: 45, endPoint x: 114, endPoint y: 77, distance: 32.5
click at [119, 45] on span "Médico - Participação em eventos (ex: congresso)" at bounding box center [140, 43] width 128 height 6
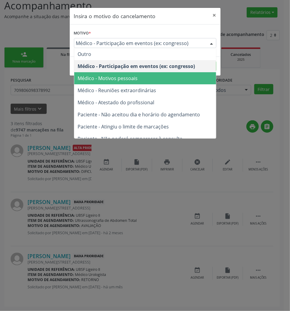
click at [114, 79] on span "Médico - Motivos pessoais" at bounding box center [108, 78] width 60 height 7
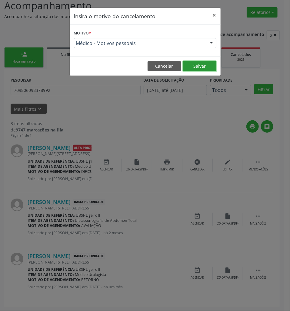
drag, startPoint x: 207, startPoint y: 64, endPoint x: 7, endPoint y: 95, distance: 202.5
click at [205, 64] on button "Salvar" at bounding box center [199, 66] width 33 height 10
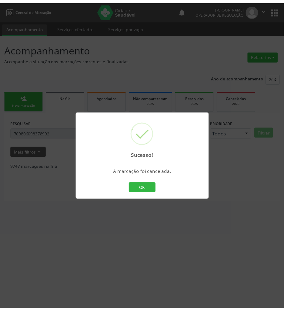
scroll to position [0, 0]
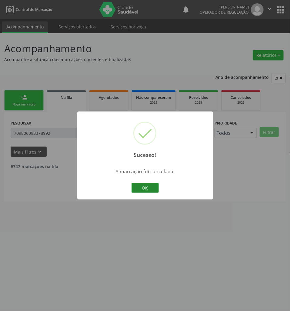
drag, startPoint x: 148, startPoint y: 180, endPoint x: 148, endPoint y: 184, distance: 3.9
click at [148, 181] on div "Sucesso! × A marcação foi cancelada. OK Cancel" at bounding box center [145, 156] width 136 height 88
click at [148, 184] on button "OK" at bounding box center [144, 188] width 27 height 10
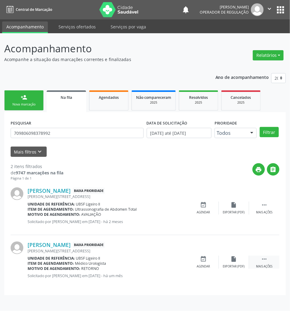
click at [261, 261] on icon "" at bounding box center [264, 259] width 7 height 7
click at [119, 262] on div "event_available Agendar" at bounding box center [112, 262] width 30 height 13
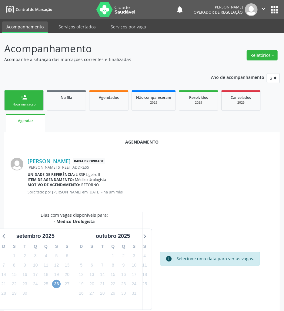
click at [53, 282] on span "26" at bounding box center [56, 284] width 8 height 8
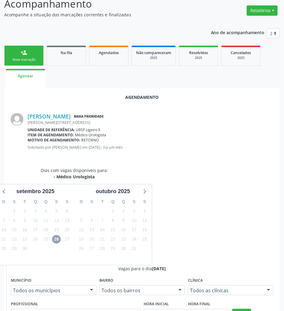
scroll to position [115, 0]
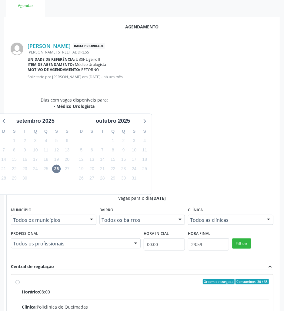
click at [20, 279] on input "Ordem de chegada Consumidos: 30 / 35 Horário: 08:00 Clínica: Policlinica de Que…" at bounding box center [17, 281] width 4 height 5
radio input "true"
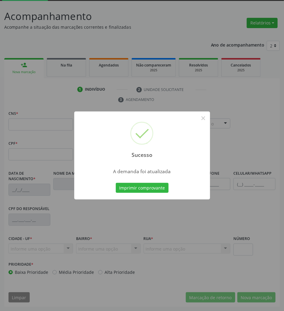
scroll to position [33, 0]
click at [144, 186] on button "Imprimir comprovante" at bounding box center [142, 188] width 53 height 10
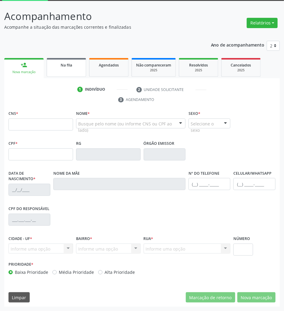
click at [71, 63] on span "Na fila" at bounding box center [67, 65] width 12 height 5
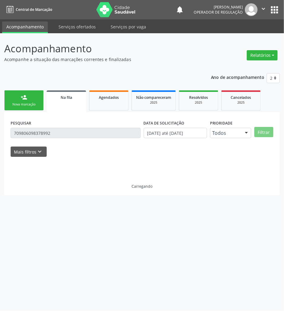
scroll to position [0, 0]
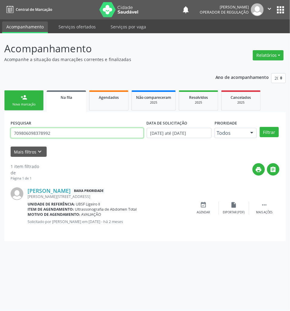
click at [35, 129] on input "709806098378992" at bounding box center [77, 133] width 133 height 10
type input "704007877902562"
click at [259, 127] on button "Filtrar" at bounding box center [268, 132] width 19 height 10
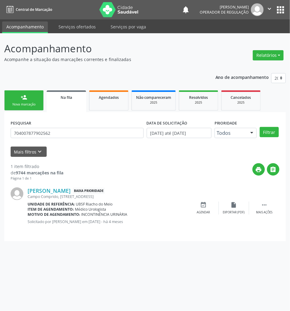
click at [207, 206] on div "event_available Agendar" at bounding box center [203, 208] width 30 height 13
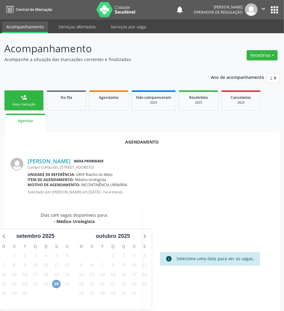
click at [56, 285] on span "26" at bounding box center [56, 284] width 8 height 8
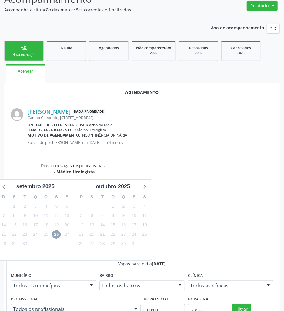
scroll to position [115, 0]
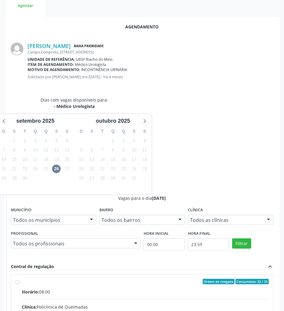
click at [20, 279] on input "Ordem de chegada Consumidos: 32 / 35 Horário: 08:00 Clínica: Policlinica de Que…" at bounding box center [17, 281] width 4 height 5
radio input "true"
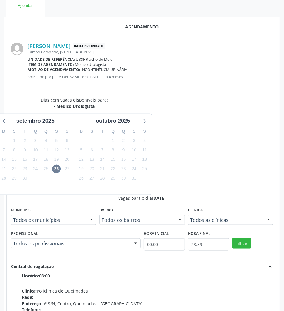
scroll to position [31, 0]
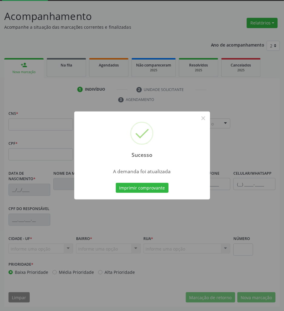
scroll to position [33, 0]
drag, startPoint x: 156, startPoint y: 184, endPoint x: 153, endPoint y: 183, distance: 3.2
click at [153, 183] on button "Imprimir comprovante" at bounding box center [142, 188] width 53 height 10
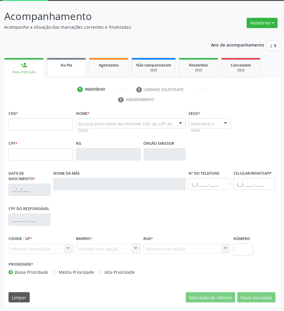
click at [63, 59] on link "Na fila" at bounding box center [66, 67] width 39 height 19
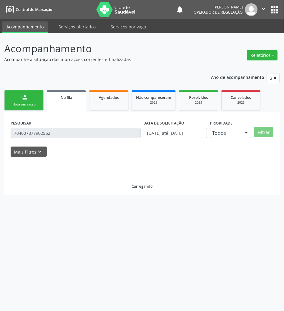
scroll to position [0, 0]
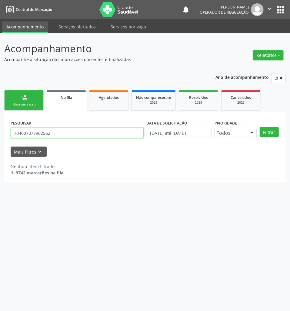
click at [78, 134] on input "704007877902562" at bounding box center [77, 133] width 133 height 10
type input "702003865907084"
click at [259, 127] on button "Filtrar" at bounding box center [268, 132] width 19 height 10
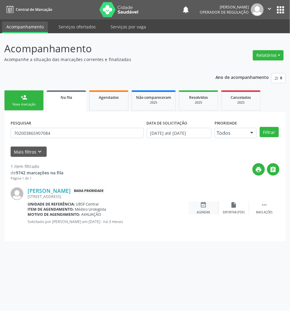
click at [207, 205] on div "event_available Agendar" at bounding box center [203, 208] width 30 height 13
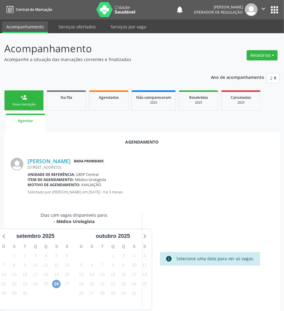
click at [52, 282] on span "26" at bounding box center [56, 284] width 8 height 8
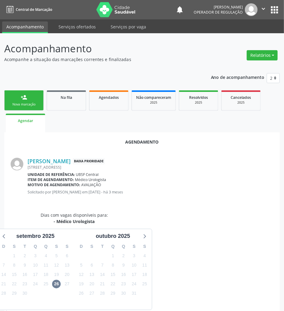
drag, startPoint x: 234, startPoint y: 304, endPoint x: 133, endPoint y: 241, distance: 119.7
radio input "true"
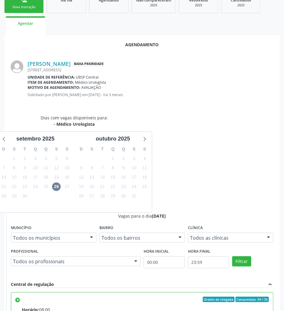
scroll to position [125, 0]
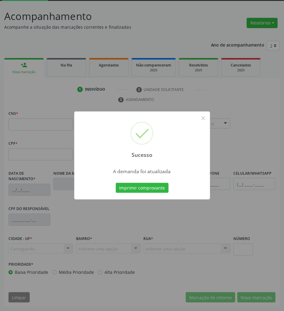
scroll to position [33, 0]
click at [131, 187] on button "Imprimir comprovante" at bounding box center [142, 188] width 53 height 10
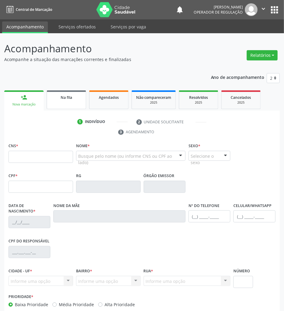
click at [64, 96] on span "Na fila" at bounding box center [67, 97] width 12 height 5
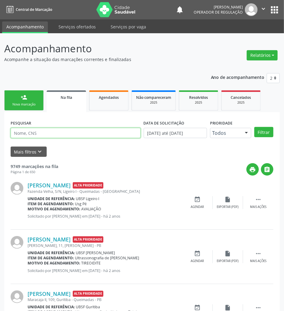
click at [78, 131] on input "text" at bounding box center [76, 133] width 130 height 10
click at [79, 131] on input "text" at bounding box center [76, 133] width 130 height 10
type input "702601756195140"
click at [254, 127] on button "Filtrar" at bounding box center [263, 132] width 19 height 10
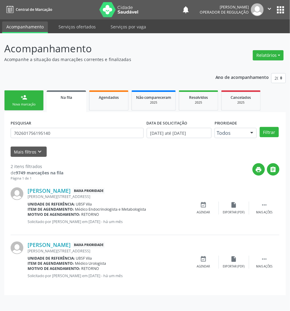
drag, startPoint x: 207, startPoint y: 257, endPoint x: 278, endPoint y: 216, distance: 82.2
click at [207, 257] on div "event_available Agendar" at bounding box center [203, 262] width 30 height 13
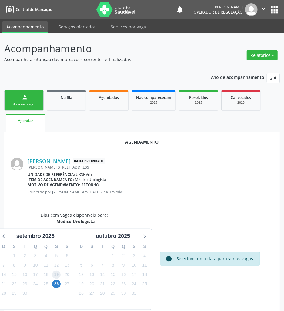
click at [57, 279] on span "19" at bounding box center [56, 275] width 8 height 8
click at [58, 282] on span "26" at bounding box center [56, 284] width 8 height 8
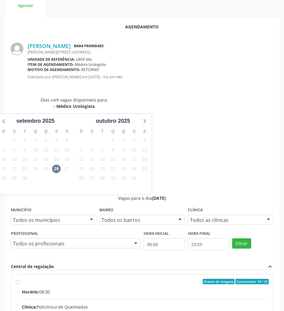
click at [20, 279] on input "Ordem de chegada Consumidos: 18 / 35 Horário: 08:00 Clínica: Policlinica de Que…" at bounding box center [17, 281] width 4 height 5
radio input "true"
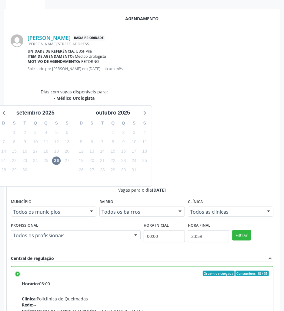
scroll to position [125, 0]
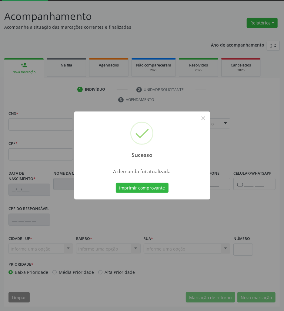
scroll to position [33, 0]
click at [134, 187] on button "Imprimir comprovante" at bounding box center [142, 188] width 53 height 10
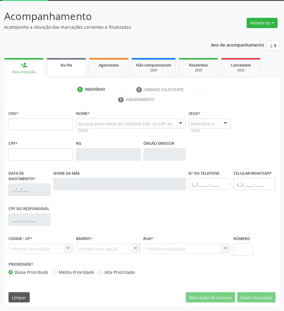
click at [77, 74] on link "Na fila" at bounding box center [66, 67] width 39 height 19
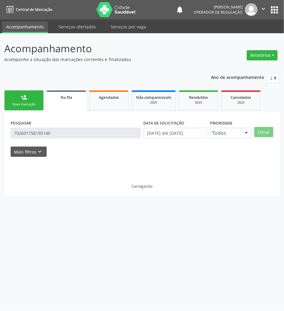
scroll to position [0, 0]
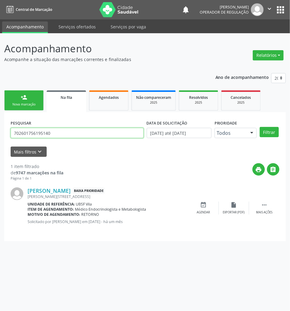
click at [93, 129] on input "702601756195140" at bounding box center [77, 133] width 133 height 10
type input "705003447111556"
click at [259, 127] on button "Filtrar" at bounding box center [268, 132] width 19 height 10
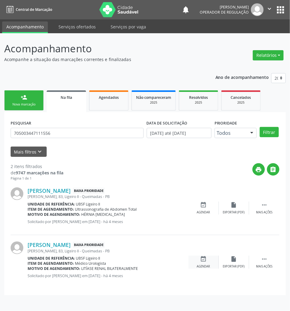
click at [206, 259] on div "event_available Agendar" at bounding box center [203, 262] width 30 height 13
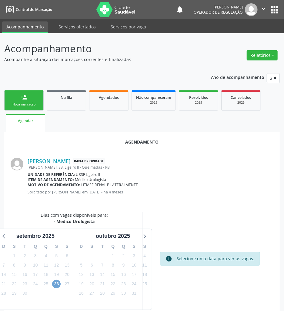
click at [58, 284] on span "26" at bounding box center [56, 284] width 8 height 8
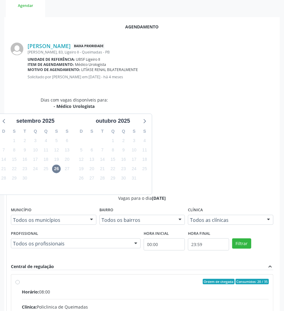
click at [20, 279] on input "Ordem de chegada Consumidos: 20 / 35 Horário: 08:00 Clínica: Policlinica de Que…" at bounding box center [17, 281] width 4 height 5
radio input "true"
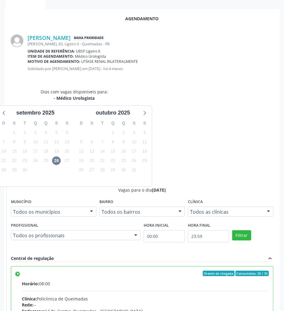
scroll to position [125, 0]
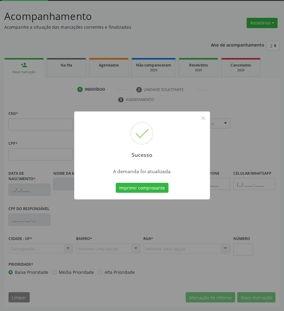
scroll to position [33, 0]
click at [130, 192] on button "Imprimir comprovante" at bounding box center [142, 188] width 53 height 10
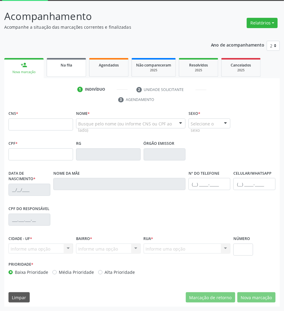
click at [57, 69] on link "Na fila" at bounding box center [66, 67] width 39 height 19
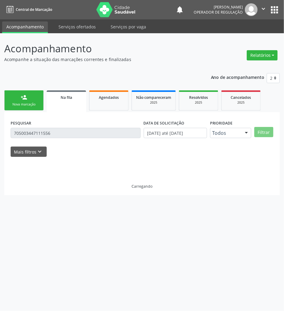
scroll to position [0, 0]
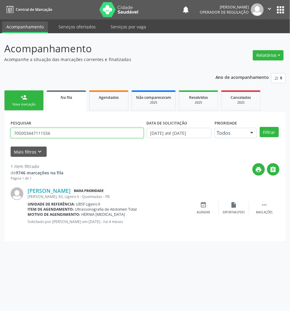
click at [74, 131] on input "705003447111556" at bounding box center [77, 133] width 133 height 10
type input "700900961000399"
click at [259, 127] on button "Filtrar" at bounding box center [268, 132] width 19 height 10
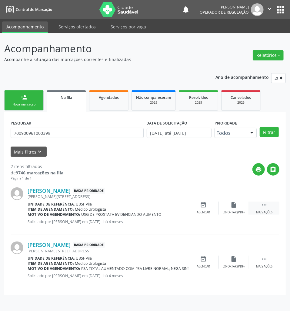
click at [261, 203] on icon "" at bounding box center [264, 205] width 7 height 7
click at [259, 204] on div " Menos ações" at bounding box center [264, 208] width 30 height 13
click at [259, 204] on div " Mais ações" at bounding box center [264, 208] width 30 height 13
click at [203, 205] on icon "cancel" at bounding box center [203, 205] width 7 height 7
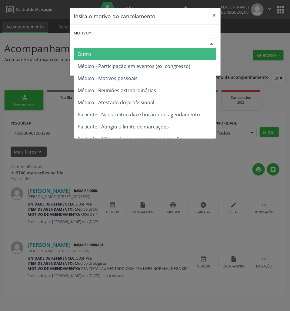
click at [155, 39] on div "Escolha o motivo" at bounding box center [145, 43] width 142 height 10
click at [197, 32] on form "Motivo * Escolha o motivo Outro Médico - Participação em eventos (ex: congresso…" at bounding box center [145, 38] width 142 height 19
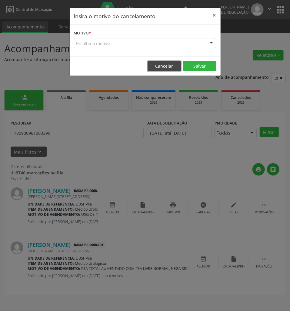
click at [165, 68] on button "Cancelar" at bounding box center [163, 66] width 33 height 10
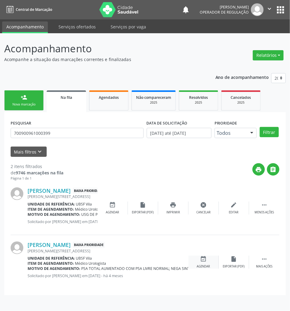
click at [208, 258] on div "event_available Agendar" at bounding box center [203, 262] width 30 height 13
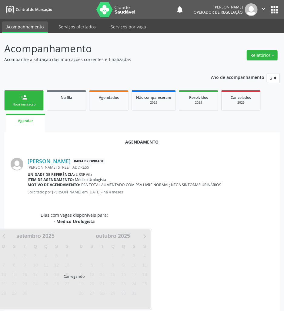
scroll to position [10, 0]
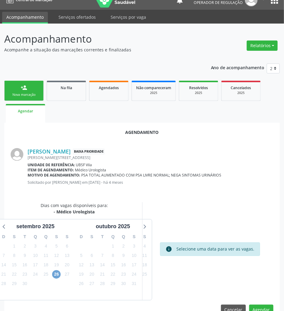
click at [58, 274] on span "26" at bounding box center [56, 275] width 8 height 8
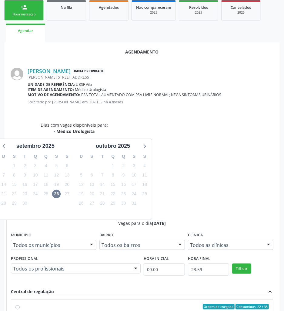
drag, startPoint x: 209, startPoint y: 238, endPoint x: 99, endPoint y: 247, distance: 111.2
radio input "true"
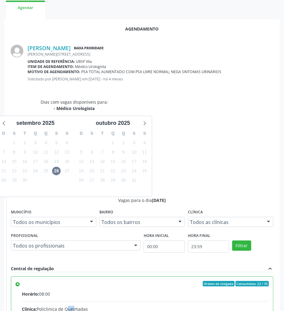
scroll to position [125, 0]
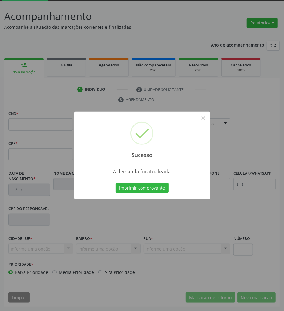
scroll to position [33, 0]
click at [150, 192] on button "Imprimir comprovante" at bounding box center [142, 188] width 53 height 10
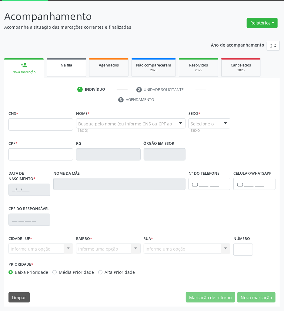
click at [78, 71] on link "Na fila" at bounding box center [66, 67] width 39 height 19
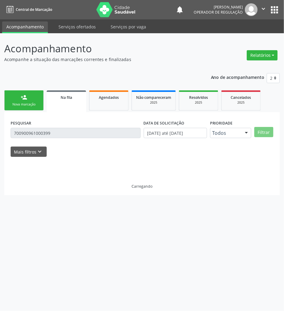
scroll to position [0, 0]
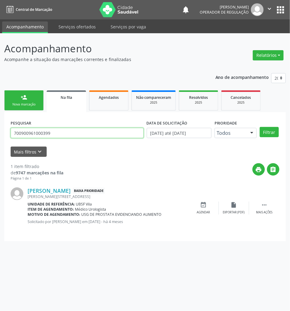
click at [84, 136] on input "700900961000399" at bounding box center [77, 133] width 133 height 10
type input "708100182822140"
click at [259, 127] on button "Filtrar" at bounding box center [268, 132] width 19 height 10
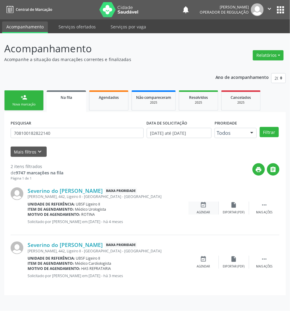
drag, startPoint x: 203, startPoint y: 211, endPoint x: 206, endPoint y: 212, distance: 3.7
click at [202, 211] on div "Agendar" at bounding box center [203, 213] width 13 height 4
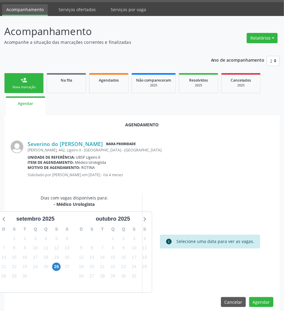
scroll to position [24, 0]
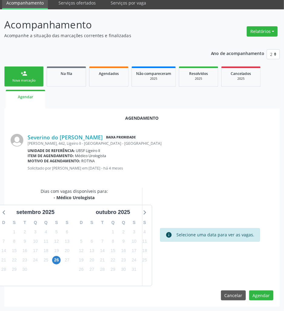
click at [50, 261] on div "25" at bounding box center [46, 260] width 11 height 9
click at [54, 261] on span "26" at bounding box center [56, 260] width 8 height 8
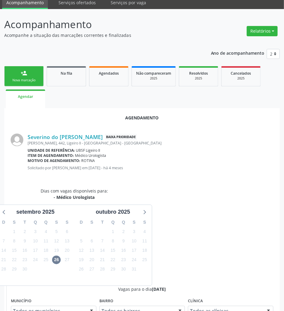
drag, startPoint x: 189, startPoint y: 278, endPoint x: 147, endPoint y: 266, distance: 44.1
radio input "true"
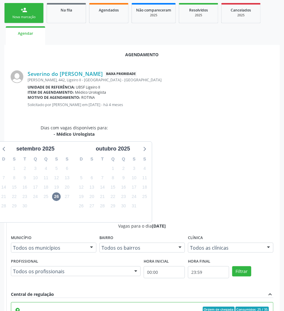
scroll to position [125, 0]
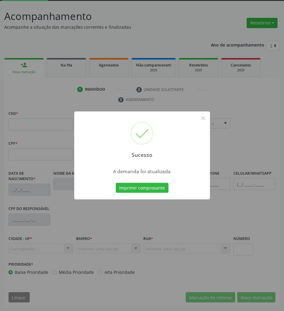
scroll to position [33, 0]
click at [146, 189] on button "Imprimir comprovante" at bounding box center [142, 188] width 53 height 10
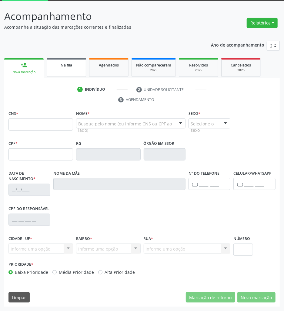
click at [61, 59] on link "Na fila" at bounding box center [66, 67] width 39 height 19
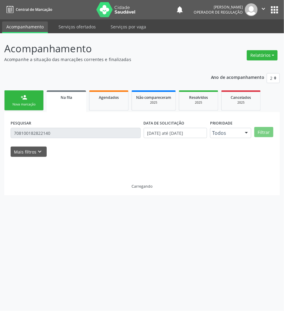
scroll to position [0, 0]
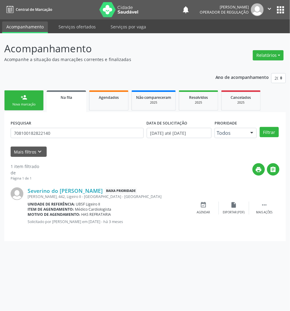
click at [64, 139] on div "PESQUISAR 708100182822140" at bounding box center [77, 131] width 136 height 24
drag, startPoint x: 63, startPoint y: 139, endPoint x: 56, endPoint y: 133, distance: 9.2
click at [59, 134] on div "PESQUISAR 708100182822140" at bounding box center [77, 131] width 136 height 24
click at [56, 133] on input "708100182822140" at bounding box center [77, 133] width 133 height 10
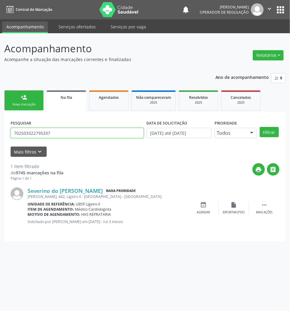
type input "702503322795337"
click at [259, 127] on button "Filtrar" at bounding box center [268, 132] width 19 height 10
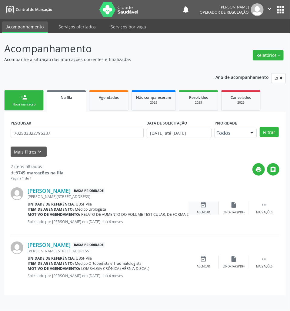
click at [202, 208] on icon "event_available" at bounding box center [203, 205] width 7 height 7
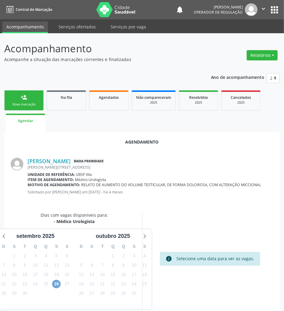
click at [56, 282] on span "26" at bounding box center [56, 284] width 8 height 8
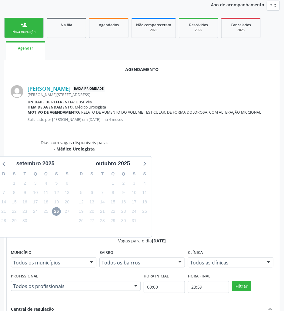
scroll to position [115, 0]
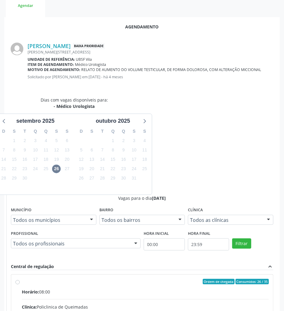
drag, startPoint x: 182, startPoint y: 220, endPoint x: 187, endPoint y: 223, distance: 6.3
click at [182, 311] on div "Rede: --" at bounding box center [145, 314] width 247 height 6
click at [20, 279] on input "Ordem de chegada Consumidos: 26 / 35 Horário: 08:00 Clínica: Policlinica de Que…" at bounding box center [17, 281] width 4 height 5
radio input "true"
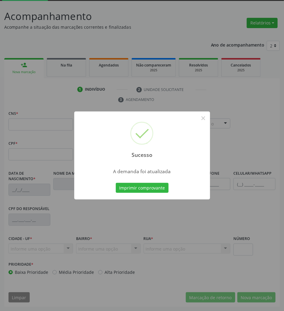
scroll to position [33, 0]
click at [150, 190] on button "Imprimir comprovante" at bounding box center [142, 188] width 53 height 10
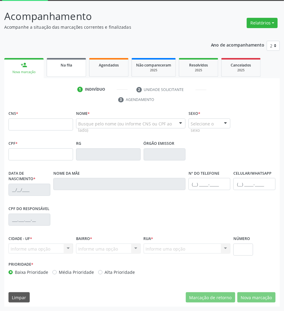
click at [67, 62] on div "Na fila" at bounding box center [66, 65] width 30 height 6
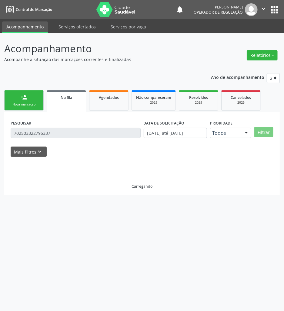
scroll to position [0, 0]
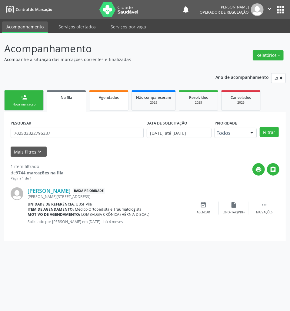
drag, startPoint x: 108, startPoint y: 85, endPoint x: 113, endPoint y: 99, distance: 14.1
click at [108, 86] on div "Ano de acompanhamento 2025 2024 2023 2022 2021 person_add Nova marcação Na fila…" at bounding box center [144, 155] width 281 height 173
drag, startPoint x: 113, startPoint y: 99, endPoint x: 24, endPoint y: 222, distance: 151.5
click at [112, 99] on span "Agendados" at bounding box center [109, 97] width 20 height 5
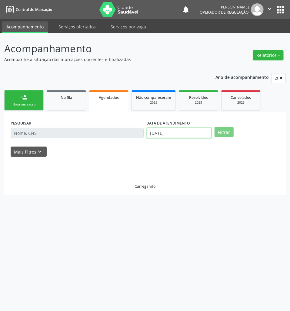
click at [150, 130] on input "[DATE]" at bounding box center [178, 133] width 65 height 10
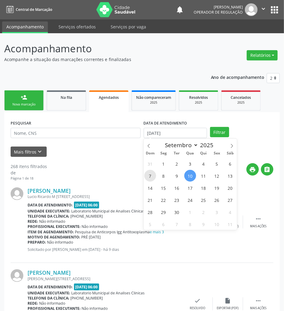
click at [145, 173] on span "7" at bounding box center [150, 176] width 12 height 12
type input "07/09/2025"
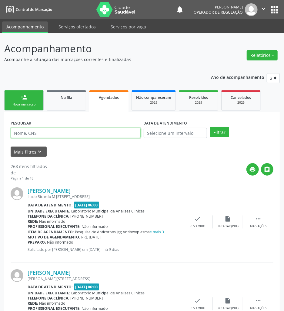
click at [100, 134] on input "text" at bounding box center [76, 133] width 130 height 10
type input "701404611935638"
click at [210, 127] on button "Filtrar" at bounding box center [219, 132] width 19 height 10
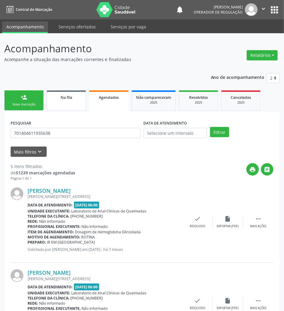
click at [62, 106] on link "Na fila" at bounding box center [66, 100] width 39 height 20
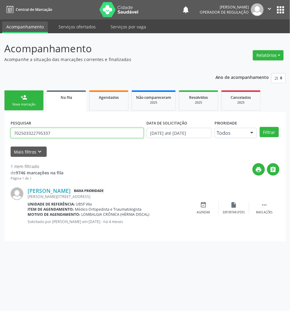
click at [65, 136] on input "702503322795337" at bounding box center [77, 133] width 133 height 10
type input "703405271605715"
click at [259, 127] on button "Filtrar" at bounding box center [268, 132] width 19 height 10
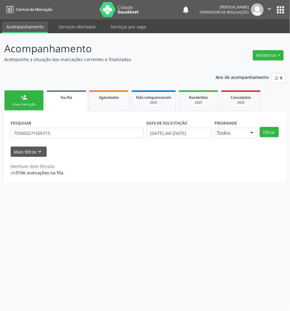
click at [60, 139] on div "PESQUISAR 703405271605715" at bounding box center [77, 131] width 136 height 24
click at [56, 135] on input "703405271605715" at bounding box center [77, 133] width 133 height 10
click at [94, 102] on link "Agendados" at bounding box center [108, 100] width 39 height 20
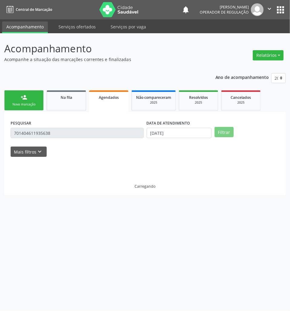
click at [12, 101] on link "person_add Nova marcação" at bounding box center [23, 100] width 39 height 20
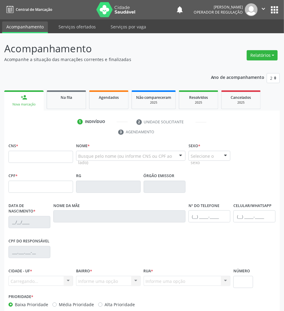
drag, startPoint x: 53, startPoint y: 169, endPoint x: 54, endPoint y: 154, distance: 14.3
click at [52, 166] on div "CNS *" at bounding box center [40, 157] width 67 height 30
click at [54, 154] on input "text" at bounding box center [40, 157] width 64 height 12
paste input "703 4052 7160 5715"
type input "703 4052 7160 5715"
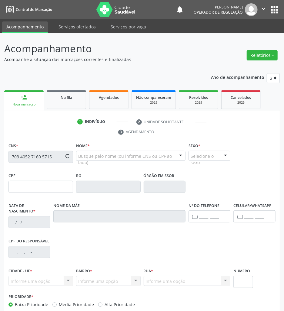
type input "203.772.404-78"
type input "19/03/1952"
type input "Aluista Martins dos Santos"
type input "(83) 99680-8028"
type input "201"
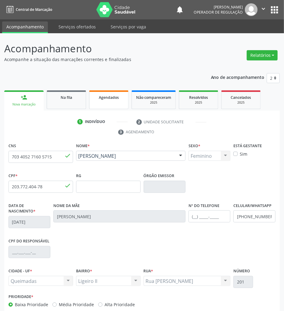
click at [108, 94] on div "Agendados" at bounding box center [109, 97] width 30 height 6
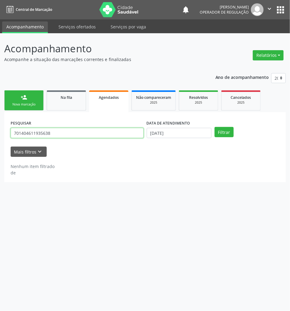
click at [89, 134] on input "701404611935638" at bounding box center [77, 133] width 133 height 10
paste input "3405271605715"
type input "703405271605715"
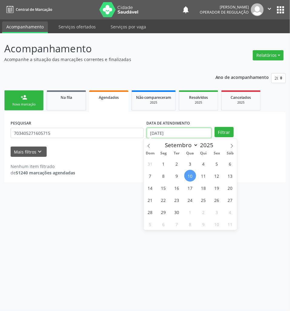
click at [168, 134] on input "[DATE]" at bounding box center [178, 133] width 65 height 10
drag, startPoint x: 173, startPoint y: 181, endPoint x: 230, endPoint y: 158, distance: 61.5
click at [173, 181] on div "31 1 2 3 4 5 6 7 8 9 10 11 12 13 14 15 16 17 18 19 20 21 22 23 24 25 26 27 28 2…" at bounding box center [189, 194] width 93 height 73
click at [222, 173] on span "12" at bounding box center [217, 176] width 12 height 12
type input "12/09/2025"
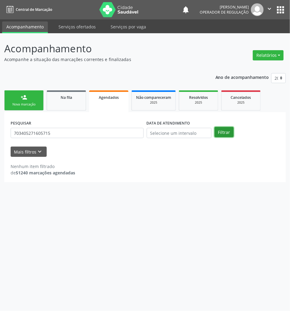
click at [227, 128] on button "Filtrar" at bounding box center [223, 132] width 19 height 10
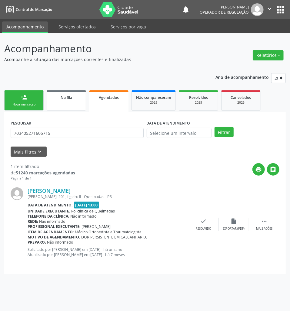
click at [71, 97] on span "Na fila" at bounding box center [67, 97] width 12 height 5
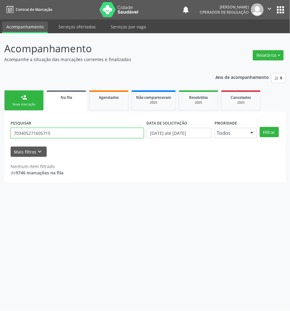
click at [87, 130] on input "703405271605715" at bounding box center [77, 133] width 133 height 10
click at [259, 127] on button "Filtrar" at bounding box center [268, 132] width 19 height 10
click at [38, 134] on input "703405271605715" at bounding box center [77, 133] width 133 height 10
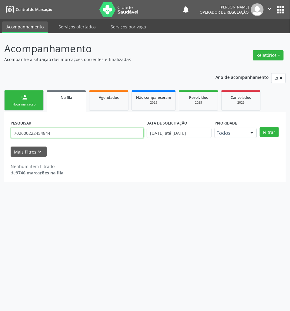
type input "702600222454844"
click at [259, 127] on button "Filtrar" at bounding box center [268, 132] width 19 height 10
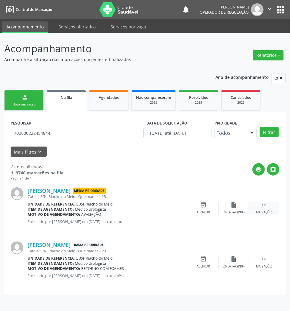
click at [265, 209] on div " Mais ações" at bounding box center [264, 208] width 30 height 13
click at [212, 206] on div "cancel Cancelar" at bounding box center [203, 208] width 30 height 13
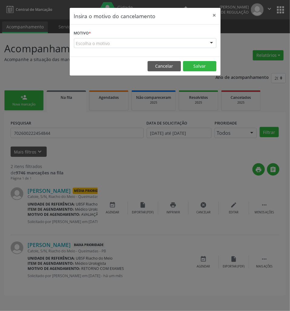
click at [189, 44] on div "Escolha o motivo" at bounding box center [145, 43] width 142 height 10
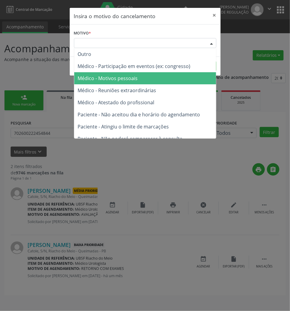
click at [178, 80] on span "Médico - Motivos pessoais" at bounding box center [145, 78] width 142 height 12
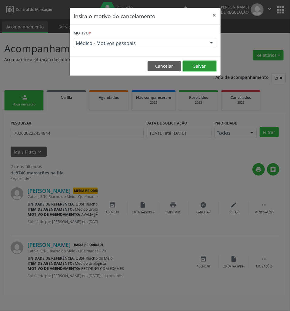
click at [186, 68] on button "Salvar" at bounding box center [199, 66] width 33 height 10
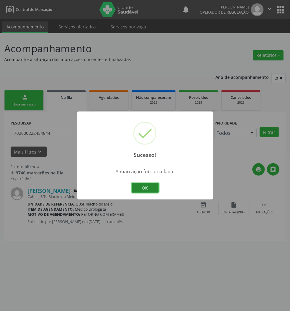
click at [150, 185] on button "OK" at bounding box center [144, 188] width 27 height 10
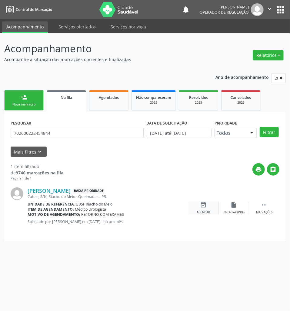
click at [196, 206] on div "event_available Agendar" at bounding box center [203, 208] width 30 height 13
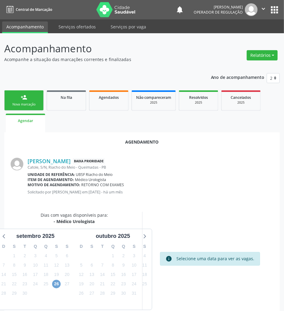
click at [57, 282] on span "26" at bounding box center [56, 284] width 8 height 8
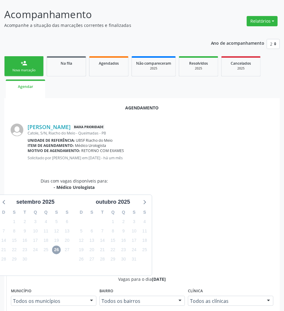
scroll to position [81, 0]
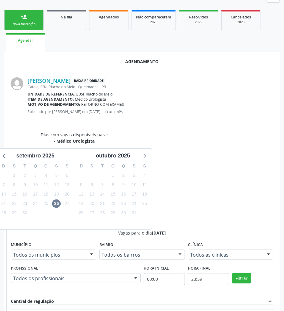
click at [20, 311] on input "Ordem de chegada Consumidos: 29 / 35 Horário: 08:00 Clínica: Policlinica de Que…" at bounding box center [17, 316] width 4 height 5
radio input "true"
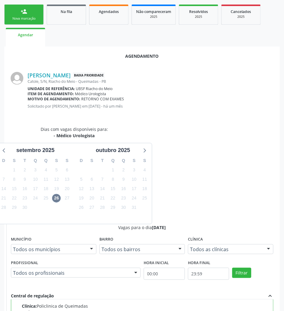
scroll to position [125, 0]
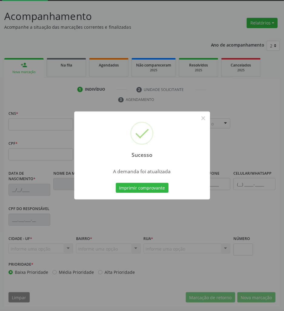
scroll to position [33, 0]
click at [142, 184] on button "Imprimir comprovante" at bounding box center [142, 188] width 53 height 10
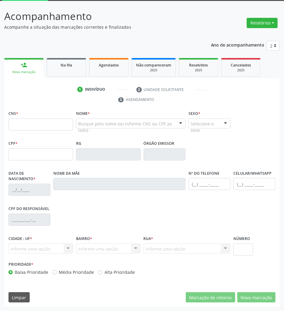
click at [67, 54] on div "Ano de acompanhamento 2025 2024 2023 2022 2021 person_add Nova marcação Na fila…" at bounding box center [141, 172] width 275 height 271
click at [68, 63] on span "Na fila" at bounding box center [67, 65] width 12 height 5
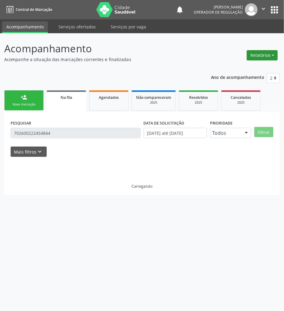
scroll to position [0, 0]
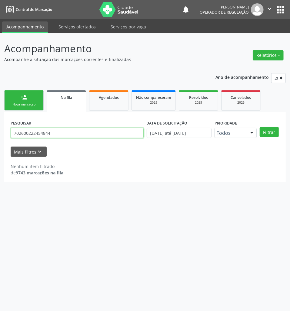
click at [87, 131] on input "702600222454844" at bounding box center [77, 133] width 133 height 10
type input "708405781114463"
click at [259, 127] on button "Filtrar" at bounding box center [268, 132] width 19 height 10
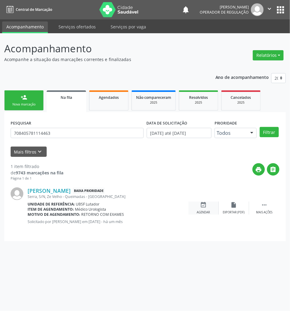
click at [205, 212] on div "Agendar" at bounding box center [203, 213] width 13 height 4
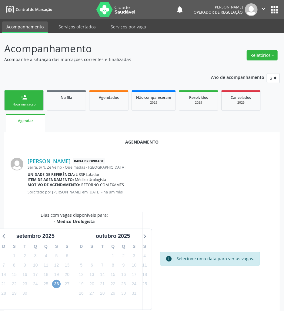
click at [59, 285] on span "26" at bounding box center [56, 284] width 8 height 8
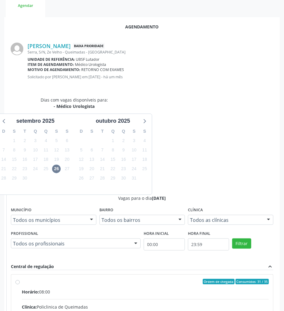
click at [20, 279] on input "Ordem de chegada Consumidos: 31 / 35 Horário: 08:00 Clínica: Policlinica de Que…" at bounding box center [17, 281] width 4 height 5
radio input "true"
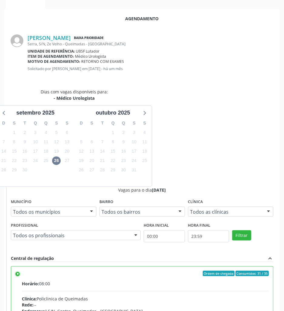
scroll to position [125, 0]
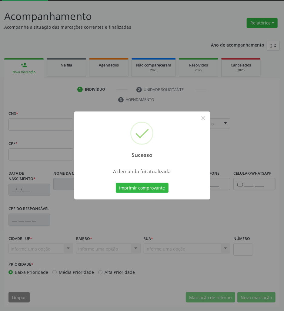
scroll to position [33, 0]
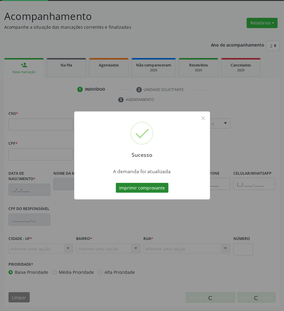
drag, startPoint x: 125, startPoint y: 196, endPoint x: 127, endPoint y: 190, distance: 5.7
click at [126, 192] on div "Sucesso × A demanda foi atualizada Imprimir comprovante Cancel" at bounding box center [142, 156] width 136 height 88
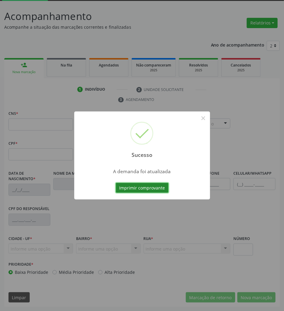
click at [127, 189] on button "Imprimir comprovante" at bounding box center [142, 188] width 53 height 10
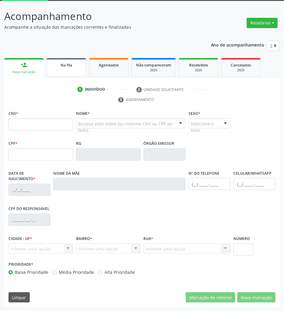
click at [79, 69] on link "Na fila" at bounding box center [66, 67] width 39 height 19
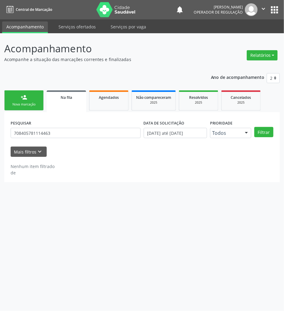
scroll to position [0, 0]
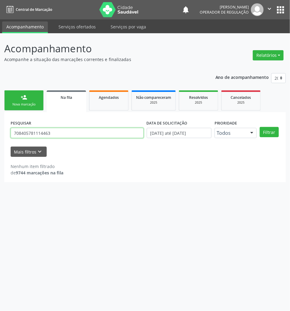
click at [73, 136] on input "708405781114463" at bounding box center [77, 133] width 133 height 10
click at [74, 136] on input "708405781114463" at bounding box center [77, 133] width 133 height 10
click at [74, 137] on input "708405781114463" at bounding box center [77, 133] width 133 height 10
type input "706506332702299"
click at [259, 127] on button "Filtrar" at bounding box center [268, 132] width 19 height 10
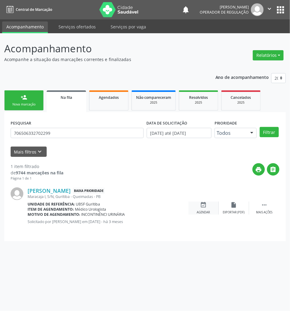
click at [203, 209] on div "event_available Agendar" at bounding box center [203, 208] width 30 height 13
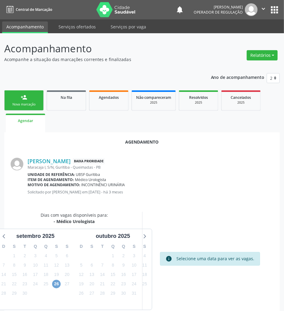
click at [54, 286] on span "26" at bounding box center [56, 284] width 8 height 8
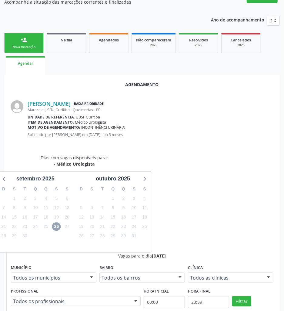
scroll to position [64, 0]
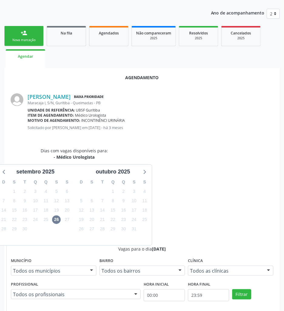
drag, startPoint x: 179, startPoint y: 251, endPoint x: 157, endPoint y: 250, distance: 21.2
radio input "true"
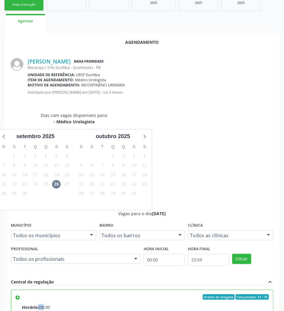
scroll to position [125, 0]
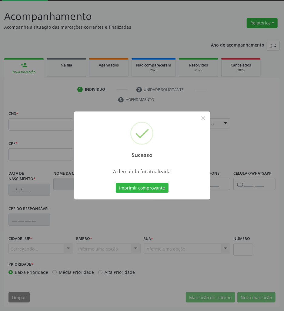
scroll to position [33, 0]
click at [140, 182] on div "Imprimir comprovante Cancel" at bounding box center [141, 188] width 55 height 13
click at [143, 186] on button "Imprimir comprovante" at bounding box center [142, 188] width 53 height 10
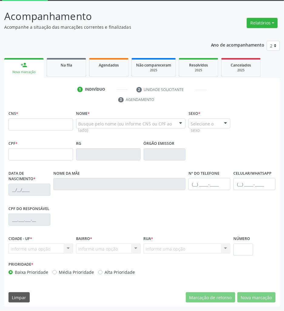
click at [114, 67] on div "Agendados" at bounding box center [109, 65] width 30 height 6
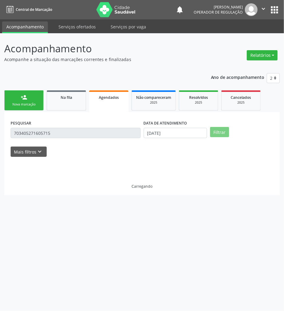
scroll to position [0, 0]
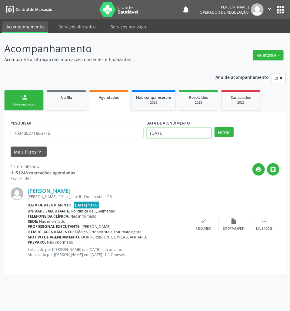
click at [159, 133] on input "[DATE]" at bounding box center [178, 133] width 65 height 10
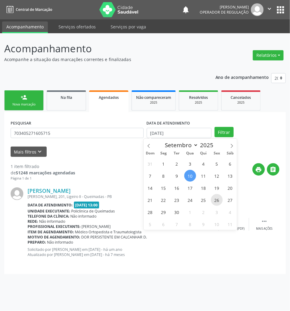
click at [215, 202] on span "26" at bounding box center [217, 200] width 12 height 12
type input "26/09/2025"
click at [215, 202] on span "26" at bounding box center [217, 200] width 12 height 12
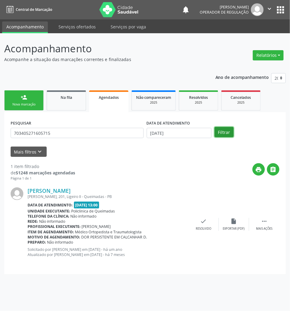
click at [228, 131] on button "Filtrar" at bounding box center [223, 132] width 19 height 10
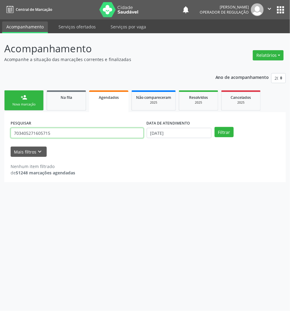
click at [32, 135] on input "703405271605715" at bounding box center [77, 133] width 133 height 10
click at [214, 127] on button "Filtrar" at bounding box center [223, 132] width 19 height 10
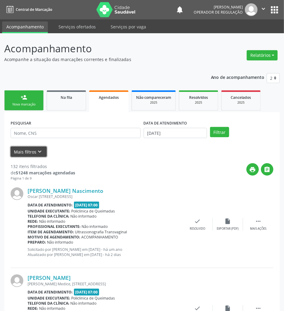
click at [24, 153] on button "Mais filtros keyboard_arrow_down" at bounding box center [29, 152] width 36 height 11
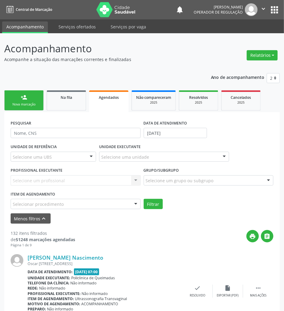
click at [40, 197] on label "Item de agendamento" at bounding box center [33, 194] width 44 height 9
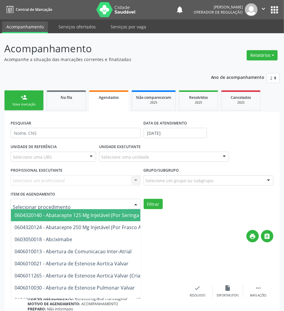
click at [69, 200] on div at bounding box center [76, 204] width 130 height 10
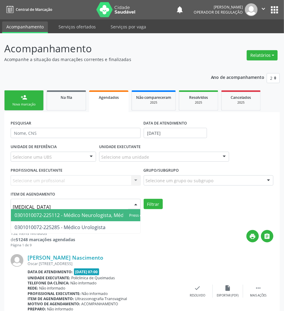
type input "UROLOGISTA"
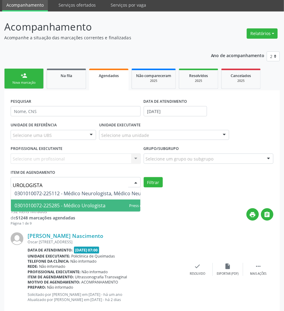
scroll to position [40, 0]
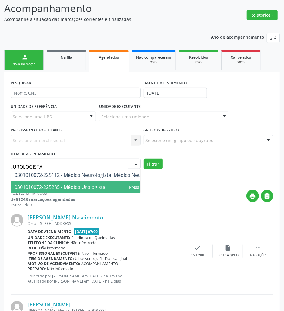
click at [88, 186] on span "0301010072-225285 - Médico Urologista" at bounding box center [60, 187] width 91 height 7
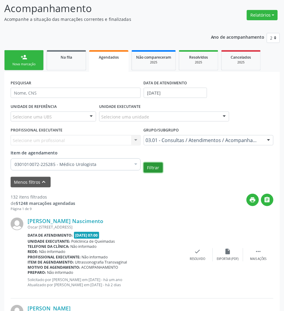
click at [157, 170] on button "Filtrar" at bounding box center [152, 168] width 19 height 10
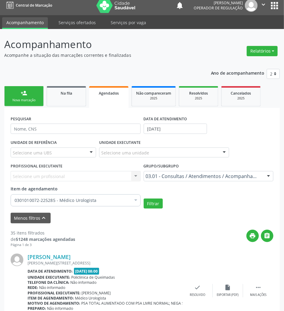
scroll to position [0, 0]
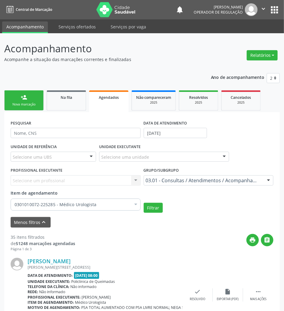
click at [26, 100] on div "person_add" at bounding box center [24, 97] width 7 height 7
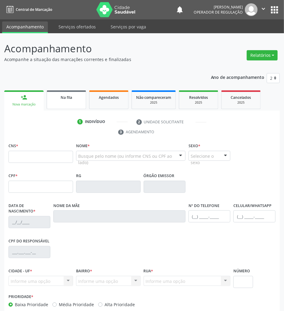
click at [79, 97] on div "Na fila" at bounding box center [66, 97] width 30 height 6
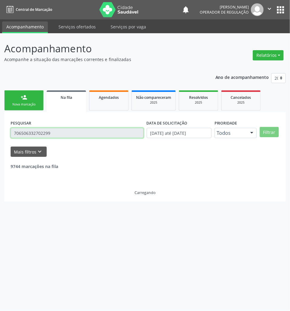
click at [87, 132] on input "706506332702299" at bounding box center [77, 133] width 133 height 10
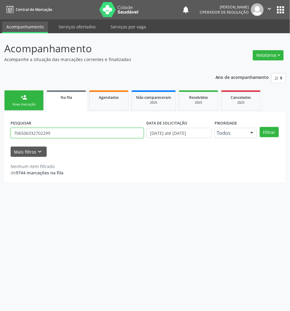
click at [87, 132] on input "706506332702299" at bounding box center [77, 133] width 133 height 10
type input "706407627849780"
click at [259, 127] on button "Filtrar" at bounding box center [268, 132] width 19 height 10
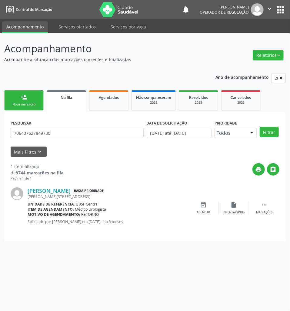
click at [187, 196] on div "Epitacio Maia, 37, Centro - Queimadas - PB" at bounding box center [108, 196] width 161 height 5
click at [32, 107] on link "person_add Nova marcação" at bounding box center [23, 100] width 39 height 20
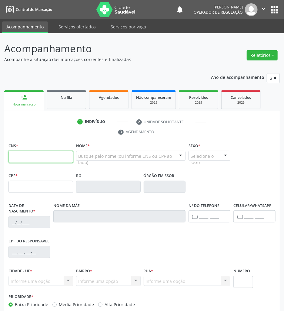
click at [56, 157] on input "text" at bounding box center [40, 157] width 64 height 12
paste input "700 0040 9632 7209"
type input "700 0040 9632 7209"
type input "072.742.797-00"
type input "25/05/1975"
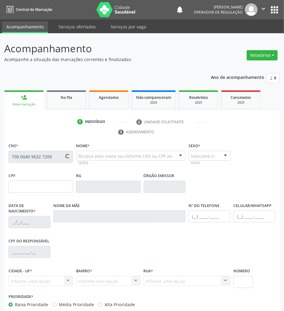
type input "Luzia Claudino de Lima"
type input "(83) 99144-8698"
type input "81"
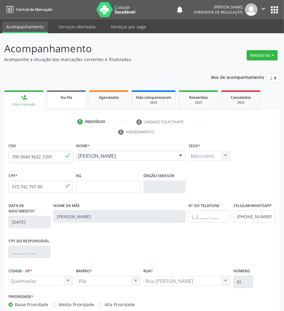
click at [67, 107] on link "Na fila" at bounding box center [66, 99] width 39 height 19
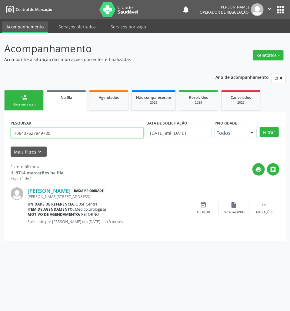
click at [65, 132] on input "706407627849780" at bounding box center [77, 133] width 133 height 10
type input "4"
type input "700808496987687"
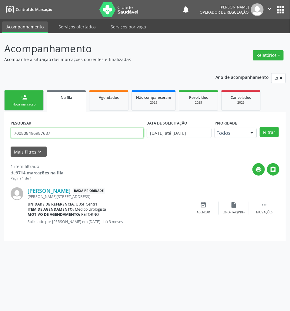
click at [259, 127] on button "Filtrar" at bounding box center [268, 132] width 19 height 10
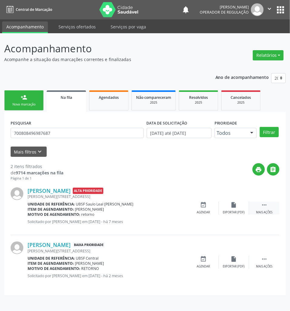
click at [262, 202] on icon "" at bounding box center [264, 205] width 7 height 7
click at [207, 209] on div "cancel Cancelar" at bounding box center [203, 208] width 30 height 13
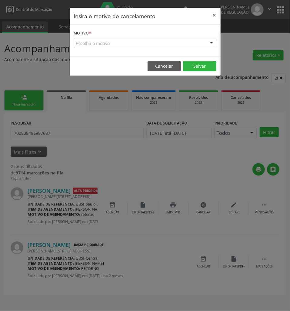
click at [173, 39] on div "Escolha o motivo" at bounding box center [145, 43] width 142 height 10
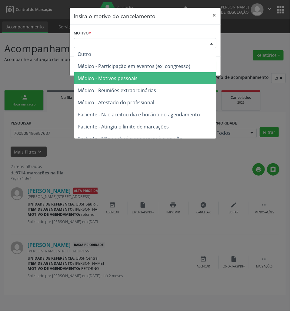
click at [154, 79] on span "Médico - Motivos pessoais" at bounding box center [145, 78] width 142 height 12
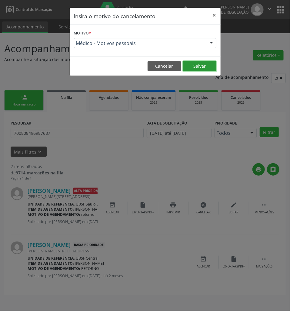
click at [196, 68] on button "Salvar" at bounding box center [199, 66] width 33 height 10
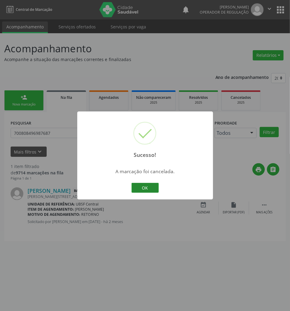
drag, startPoint x: 150, startPoint y: 194, endPoint x: 148, endPoint y: 189, distance: 5.0
click at [150, 193] on div "OK Cancel" at bounding box center [145, 188] width 30 height 13
click at [148, 189] on button "OK" at bounding box center [144, 188] width 27 height 10
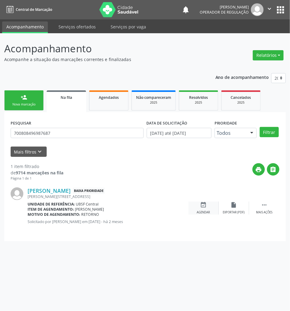
click at [200, 209] on div "event_available Agendar" at bounding box center [203, 208] width 30 height 13
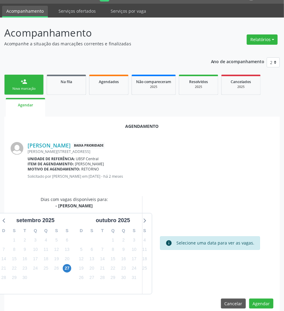
scroll to position [24, 0]
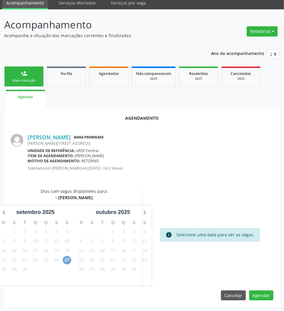
click at [68, 259] on span "27" at bounding box center [67, 260] width 8 height 8
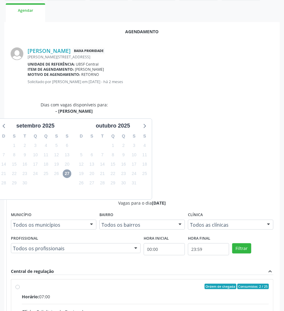
scroll to position [115, 0]
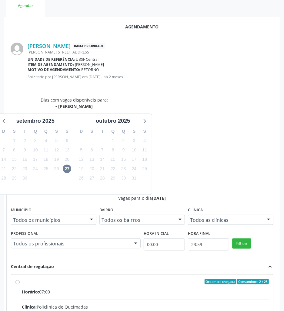
drag, startPoint x: 177, startPoint y: 216, endPoint x: 169, endPoint y: 212, distance: 8.4
radio input "true"
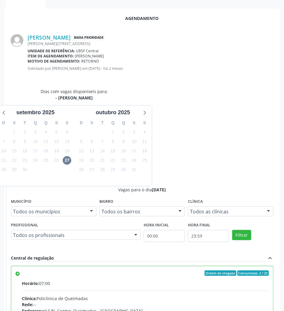
scroll to position [125, 0]
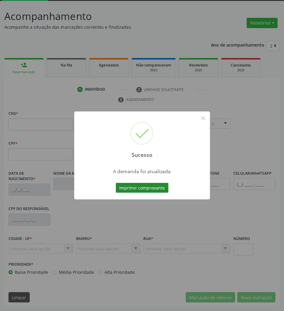
click at [158, 191] on button "Imprimir comprovante" at bounding box center [142, 188] width 53 height 10
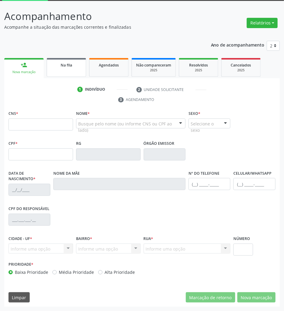
click at [82, 72] on link "Na fila" at bounding box center [66, 67] width 39 height 19
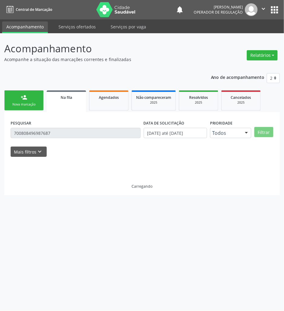
scroll to position [0, 0]
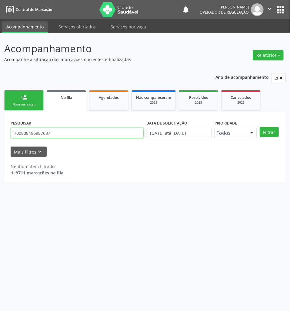
click at [78, 134] on input "700808496987687" at bounding box center [77, 133] width 133 height 10
click at [79, 134] on input "700808496987687" at bounding box center [77, 133] width 133 height 10
type input "701800229846276"
click at [259, 127] on button "Filtrar" at bounding box center [268, 132] width 19 height 10
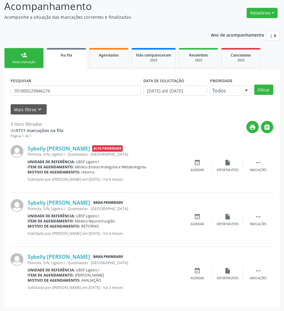
scroll to position [43, 0]
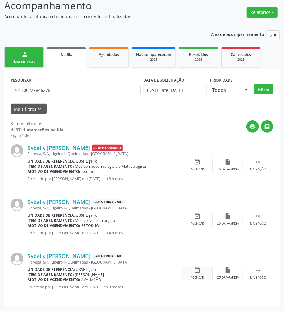
click at [195, 275] on div "event_available Agendar" at bounding box center [197, 273] width 30 height 13
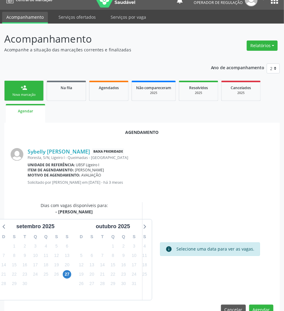
scroll to position [24, 0]
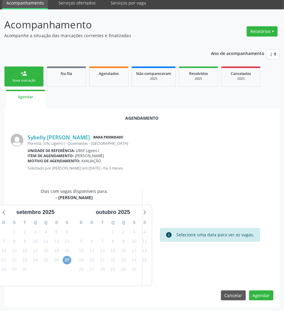
click at [67, 258] on span "27" at bounding box center [67, 260] width 8 height 8
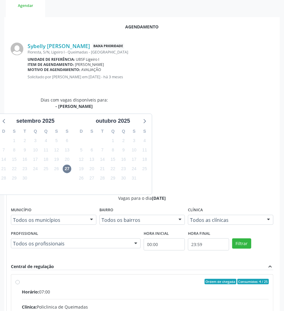
click at [189, 304] on div "Clínica: Policlinica de Queimadas" at bounding box center [145, 307] width 247 height 6
click at [20, 279] on input "Ordem de chegada Consumidos: 4 / 25 Horário: 07:00 Clínica: Policlinica de Quei…" at bounding box center [17, 281] width 4 height 5
radio input "true"
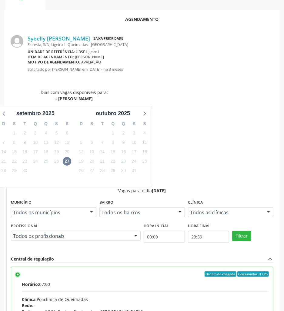
scroll to position [125, 0]
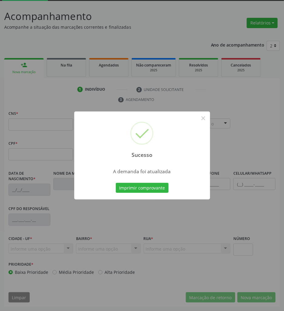
scroll to position [33, 0]
click at [116, 183] on button "Imprimir comprovante" at bounding box center [142, 188] width 53 height 10
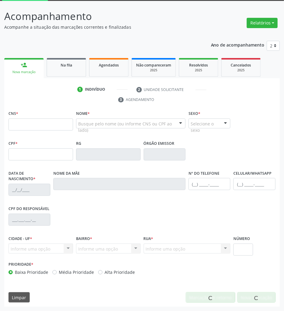
click at [91, 39] on div "Sucesso × A demanda foi atualizada Imprimir comprovante Cancel" at bounding box center [142, 155] width 284 height 311
click at [73, 64] on div "Na fila" at bounding box center [66, 65] width 30 height 6
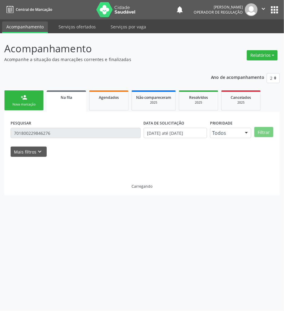
scroll to position [0, 0]
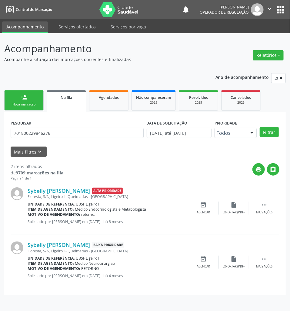
click at [30, 106] on div "Nova marcação" at bounding box center [24, 104] width 30 height 5
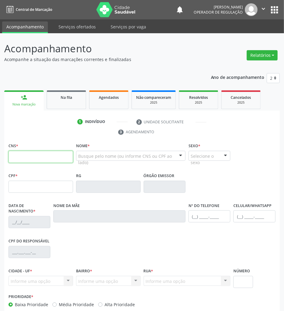
click at [46, 163] on input "text" at bounding box center [40, 157] width 64 height 12
click at [46, 160] on input "text" at bounding box center [40, 157] width 64 height 12
paste input "700 4054 3081 0445"
type input "700 4054 3081 0445"
type input "159.475.514-03"
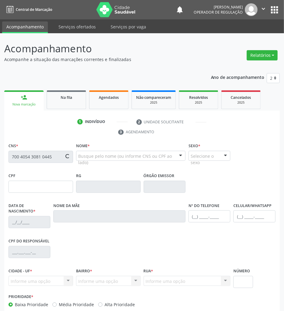
type input "23/04/2015"
type input "Márcia da Costa Oliveira"
type input "(83) 98617-0711"
type input "088.749.574-59"
type input "729"
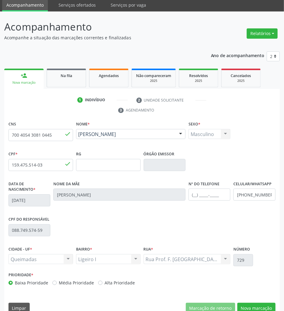
scroll to position [33, 0]
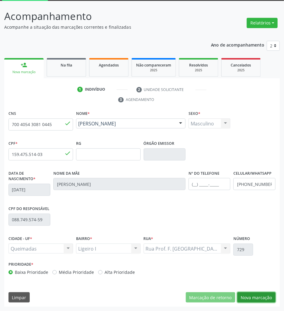
click at [244, 298] on button "Nova marcação" at bounding box center [256, 298] width 38 height 10
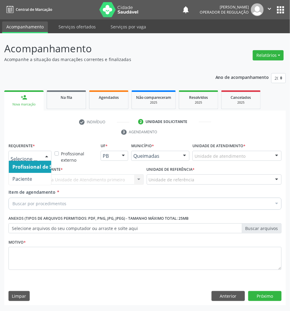
drag, startPoint x: 31, startPoint y: 158, endPoint x: 27, endPoint y: 176, distance: 18.5
click at [27, 177] on span "Paciente" at bounding box center [22, 179] width 20 height 7
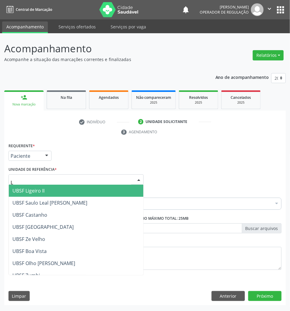
type input "LI"
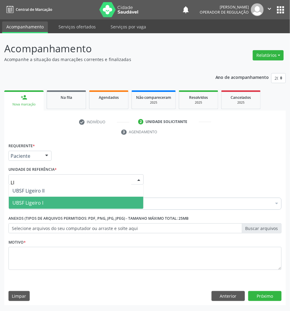
click at [31, 202] on span "UBSF Ligeiro I" at bounding box center [27, 203] width 31 height 7
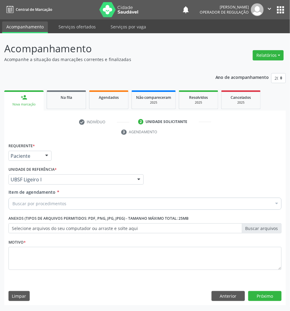
click at [184, 202] on div "Buscar por procedimentos" at bounding box center [144, 204] width 273 height 12
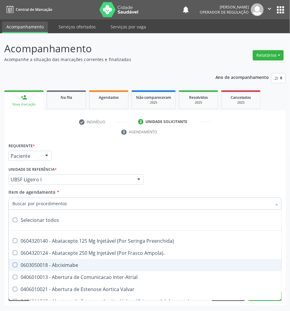
paste input "PSIQUIATRA"
type input "PSIQUIATRA"
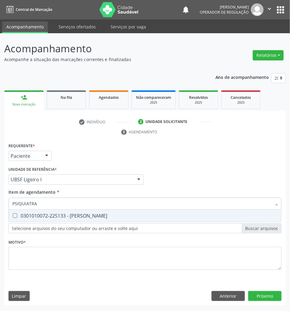
click at [145, 215] on div "0301010072-225133 - [PERSON_NAME]" at bounding box center [144, 216] width 265 height 5
checkbox Psiquiatra "true"
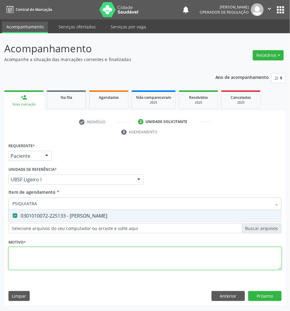
click at [117, 262] on div "Requerente * Paciente Profissional de Saúde Paciente Nenhum resultado encontrad…" at bounding box center [144, 210] width 273 height 137
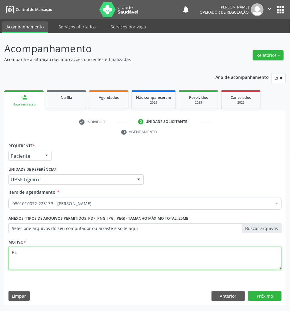
type textarea "R"
type textarea "AVALIAÇÃO"
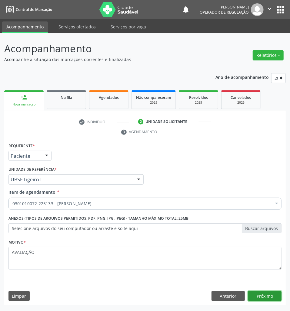
click button "Próximo" at bounding box center [264, 296] width 33 height 10
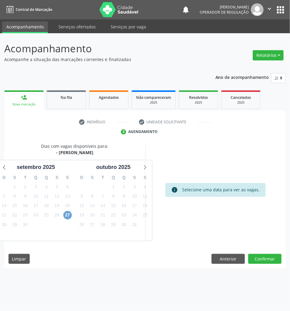
click at [68, 216] on span "27" at bounding box center [67, 215] width 8 height 8
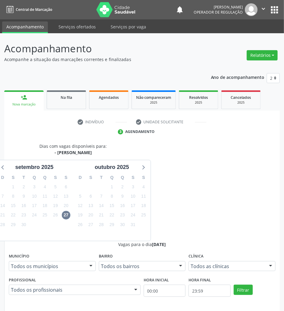
drag, startPoint x: 248, startPoint y: 243, endPoint x: 256, endPoint y: 252, distance: 12.2
radio input "true"
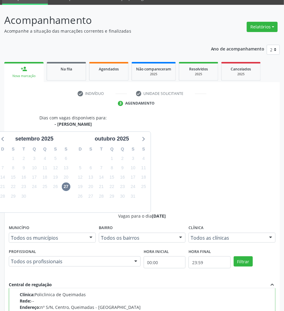
scroll to position [63, 0]
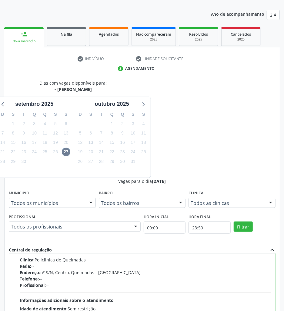
drag, startPoint x: 271, startPoint y: 296, endPoint x: 268, endPoint y: 290, distance: 7.5
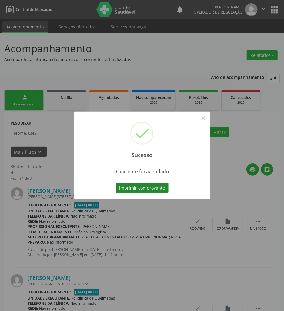
click at [146, 185] on button "Imprimir comprovante" at bounding box center [142, 188] width 53 height 10
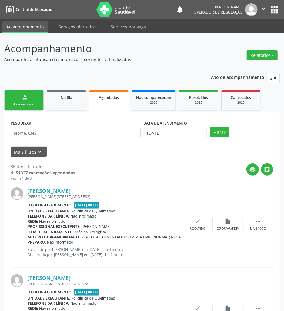
click at [72, 85] on div "Sucesso × O paciente foi agendado. Imprimir comprovante Cancel" at bounding box center [142, 155] width 284 height 311
click at [66, 102] on link "Na fila" at bounding box center [66, 100] width 39 height 20
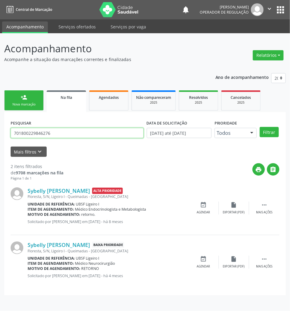
click at [72, 129] on input "701800229846276" at bounding box center [77, 133] width 133 height 10
click at [72, 131] on input "701800229846276" at bounding box center [77, 133] width 133 height 10
type input "705003686218556"
click at [259, 127] on button "Filtrar" at bounding box center [268, 132] width 19 height 10
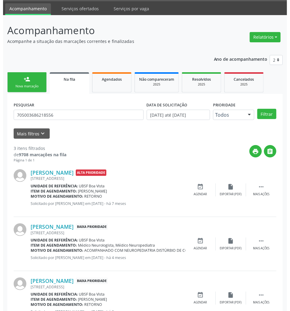
scroll to position [43, 0]
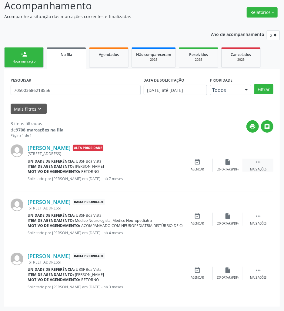
click at [257, 164] on icon "" at bounding box center [258, 162] width 7 height 7
click at [193, 165] on div "cancel Cancelar" at bounding box center [197, 165] width 30 height 13
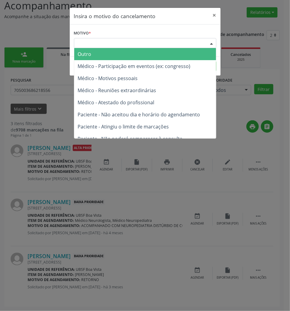
drag, startPoint x: 178, startPoint y: 45, endPoint x: 180, endPoint y: 55, distance: 9.8
click at [179, 46] on div "Escolha o motivo" at bounding box center [145, 43] width 142 height 10
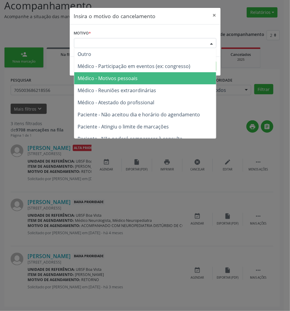
click at [177, 77] on span "Médico - Motivos pessoais" at bounding box center [145, 78] width 142 height 12
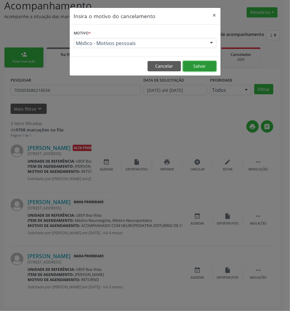
click at [199, 68] on button "Salvar" at bounding box center [199, 66] width 33 height 10
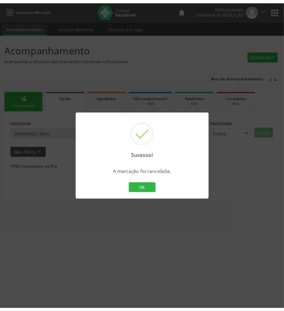
scroll to position [0, 0]
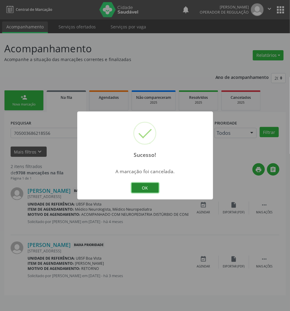
click at [143, 190] on button "OK" at bounding box center [144, 188] width 27 height 10
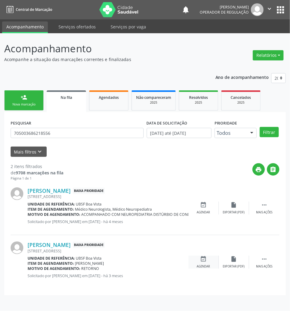
click at [198, 265] on div "event_available Agendar" at bounding box center [203, 262] width 30 height 13
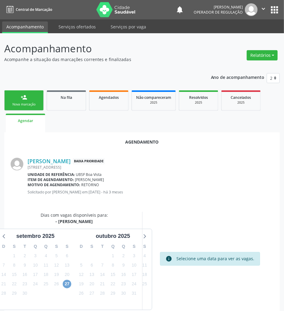
click at [65, 282] on span "27" at bounding box center [67, 284] width 8 height 8
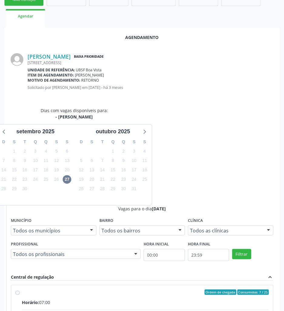
drag, startPoint x: 192, startPoint y: 246, endPoint x: 85, endPoint y: 217, distance: 110.3
click at [20, 290] on input "Ordem de chegada Consumidos: 7 / 25 Horário: 07:00 Clínica: Policlinica de Quei…" at bounding box center [17, 292] width 4 height 5
radio input "true"
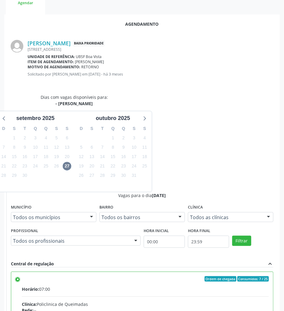
scroll to position [125, 0]
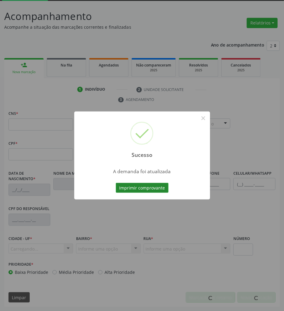
scroll to position [33, 0]
click at [149, 191] on button "Imprimir comprovante" at bounding box center [142, 188] width 53 height 10
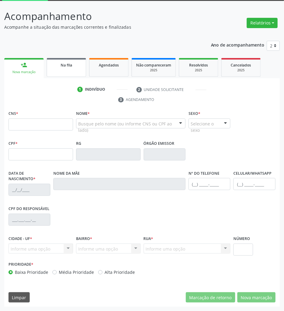
click at [77, 67] on div "Na fila" at bounding box center [66, 65] width 30 height 6
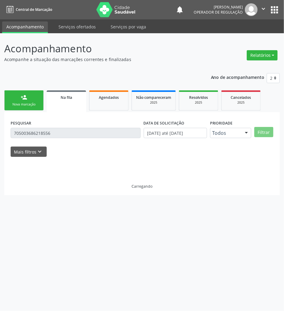
scroll to position [0, 0]
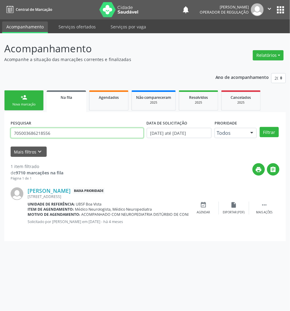
click at [36, 136] on input "705003686218556" at bounding box center [77, 133] width 133 height 10
click at [88, 130] on input "705003686218556" at bounding box center [77, 133] width 133 height 10
type input "700907995986897"
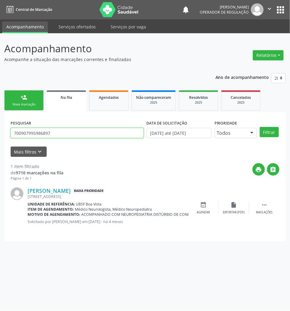
click at [259, 127] on button "Filtrar" at bounding box center [268, 132] width 19 height 10
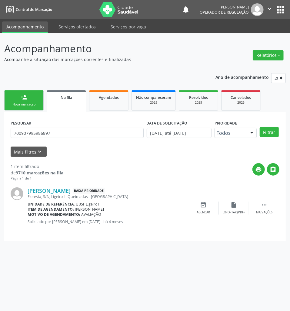
click at [210, 215] on div "Geovana Pereira da Silva Baixa Prioridade Floresta, S/N, Ligeiro I - Queimadas …" at bounding box center [145, 208] width 268 height 54
click at [208, 211] on div "Agendar" at bounding box center [203, 213] width 13 height 4
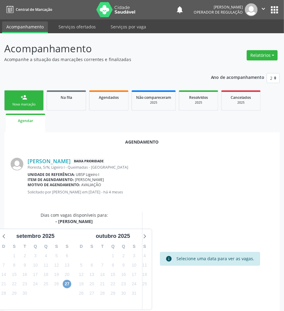
click at [69, 286] on span "27" at bounding box center [67, 284] width 8 height 8
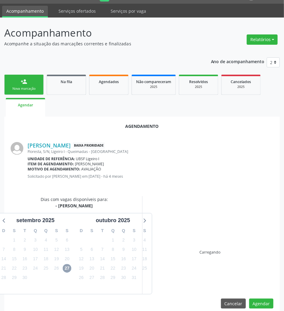
scroll to position [24, 0]
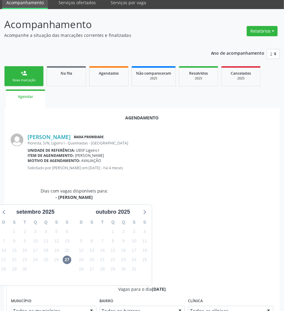
drag, startPoint x: 229, startPoint y: 267, endPoint x: 228, endPoint y: 271, distance: 3.7
radio input "true"
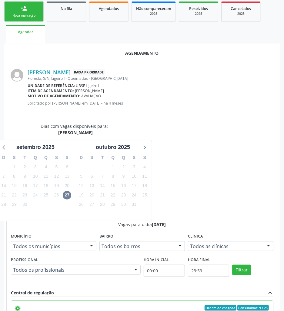
scroll to position [125, 0]
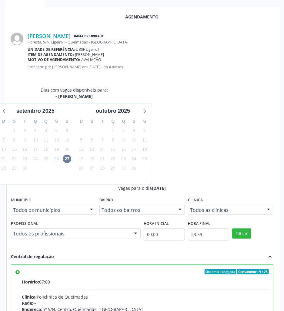
click at [266, 301] on div "Agendamento Geovana Pereira da Silva Baixa Prioridade Floresta, S/N, Ligeiro I …" at bounding box center [141, 204] width 275 height 395
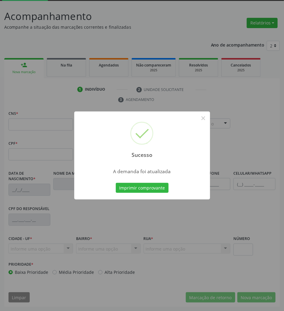
scroll to position [33, 0]
click at [159, 187] on button "Imprimir comprovante" at bounding box center [142, 188] width 53 height 10
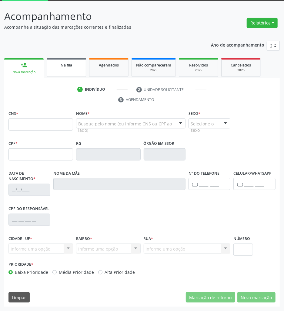
scroll to position [33, 0]
click at [64, 68] on link "Na fila" at bounding box center [66, 67] width 39 height 19
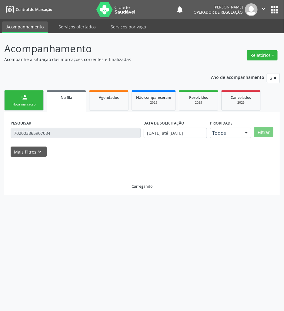
scroll to position [0, 0]
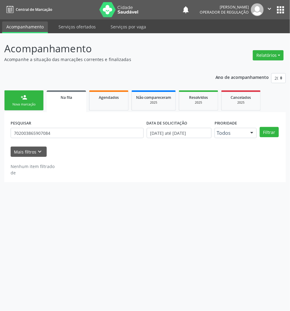
click at [83, 127] on div "PESQUISAR 702003865907084" at bounding box center [77, 131] width 136 height 24
click at [83, 129] on input "702003865907084" at bounding box center [77, 133] width 133 height 10
type input "700004096327209"
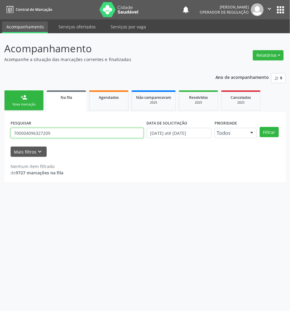
click at [259, 127] on button "Filtrar" at bounding box center [268, 132] width 19 height 10
click at [52, 136] on input "700004096327209" at bounding box center [77, 133] width 133 height 10
click at [110, 102] on link "Agendados" at bounding box center [108, 100] width 39 height 20
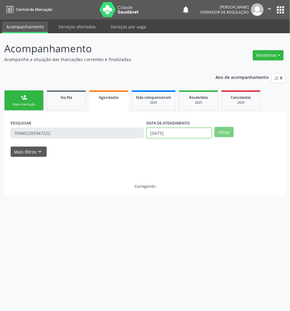
drag, startPoint x: 169, startPoint y: 135, endPoint x: 131, endPoint y: 138, distance: 38.3
click at [167, 136] on body "Central de Marcação notifications [PERSON_NAME] Operador de regulação  Configu…" at bounding box center [145, 155] width 290 height 311
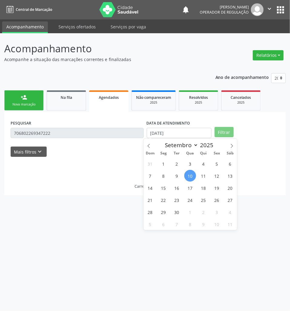
select select "8"
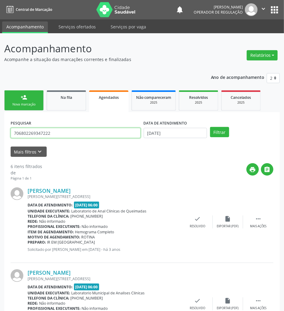
click at [114, 137] on input "706802269347222" at bounding box center [76, 133] width 130 height 10
paste input "0004096327209"
type input "700004096327209,"
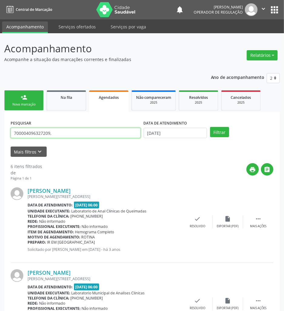
click at [210, 127] on button "Filtrar" at bounding box center [219, 132] width 19 height 10
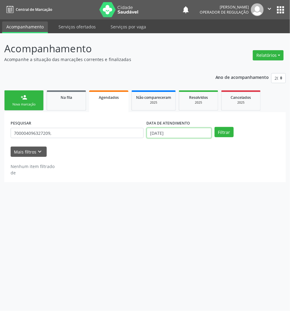
click at [159, 134] on input "[DATE]" at bounding box center [178, 133] width 65 height 10
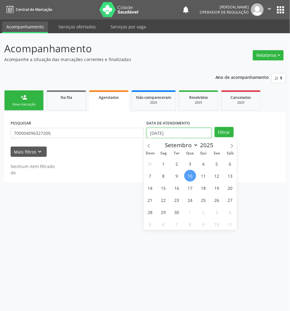
click at [159, 134] on input "[DATE]" at bounding box center [178, 133] width 65 height 10
drag, startPoint x: 180, startPoint y: 205, endPoint x: 112, endPoint y: 164, distance: 79.5
click at [180, 204] on span "23" at bounding box center [177, 200] width 12 height 12
type input "23/09/2025"
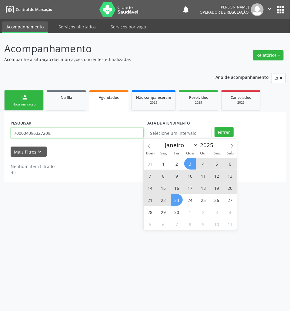
click at [107, 138] on input "700004096327209," at bounding box center [77, 133] width 133 height 10
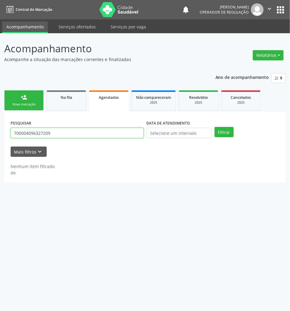
type input "700004096327209"
click at [214, 127] on button "Filtrar" at bounding box center [223, 132] width 19 height 10
click at [94, 127] on div "PESQUISAR 700004096327209" at bounding box center [77, 131] width 136 height 24
click at [94, 135] on input "700004096327209" at bounding box center [77, 133] width 133 height 10
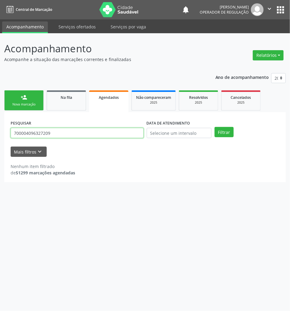
click at [102, 137] on input "700004096327209" at bounding box center [77, 133] width 133 height 10
click at [214, 127] on button "Filtrar" at bounding box center [223, 132] width 19 height 10
click at [74, 102] on link "Na fila" at bounding box center [66, 100] width 39 height 20
click at [68, 136] on input "700004096327209" at bounding box center [77, 133] width 133 height 10
click at [259, 127] on button "Filtrar" at bounding box center [268, 132] width 19 height 10
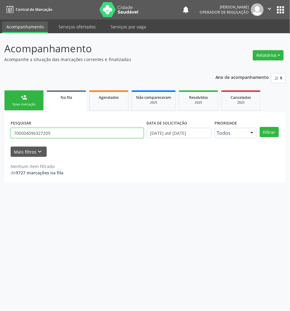
click at [69, 136] on input "700004096327209" at bounding box center [77, 133] width 133 height 10
type input "705507412177010"
click at [259, 127] on button "Filtrar" at bounding box center [268, 132] width 19 height 10
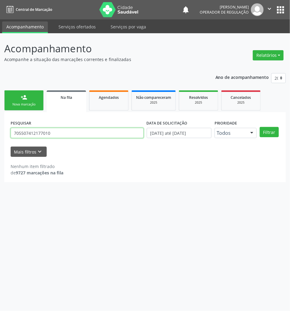
click at [82, 135] on input "705507412177010" at bounding box center [77, 133] width 133 height 10
click at [103, 97] on span "Agendados" at bounding box center [109, 97] width 20 height 5
select select "8"
click at [112, 138] on input "700004096327209" at bounding box center [77, 133] width 133 height 10
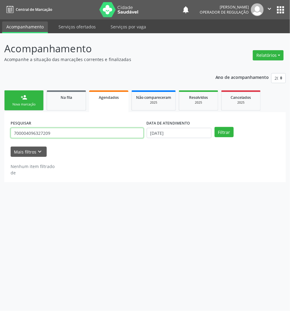
click at [112, 138] on input "700004096327209" at bounding box center [77, 133] width 133 height 10
paste input "5507412177010"
type input "705507412177010"
click at [214, 127] on button "Filtrar" at bounding box center [223, 132] width 19 height 10
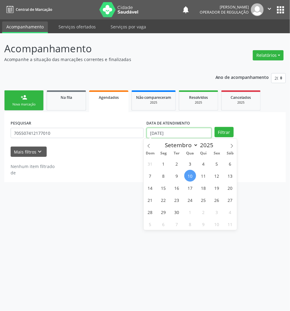
click at [164, 138] on body "Central de Marcação notifications Jayane Ellen Pereira Farias Operador de regul…" at bounding box center [145, 155] width 290 height 311
click at [162, 158] on div "31 1 2 3 4 5 6 7 8 9 10 11 12 13 14 15 16 17 18 19 20 21 22 23 24 25 26 27 28 2…" at bounding box center [189, 194] width 93 height 73
click at [162, 159] on span "1" at bounding box center [163, 164] width 12 height 12
type input "01/09/2025"
click at [233, 131] on div "Filtrar" at bounding box center [247, 132] width 68 height 10
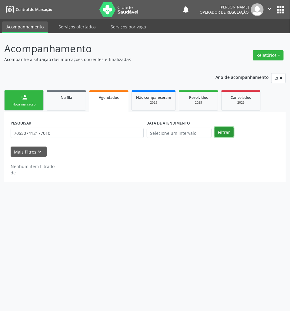
click at [230, 131] on button "Filtrar" at bounding box center [223, 132] width 19 height 10
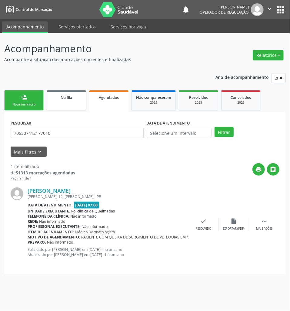
click at [68, 97] on span "Na fila" at bounding box center [67, 97] width 12 height 5
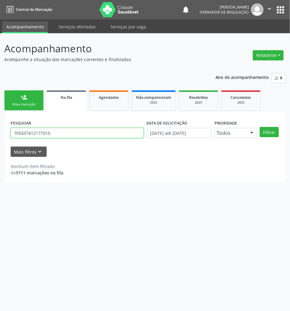
click at [66, 137] on input "705507412177010" at bounding box center [77, 133] width 133 height 10
click at [259, 127] on button "Filtrar" at bounding box center [268, 132] width 19 height 10
click at [65, 136] on input "700405430810445" at bounding box center [77, 133] width 133 height 10
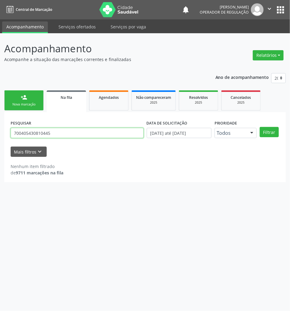
click at [65, 136] on input "700405430810445" at bounding box center [77, 133] width 133 height 10
click at [64, 136] on input "700405430810445" at bounding box center [77, 133] width 133 height 10
type input "704708710211730"
click at [259, 127] on button "Filtrar" at bounding box center [268, 132] width 19 height 10
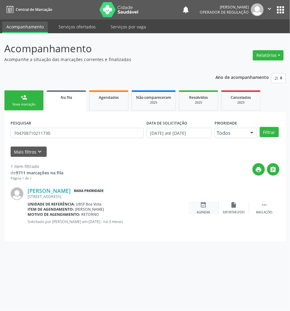
click at [202, 203] on icon "event_available" at bounding box center [203, 205] width 7 height 7
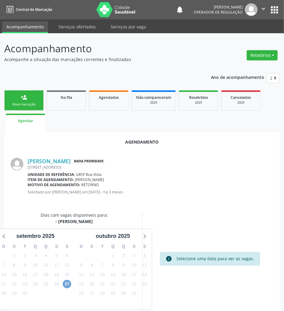
click at [69, 284] on span "27" at bounding box center [67, 284] width 8 height 8
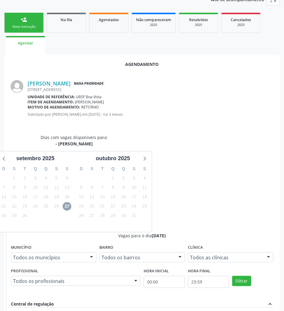
scroll to position [115, 0]
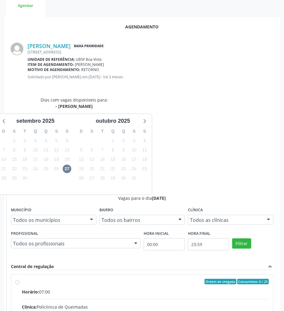
click at [198, 304] on div "Clínica: Policlinica de Queimadas" at bounding box center [145, 307] width 247 height 6
click at [20, 279] on input "Ordem de chegada Consumidos: 6 / 25 Horário: 07:00 Clínica: Policlinica de Quei…" at bounding box center [17, 281] width 4 height 5
radio input "true"
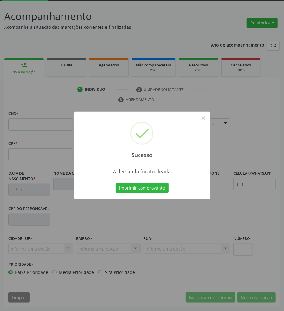
scroll to position [33, 0]
click at [116, 183] on button "Imprimir comprovante" at bounding box center [142, 188] width 53 height 10
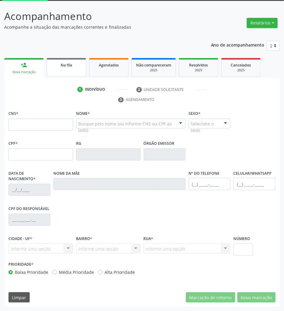
click at [73, 63] on div "Na fila" at bounding box center [66, 65] width 30 height 6
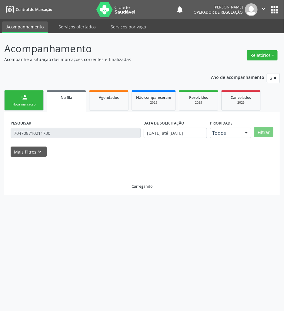
scroll to position [0, 0]
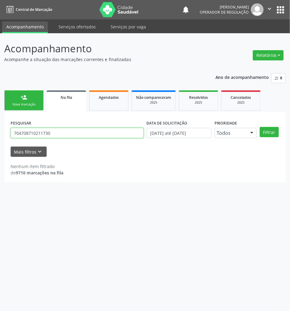
click at [43, 135] on input "704708710211730" at bounding box center [77, 133] width 133 height 10
click at [259, 127] on button "Filtrar" at bounding box center [268, 132] width 19 height 10
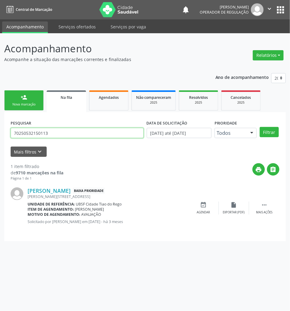
click at [55, 133] on input "70250532150113" at bounding box center [77, 133] width 133 height 10
type input "702505321501137"
click at [259, 127] on button "Filtrar" at bounding box center [268, 132] width 19 height 10
click at [202, 205] on icon "event_available" at bounding box center [203, 205] width 7 height 7
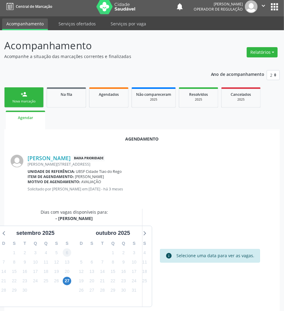
scroll to position [24, 0]
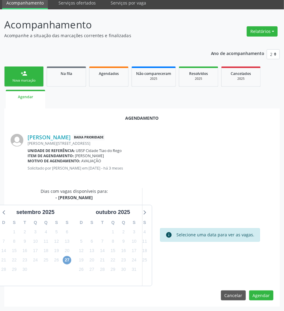
click at [66, 260] on span "27" at bounding box center [67, 260] width 8 height 8
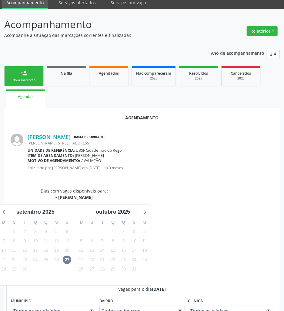
drag, startPoint x: 200, startPoint y: 286, endPoint x: 182, endPoint y: 279, distance: 19.7
radio input "true"
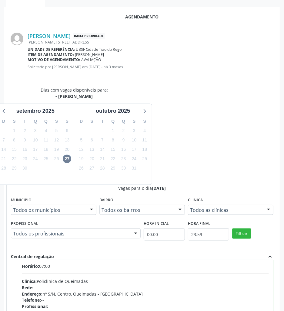
scroll to position [31, 0]
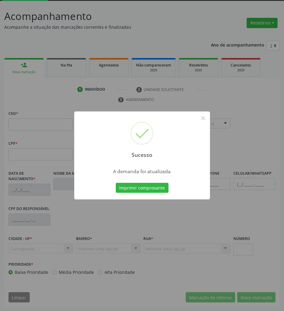
scroll to position [33, 0]
click at [116, 183] on button "Imprimir comprovante" at bounding box center [142, 188] width 53 height 10
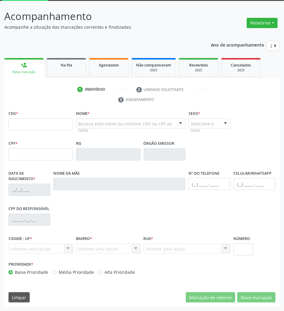
drag, startPoint x: 79, startPoint y: 66, endPoint x: 4, endPoint y: 97, distance: 80.8
click at [77, 67] on div "Na fila" at bounding box center [66, 65] width 30 height 6
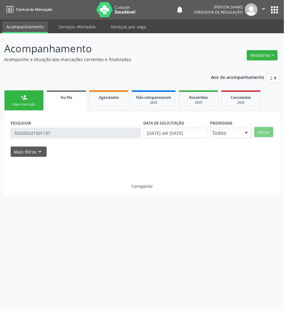
scroll to position [0, 0]
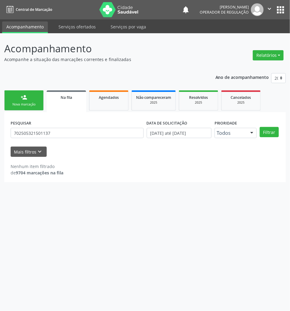
click at [69, 230] on div "Acompanhamento Acompanhe a situação das marcações correntes e finalizadas Relat…" at bounding box center [145, 172] width 290 height 278
click at [18, 135] on input "702505321501137" at bounding box center [77, 133] width 133 height 10
type input "700201467707522"
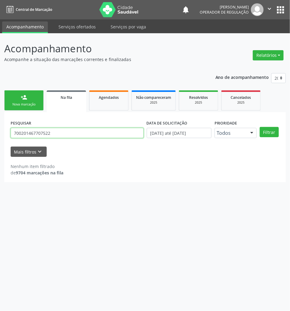
click at [259, 127] on button "Filtrar" at bounding box center [268, 132] width 19 height 10
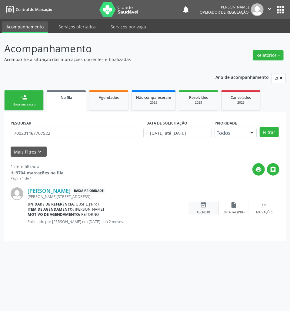
click at [207, 207] on div "event_available Agendar" at bounding box center [203, 208] width 30 height 13
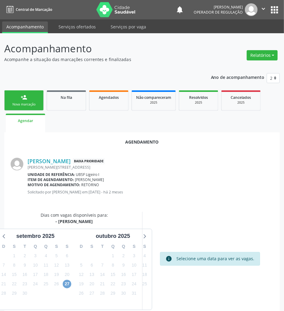
click at [68, 285] on span "27" at bounding box center [67, 284] width 8 height 8
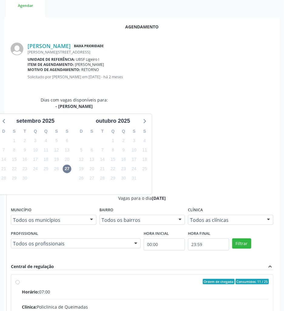
drag, startPoint x: 208, startPoint y: 211, endPoint x: 91, endPoint y: 232, distance: 119.0
click at [206, 304] on div "Clínica: Policlinica de Queimadas" at bounding box center [145, 307] width 247 height 6
radio input "true"
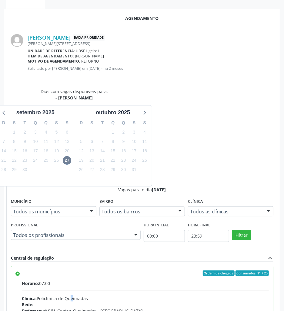
scroll to position [125, 0]
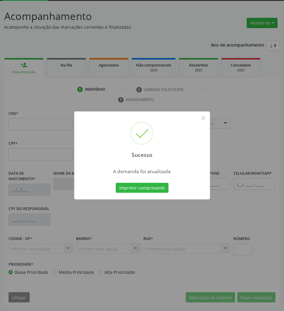
scroll to position [33, 0]
click at [148, 186] on button "Imprimir comprovante" at bounding box center [142, 188] width 53 height 10
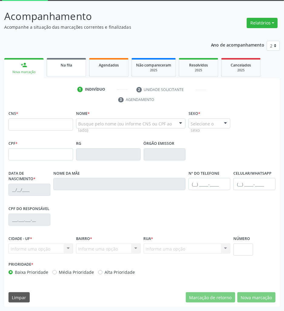
click at [59, 74] on link "Na fila" at bounding box center [66, 67] width 39 height 19
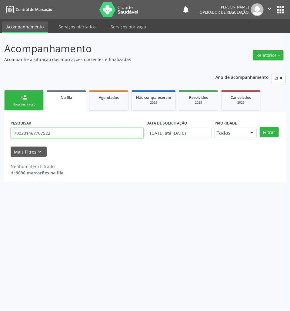
click at [44, 131] on input "700201467707522" at bounding box center [77, 133] width 133 height 10
paste input "8603195916090"
click at [259, 127] on button "Filtrar" at bounding box center [268, 132] width 19 height 10
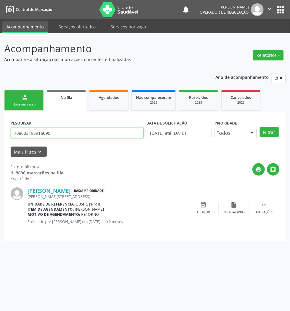
click at [47, 133] on input "708603195916090" at bounding box center [77, 133] width 133 height 10
click at [48, 134] on input "708603195916090" at bounding box center [77, 133] width 133 height 10
type input "700605450383362"
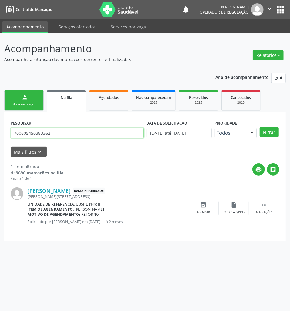
click at [259, 127] on button "Filtrar" at bounding box center [268, 132] width 19 height 10
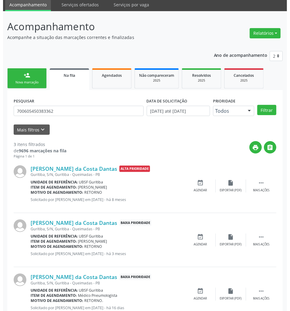
scroll to position [43, 0]
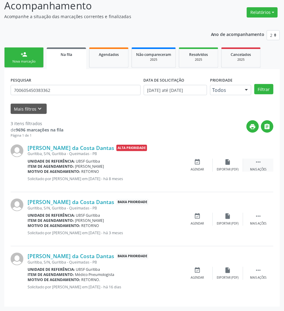
click at [266, 162] on div " Mais ações" at bounding box center [258, 165] width 30 height 13
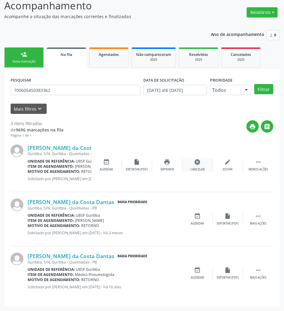
click at [192, 162] on div "cancel Cancelar" at bounding box center [197, 165] width 30 height 13
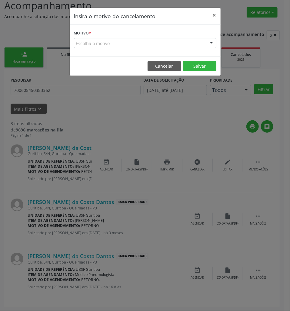
click at [176, 37] on form "Motivo * Escolha o motivo Outro Médico - Participação em eventos (ex: congresso…" at bounding box center [145, 38] width 142 height 19
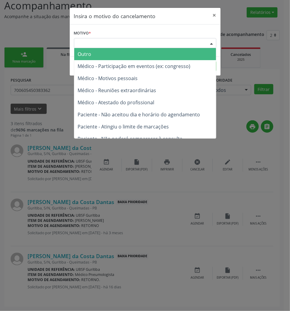
drag, startPoint x: 178, startPoint y: 45, endPoint x: 169, endPoint y: 72, distance: 28.1
click at [178, 45] on div "Escolha o motivo" at bounding box center [145, 43] width 142 height 10
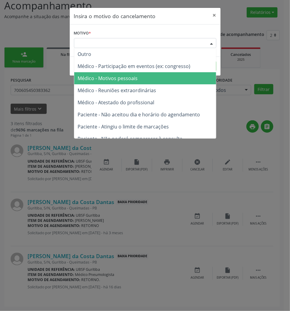
click at [166, 77] on span "Médico - Motivos pessoais" at bounding box center [145, 78] width 142 height 12
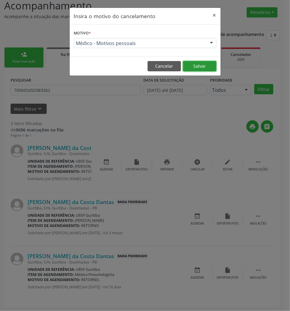
click at [199, 67] on button "Salvar" at bounding box center [199, 66] width 33 height 10
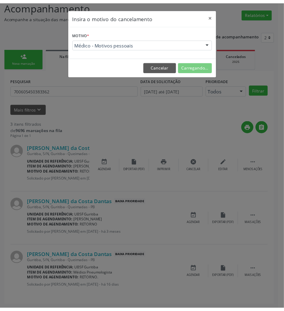
scroll to position [0, 0]
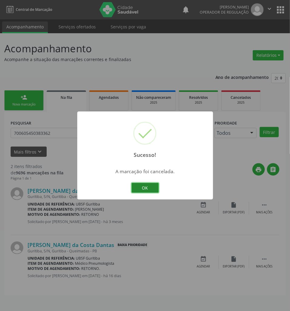
click at [135, 186] on button "OK" at bounding box center [144, 188] width 27 height 10
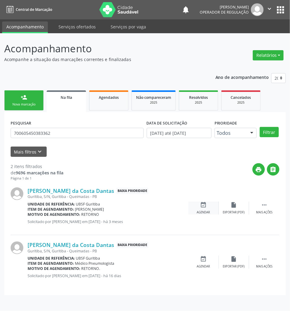
click at [205, 210] on div "event_available Agendar" at bounding box center [203, 208] width 30 height 13
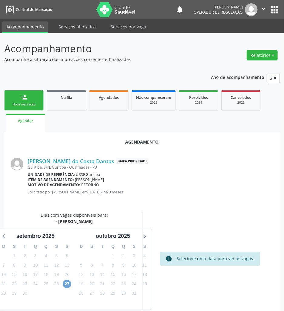
click at [68, 283] on span "27" at bounding box center [67, 284] width 8 height 8
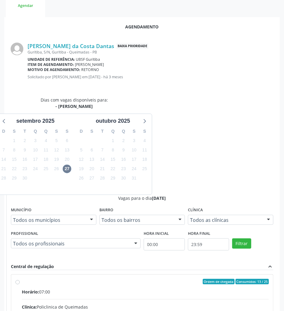
drag, startPoint x: 217, startPoint y: 226, endPoint x: 90, endPoint y: 254, distance: 130.4
radio input "true"
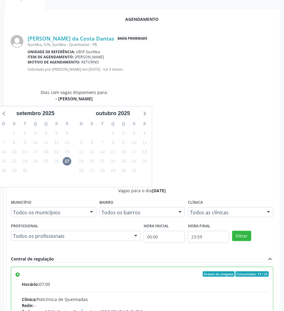
scroll to position [125, 0]
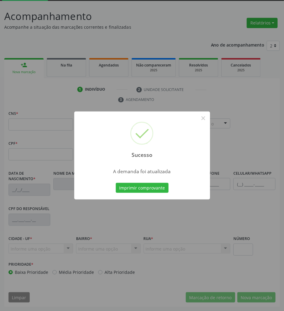
scroll to position [33, 0]
click at [137, 183] on button "Imprimir comprovante" at bounding box center [142, 188] width 53 height 10
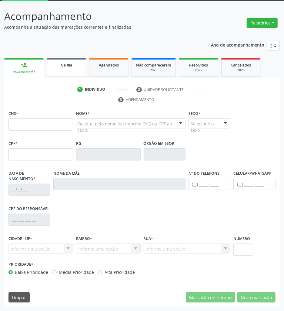
click at [77, 65] on div "Na fila" at bounding box center [66, 65] width 30 height 6
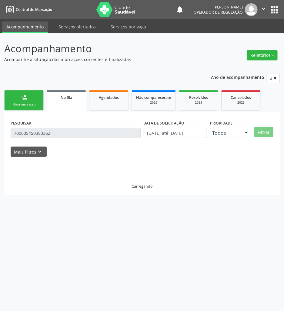
scroll to position [0, 0]
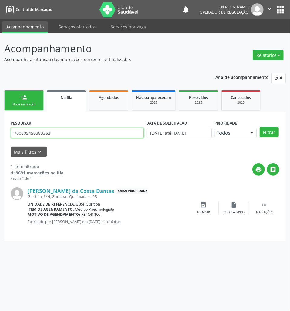
click at [53, 133] on input "700605450383362" at bounding box center [77, 133] width 133 height 10
type input "700006238618501"
click at [259, 127] on button "Filtrar" at bounding box center [268, 132] width 19 height 10
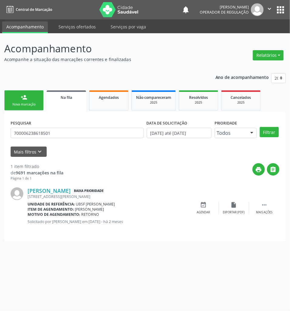
click at [198, 215] on div "Erasmilton Barbosa Rodrigues Júnior Baixa Prioridade Santa Terezinha, 27, Aniba…" at bounding box center [145, 208] width 268 height 54
click at [197, 208] on div "event_available Agendar" at bounding box center [203, 208] width 30 height 13
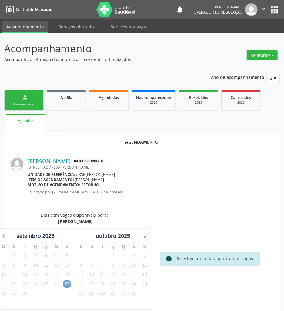
click at [67, 284] on span "27" at bounding box center [67, 284] width 8 height 8
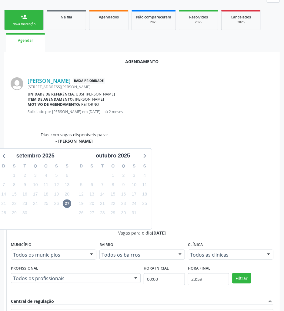
click at [20, 311] on input "Ordem de chegada Consumidos: 15 / 25 Horário: 07:00 Clínica: Policlinica de Que…" at bounding box center [17, 316] width 4 height 5
radio input "true"
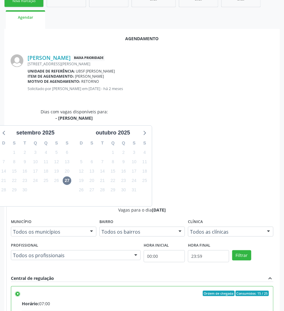
scroll to position [125, 0]
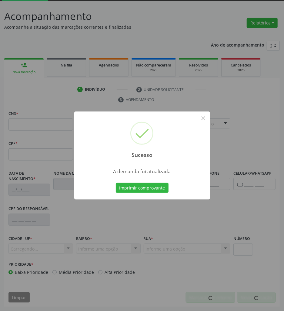
click at [116, 183] on button "Imprimir comprovante" at bounding box center [142, 188] width 53 height 10
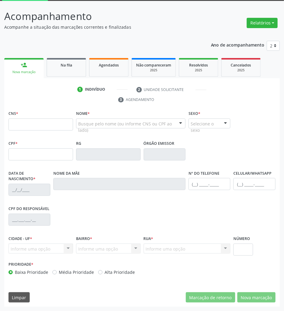
drag, startPoint x: 64, startPoint y: 74, endPoint x: 61, endPoint y: 75, distance: 3.3
click at [64, 74] on link "Na fila" at bounding box center [66, 67] width 39 height 19
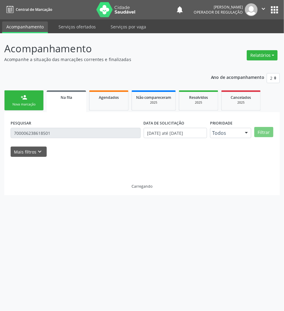
scroll to position [0, 0]
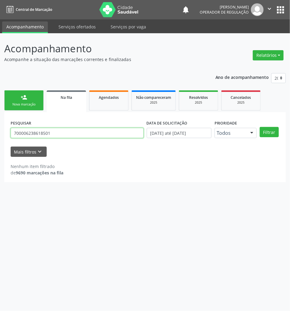
click at [48, 137] on input "700006238618501" at bounding box center [77, 133] width 133 height 10
click at [48, 138] on input "700006238618501" at bounding box center [77, 133] width 133 height 10
click at [259, 127] on button "Filtrar" at bounding box center [268, 132] width 19 height 10
click at [52, 133] on input "706006811868140" at bounding box center [77, 133] width 133 height 10
click at [52, 134] on input "706006811868140" at bounding box center [77, 133] width 133 height 10
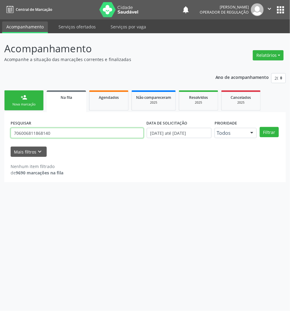
click at [86, 137] on input "706006811868140" at bounding box center [77, 133] width 133 height 10
type input "700508100756651"
click at [259, 127] on button "Filtrar" at bounding box center [268, 132] width 19 height 10
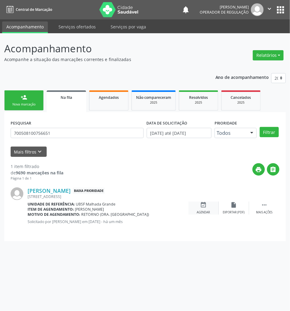
click at [206, 207] on div "event_available Agendar" at bounding box center [203, 208] width 30 height 13
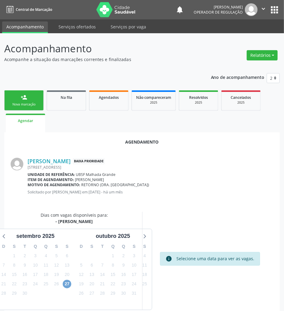
click at [67, 285] on span "27" at bounding box center [67, 284] width 8 height 8
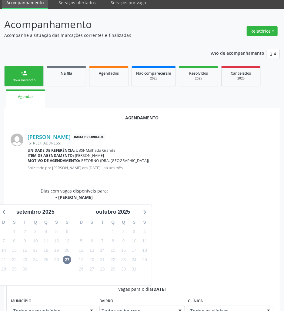
drag, startPoint x: 240, startPoint y: 278, endPoint x: 67, endPoint y: 237, distance: 177.9
radio input "true"
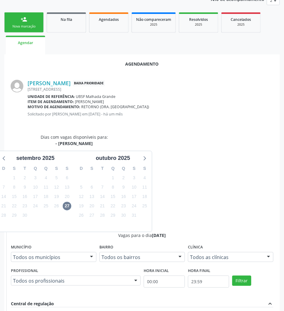
scroll to position [125, 0]
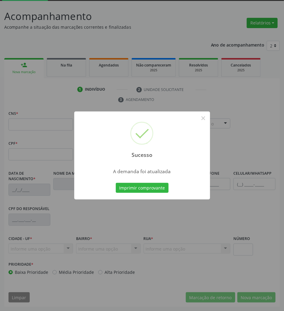
scroll to position [33, 0]
click at [116, 183] on button "Imprimir comprovante" at bounding box center [142, 188] width 53 height 10
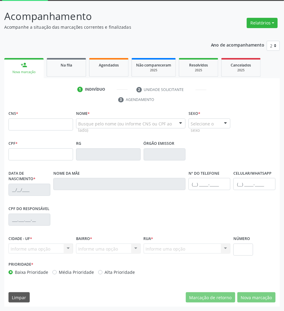
click at [69, 69] on link "Na fila" at bounding box center [66, 67] width 39 height 19
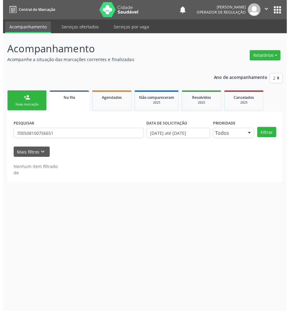
scroll to position [0, 0]
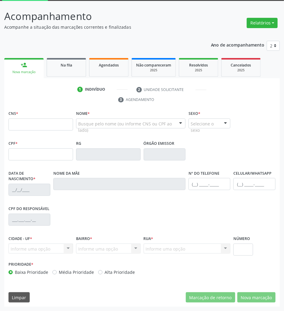
scroll to position [33, 0]
click at [74, 55] on div "Ano de acompanhamento 2025 2024 2023 2022 2021 person_add Nova marcação Na fila…" at bounding box center [141, 172] width 275 height 271
click at [74, 62] on div "Na fila" at bounding box center [66, 65] width 30 height 6
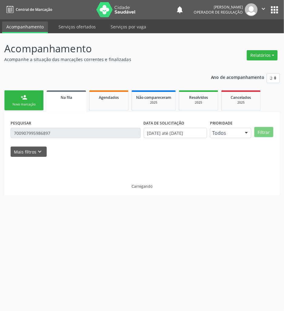
scroll to position [0, 0]
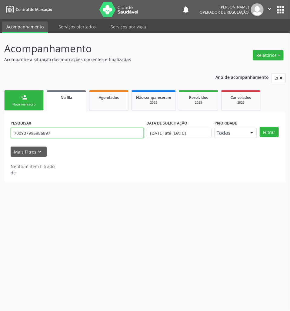
click at [51, 135] on input "700907995986897" at bounding box center [77, 133] width 133 height 10
click at [259, 127] on button "Filtrar" at bounding box center [268, 132] width 19 height 10
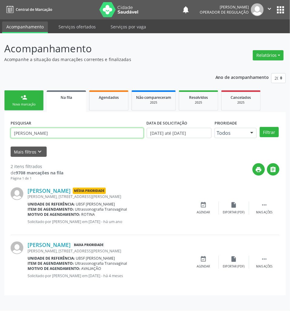
click at [80, 133] on input "[PERSON_NAME]" at bounding box center [77, 133] width 133 height 10
type input "706209016764366"
click at [259, 127] on button "Filtrar" at bounding box center [268, 132] width 19 height 10
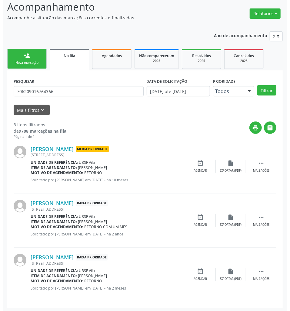
scroll to position [43, 0]
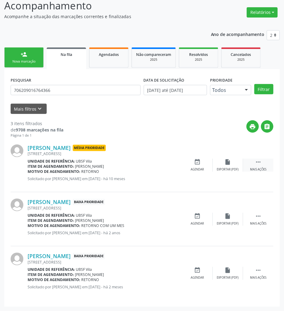
drag, startPoint x: 256, startPoint y: 163, endPoint x: 244, endPoint y: 169, distance: 13.1
click at [256, 163] on icon "" at bounding box center [258, 162] width 7 height 7
click at [195, 161] on icon "cancel" at bounding box center [197, 162] width 7 height 7
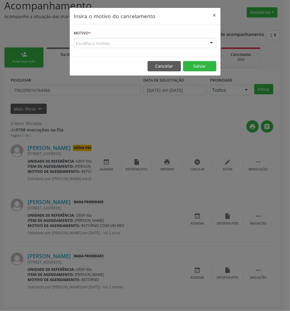
drag, startPoint x: 194, startPoint y: 50, endPoint x: 187, endPoint y: 61, distance: 13.3
click at [194, 52] on div "Motivo * Escolha o motivo Outro Médico - Participação em eventos (ex: congresso…" at bounding box center [145, 41] width 151 height 32
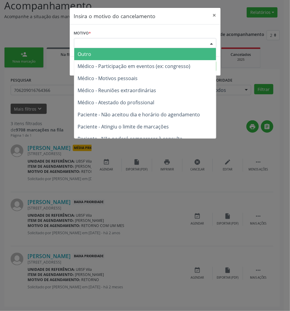
click at [192, 46] on div "Escolha o motivo" at bounding box center [145, 43] width 142 height 10
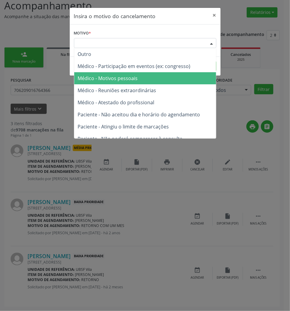
click at [184, 80] on span "Médico - Motivos pessoais" at bounding box center [145, 78] width 142 height 12
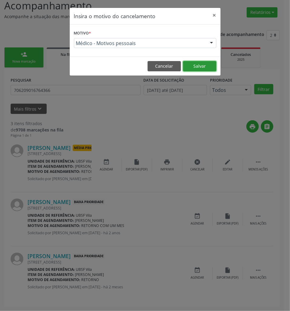
click at [202, 68] on button "Salvar" at bounding box center [199, 66] width 33 height 10
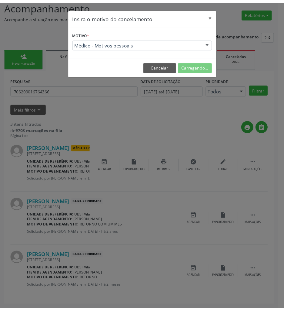
scroll to position [0, 0]
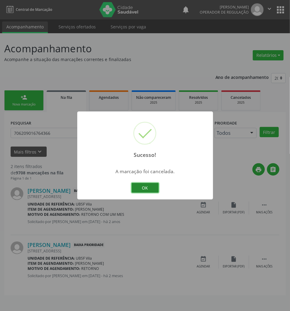
click at [135, 188] on button "OK" at bounding box center [144, 188] width 27 height 10
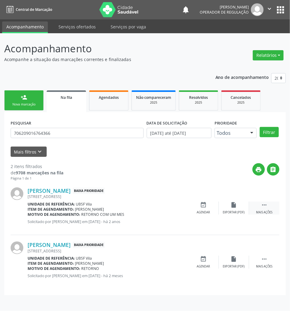
click at [261, 205] on icon "" at bounding box center [264, 205] width 7 height 7
click at [207, 203] on div "cancel Cancelar" at bounding box center [203, 208] width 30 height 13
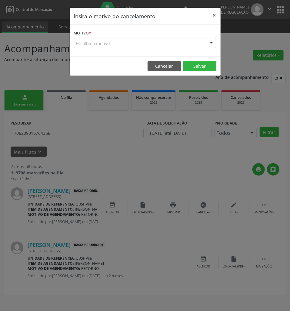
drag, startPoint x: 153, startPoint y: 36, endPoint x: 154, endPoint y: 42, distance: 5.7
click at [153, 38] on form "Motivo * Escolha o motivo Outro Médico - Participação em eventos (ex: congresso…" at bounding box center [145, 38] width 142 height 19
drag, startPoint x: 156, startPoint y: 43, endPoint x: 154, endPoint y: 58, distance: 14.6
click at [156, 44] on div "Escolha o motivo" at bounding box center [145, 43] width 142 height 10
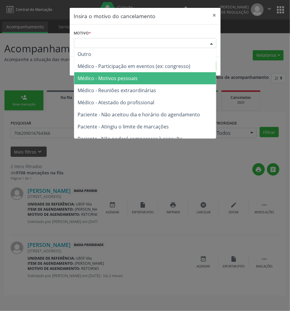
click at [154, 79] on span "Médico - Motivos pessoais" at bounding box center [145, 78] width 142 height 12
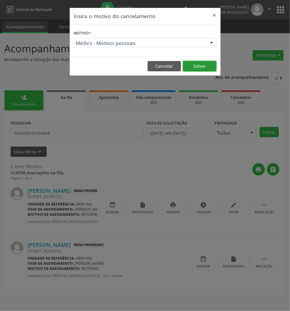
click at [201, 63] on button "Salvar" at bounding box center [199, 66] width 33 height 10
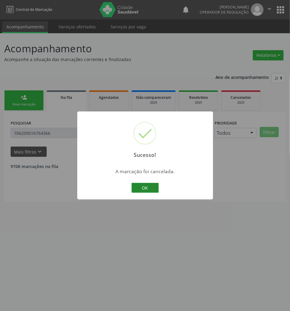
click at [148, 195] on div "Sucesso! × A marcação foi cancelada. OK Cancel" at bounding box center [145, 156] width 136 height 88
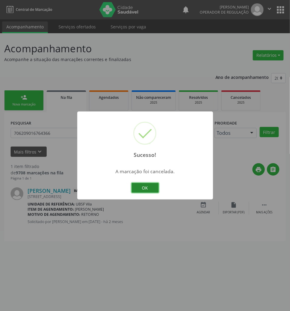
click at [148, 186] on button "OK" at bounding box center [144, 188] width 27 height 10
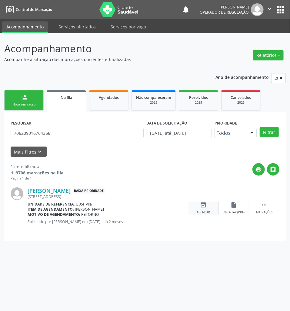
click at [197, 203] on div "event_available Agendar" at bounding box center [203, 208] width 30 height 13
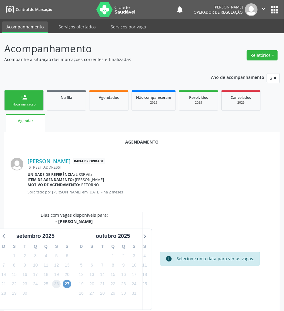
drag, startPoint x: 60, startPoint y: 285, endPoint x: 63, endPoint y: 284, distance: 3.7
click at [62, 284] on div "D S T Q Q S S 31 1 2 3 4 5 6 7 8 9 10 11 12 13 14 15 16 17 18 19 20 21 22 23 24…" at bounding box center [35, 276] width 77 height 70
click at [65, 283] on span "27" at bounding box center [67, 284] width 8 height 8
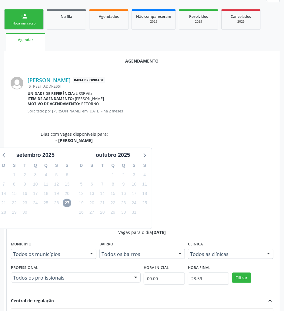
scroll to position [115, 0]
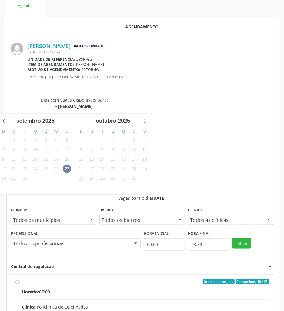
click at [20, 279] on input "Ordem de chegada Consumidos: 10 / 25 Horário: 07:00 Clínica: Policlinica de Que…" at bounding box center [17, 281] width 4 height 5
radio input "true"
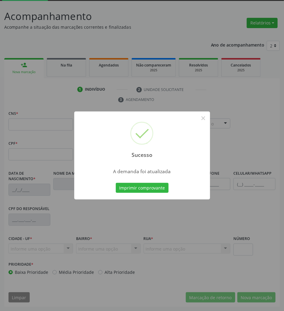
scroll to position [33, 0]
click at [135, 188] on button "Imprimir comprovante" at bounding box center [142, 188] width 53 height 10
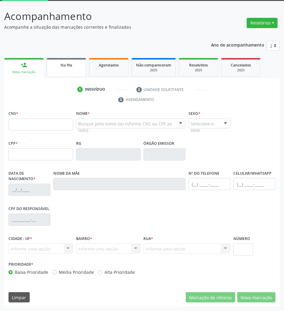
click at [70, 66] on span "Na fila" at bounding box center [67, 65] width 12 height 5
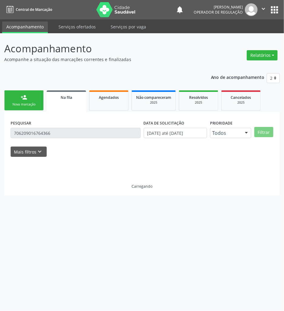
scroll to position [0, 0]
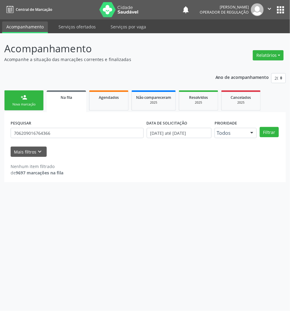
drag, startPoint x: 34, startPoint y: 140, endPoint x: 31, endPoint y: 136, distance: 4.3
click at [31, 137] on div "PESQUISAR 706209016764366" at bounding box center [77, 131] width 136 height 24
click at [31, 136] on input "706209016764366" at bounding box center [77, 133] width 133 height 10
type input "708603195916090"
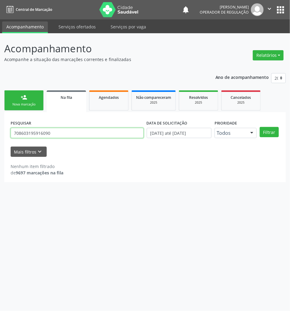
click at [259, 127] on button "Filtrar" at bounding box center [268, 132] width 19 height 10
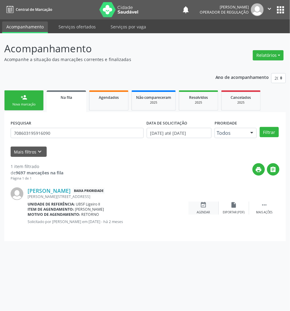
click at [208, 206] on div "event_available Agendar" at bounding box center [203, 208] width 30 height 13
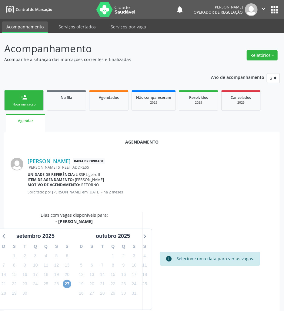
click at [67, 281] on span "27" at bounding box center [67, 284] width 8 height 8
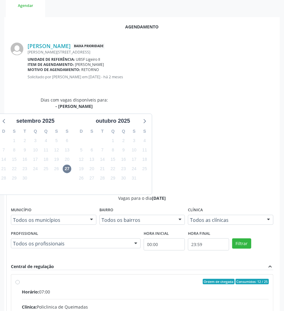
click at [20, 279] on input "Ordem de chegada Consumidos: 12 / 25 Horário: 07:00 Clínica: Policlinica de Que…" at bounding box center [17, 281] width 4 height 5
radio input "true"
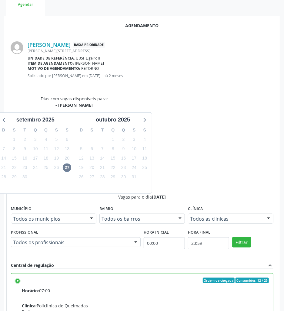
scroll to position [125, 0]
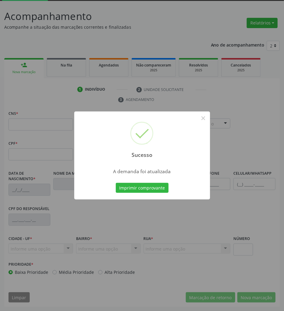
scroll to position [33, 0]
click at [136, 187] on button "Imprimir comprovante" at bounding box center [142, 188] width 53 height 10
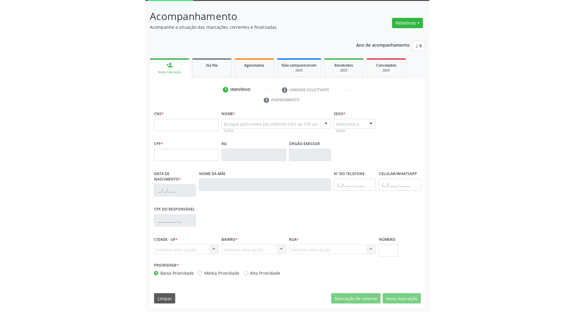
scroll to position [16, 0]
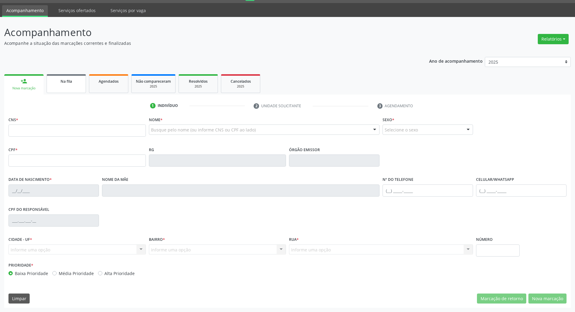
click at [63, 85] on link "Na fila" at bounding box center [66, 83] width 39 height 19
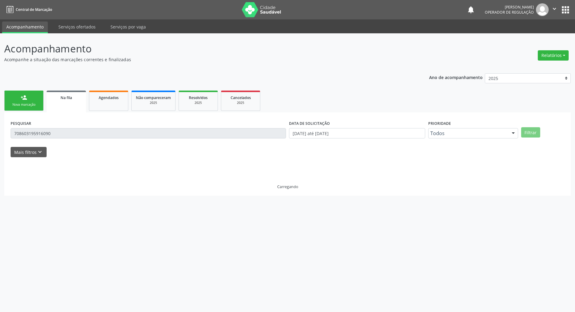
scroll to position [0, 0]
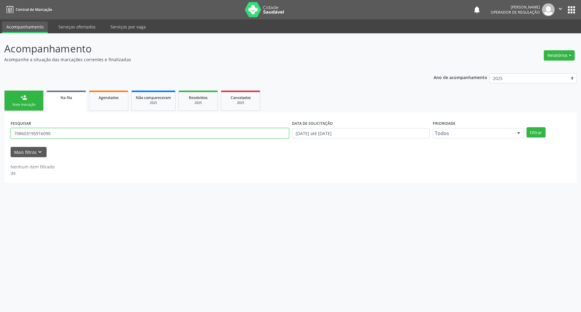
click at [96, 131] on input "708603195916090" at bounding box center [150, 133] width 278 height 10
type input "703404279983513"
click at [283, 127] on button "Filtrar" at bounding box center [536, 132] width 19 height 10
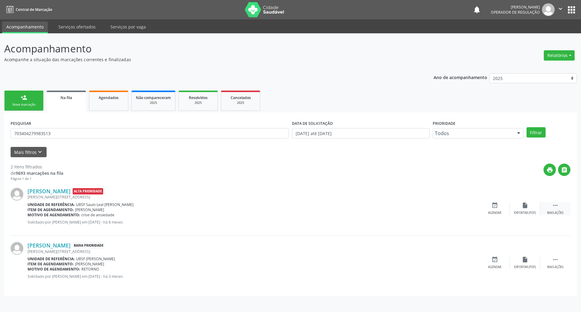
drag, startPoint x: 561, startPoint y: 205, endPoint x: 550, endPoint y: 205, distance: 11.2
click at [283, 205] on div " Mais ações" at bounding box center [555, 208] width 30 height 13
click at [283, 204] on icon "cancel" at bounding box center [495, 205] width 7 height 7
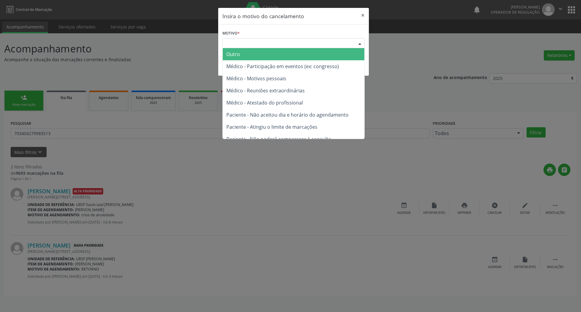
click at [283, 39] on div "Escolha o motivo" at bounding box center [293, 43] width 142 height 10
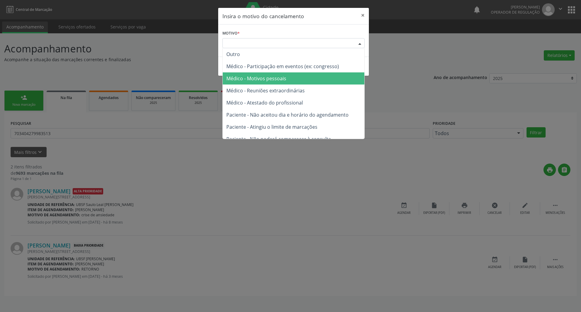
click at [283, 74] on span "Médico - Motivos pessoais" at bounding box center [294, 78] width 142 height 12
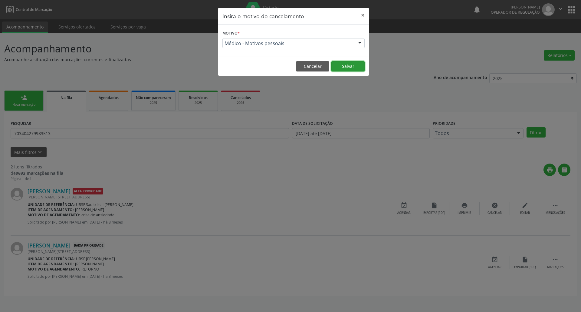
click at [283, 66] on button "Salvar" at bounding box center [347, 66] width 33 height 10
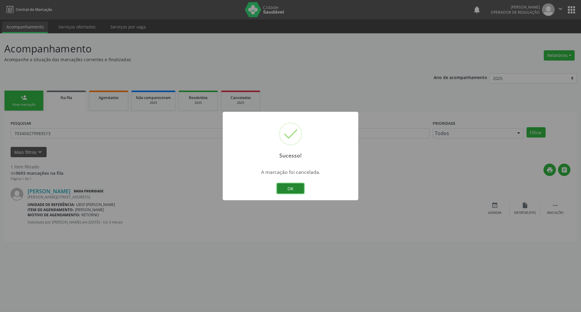
click at [283, 188] on button "OK" at bounding box center [290, 188] width 27 height 10
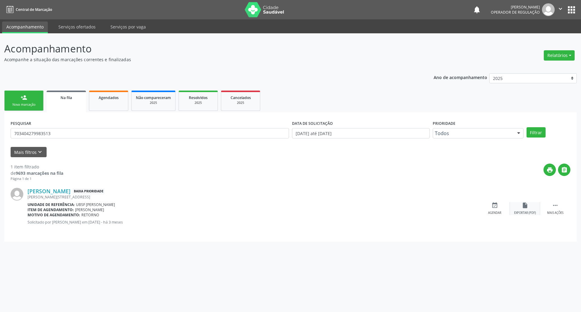
click at [283, 213] on div "Exportar (PDF)" at bounding box center [525, 213] width 22 height 4
click at [283, 209] on div "event_available Agendar" at bounding box center [495, 208] width 30 height 13
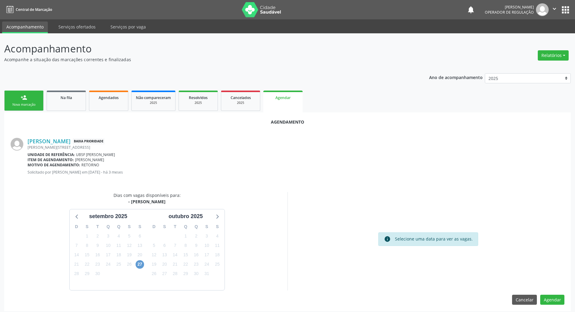
click at [137, 268] on div "27" at bounding box center [140, 263] width 8 height 9
click at [138, 266] on span "27" at bounding box center [140, 264] width 8 height 8
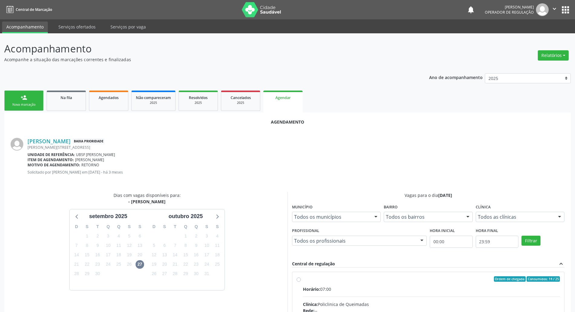
radio input "true"
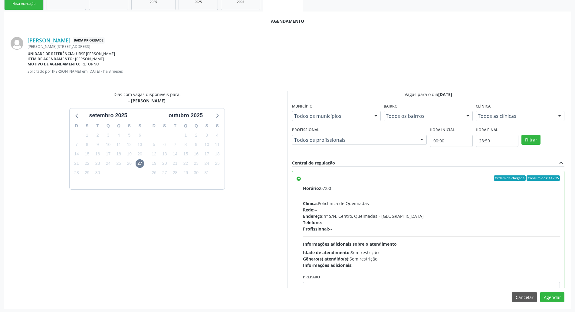
scroll to position [102, 0]
click at [283, 299] on button "Agendar" at bounding box center [552, 296] width 24 height 10
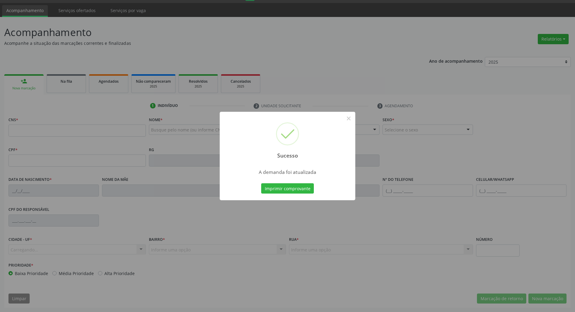
scroll to position [16, 0]
click at [261, 183] on button "Imprimir comprovante" at bounding box center [287, 188] width 53 height 10
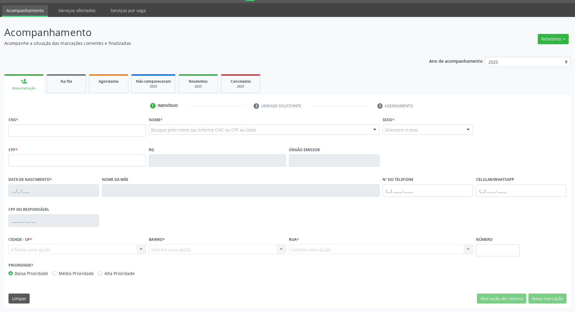
click at [70, 79] on span "Na fila" at bounding box center [67, 81] width 12 height 5
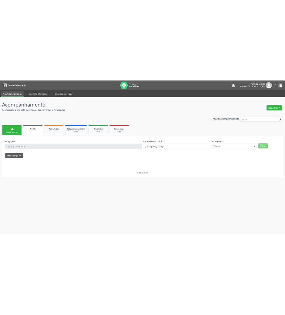
scroll to position [0, 0]
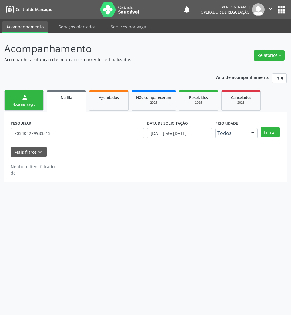
click at [32, 102] on div "Nova marcação" at bounding box center [24, 104] width 30 height 5
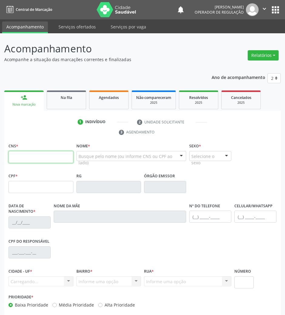
click at [61, 159] on input "text" at bounding box center [40, 157] width 65 height 12
paste input "706 0068 1186 8140"
type input "706 0068 1186 8140"
type input "162.741.444-47"
type input "[DATE]"
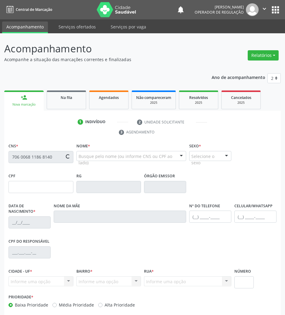
type input "[PERSON_NAME]"
type input "[PHONE_NUMBER]"
type input "035.299.984-51"
type input "S/N"
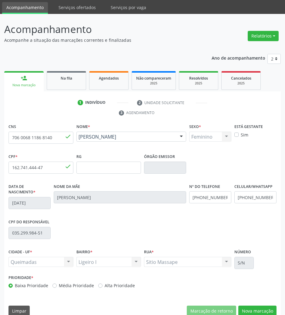
scroll to position [29, 0]
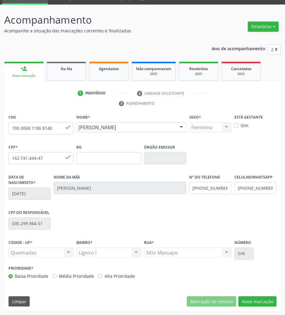
click at [260, 294] on div "CNS 706 0068 1186 8140 done Nome * [PERSON_NAME] [PERSON_NAME] CNS: 706 0068 11…" at bounding box center [142, 212] width 276 height 198
drag, startPoint x: 264, startPoint y: 301, endPoint x: 265, endPoint y: 286, distance: 15.1
click at [264, 301] on button "Nova marcação" at bounding box center [257, 301] width 38 height 10
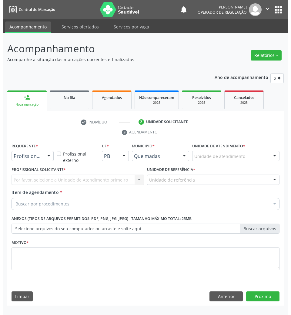
scroll to position [0, 0]
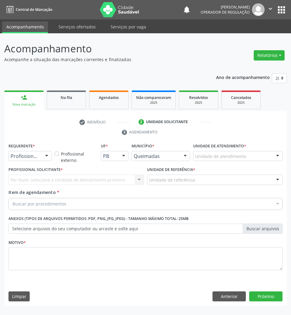
drag, startPoint x: 41, startPoint y: 151, endPoint x: 35, endPoint y: 169, distance: 19.3
click at [41, 152] on div "Profissional de Saúde" at bounding box center [29, 156] width 43 height 10
click at [41, 176] on span "Paciente" at bounding box center [38, 179] width 59 height 12
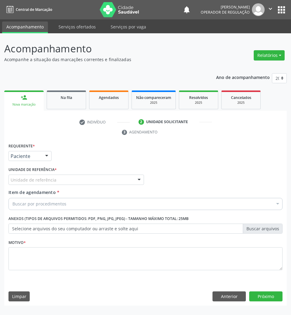
click at [64, 177] on div "Unidade de referência" at bounding box center [75, 180] width 135 height 10
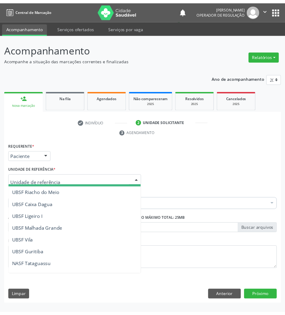
scroll to position [152, 0]
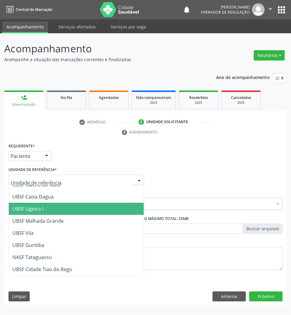
click at [60, 205] on span "UBSF Ligeiro I" at bounding box center [76, 209] width 135 height 12
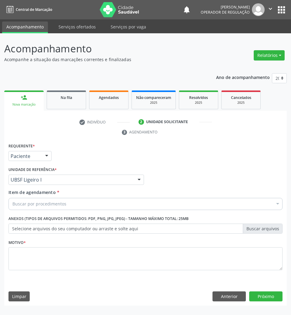
click at [68, 203] on div "Buscar por procedimentos" at bounding box center [145, 204] width 274 height 12
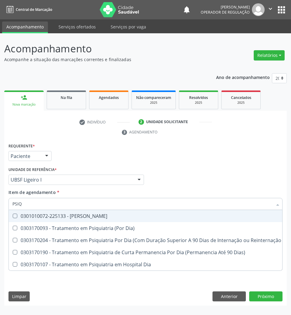
type input "PSIQU"
click at [68, 219] on span "0301010072-225133 - [PERSON_NAME]" at bounding box center [167, 216] width 316 height 12
checkbox Psiquiatra "true"
click at [171, 188] on div "Profissional Solicitante Por favor, selecione a Unidade de Atendimento primeiro…" at bounding box center [145, 177] width 277 height 24
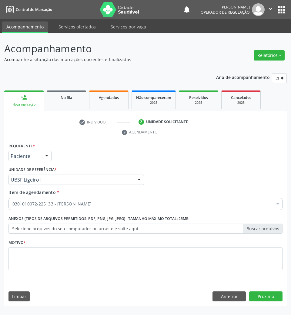
checkbox Psiquiatra "true"
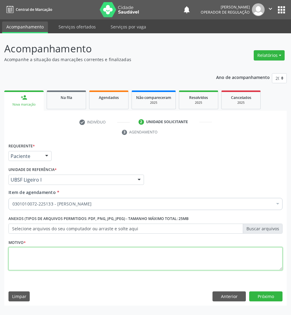
click at [119, 250] on textarea at bounding box center [145, 258] width 274 height 23
type textarea "RETORNO"
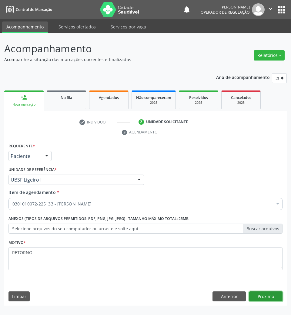
click button "Próximo" at bounding box center [265, 296] width 33 height 10
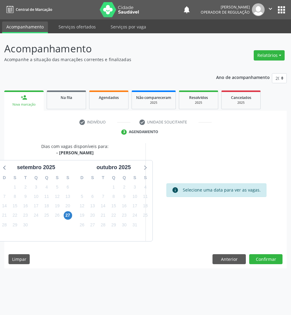
click at [62, 215] on div "27" at bounding box center [67, 215] width 11 height 9
click at [66, 215] on span "27" at bounding box center [68, 215] width 8 height 8
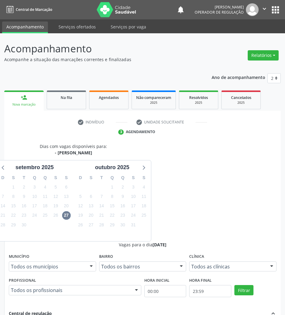
drag, startPoint x: 175, startPoint y: 237, endPoint x: 123, endPoint y: 246, distance: 52.2
radio input "true"
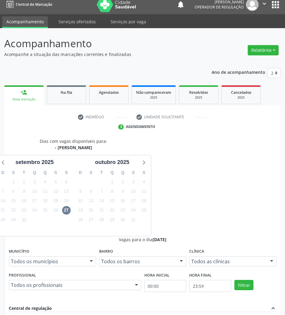
scroll to position [60, 0]
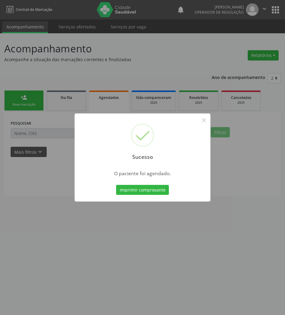
scroll to position [0, 0]
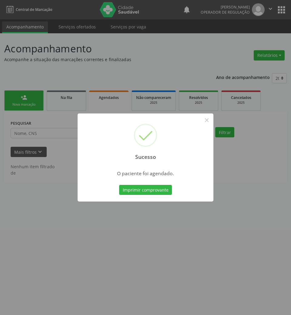
click at [119, 185] on button "Imprimir comprovante" at bounding box center [145, 190] width 53 height 10
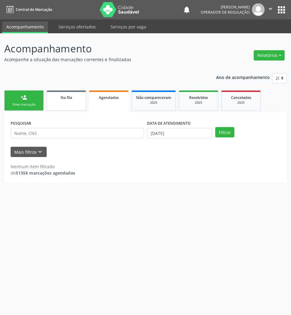
click at [85, 104] on link "Na fila" at bounding box center [66, 100] width 39 height 20
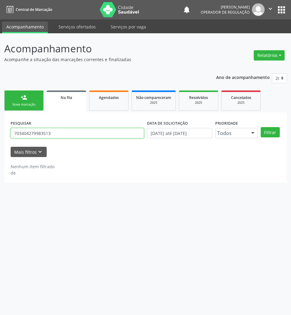
click at [68, 134] on input "703404279983513" at bounding box center [77, 133] width 133 height 10
type input "702007332051282"
click at [260, 127] on button "Filtrar" at bounding box center [269, 132] width 19 height 10
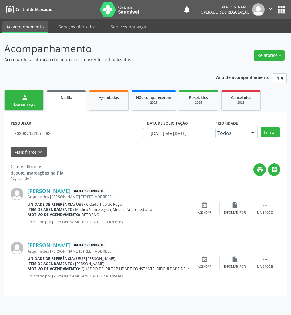
click at [206, 255] on div "[PERSON_NAME] Baixa Prioridade Arquimedes [STREET_ADDRESS] Unidade de referênci…" at bounding box center [145, 262] width 269 height 54
click at [208, 261] on div "event_available Agendar" at bounding box center [204, 262] width 30 height 13
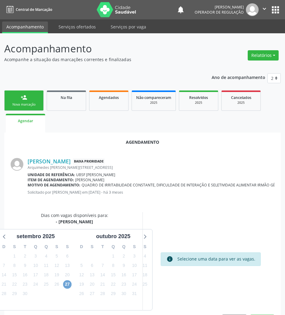
click at [70, 283] on span "27" at bounding box center [67, 284] width 8 height 8
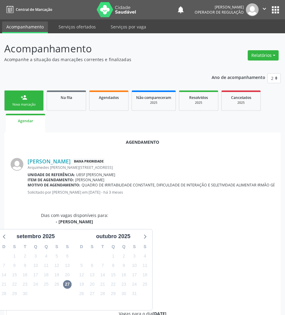
radio input "true"
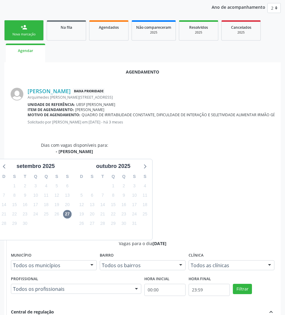
scroll to position [122, 0]
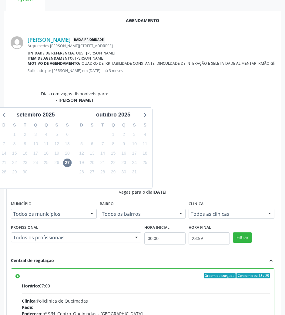
drag, startPoint x: 275, startPoint y: 296, endPoint x: 272, endPoint y: 297, distance: 3.1
click at [273, 297] on div "Agendamento [PERSON_NAME] Baixa Prioridade Arquimedes [STREET_ADDRESS] Unidade …" at bounding box center [142, 208] width 276 height 395
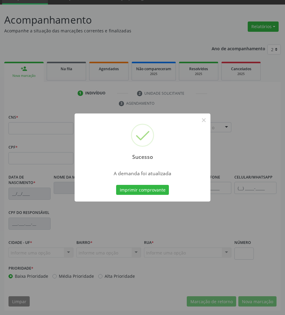
scroll to position [29, 0]
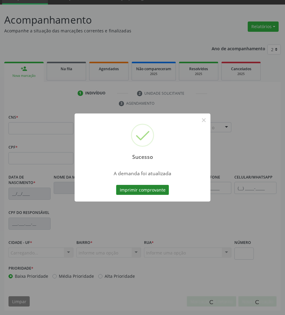
click at [143, 186] on button "Imprimir comprovante" at bounding box center [142, 190] width 53 height 10
